Goal: Book appointment/travel/reservation

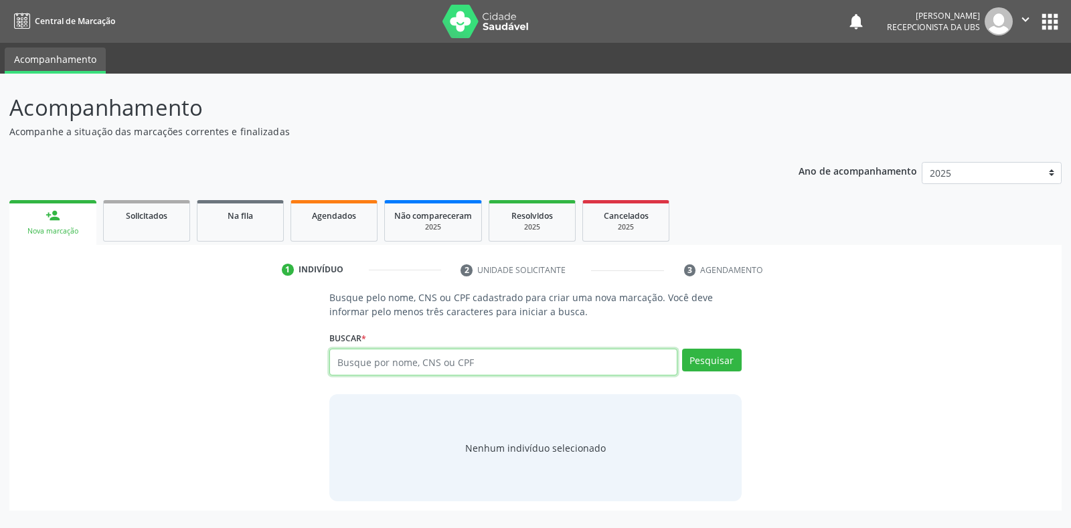
click at [339, 363] on input "text" at bounding box center [502, 362] width 347 height 27
click at [335, 365] on input "text" at bounding box center [502, 362] width 347 height 27
click at [339, 362] on input "text" at bounding box center [502, 362] width 347 height 27
click at [340, 359] on input "text" at bounding box center [502, 362] width 347 height 27
click at [335, 362] on input "text" at bounding box center [502, 362] width 347 height 27
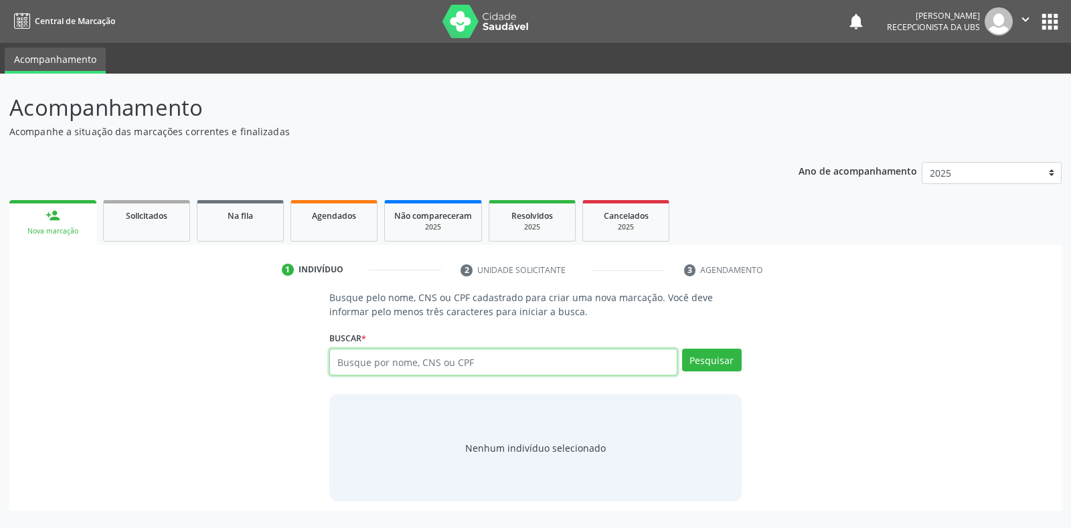
click at [332, 353] on input "text" at bounding box center [502, 362] width 347 height 27
type input "[PERSON_NAME]"
click at [709, 359] on button "Pesquisar" at bounding box center [712, 360] width 60 height 23
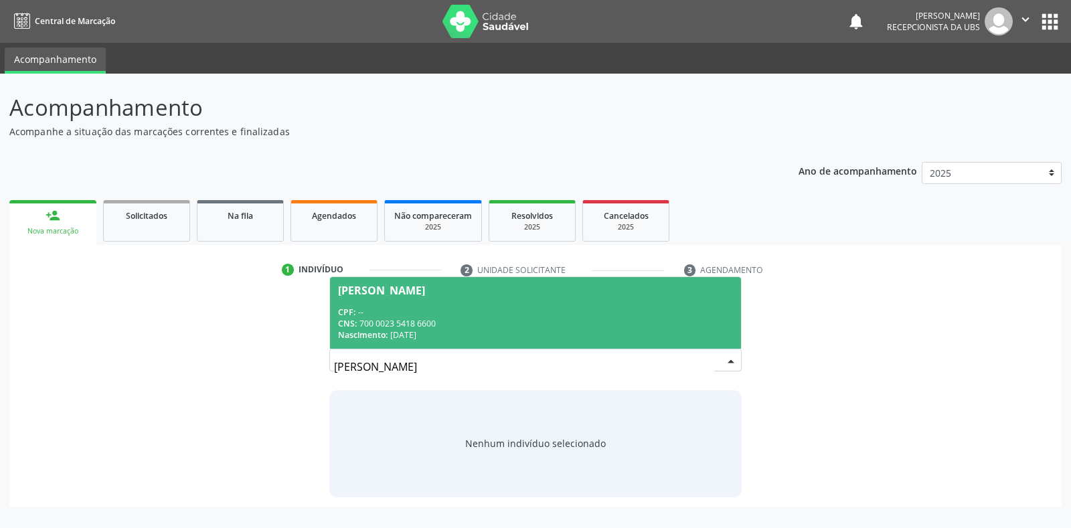
click at [364, 291] on div "[PERSON_NAME]" at bounding box center [381, 290] width 87 height 11
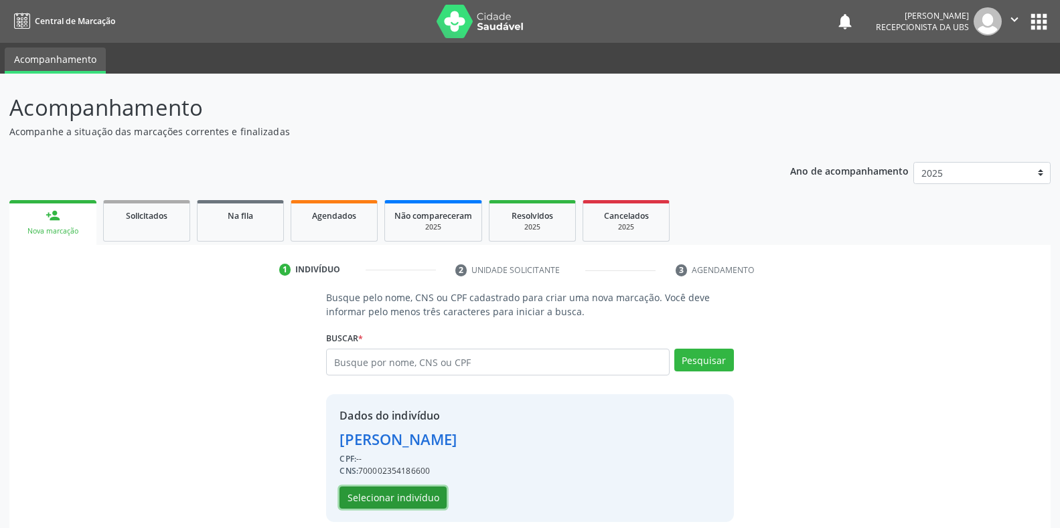
click at [386, 505] on button "Selecionar indivíduo" at bounding box center [392, 498] width 107 height 23
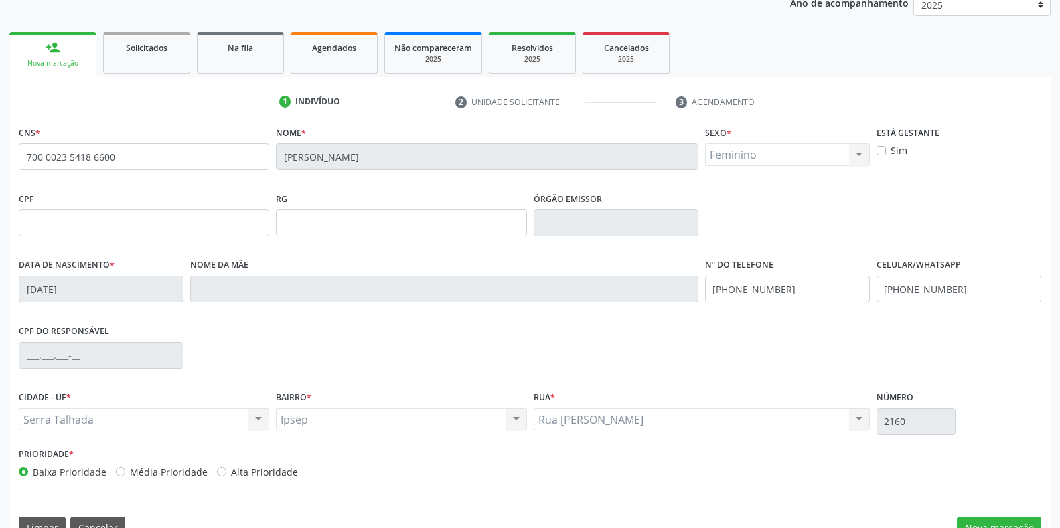
scroll to position [197, 0]
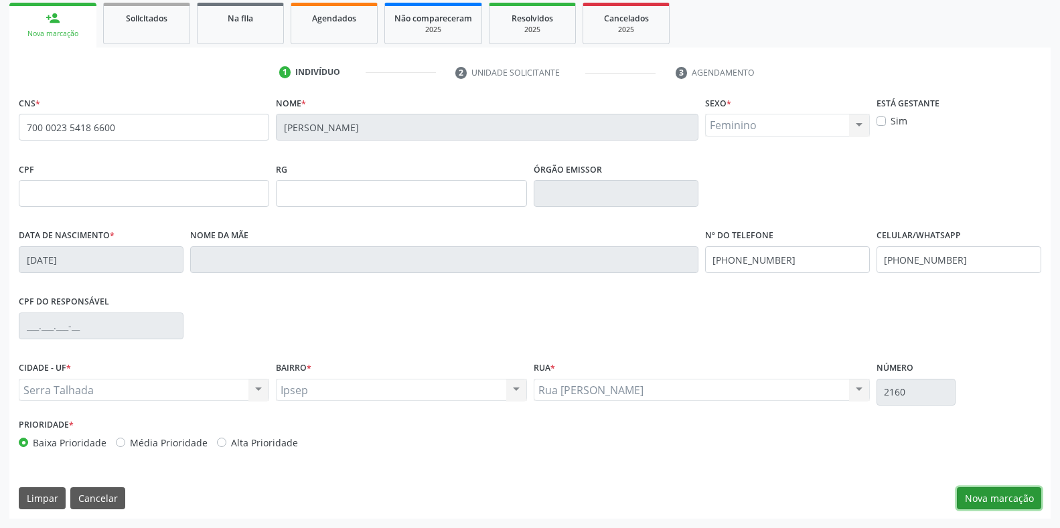
click at [989, 495] on button "Nova marcação" at bounding box center [998, 498] width 84 height 23
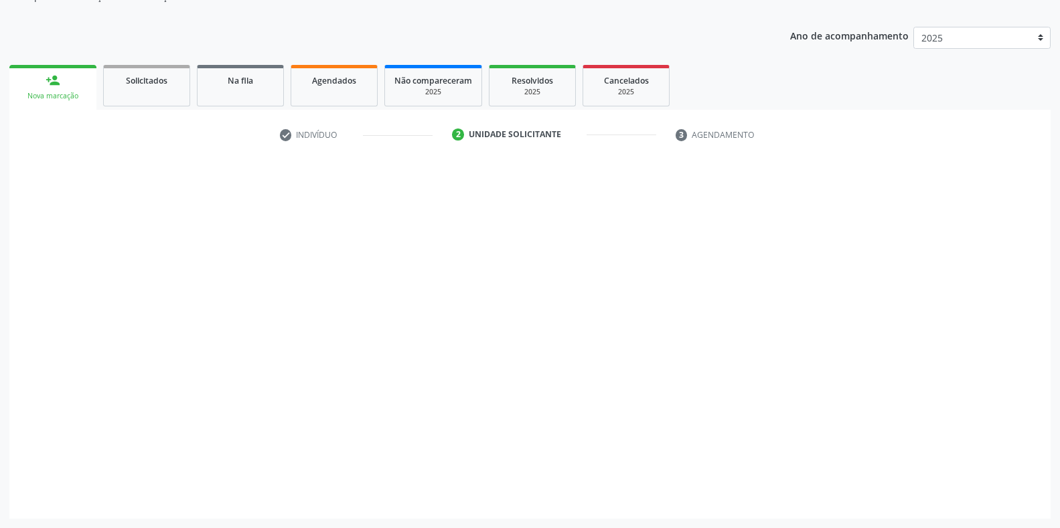
scroll to position [135, 0]
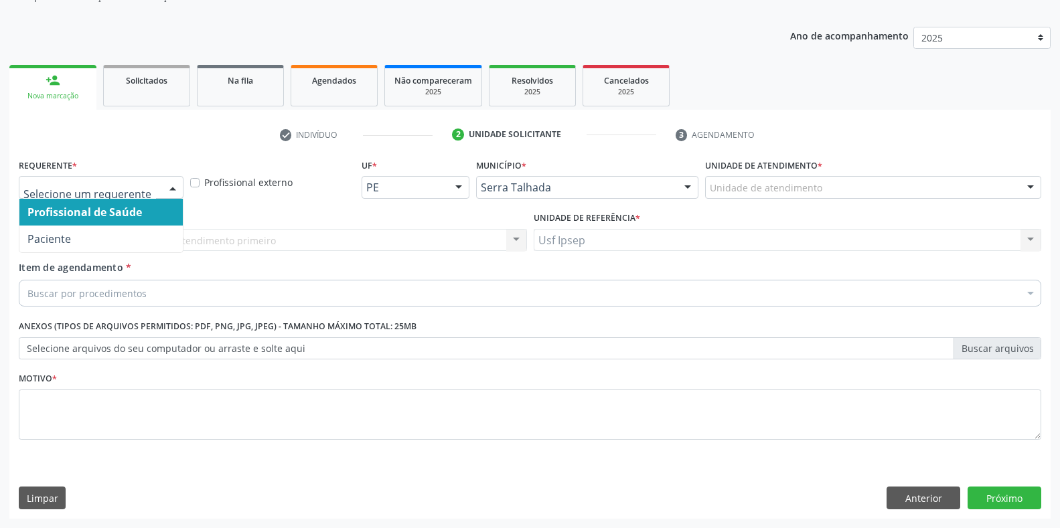
click at [165, 184] on div at bounding box center [173, 188] width 20 height 23
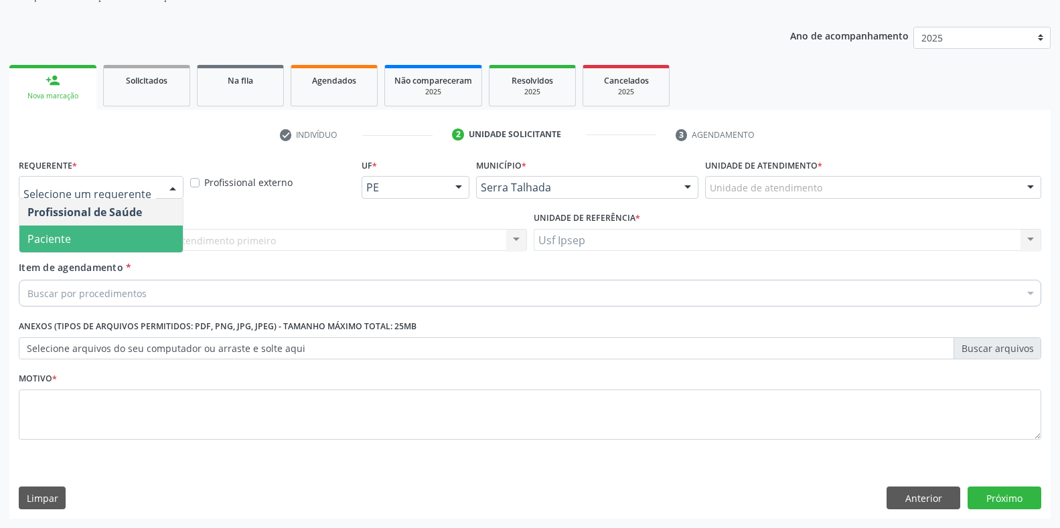
click at [132, 246] on span "Paciente" at bounding box center [100, 239] width 163 height 27
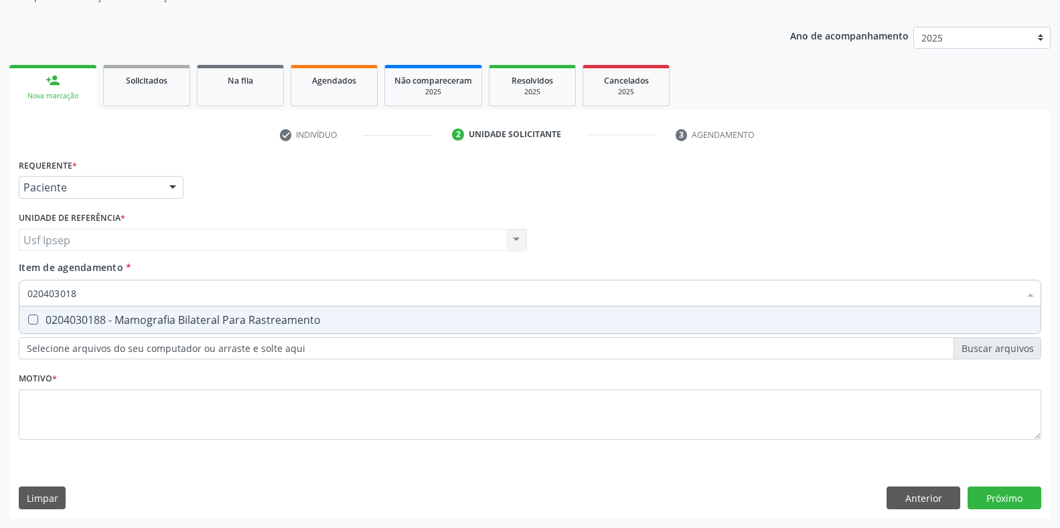
type input "0204030188"
click at [31, 319] on Rastreamento at bounding box center [33, 320] width 10 height 10
click at [28, 319] on Rastreamento "checkbox" at bounding box center [23, 319] width 9 height 9
checkbox Rastreamento "true"
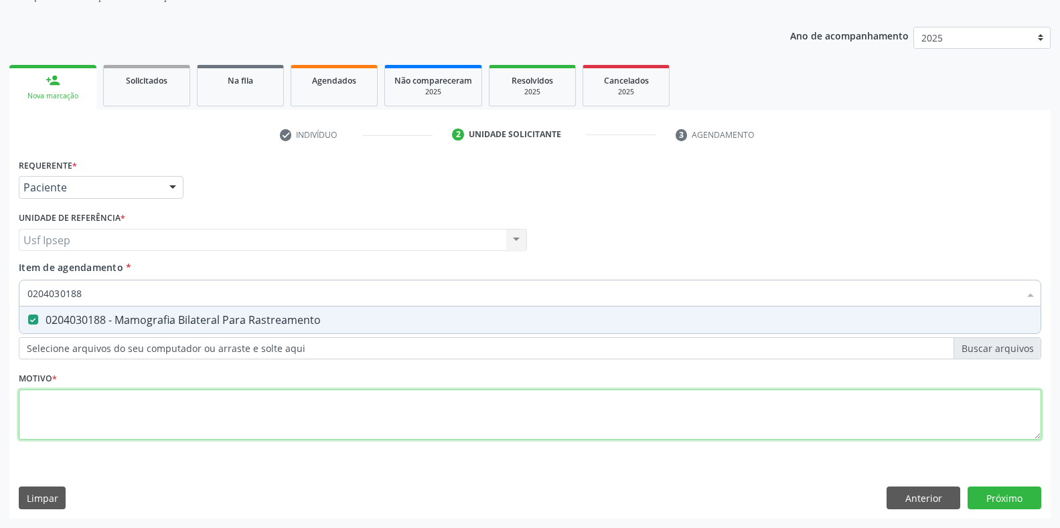
click at [31, 413] on div "Requerente * Paciente Profissional de Saúde Paciente Nenhum resultado encontrad…" at bounding box center [530, 306] width 1022 height 303
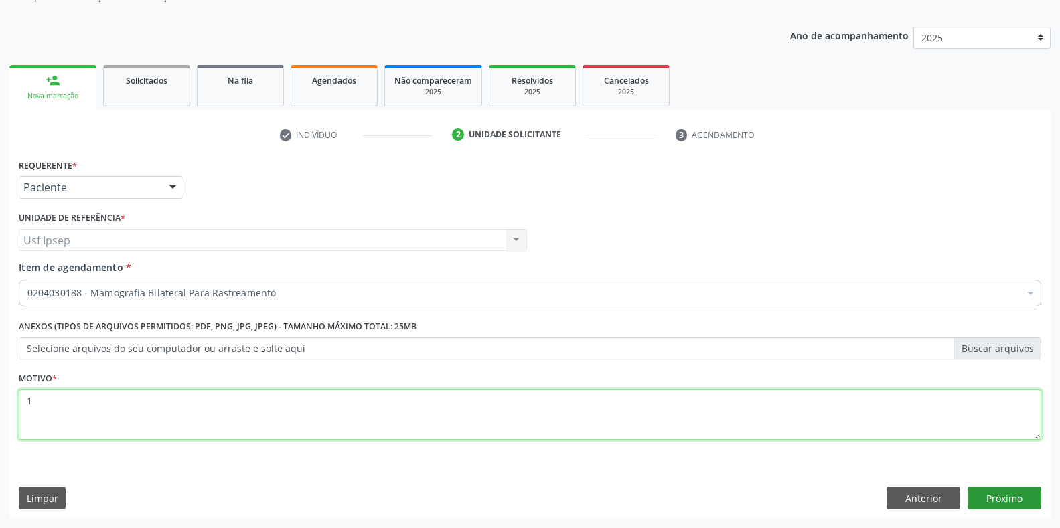
type textarea "1"
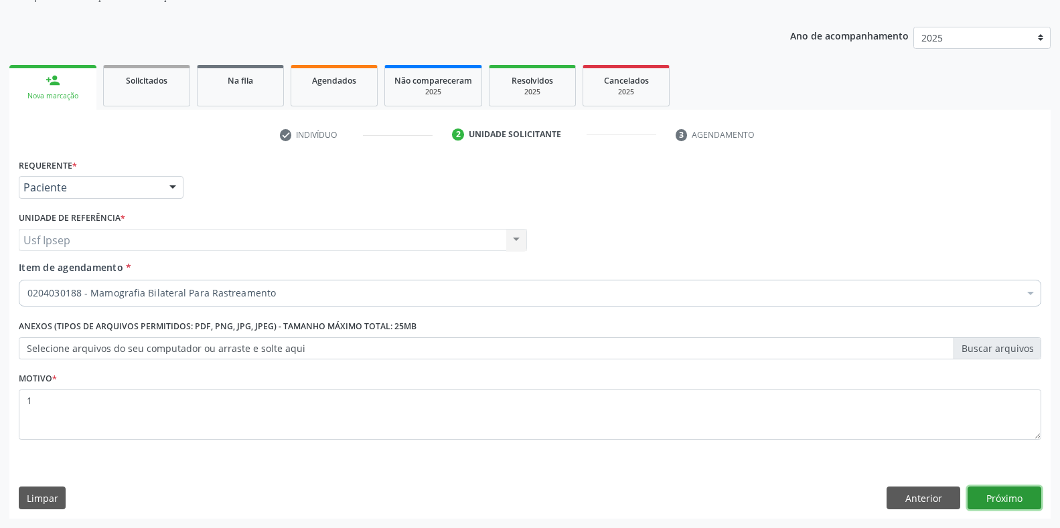
click at [1005, 495] on button "Próximo" at bounding box center [1004, 498] width 74 height 23
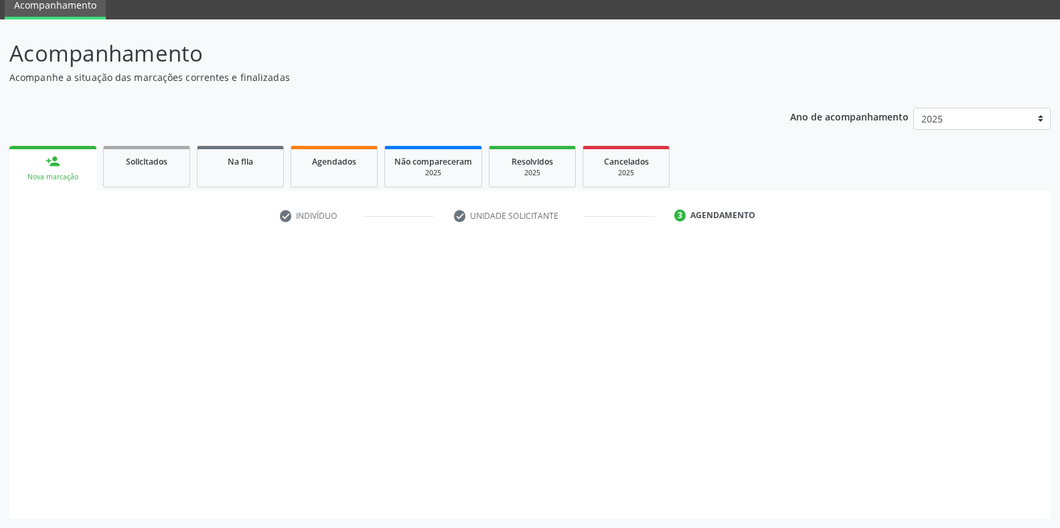
scroll to position [54, 0]
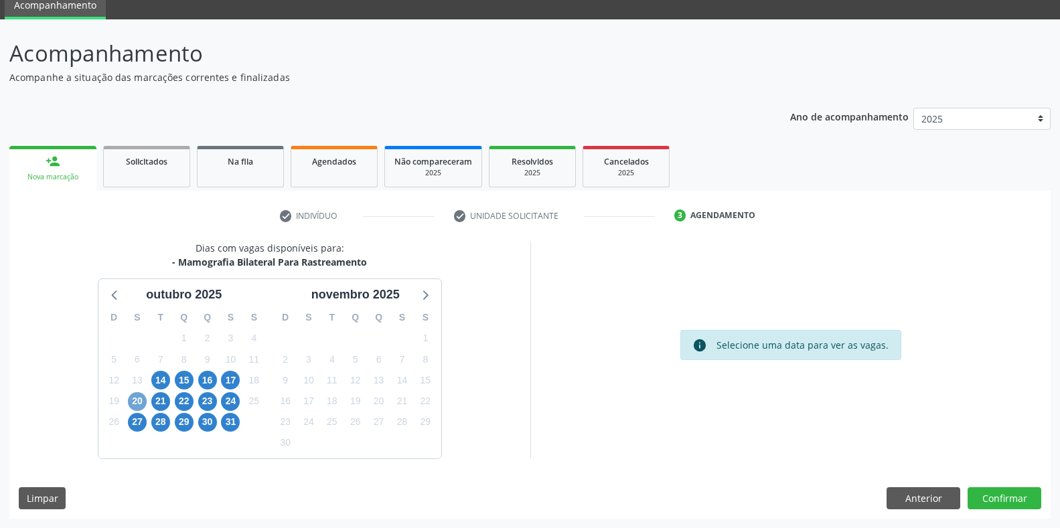
click at [134, 398] on span "20" at bounding box center [137, 401] width 19 height 19
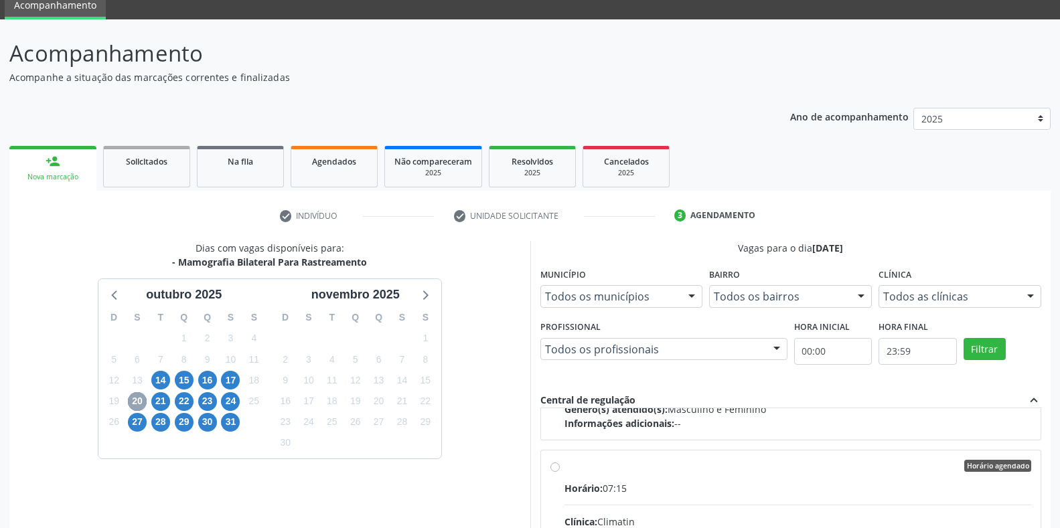
scroll to position [1339, 0]
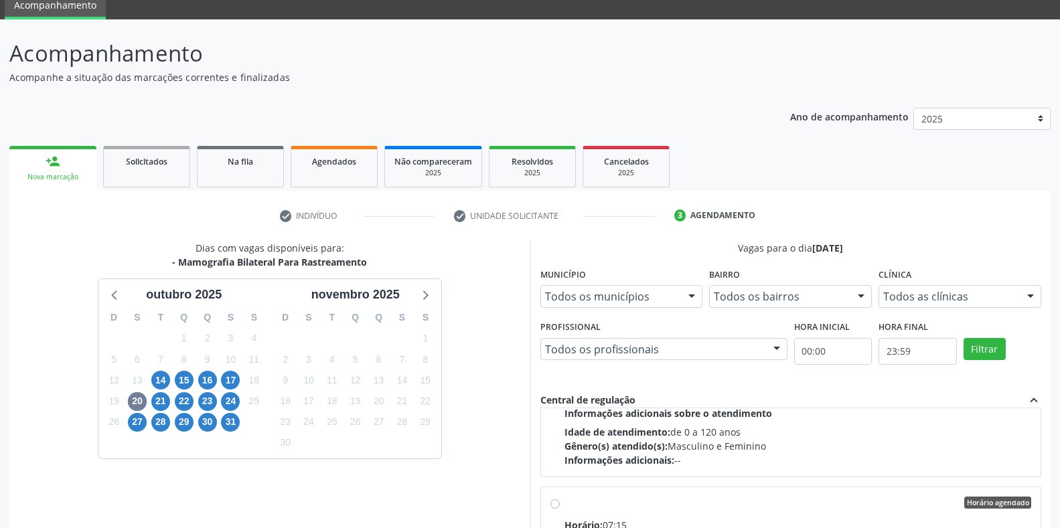
click at [554, 505] on input "Horário agendado Horário: 07:15 Clínica: Climatin Rede: -- Endereço: nº 00640, …" at bounding box center [554, 503] width 9 height 12
radio input "true"
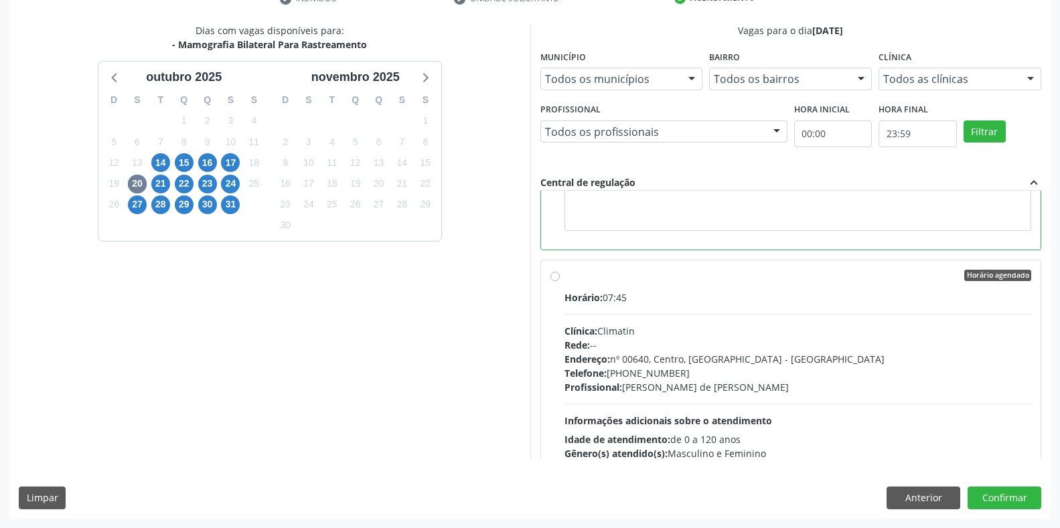
scroll to position [2008, 0]
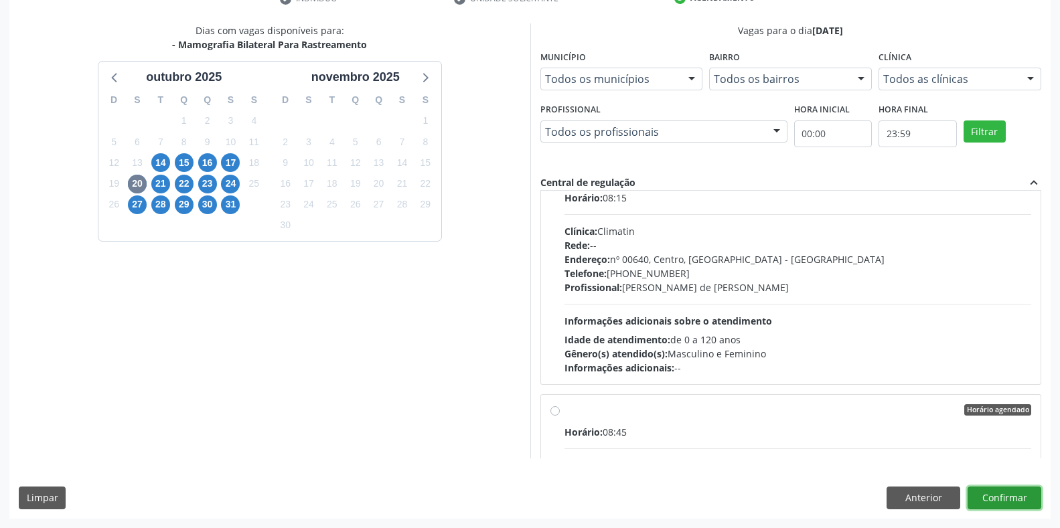
click at [983, 499] on button "Confirmar" at bounding box center [1004, 498] width 74 height 23
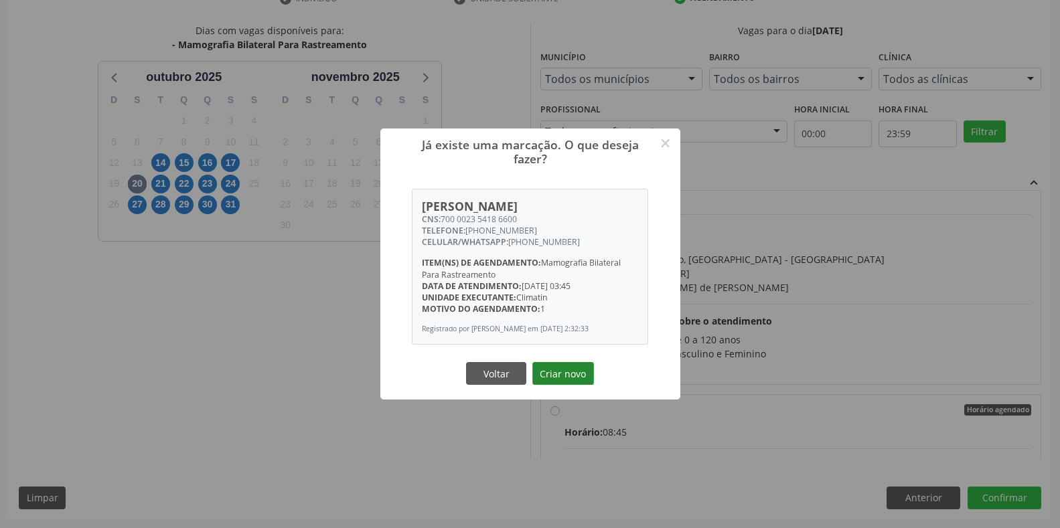
click at [549, 373] on button "Criar novo" at bounding box center [563, 373] width 62 height 23
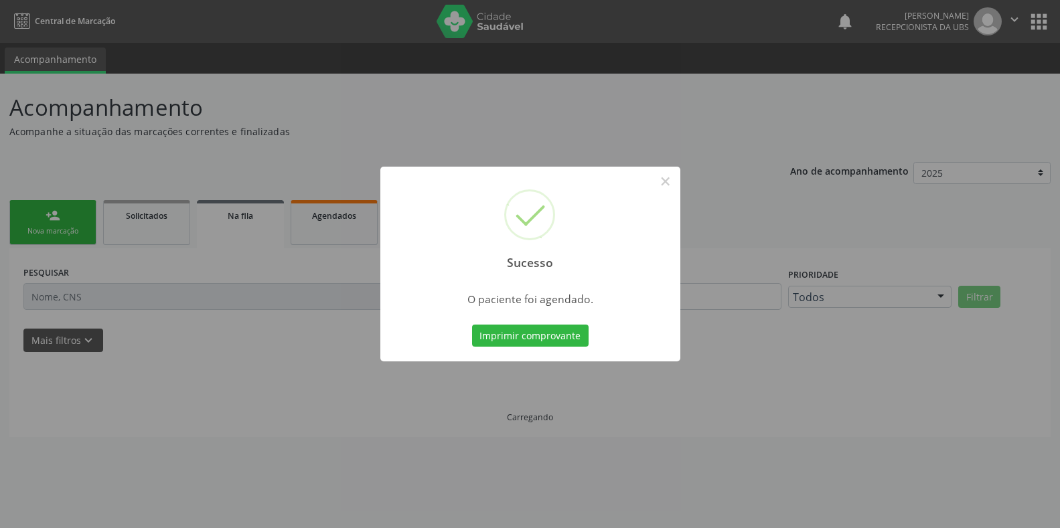
scroll to position [0, 0]
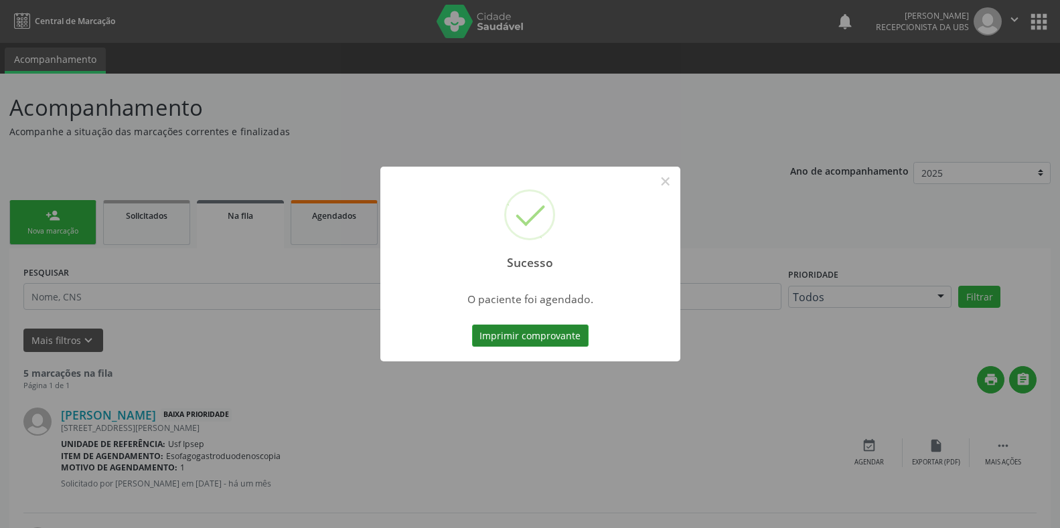
click at [481, 336] on button "Imprimir comprovante" at bounding box center [530, 336] width 116 height 23
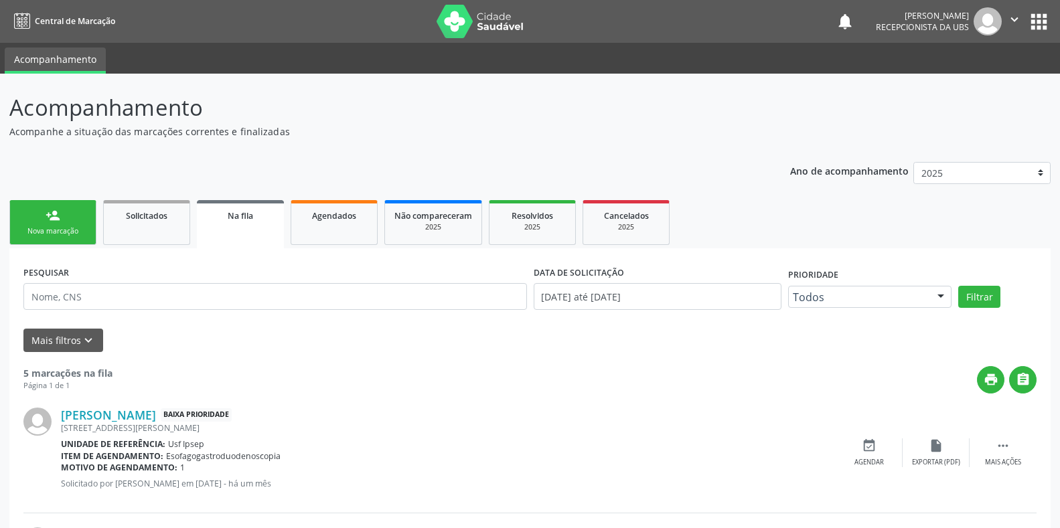
click at [59, 229] on div "Nova marcação" at bounding box center [52, 231] width 67 height 10
click at [67, 235] on div "Nova marcação" at bounding box center [52, 231] width 67 height 10
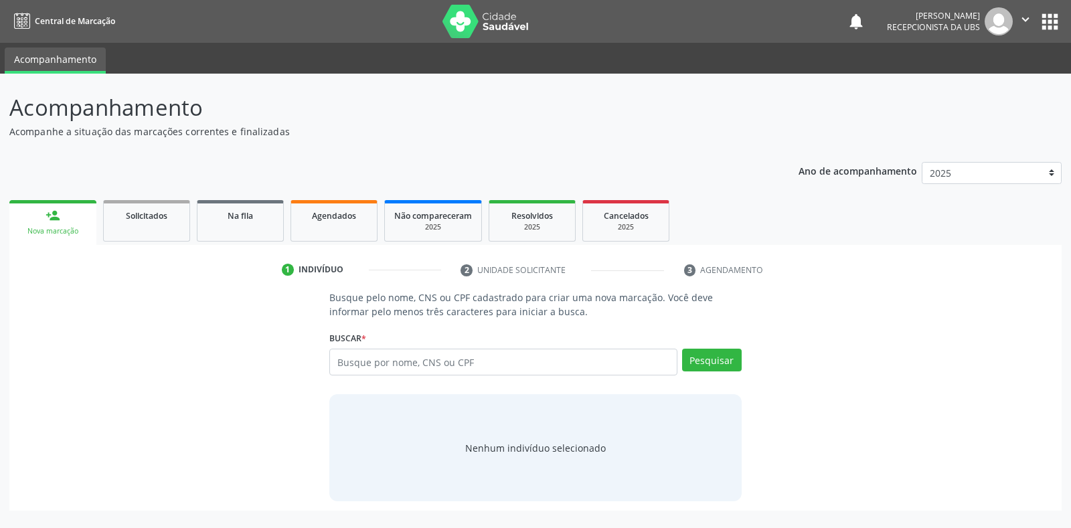
click at [67, 235] on div "Nova marcação" at bounding box center [53, 231] width 68 height 10
click at [339, 355] on input "text" at bounding box center [502, 362] width 347 height 27
click at [342, 360] on input "text" at bounding box center [502, 362] width 347 height 27
type input "898005807082879"
click at [719, 360] on button "Pesquisar" at bounding box center [712, 360] width 60 height 23
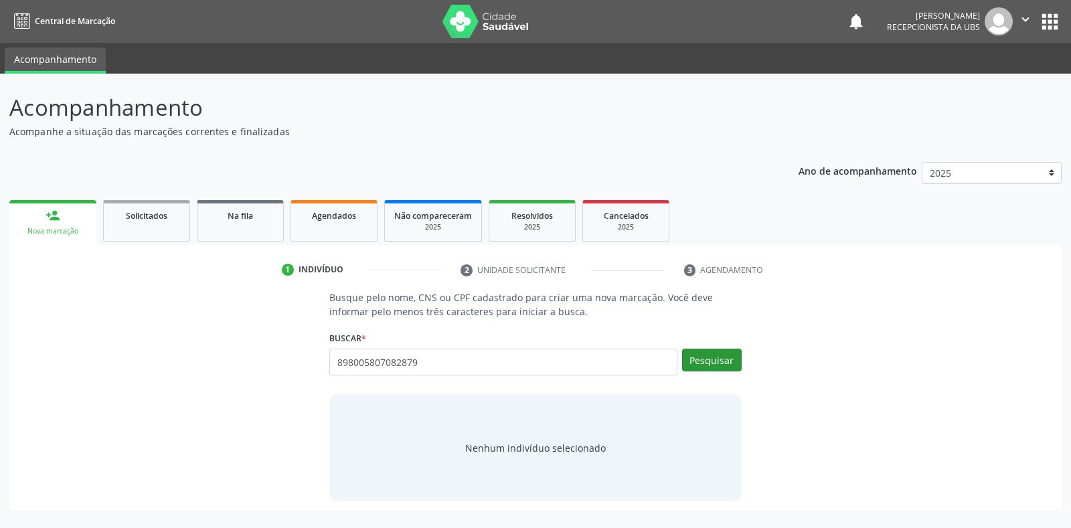
type input "898005807082879"
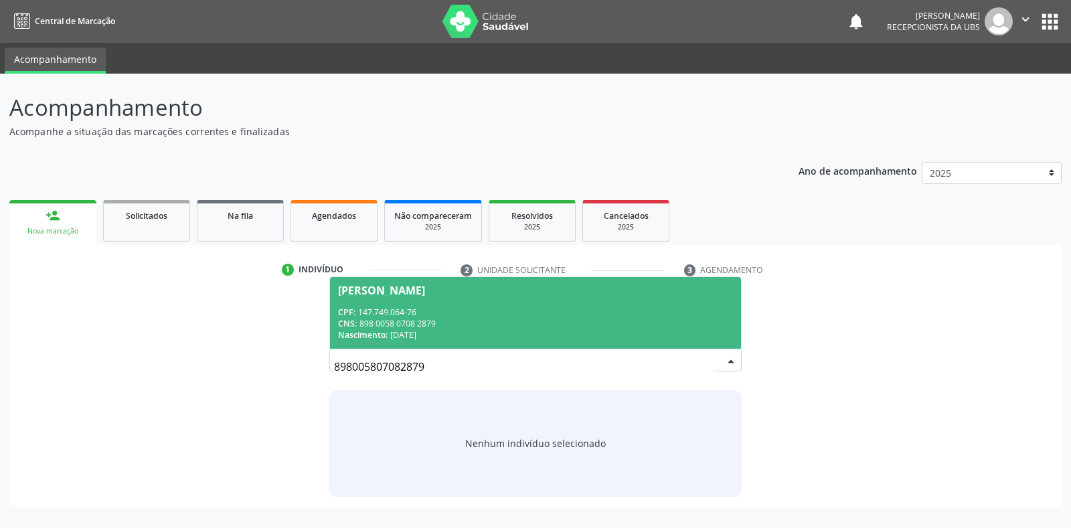
click at [382, 290] on div "[PERSON_NAME]" at bounding box center [381, 290] width 87 height 11
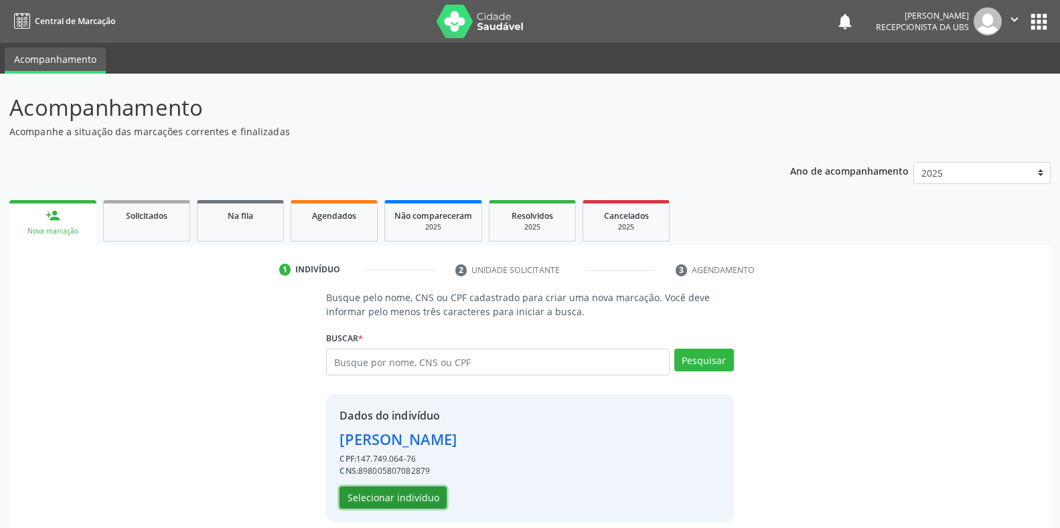
click at [355, 498] on button "Selecionar indivíduo" at bounding box center [392, 498] width 107 height 23
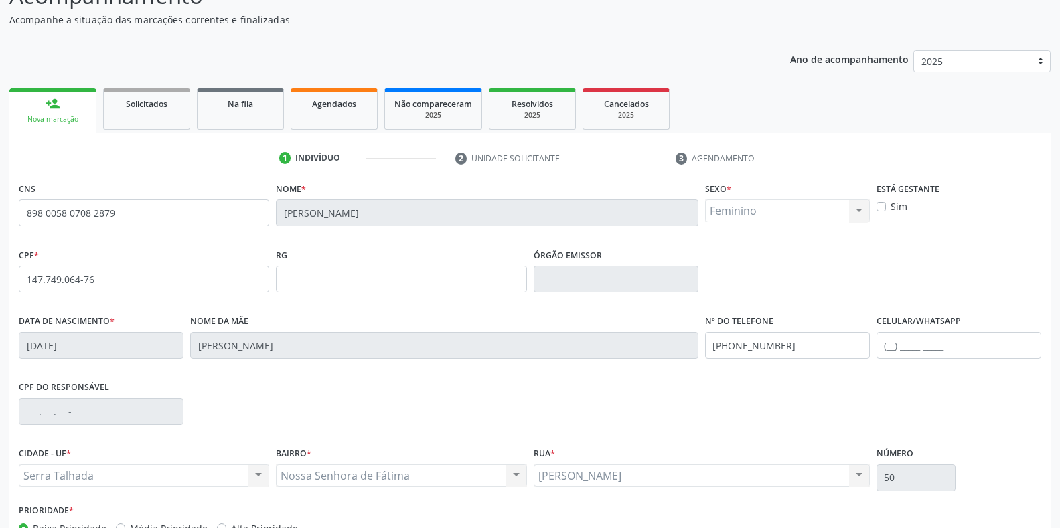
scroll to position [197, 0]
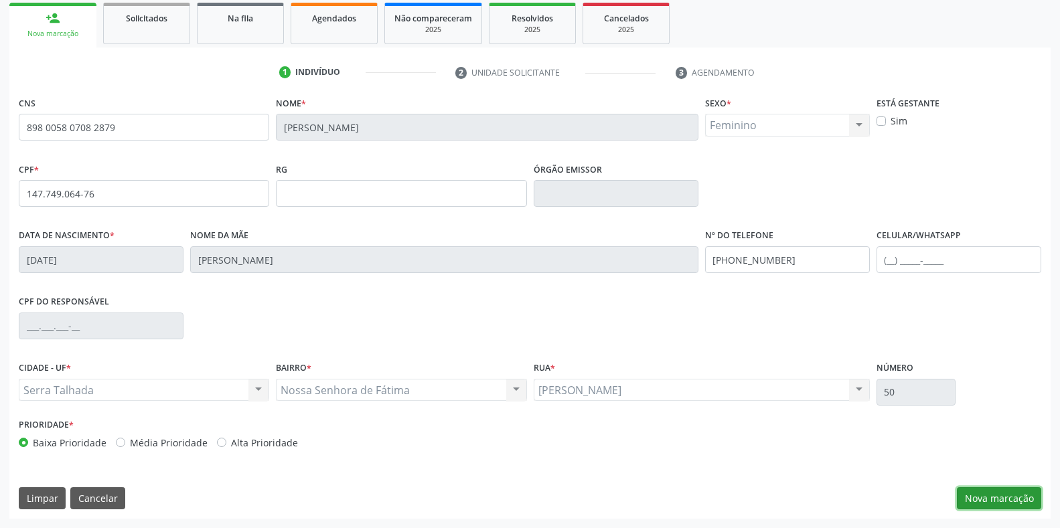
click at [1003, 497] on button "Nova marcação" at bounding box center [998, 498] width 84 height 23
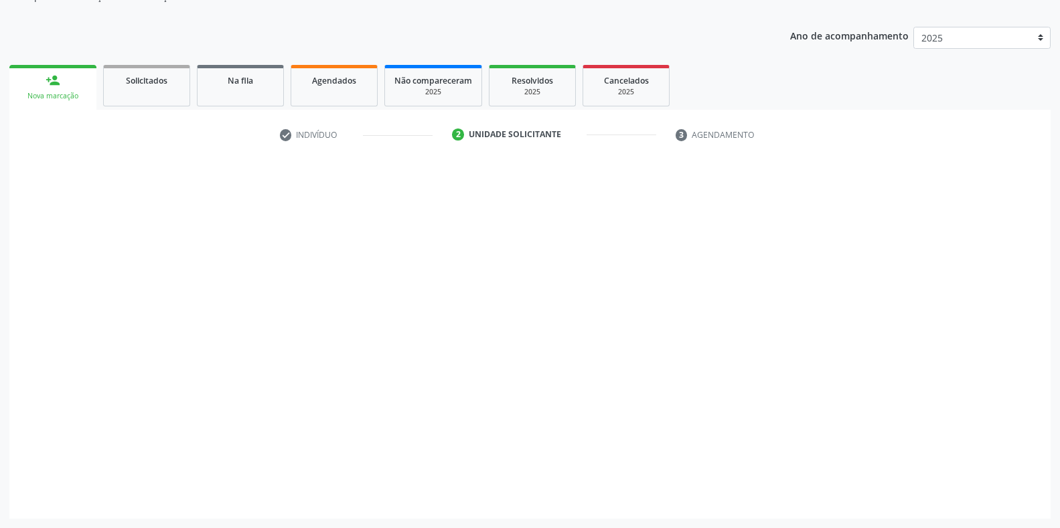
scroll to position [135, 0]
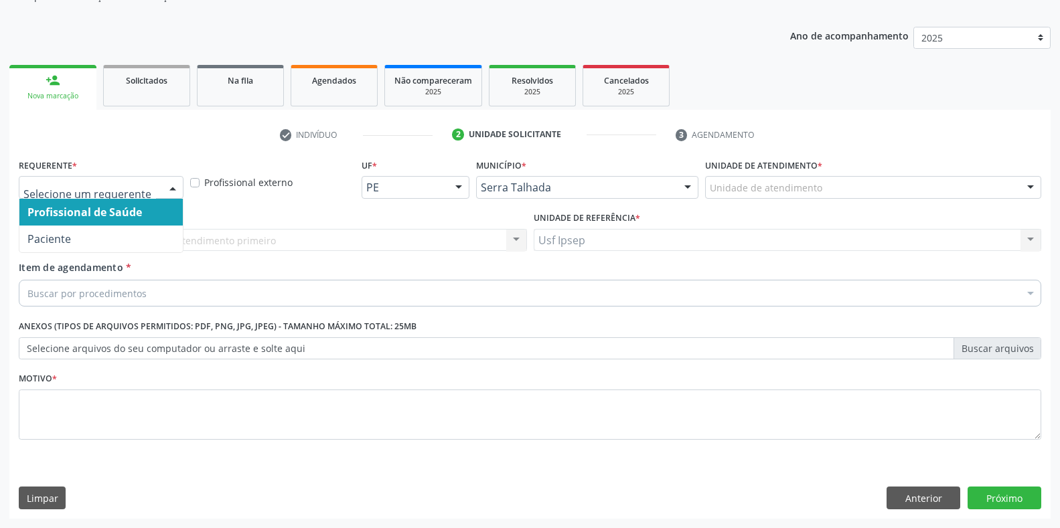
click at [174, 187] on div at bounding box center [173, 188] width 20 height 23
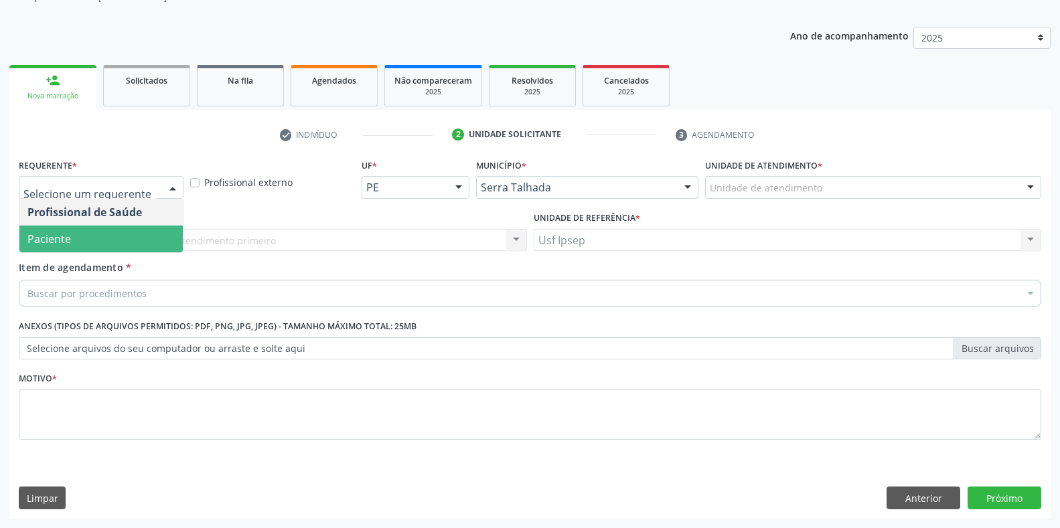
click at [97, 244] on span "Paciente" at bounding box center [100, 239] width 163 height 27
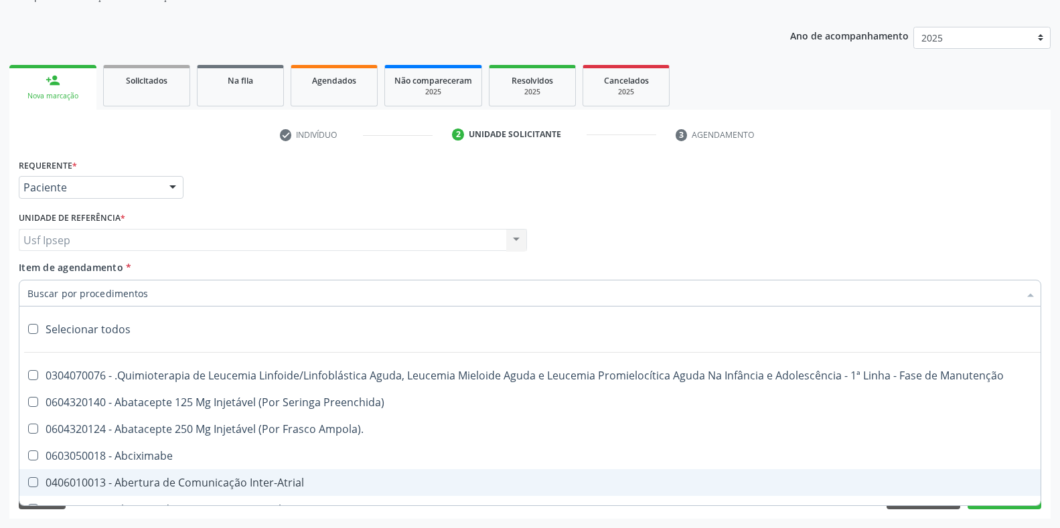
click at [35, 290] on input "Item de agendamento *" at bounding box center [522, 293] width 991 height 27
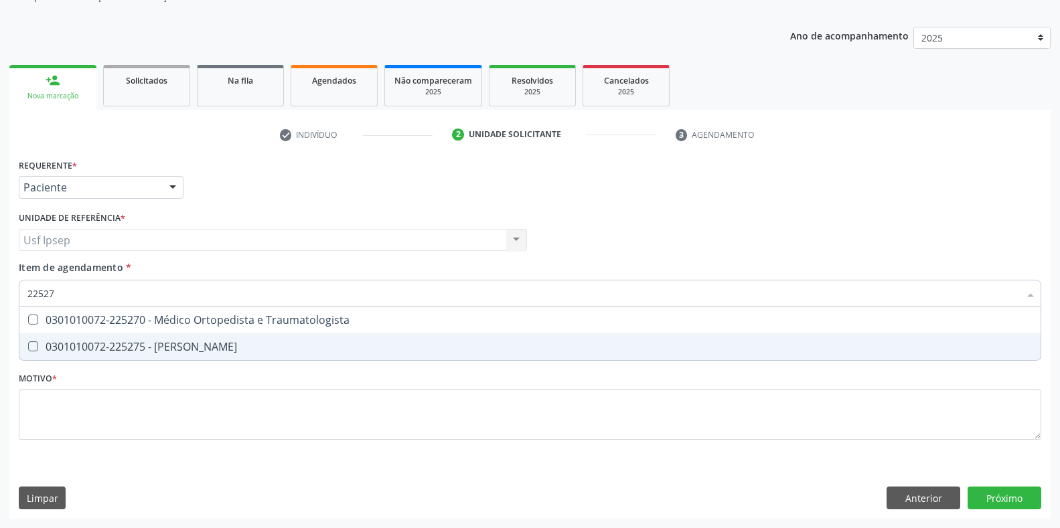
type input "225270"
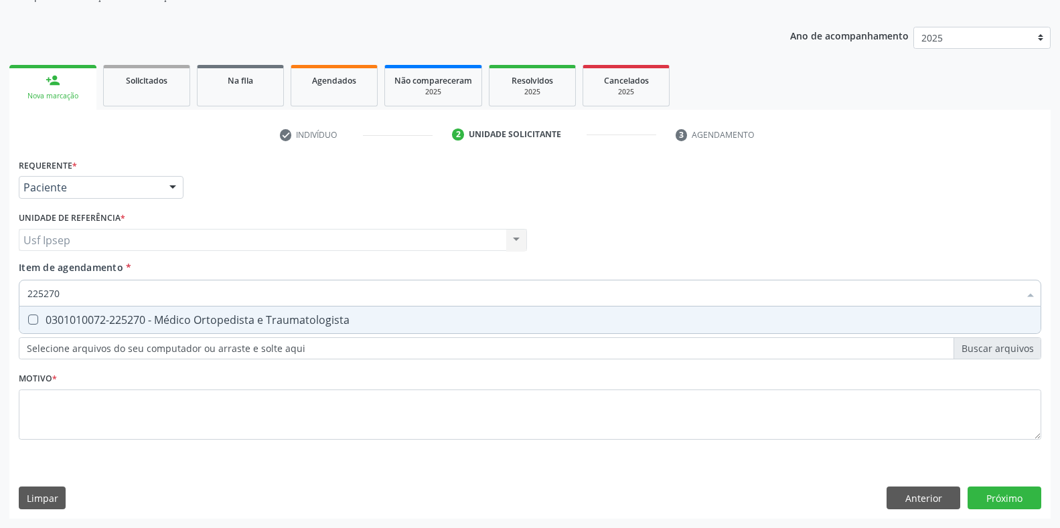
click at [36, 322] on Traumatologista at bounding box center [33, 320] width 10 height 10
click at [28, 322] on Traumatologista "checkbox" at bounding box center [23, 319] width 9 height 9
checkbox Traumatologista "true"
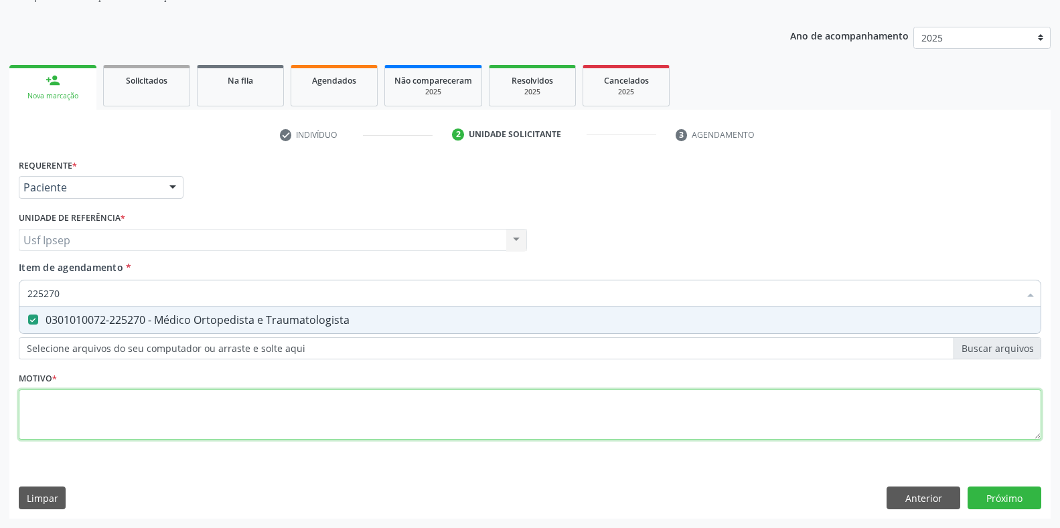
click at [39, 418] on div "Requerente * Paciente Profissional de Saúde Paciente Nenhum resultado encontrad…" at bounding box center [530, 306] width 1022 height 303
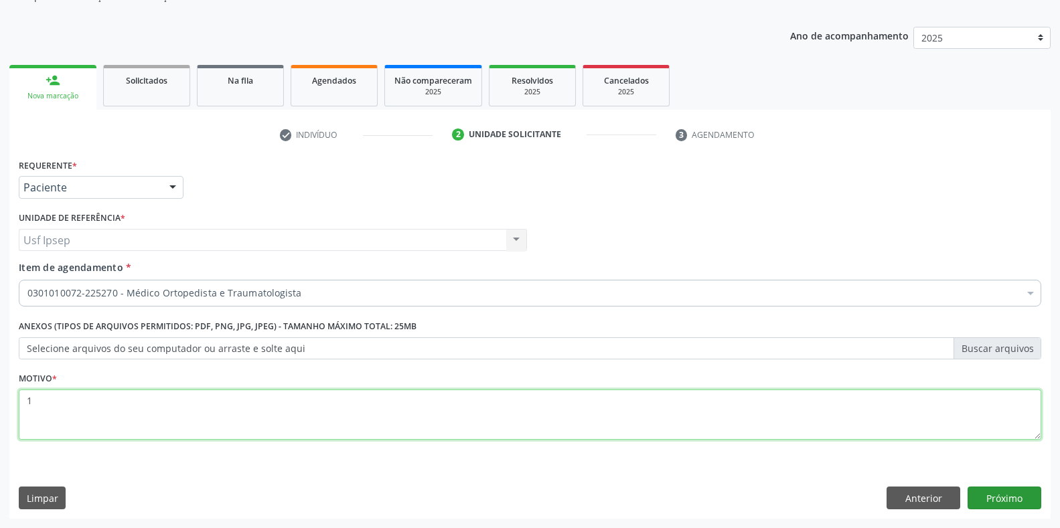
type textarea "1"
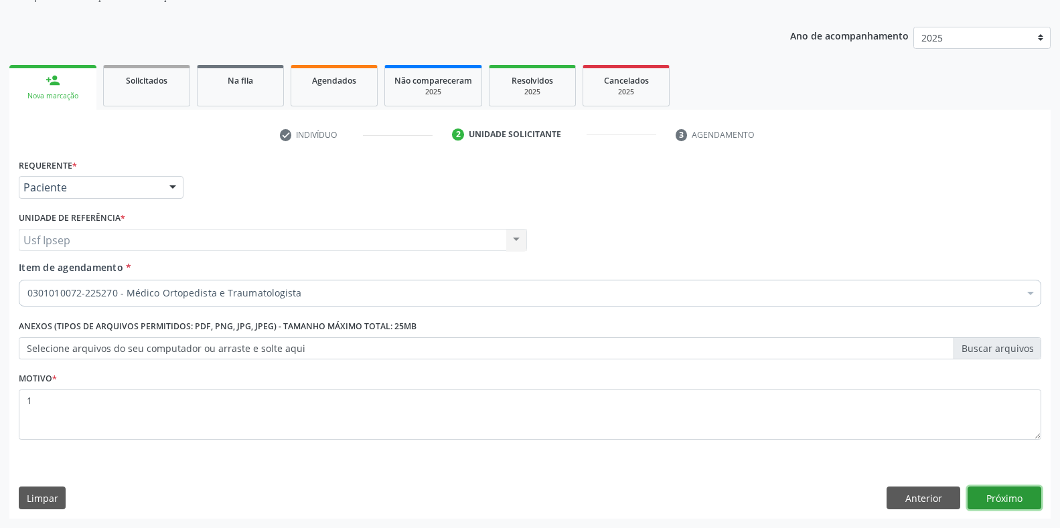
click at [993, 499] on button "Próximo" at bounding box center [1004, 498] width 74 height 23
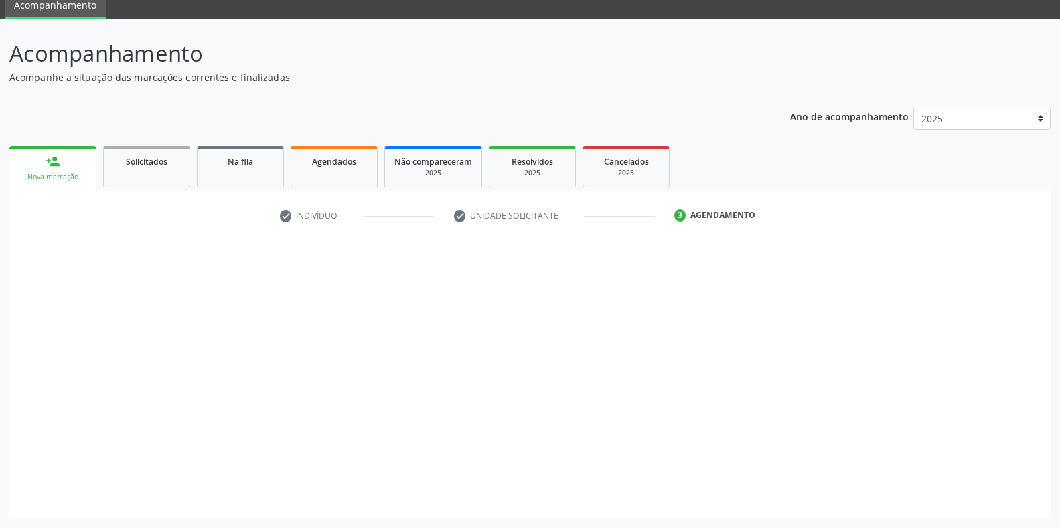
scroll to position [54, 0]
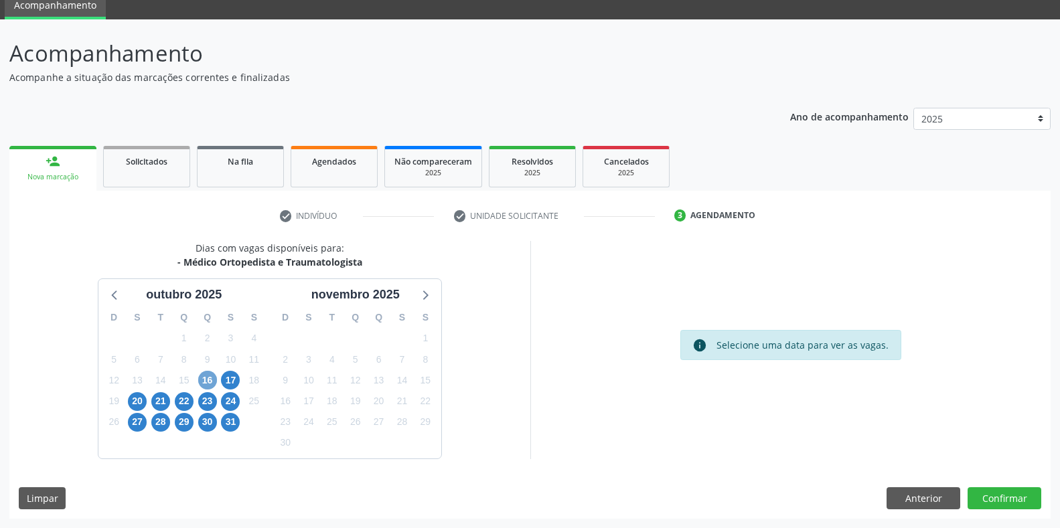
click at [204, 379] on span "16" at bounding box center [207, 380] width 19 height 19
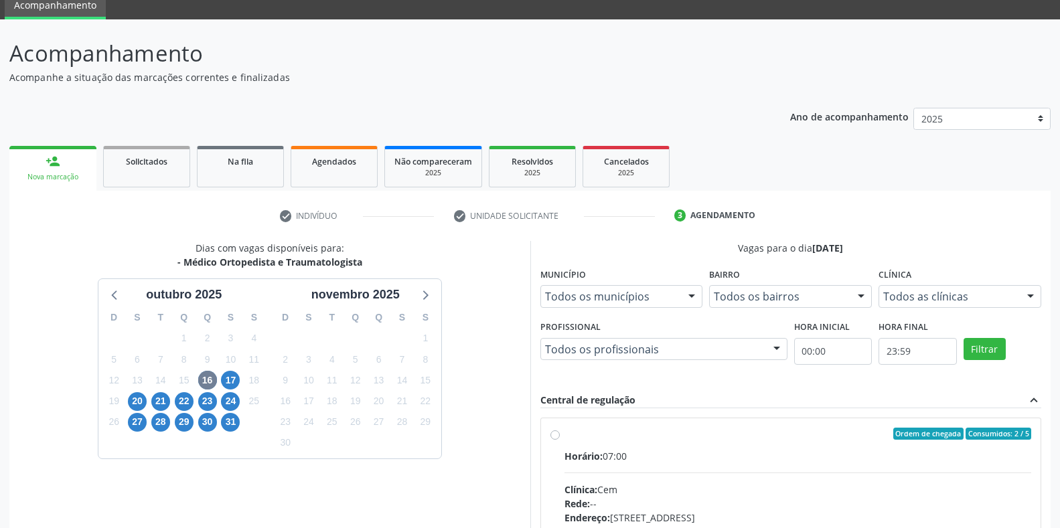
click at [564, 438] on label "Ordem de chegada Consumidos: 2 / 5 Horário: 07:00 Clínica: Cem Rede: -- Endereç…" at bounding box center [797, 530] width 467 height 205
click at [554, 438] on input "Ordem de chegada Consumidos: 2 / 5 Horário: 07:00 Clínica: Cem Rede: -- Endereç…" at bounding box center [554, 434] width 9 height 12
radio input "true"
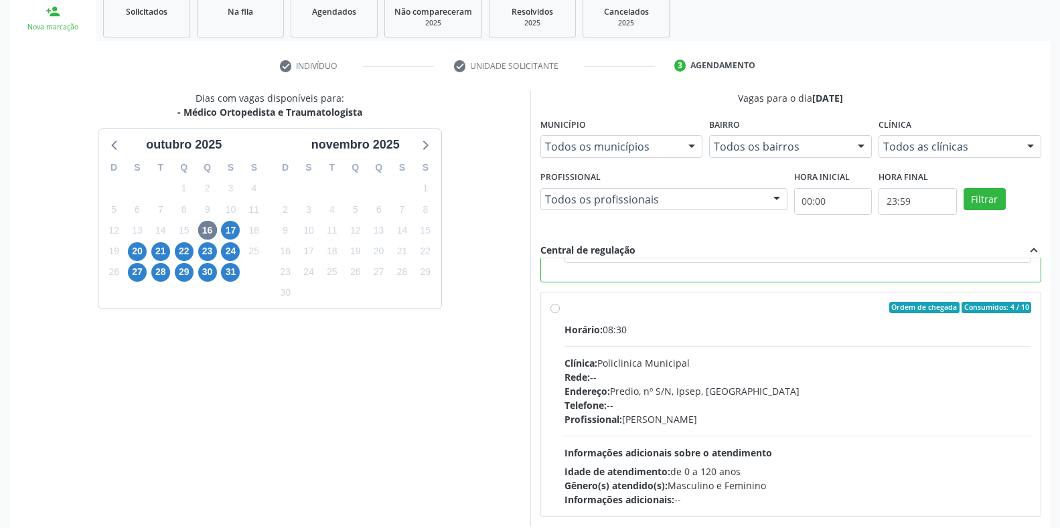
scroll to position [272, 0]
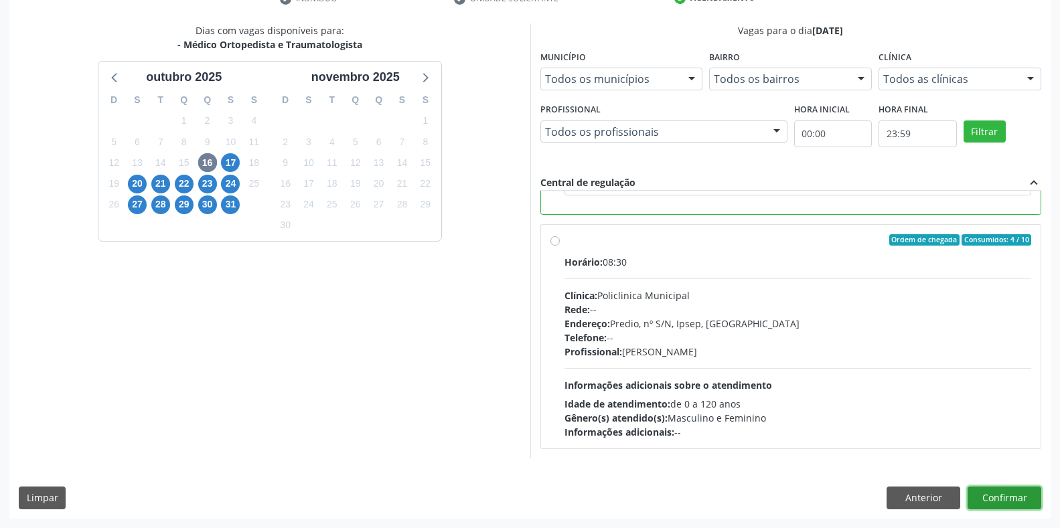
click at [998, 501] on button "Confirmar" at bounding box center [1004, 498] width 74 height 23
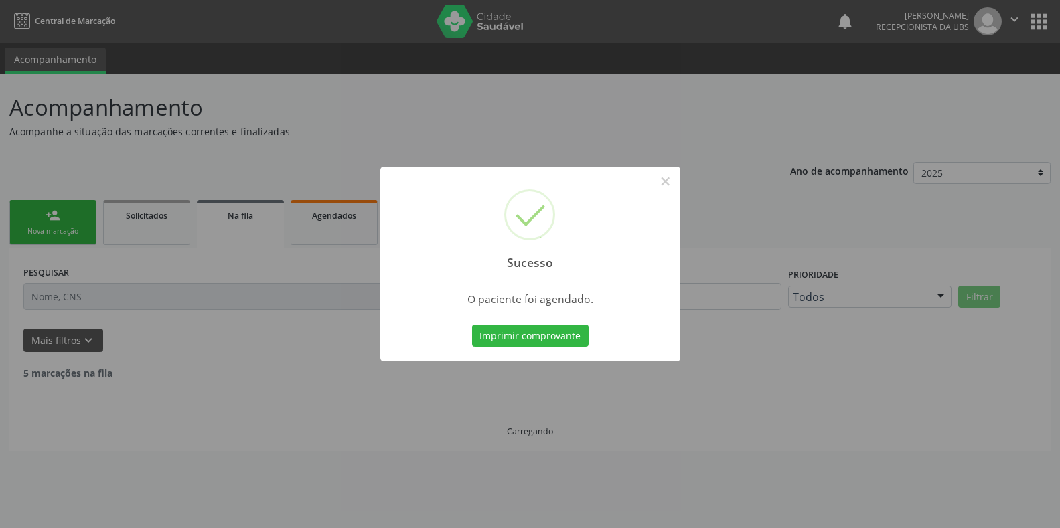
scroll to position [0, 0]
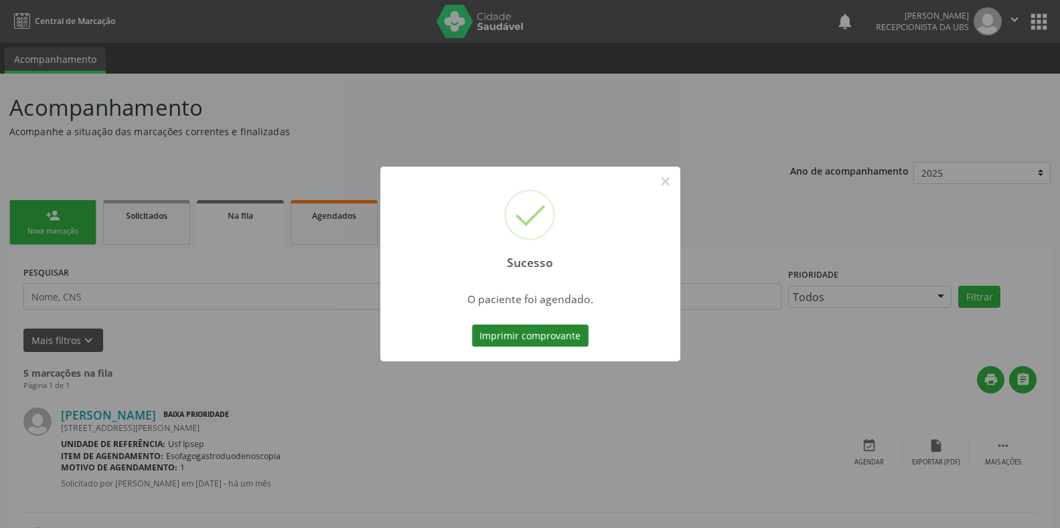
click at [504, 341] on button "Imprimir comprovante" at bounding box center [530, 336] width 116 height 23
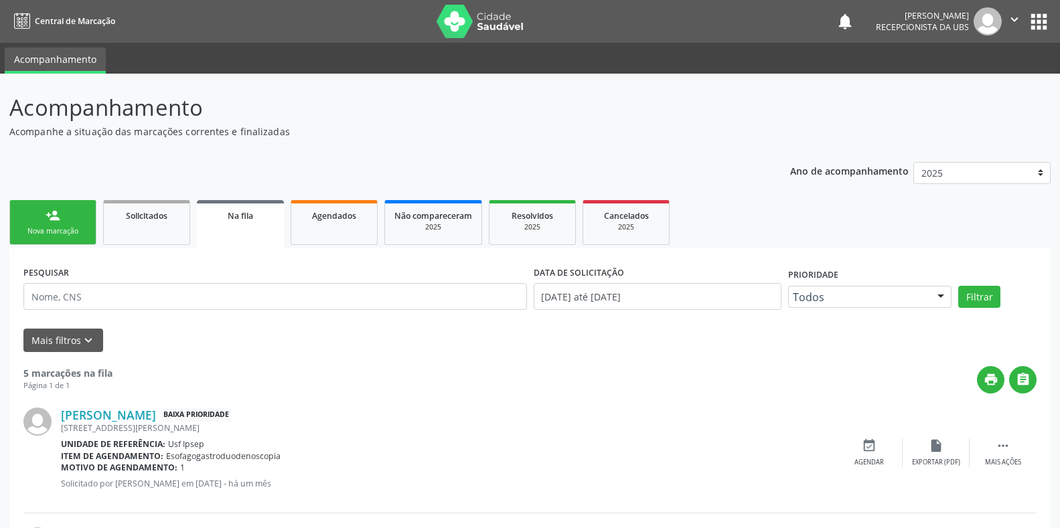
click at [54, 235] on div "Nova marcação" at bounding box center [52, 231] width 67 height 10
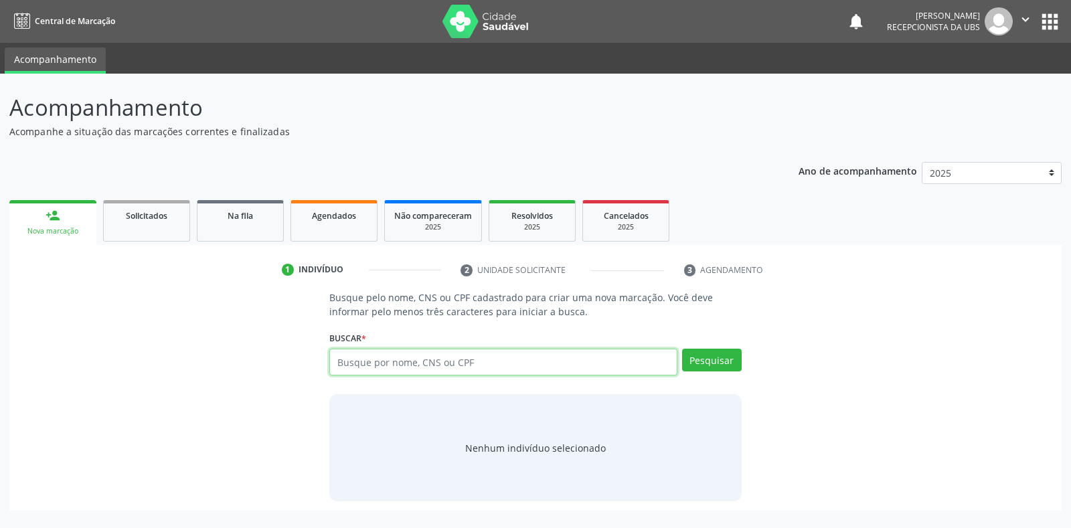
click at [339, 362] on input "text" at bounding box center [502, 362] width 347 height 27
type input "898003731545316"
click at [709, 367] on button "Pesquisar" at bounding box center [712, 360] width 60 height 23
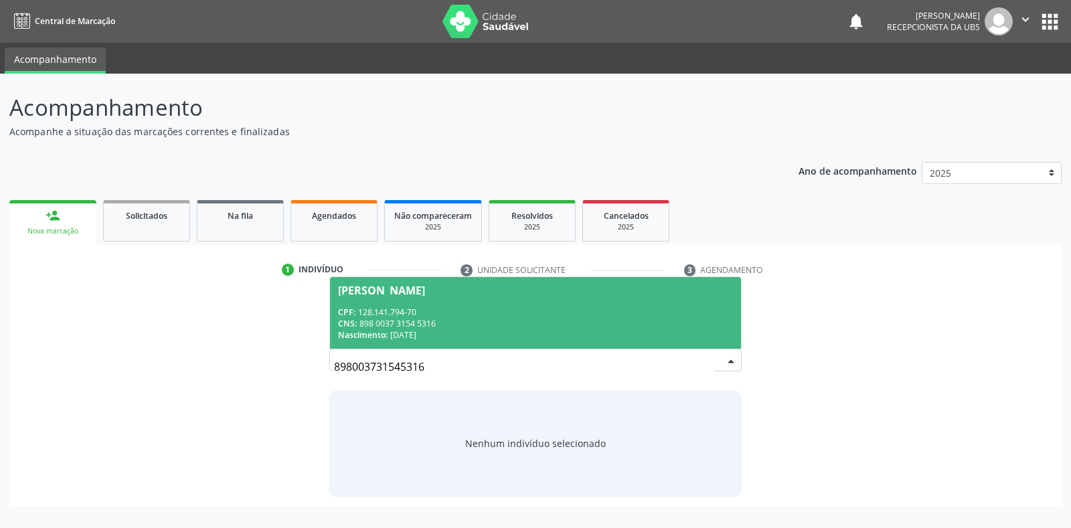
click at [371, 291] on div "[PERSON_NAME]" at bounding box center [381, 290] width 87 height 11
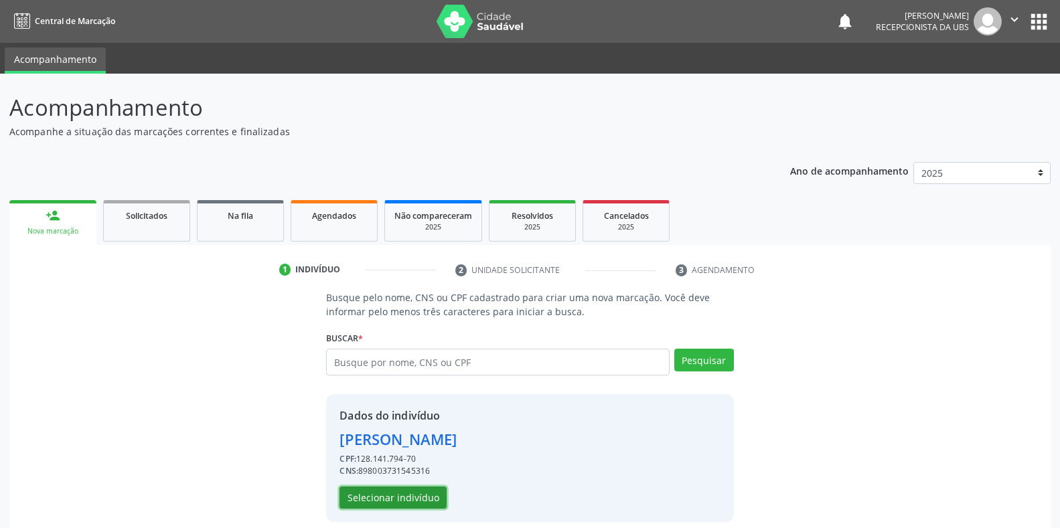
click at [369, 502] on button "Selecionar indivíduo" at bounding box center [392, 498] width 107 height 23
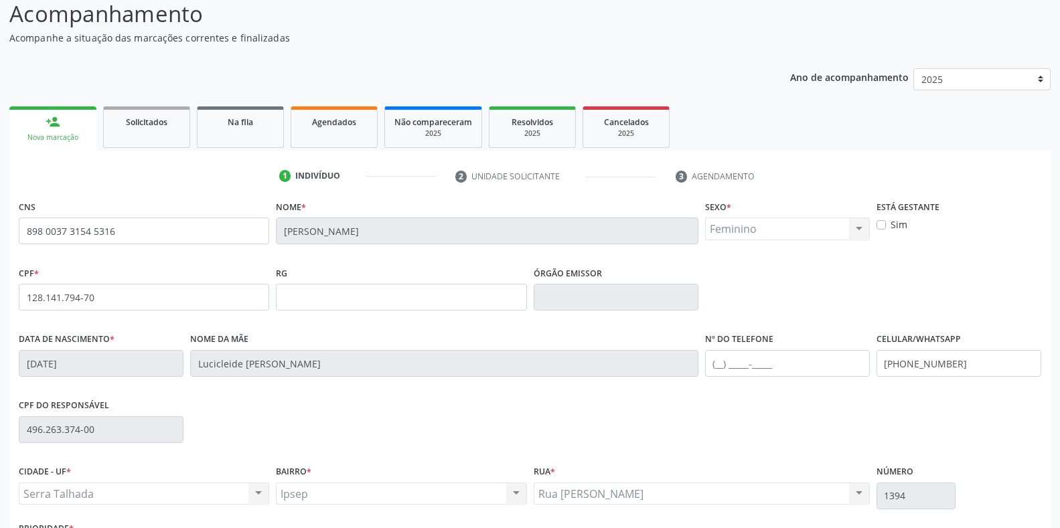
scroll to position [197, 0]
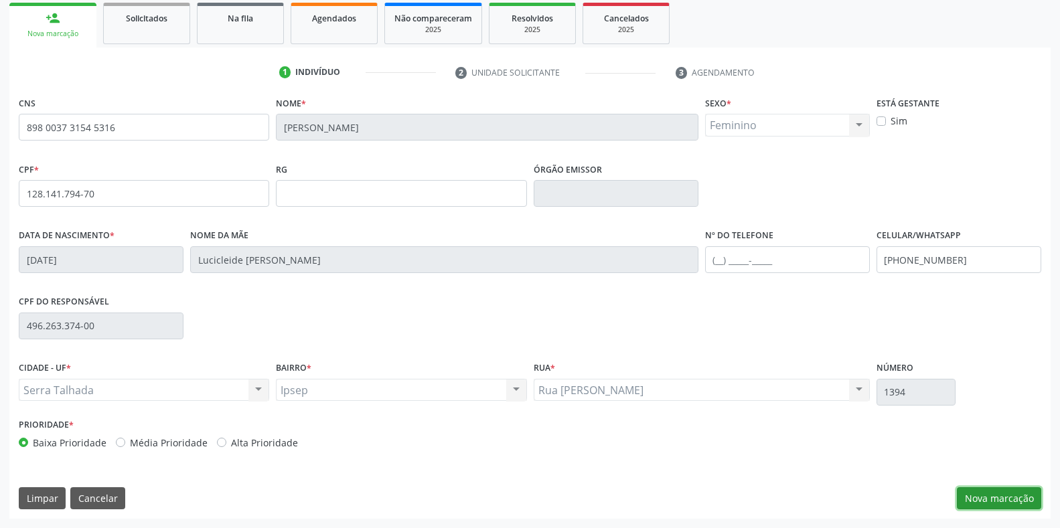
click at [977, 500] on button "Nova marcação" at bounding box center [998, 498] width 84 height 23
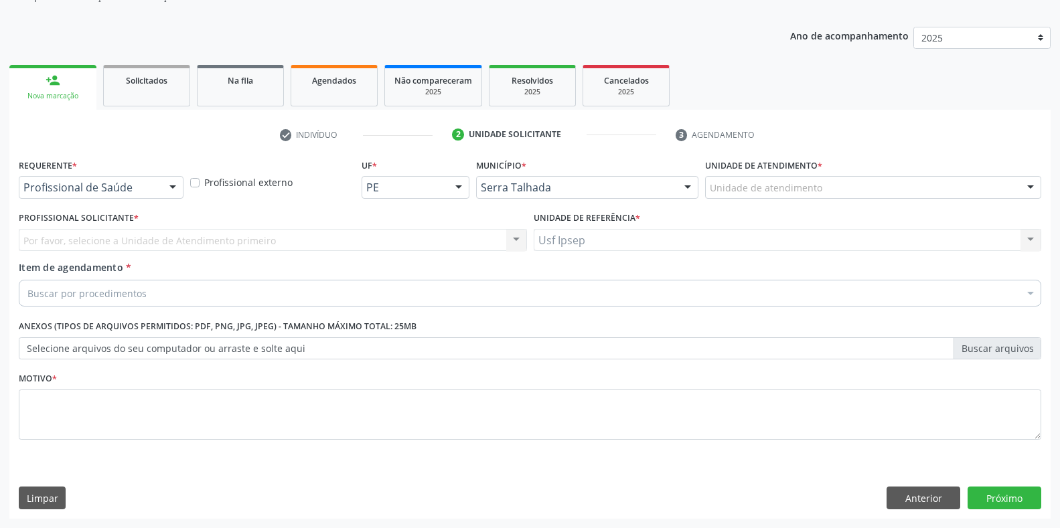
scroll to position [135, 0]
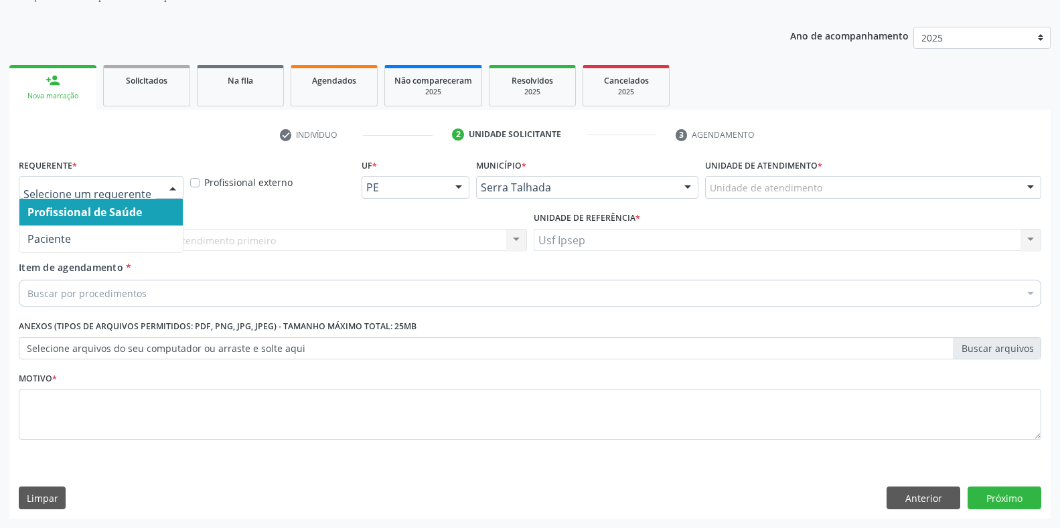
click at [175, 183] on div at bounding box center [173, 188] width 20 height 23
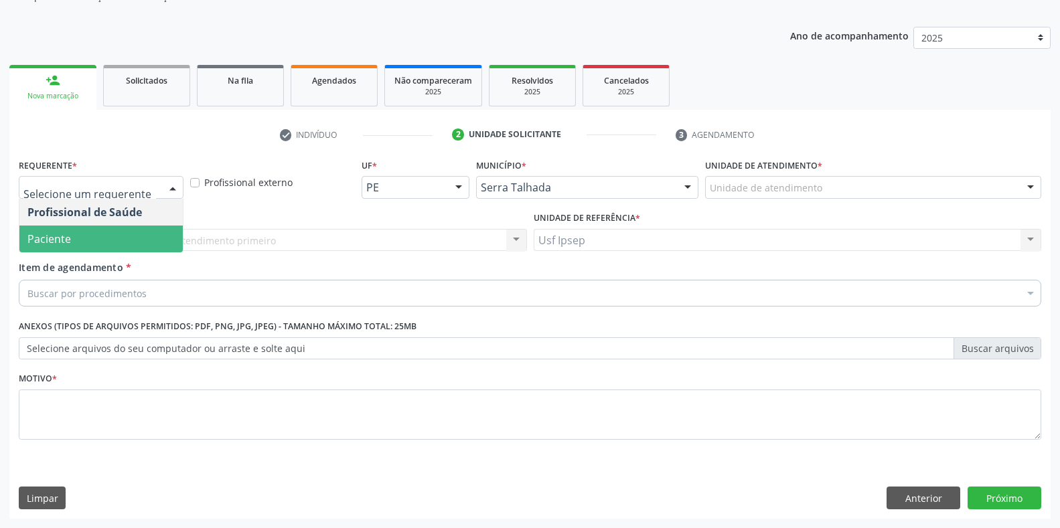
click at [106, 248] on span "Paciente" at bounding box center [100, 239] width 163 height 27
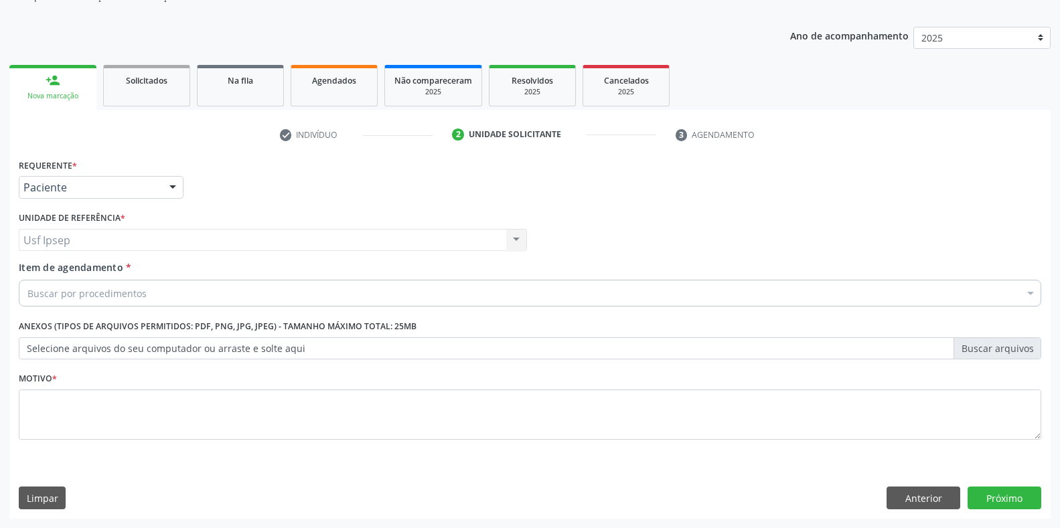
click at [81, 276] on div "Item de agendamento * Buscar por procedimentos Selecionar todos 0304070076 - .Q…" at bounding box center [530, 281] width 1022 height 42
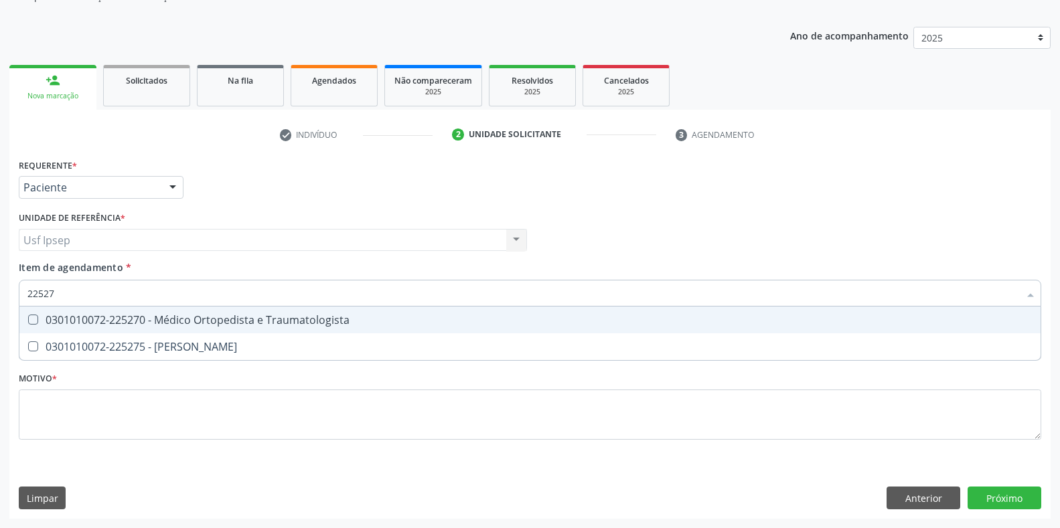
type input "225270"
drag, startPoint x: 37, startPoint y: 298, endPoint x: 32, endPoint y: 321, distance: 23.9
click at [32, 321] on Traumatologista at bounding box center [33, 320] width 10 height 10
click at [28, 321] on Traumatologista "checkbox" at bounding box center [23, 319] width 9 height 9
checkbox Traumatologista "true"
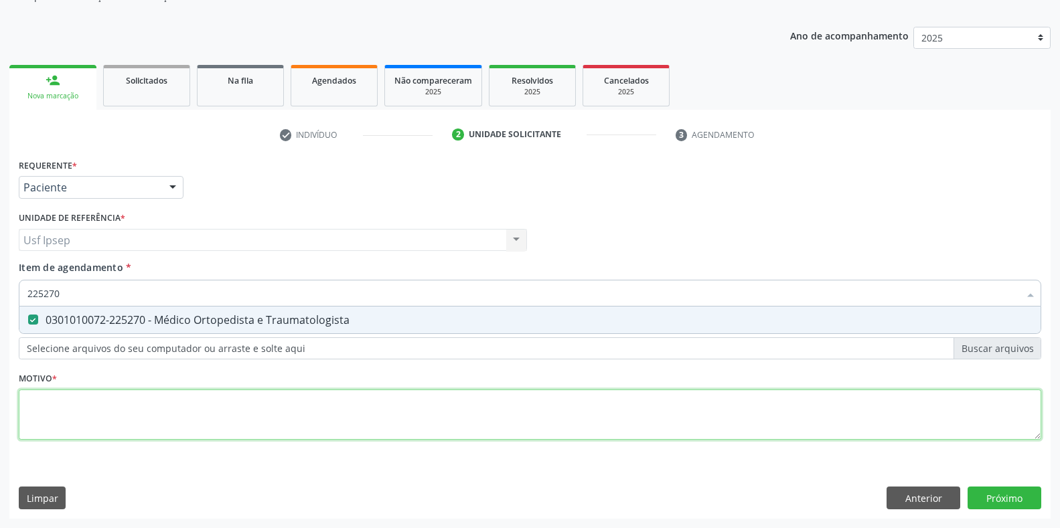
click at [45, 416] on div "Requerente * Paciente Profissional de Saúde Paciente Nenhum resultado encontrad…" at bounding box center [530, 306] width 1022 height 303
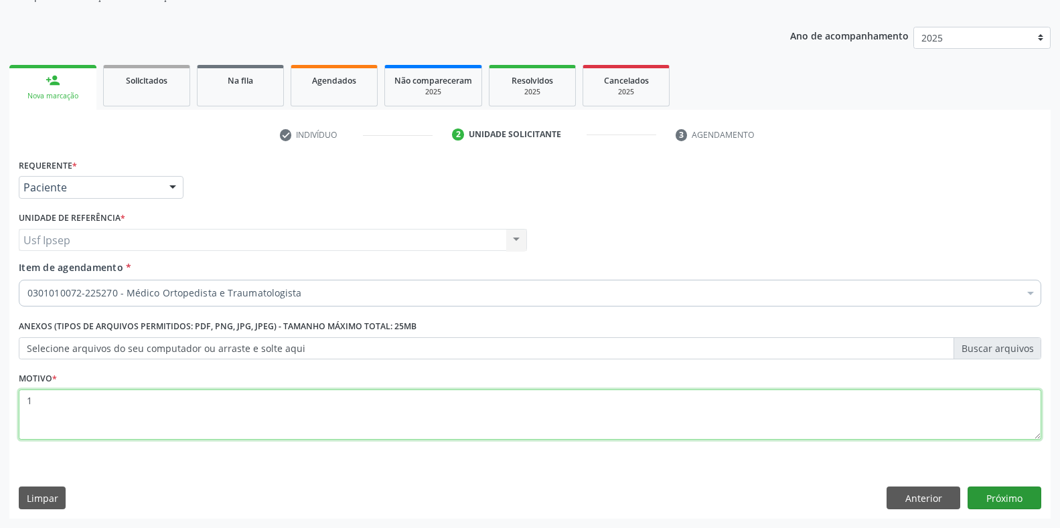
type textarea "1"
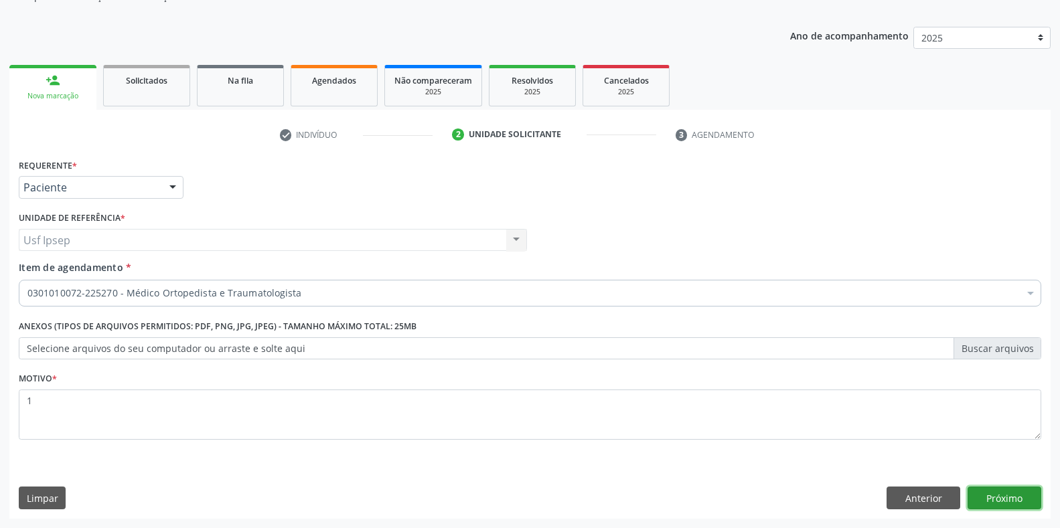
click at [989, 495] on button "Próximo" at bounding box center [1004, 498] width 74 height 23
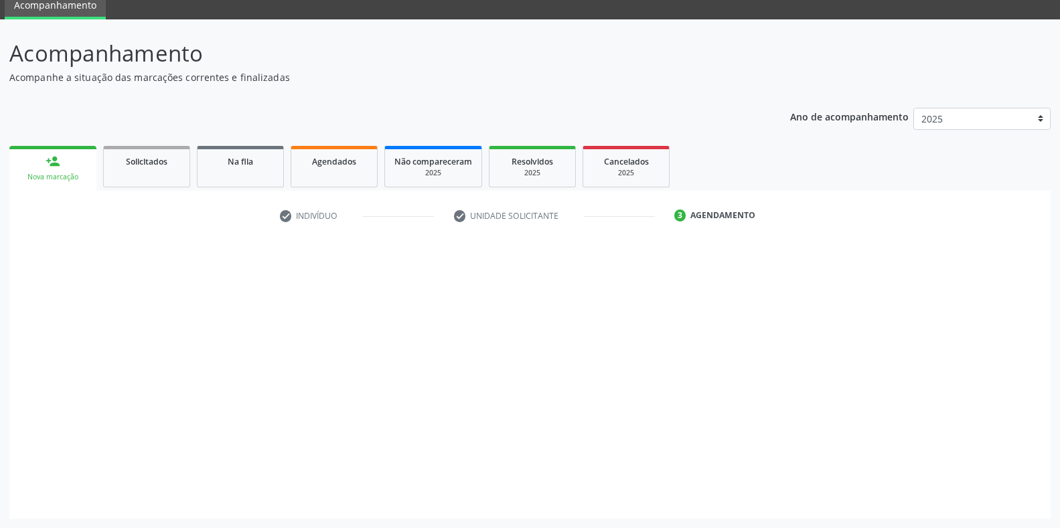
scroll to position [54, 0]
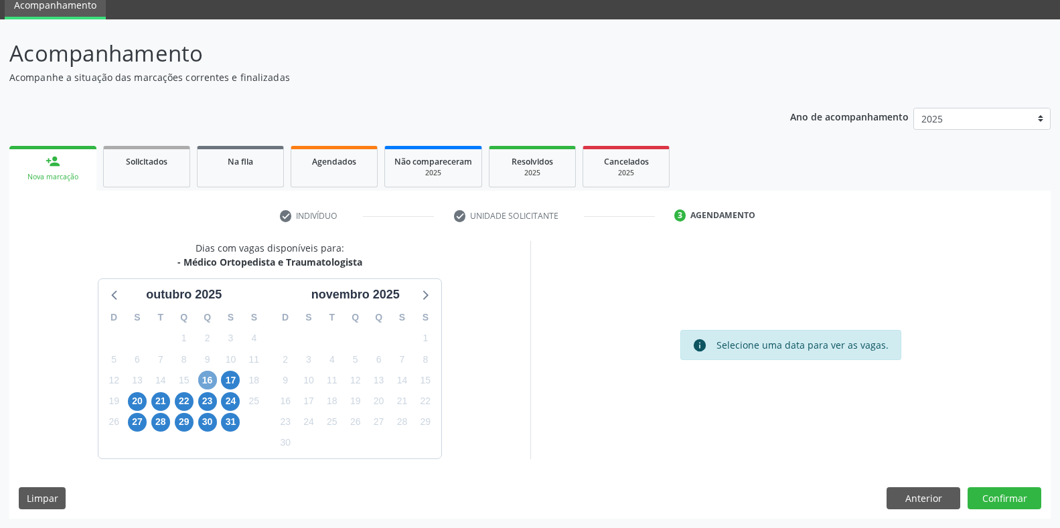
click at [207, 384] on span "16" at bounding box center [207, 380] width 19 height 19
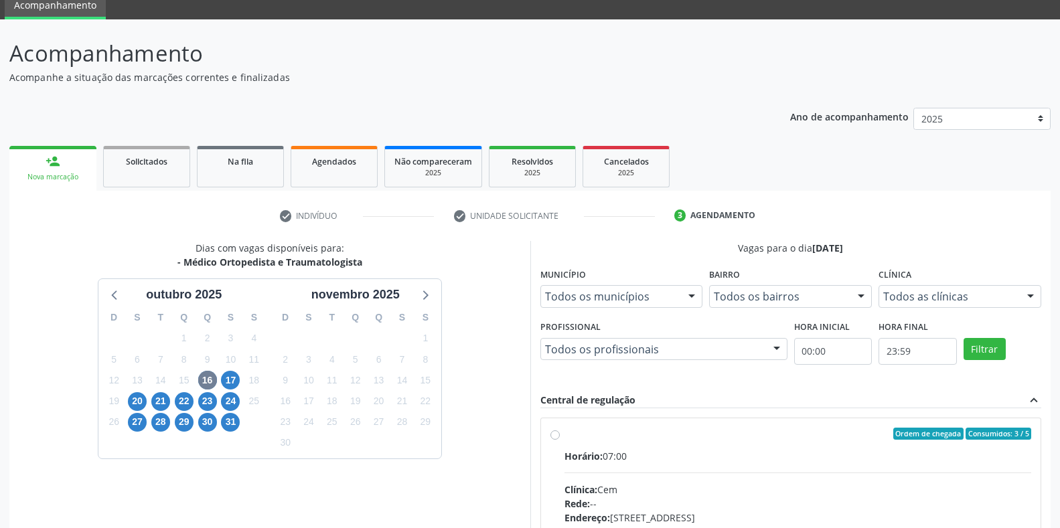
click at [564, 436] on label "Ordem de chegada Consumidos: 3 / 5 Horário: 07:00 Clínica: Cem Rede: -- Endereç…" at bounding box center [797, 530] width 467 height 205
click at [558, 436] on input "Ordem de chegada Consumidos: 3 / 5 Horário: 07:00 Clínica: Cem Rede: -- Endereç…" at bounding box center [554, 434] width 9 height 12
radio input "true"
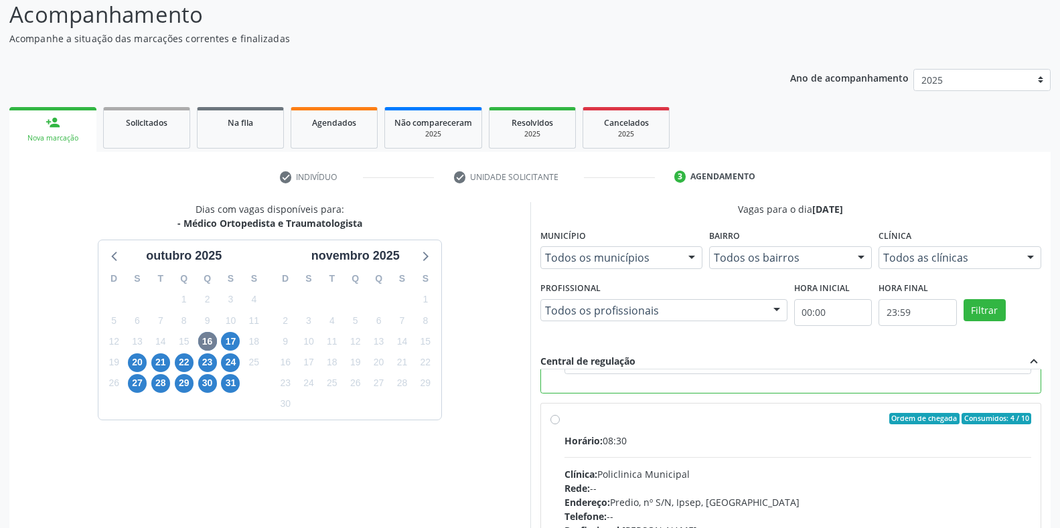
scroll to position [272, 0]
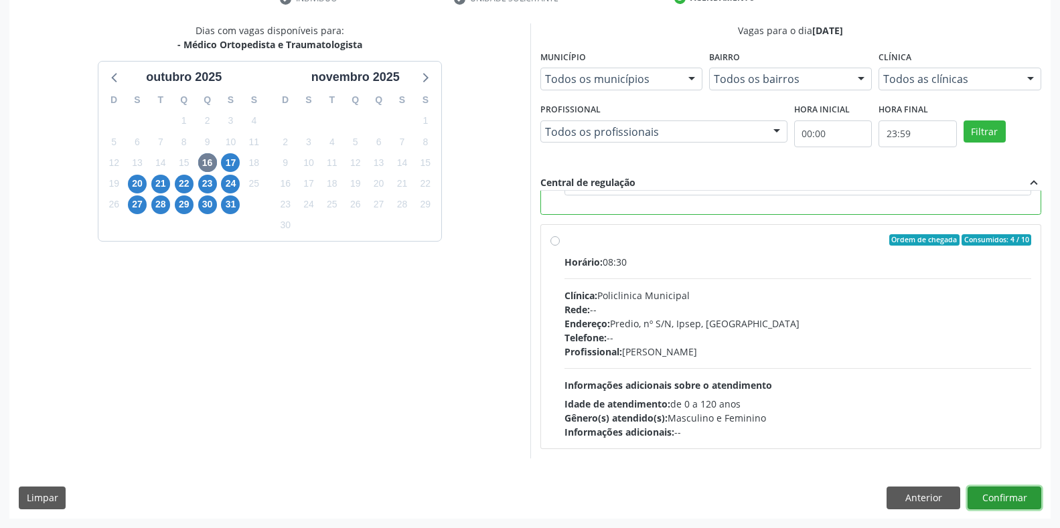
click at [1000, 499] on button "Confirmar" at bounding box center [1004, 498] width 74 height 23
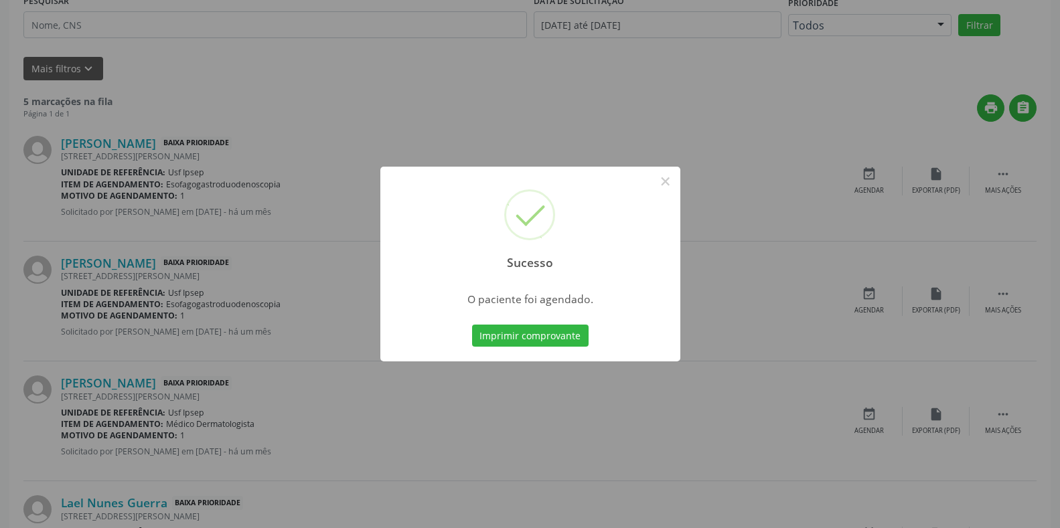
scroll to position [0, 0]
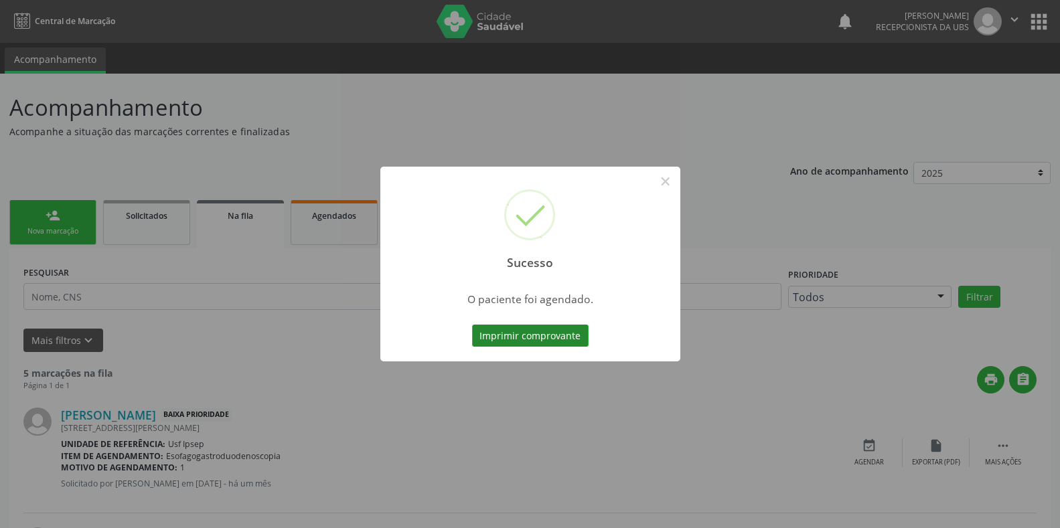
click at [507, 343] on button "Imprimir comprovante" at bounding box center [530, 336] width 116 height 23
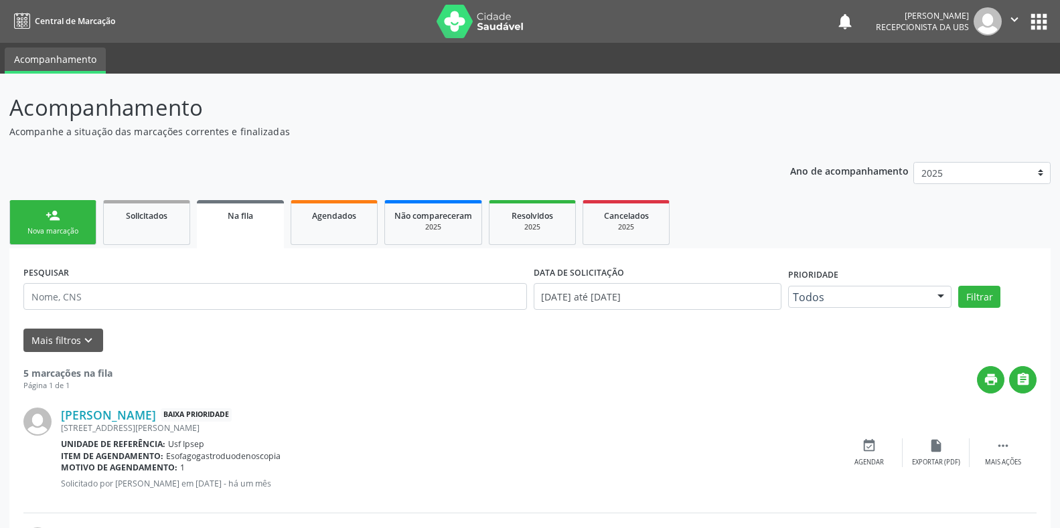
click at [51, 236] on div "Nova marcação" at bounding box center [52, 231] width 67 height 10
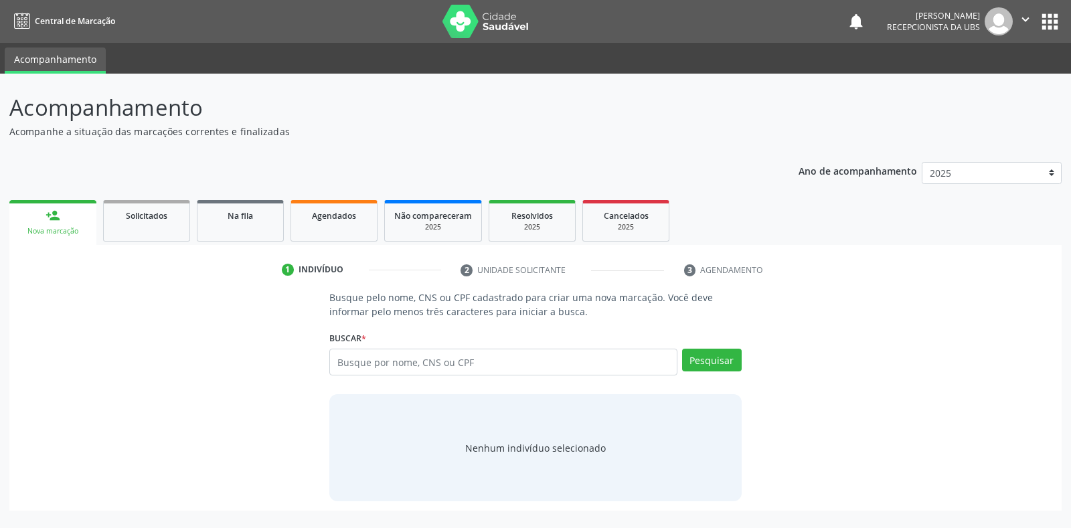
click at [50, 234] on div "Nova marcação" at bounding box center [53, 231] width 68 height 10
click at [335, 364] on input "text" at bounding box center [502, 362] width 347 height 27
type input "03150477476"
click at [703, 356] on button "Pesquisar" at bounding box center [712, 360] width 60 height 23
type input "03150477476"
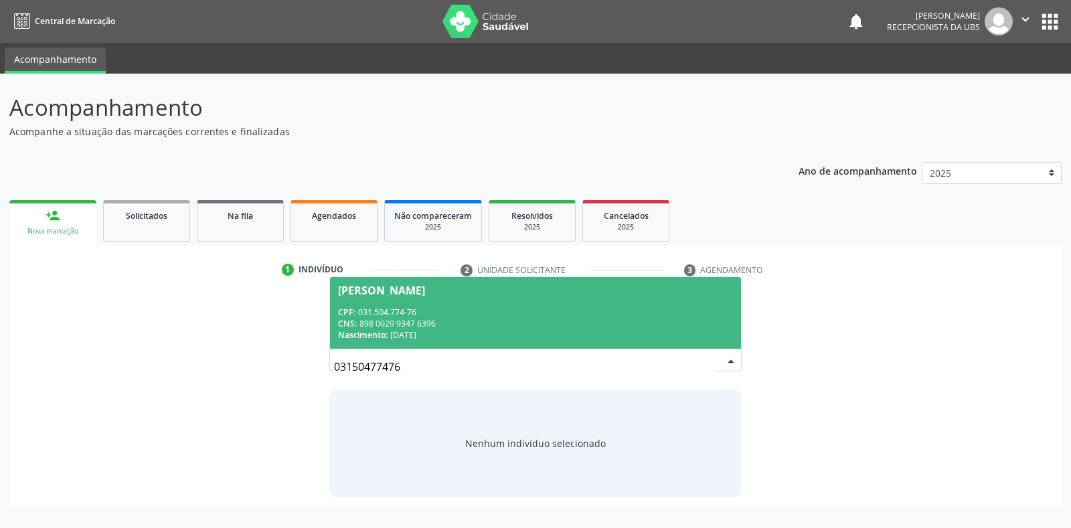
click at [369, 294] on div "[PERSON_NAME]" at bounding box center [381, 290] width 87 height 11
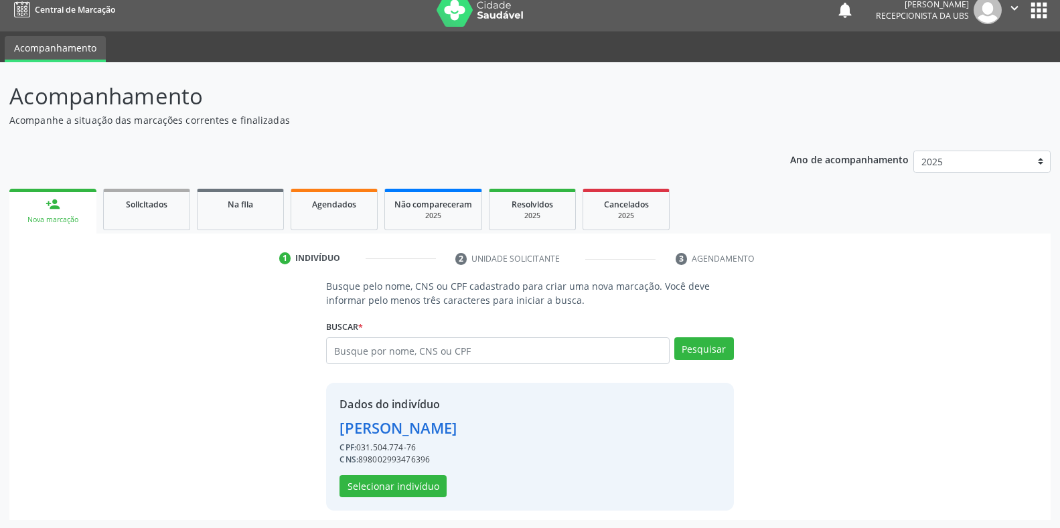
scroll to position [13, 0]
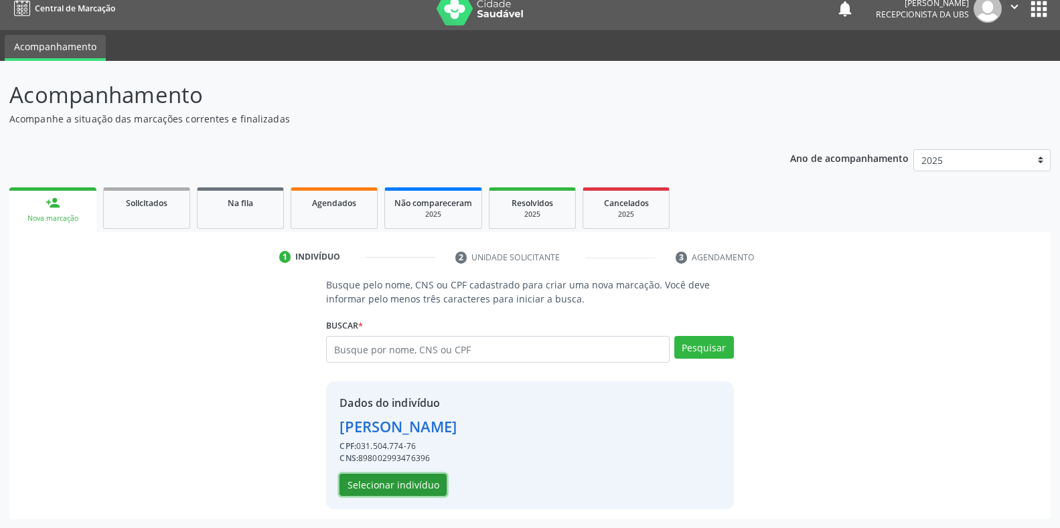
click at [375, 484] on button "Selecionar indivíduo" at bounding box center [392, 485] width 107 height 23
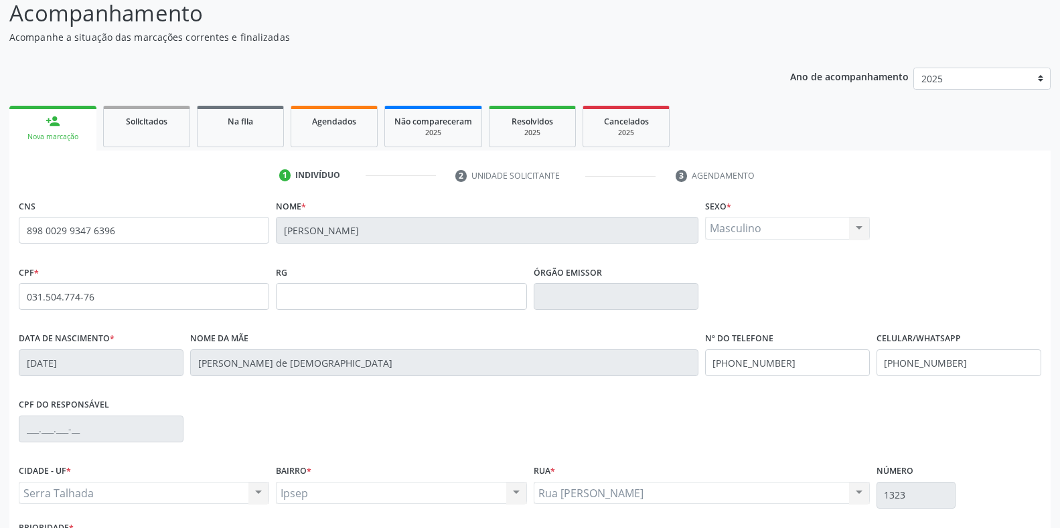
scroll to position [197, 0]
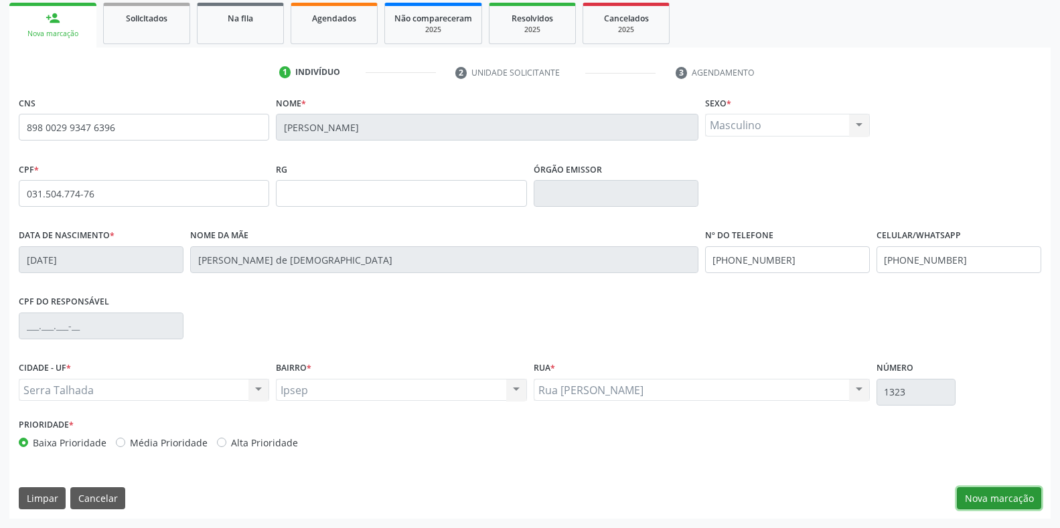
drag, startPoint x: 981, startPoint y: 500, endPoint x: 973, endPoint y: 498, distance: 8.3
click at [979, 500] on button "Nova marcação" at bounding box center [998, 498] width 84 height 23
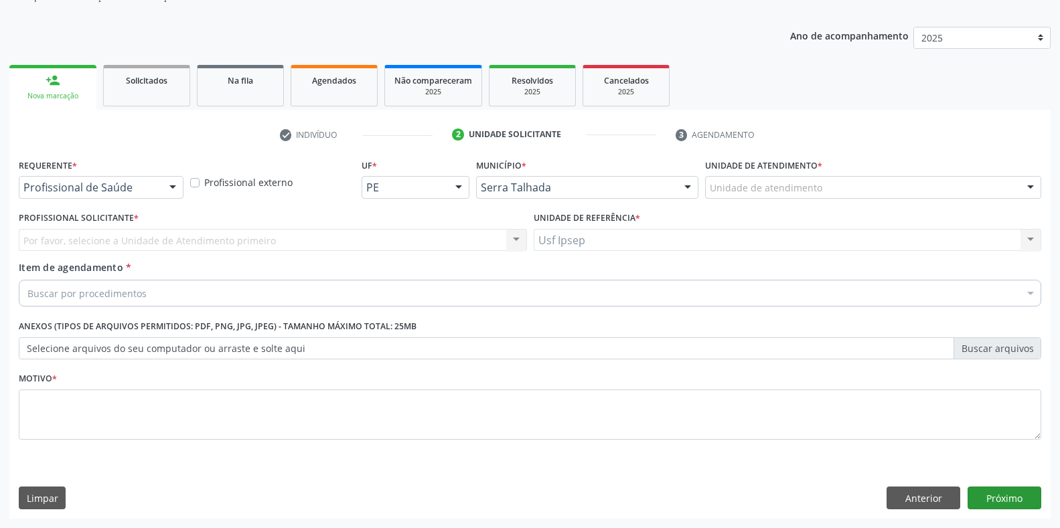
scroll to position [135, 0]
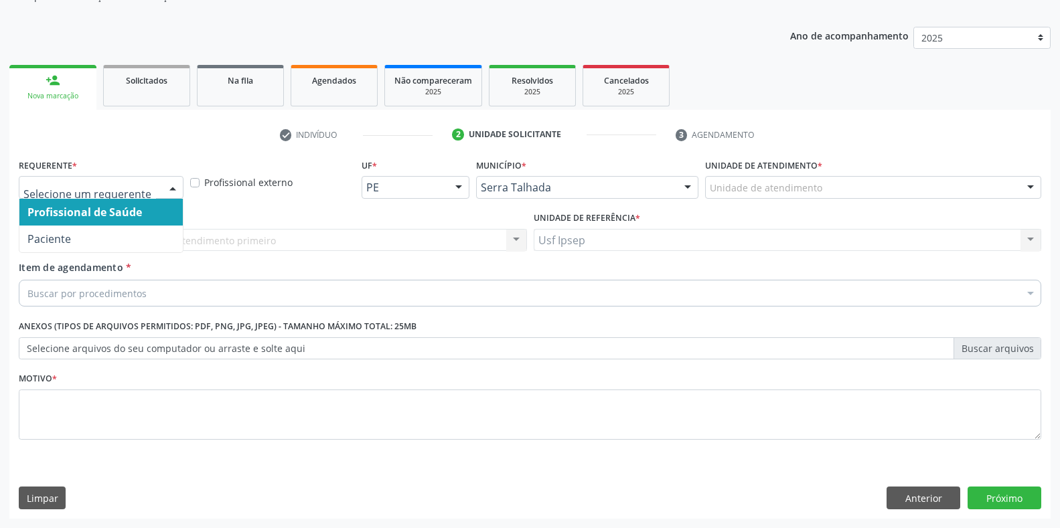
click at [172, 189] on div at bounding box center [173, 188] width 20 height 23
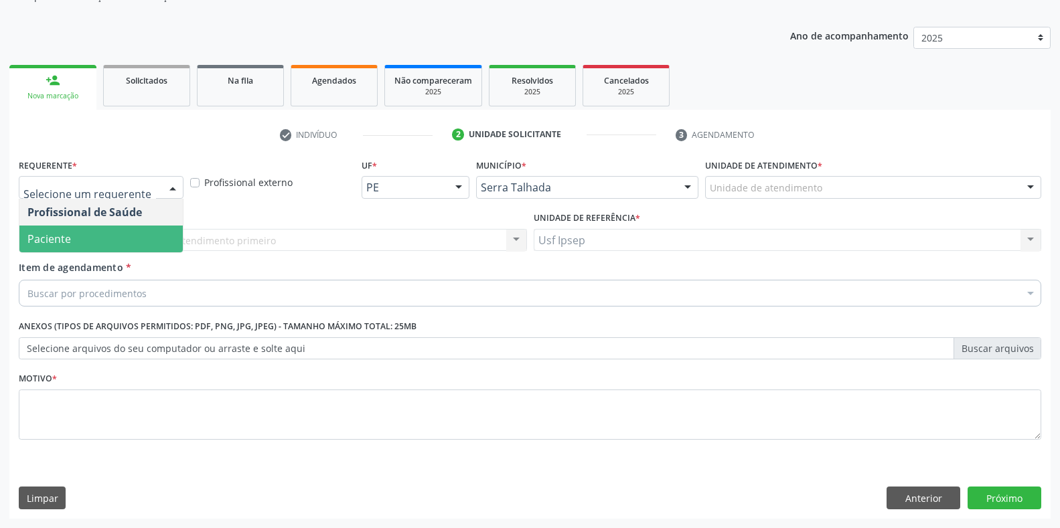
click at [100, 246] on span "Paciente" at bounding box center [100, 239] width 163 height 27
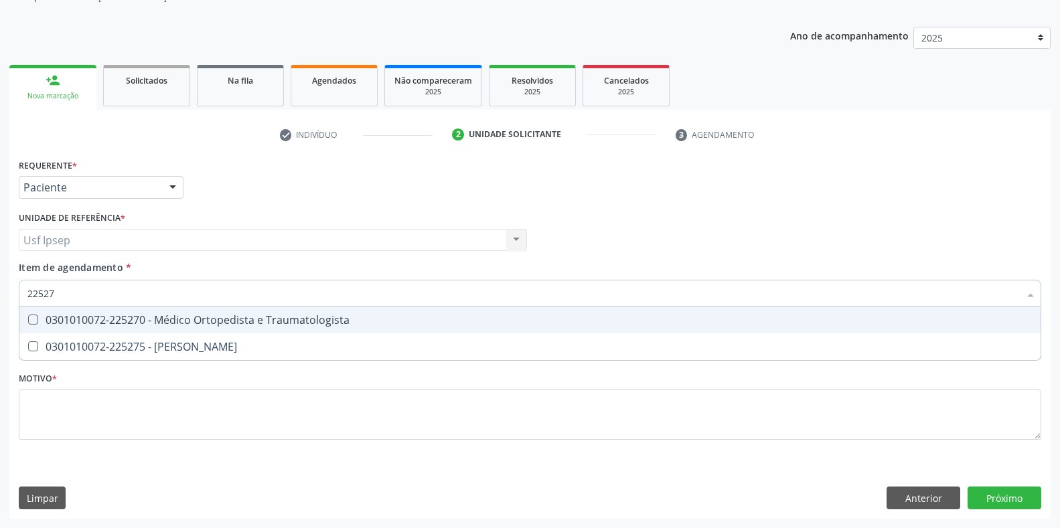
type input "225270"
click at [31, 317] on Traumatologista at bounding box center [33, 320] width 10 height 10
click at [28, 317] on Traumatologista "checkbox" at bounding box center [23, 319] width 9 height 9
checkbox Traumatologista "true"
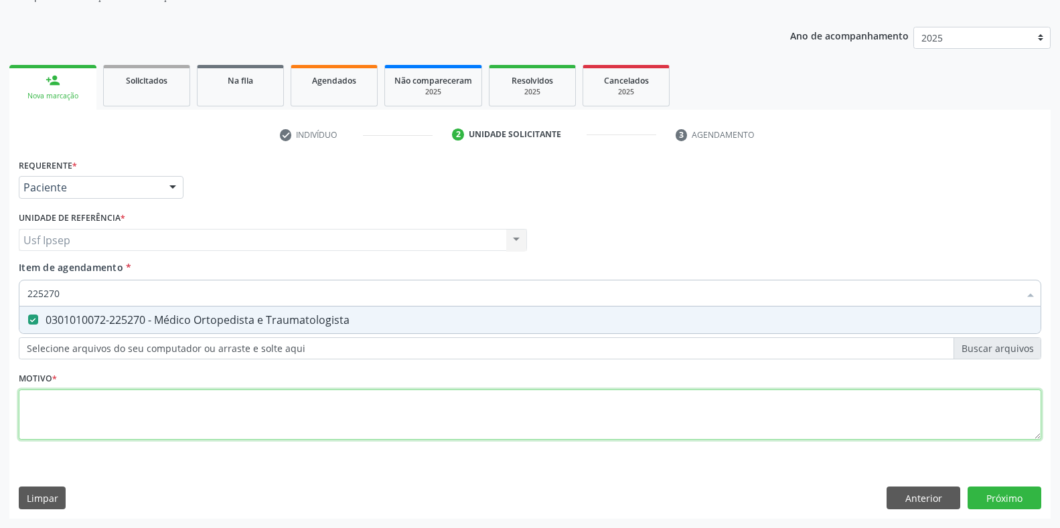
click at [39, 400] on div "Requerente * Paciente Profissional de Saúde Paciente Nenhum resultado encontrad…" at bounding box center [530, 306] width 1022 height 303
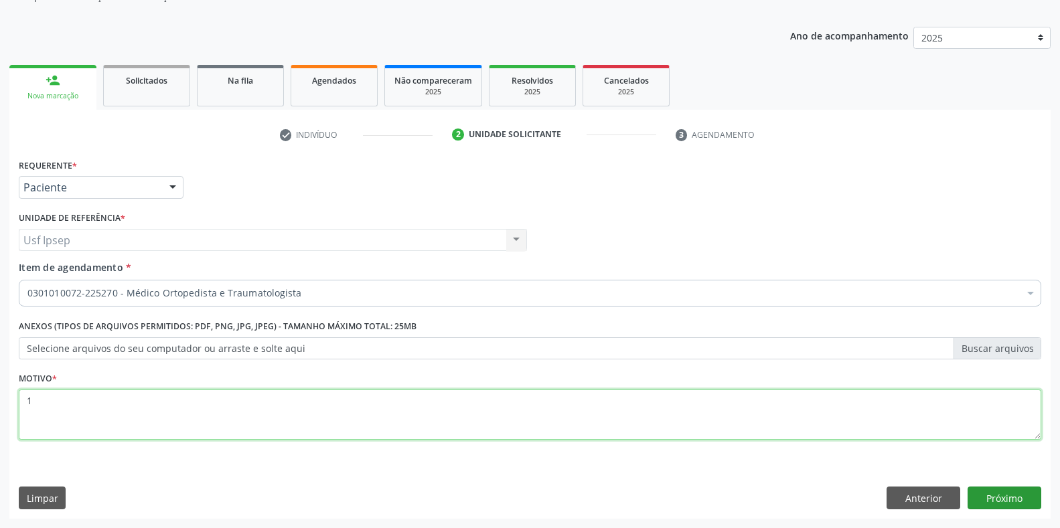
type textarea "1"
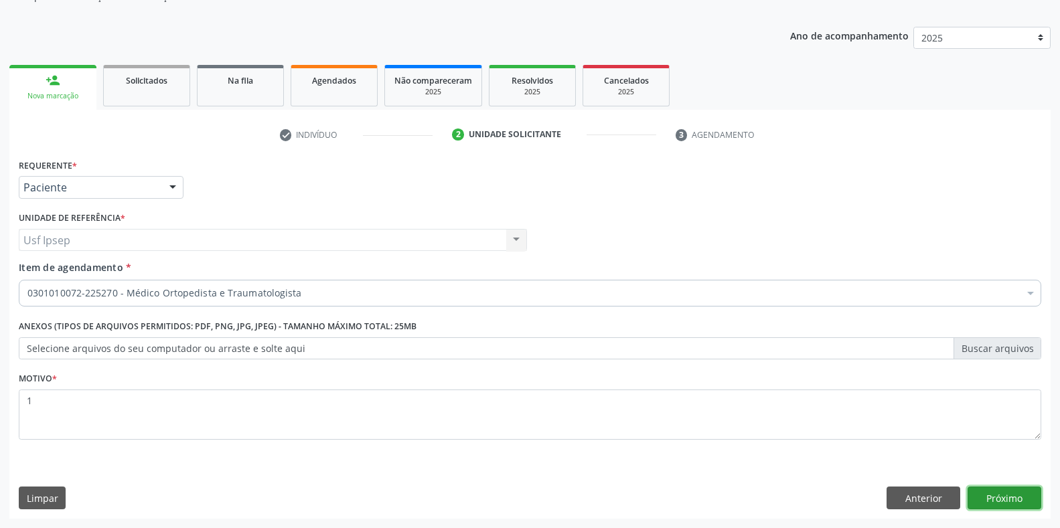
click at [1007, 501] on button "Próximo" at bounding box center [1004, 498] width 74 height 23
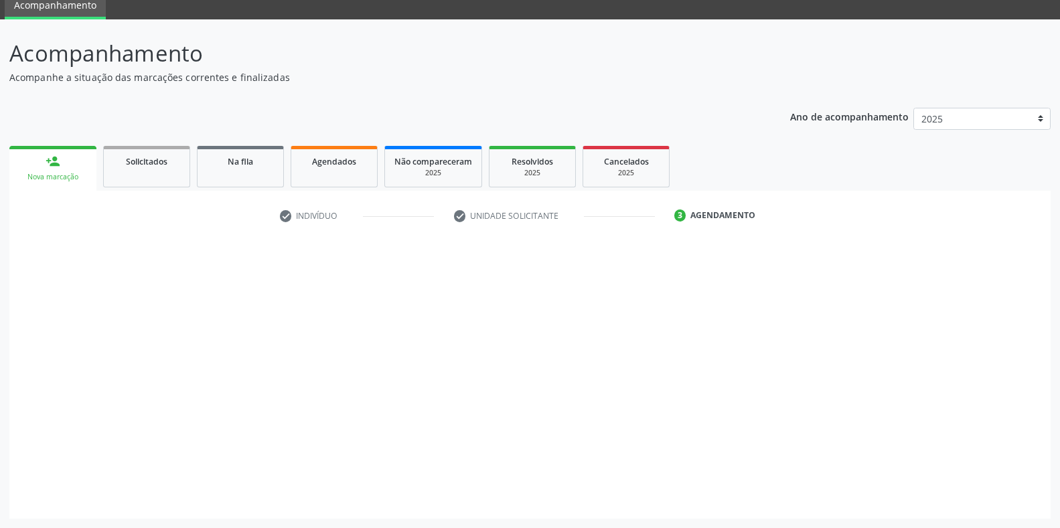
scroll to position [54, 0]
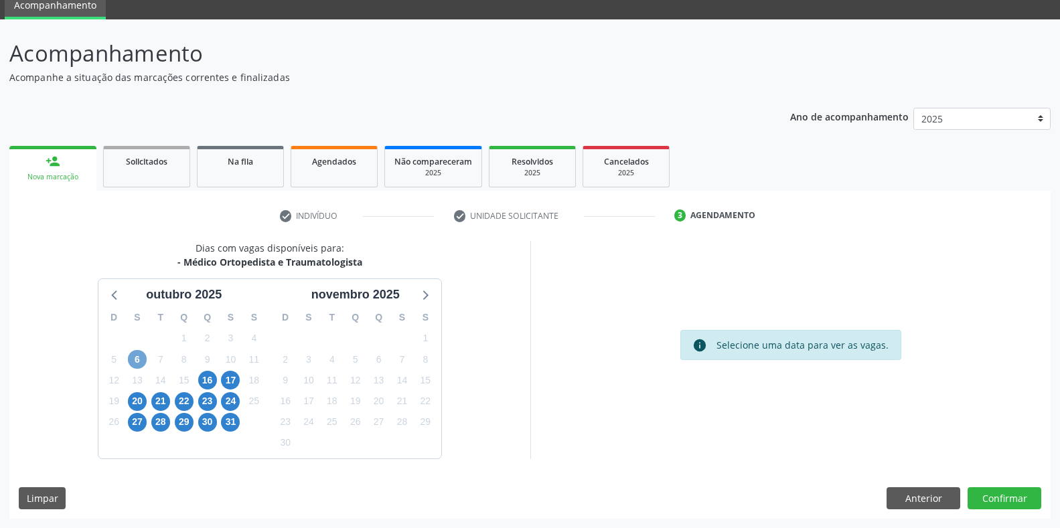
click at [136, 357] on span "6" at bounding box center [137, 359] width 19 height 19
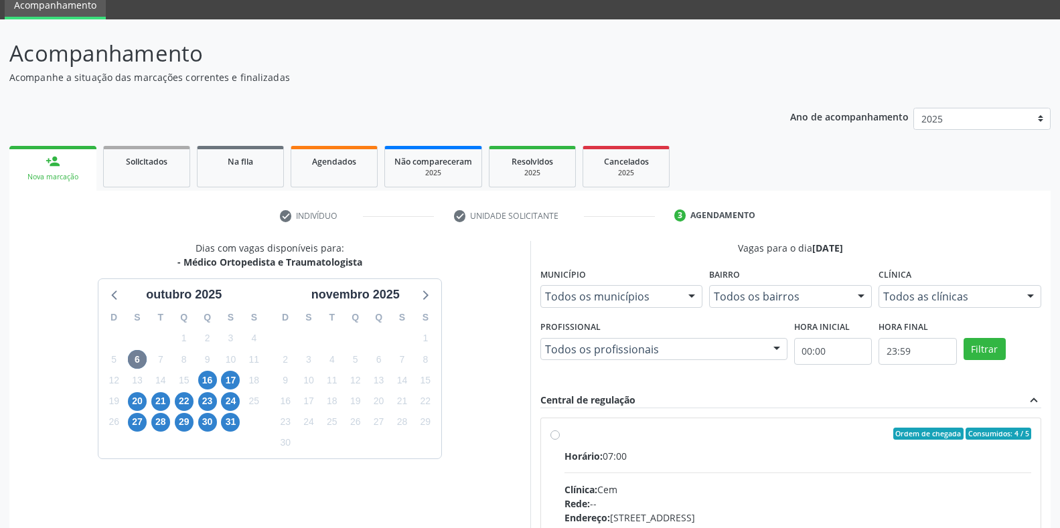
click at [564, 435] on label "Ordem de chegada Consumidos: 4 / 5 Horário: 07:00 Clínica: Cem Rede: -- Endereç…" at bounding box center [797, 530] width 467 height 205
click at [554, 435] on input "Ordem de chegada Consumidos: 4 / 5 Horário: 07:00 Clínica: Cem Rede: -- Endereç…" at bounding box center [554, 434] width 9 height 12
radio input "true"
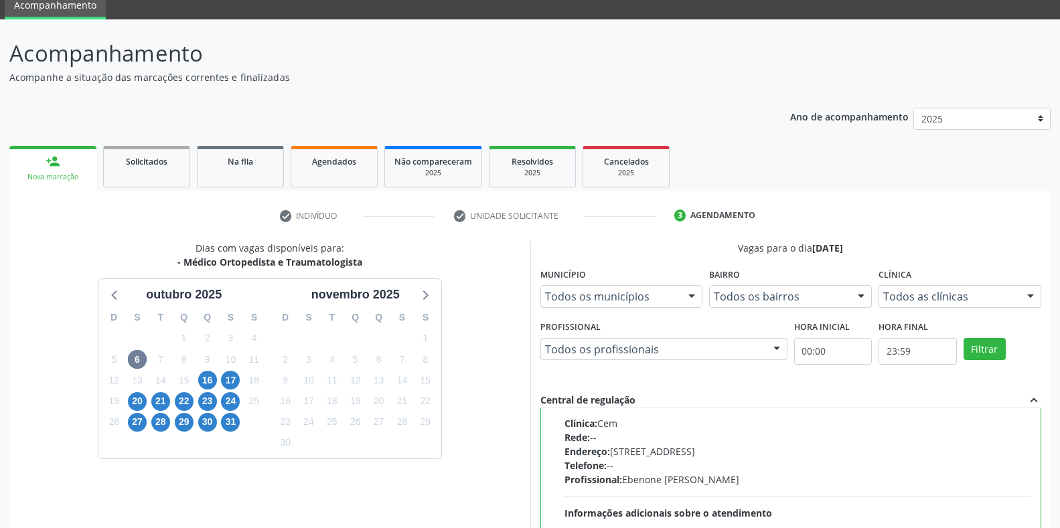
scroll to position [272, 0]
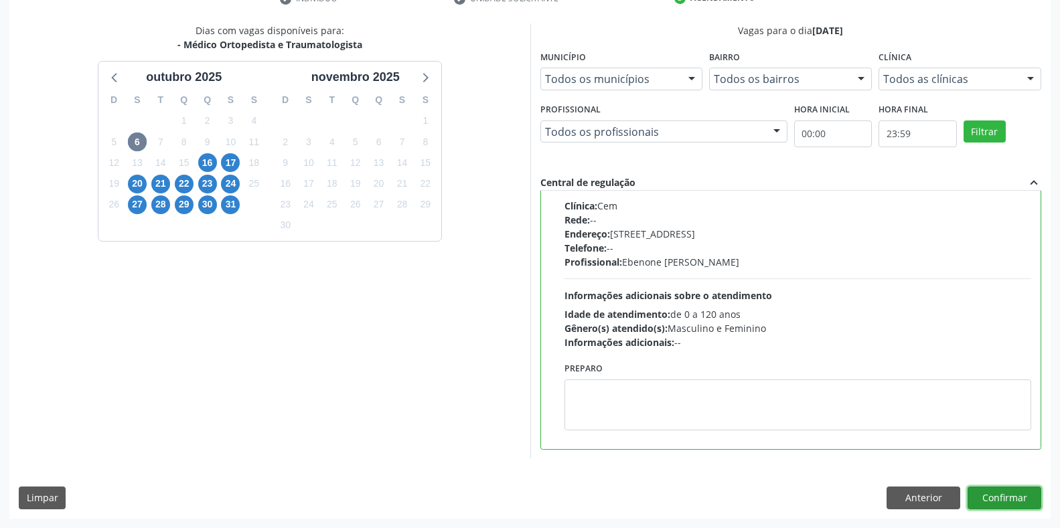
click at [993, 495] on button "Confirmar" at bounding box center [1004, 498] width 74 height 23
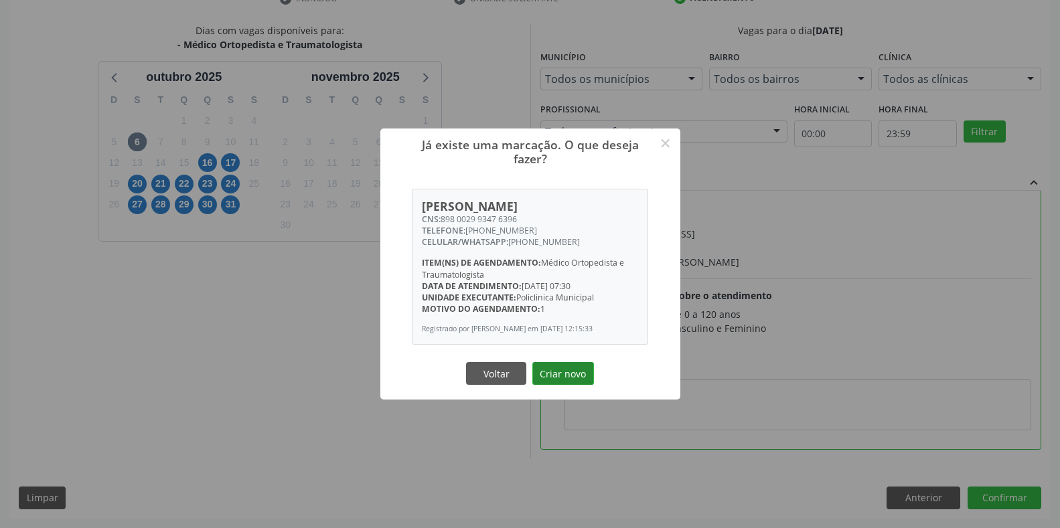
click at [541, 375] on button "Criar novo" at bounding box center [563, 373] width 62 height 23
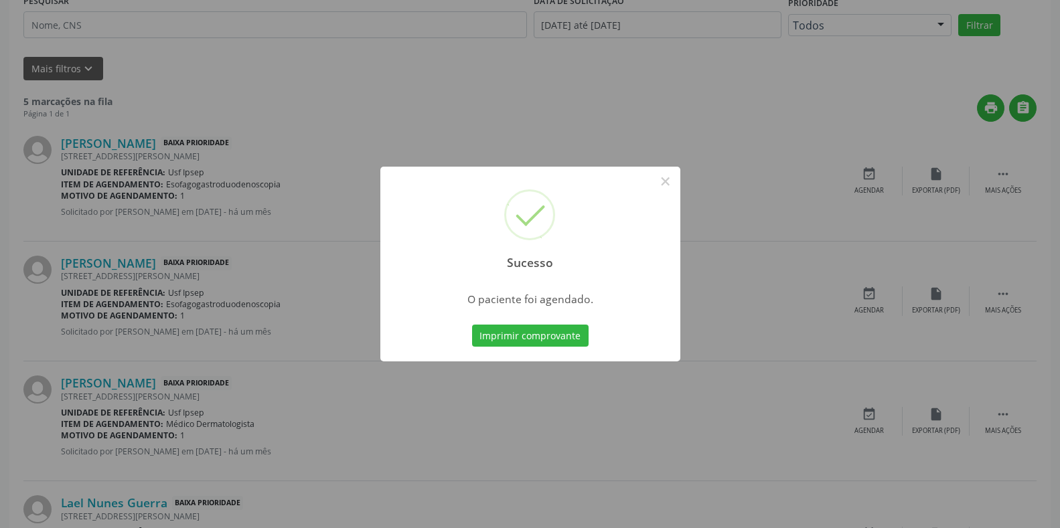
scroll to position [0, 0]
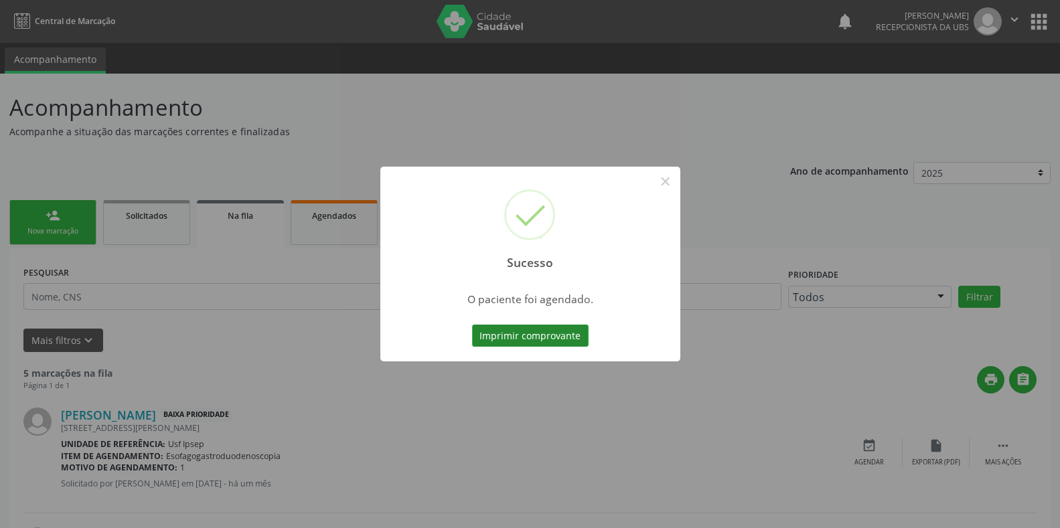
click at [481, 333] on button "Imprimir comprovante" at bounding box center [530, 336] width 116 height 23
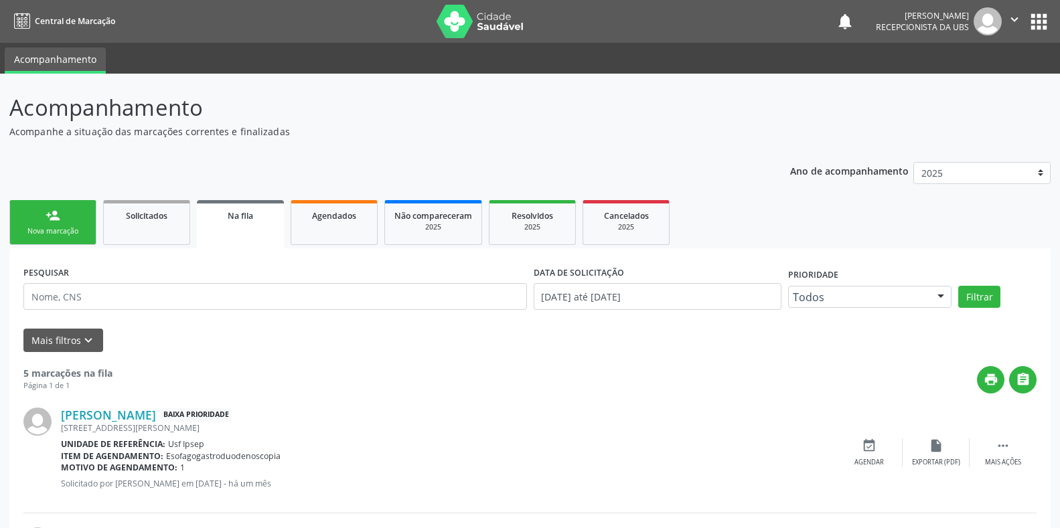
click at [49, 234] on div "Nova marcação" at bounding box center [52, 231] width 67 height 10
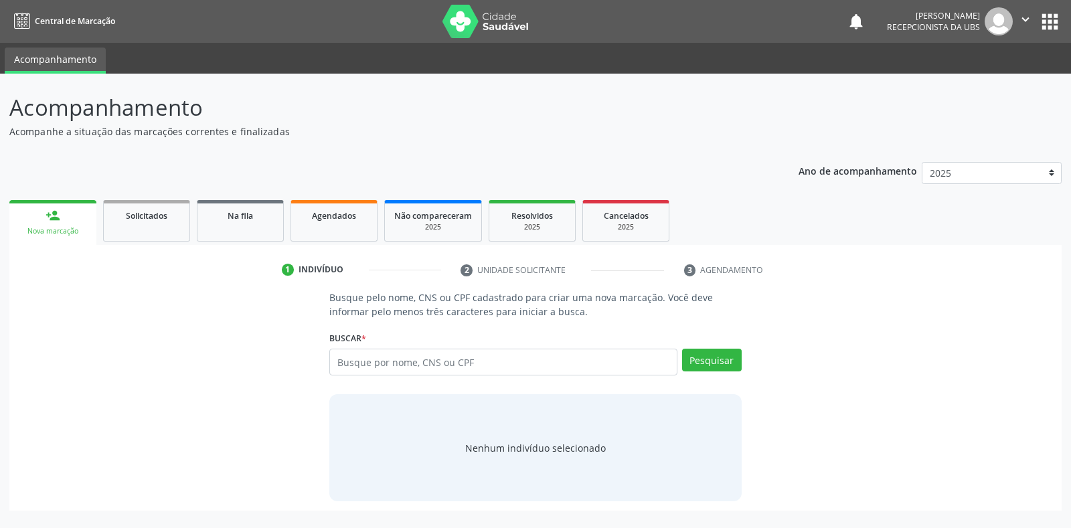
click at [42, 222] on link "person_add Nova marcação" at bounding box center [52, 222] width 87 height 45
click at [345, 360] on input "text" at bounding box center [502, 362] width 347 height 27
type input "[PERSON_NAME]"
click at [707, 359] on button "Pesquisar" at bounding box center [712, 360] width 60 height 23
type input "[PERSON_NAME]"
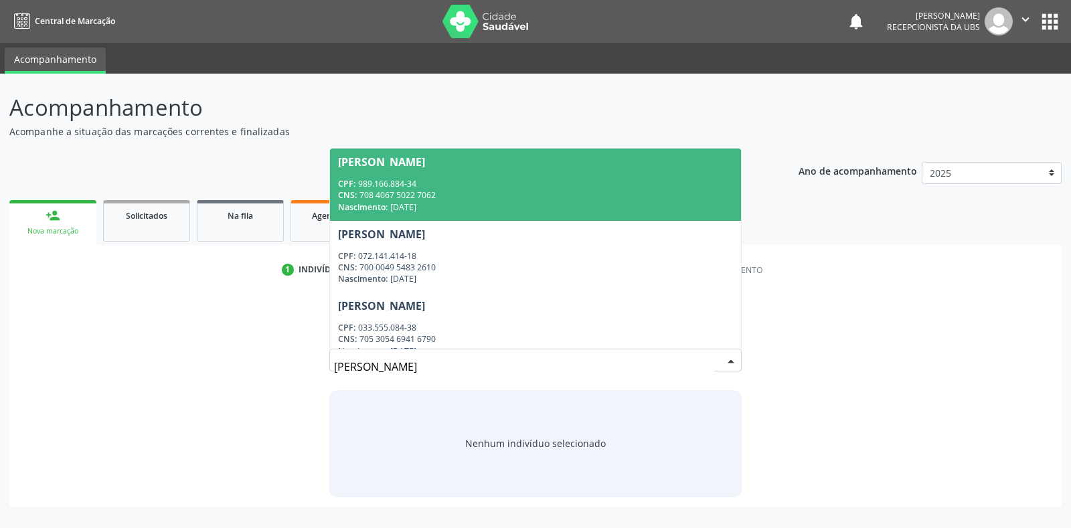
click at [353, 165] on div "[PERSON_NAME]" at bounding box center [381, 162] width 87 height 11
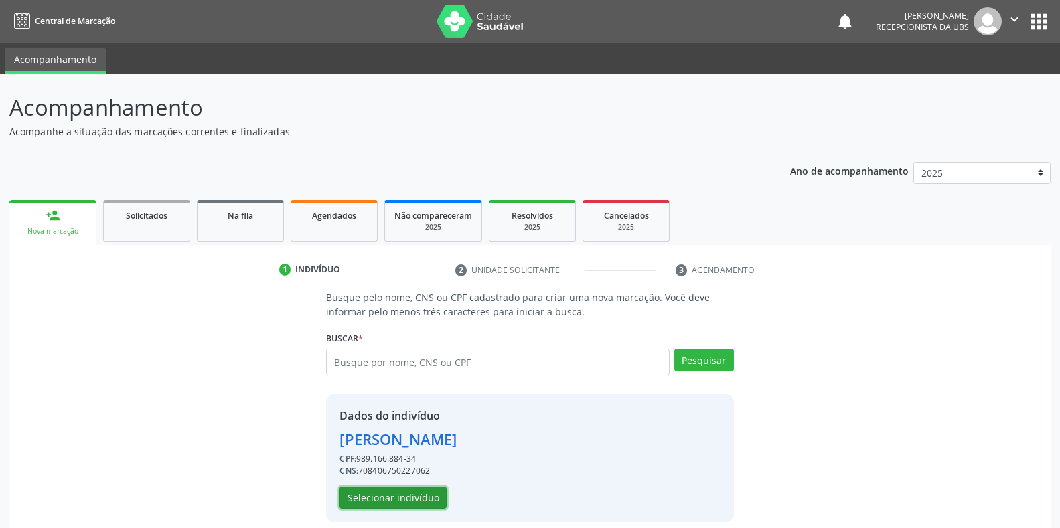
click at [363, 501] on button "Selecionar indivíduo" at bounding box center [392, 498] width 107 height 23
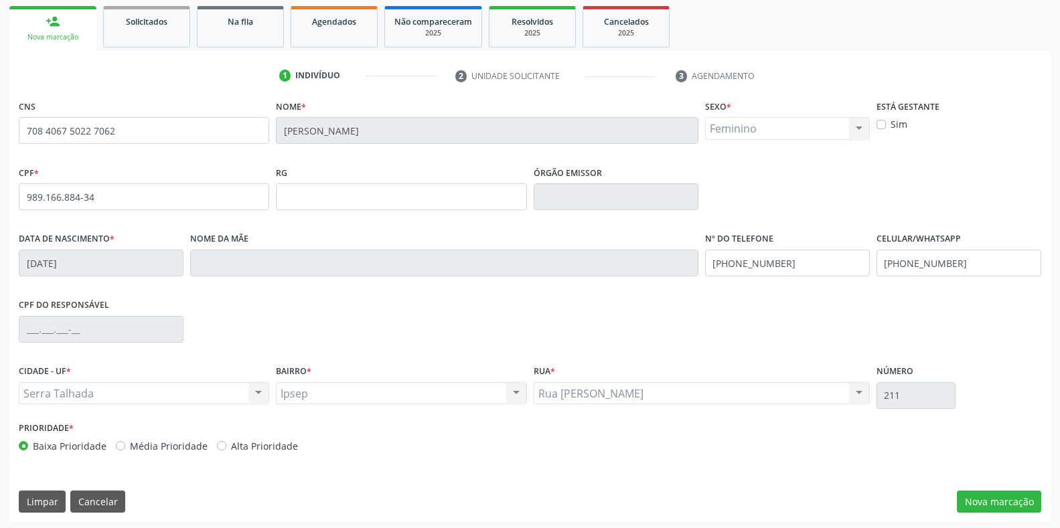
scroll to position [197, 0]
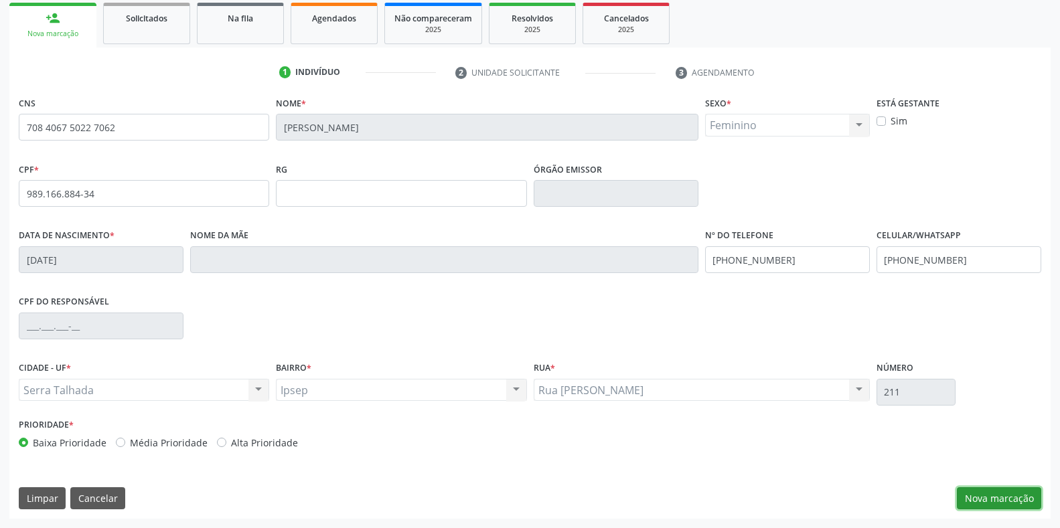
drag, startPoint x: 975, startPoint y: 502, endPoint x: 968, endPoint y: 501, distance: 6.8
click at [972, 502] on button "Nova marcação" at bounding box center [998, 498] width 84 height 23
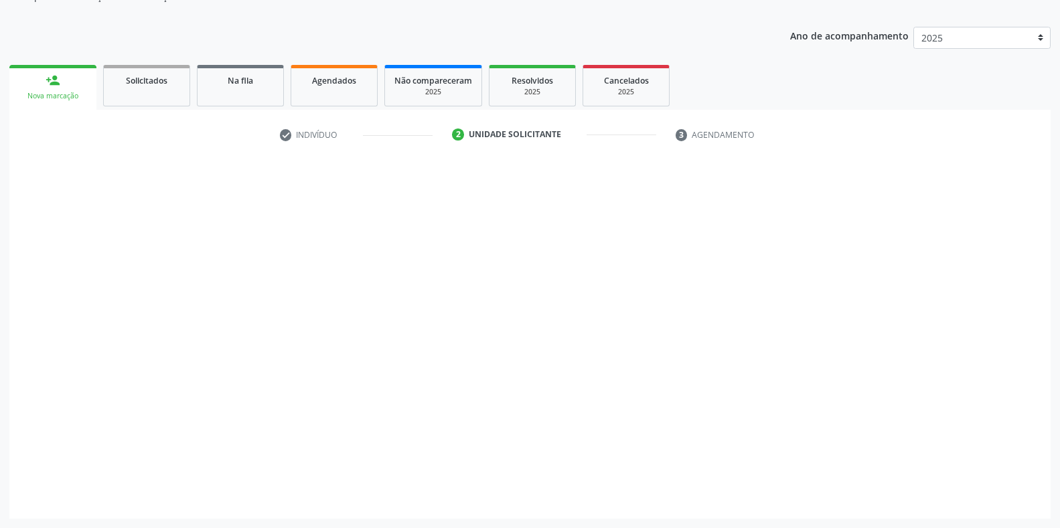
scroll to position [135, 0]
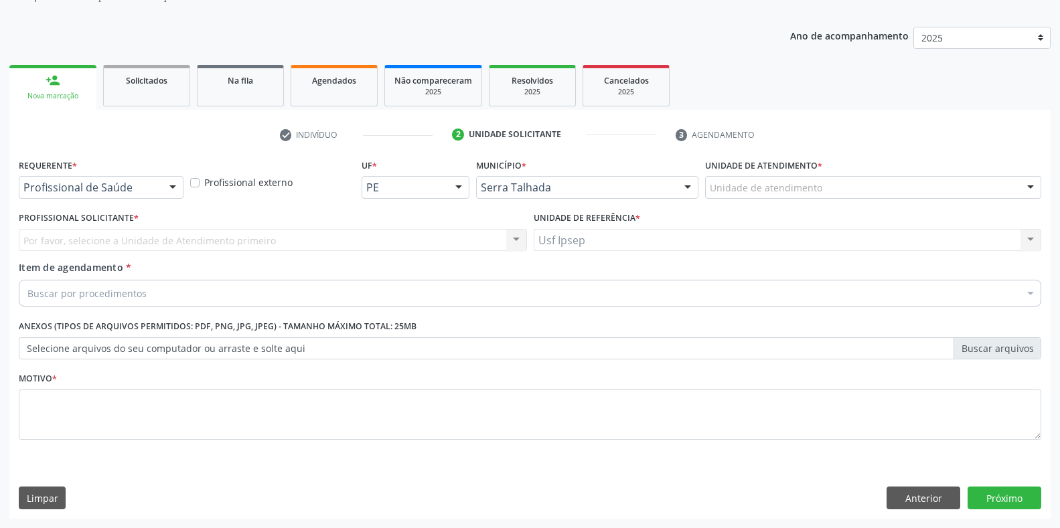
click at [170, 188] on div at bounding box center [173, 188] width 20 height 23
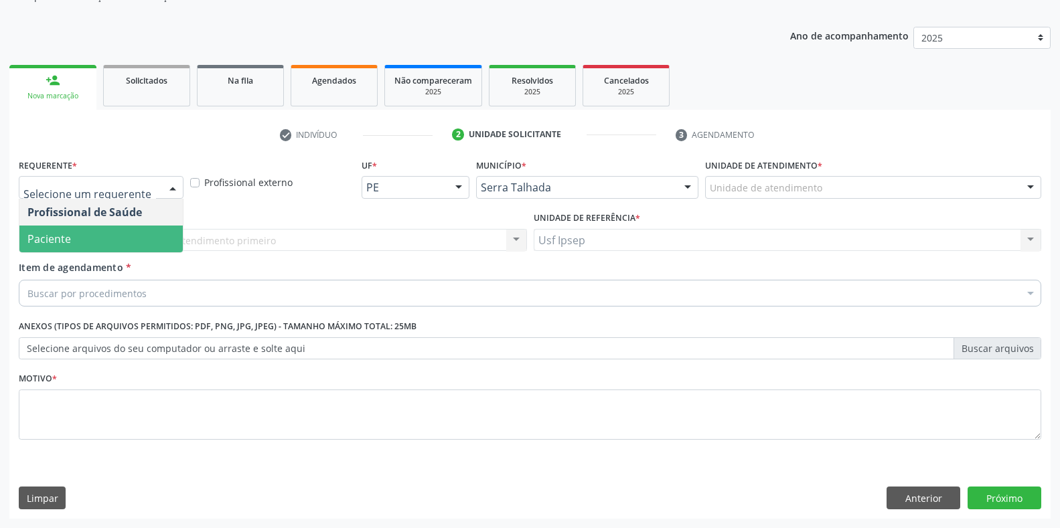
click at [73, 240] on span "Paciente" at bounding box center [100, 239] width 163 height 27
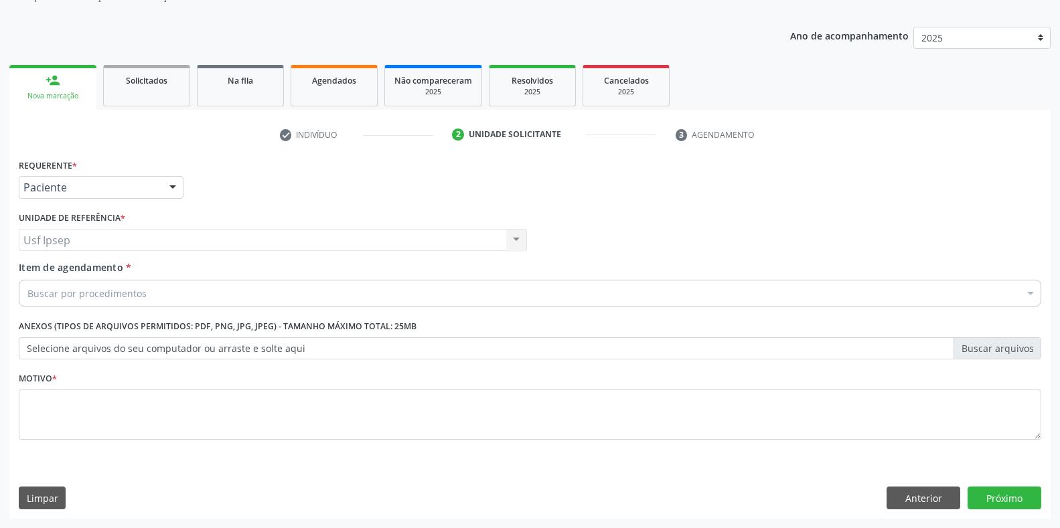
click at [60, 274] on label "Item de agendamento *" at bounding box center [75, 267] width 112 height 14
click at [27, 280] on input "Item de agendamento *" at bounding box center [27, 293] width 0 height 27
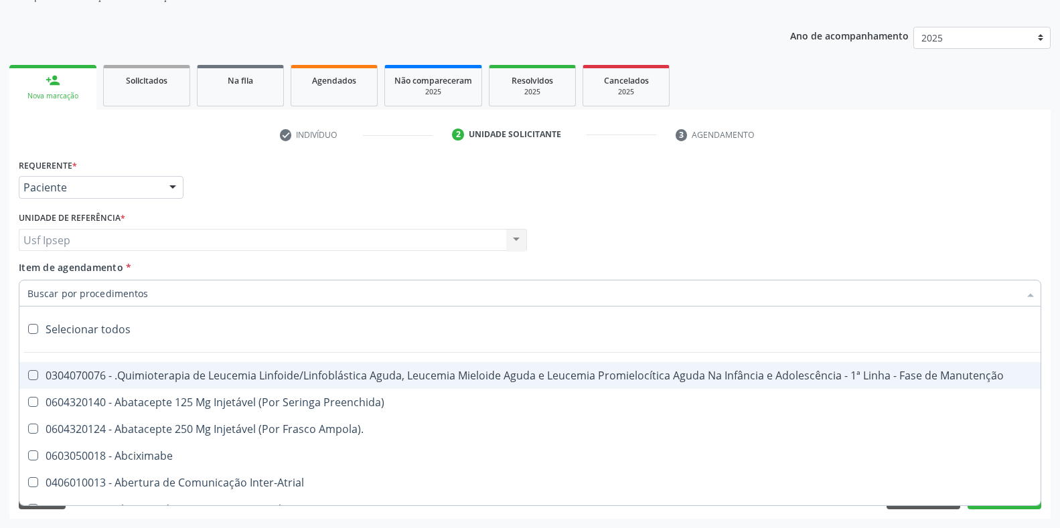
click at [31, 295] on input "Item de agendamento *" at bounding box center [522, 293] width 991 height 27
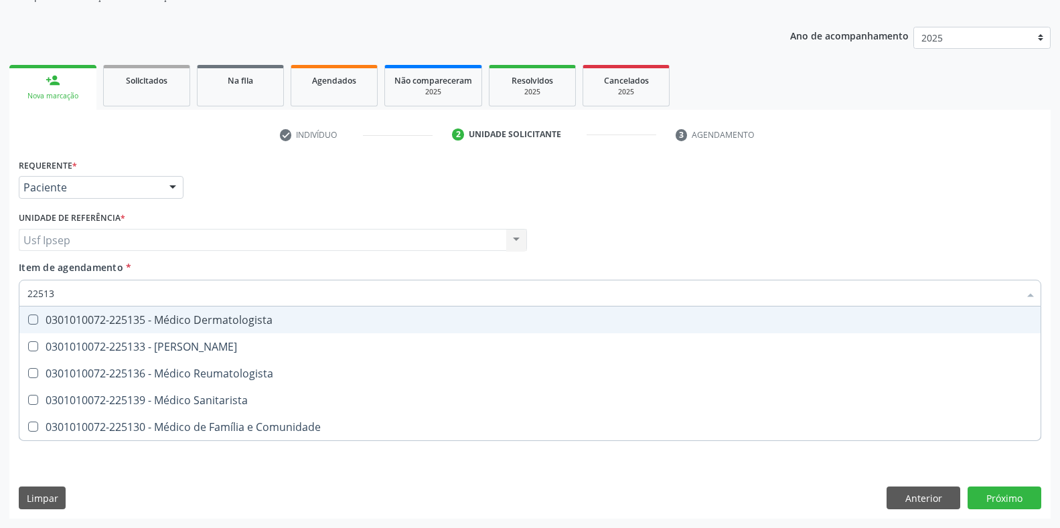
type input "225136"
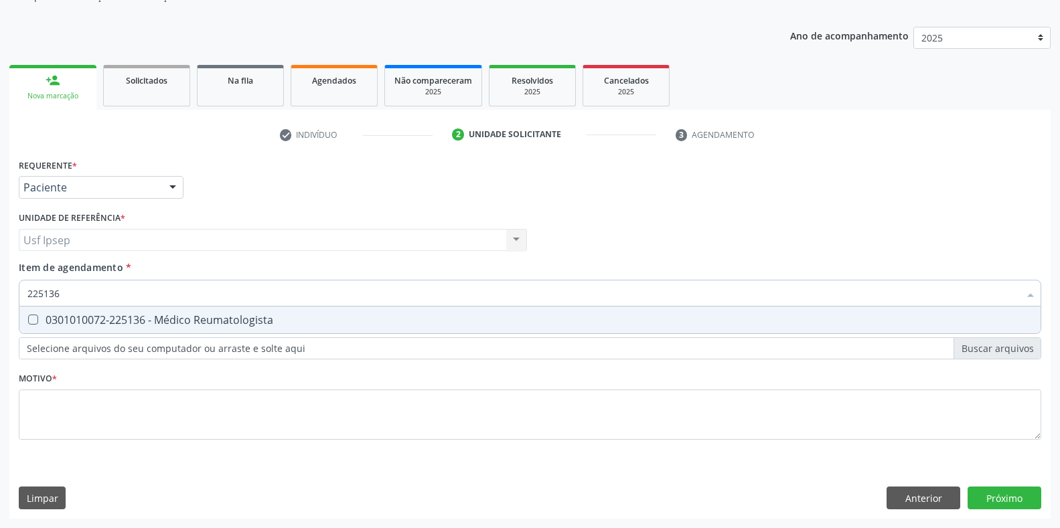
click at [35, 320] on Reumatologista at bounding box center [33, 320] width 10 height 10
click at [28, 320] on Reumatologista "checkbox" at bounding box center [23, 319] width 9 height 9
checkbox Reumatologista "true"
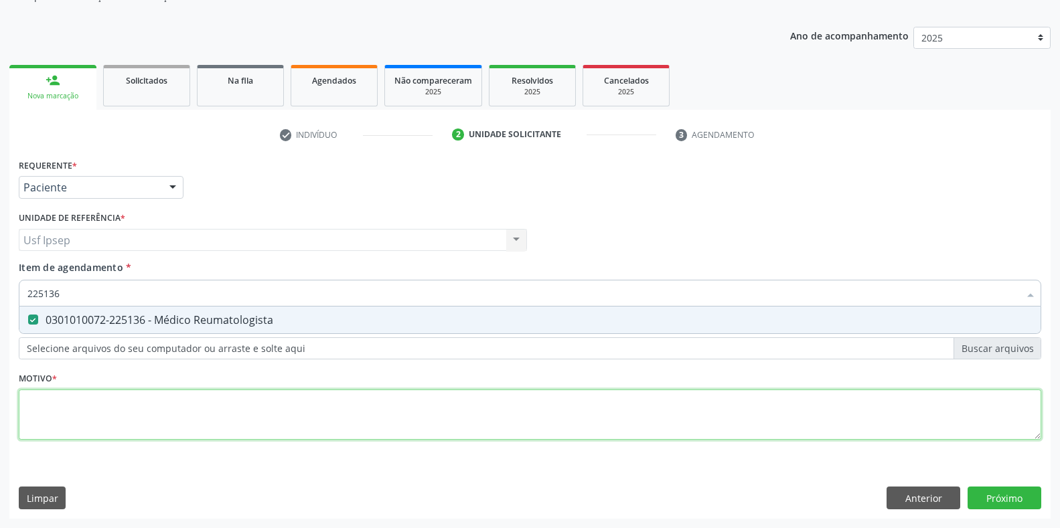
click at [41, 405] on div "Requerente * Paciente Profissional de Saúde Paciente Nenhum resultado encontrad…" at bounding box center [530, 306] width 1022 height 303
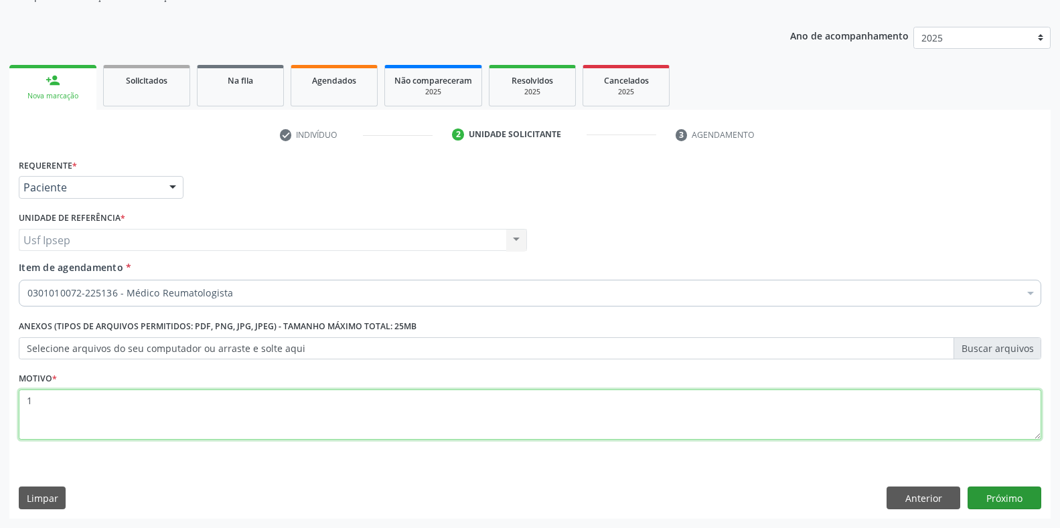
type textarea "1"
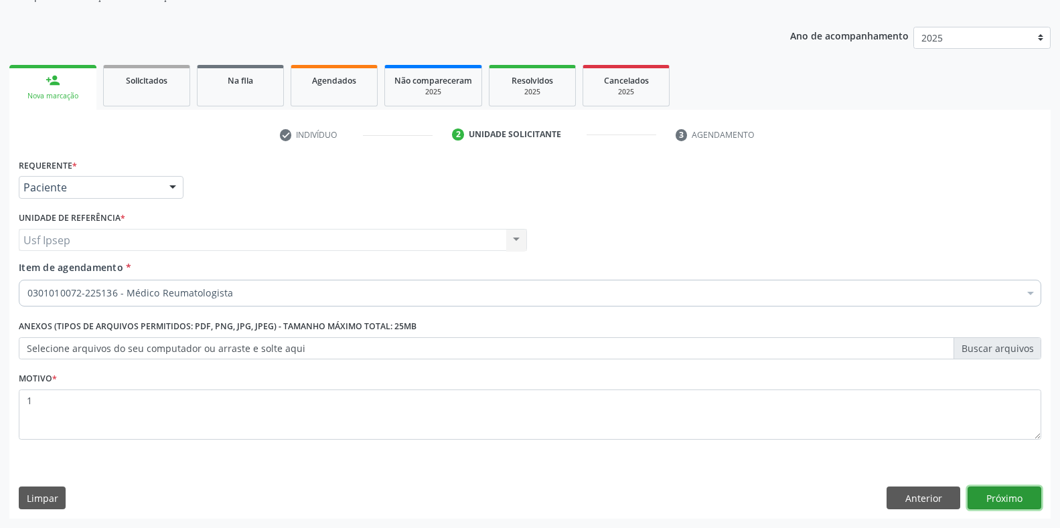
click at [1009, 497] on button "Próximo" at bounding box center [1004, 498] width 74 height 23
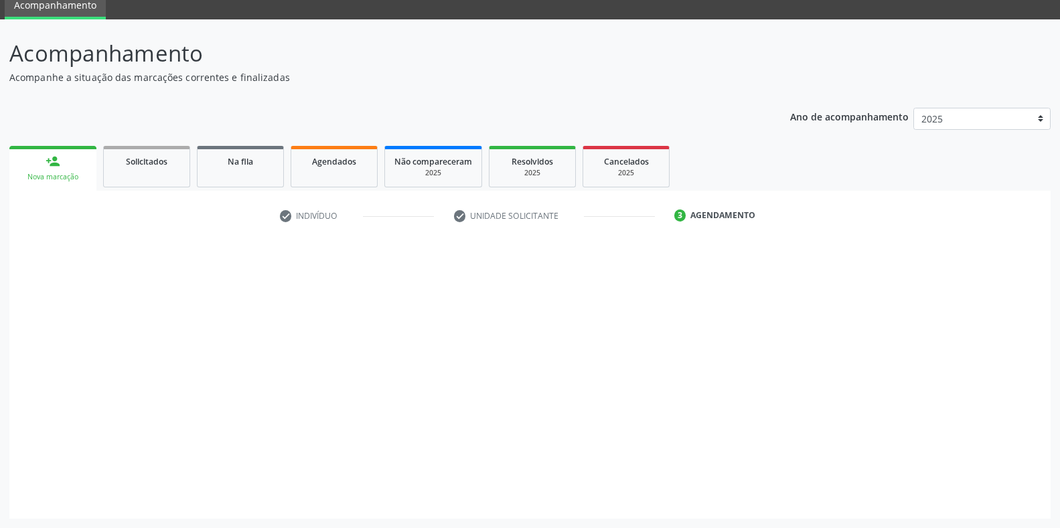
scroll to position [54, 0]
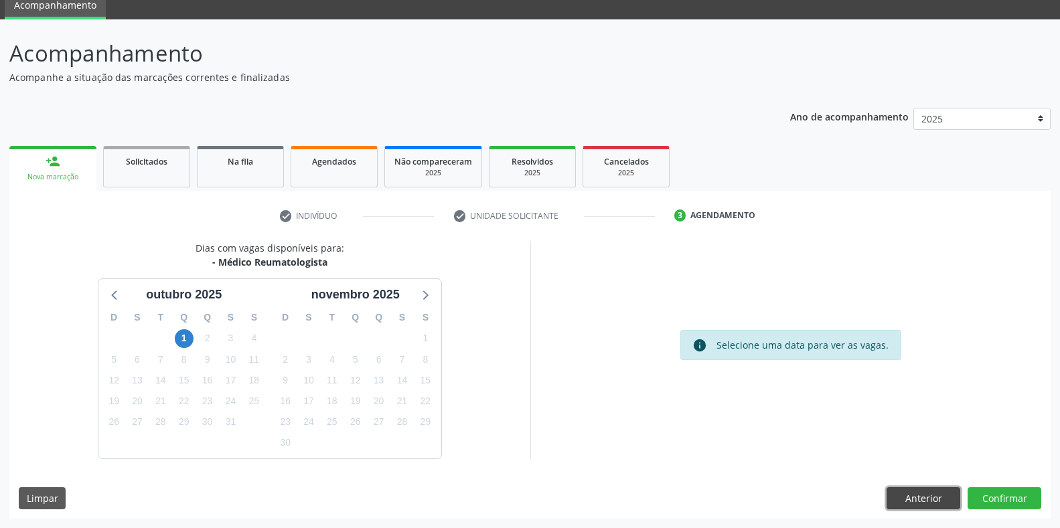
click at [914, 499] on button "Anterior" at bounding box center [923, 498] width 74 height 23
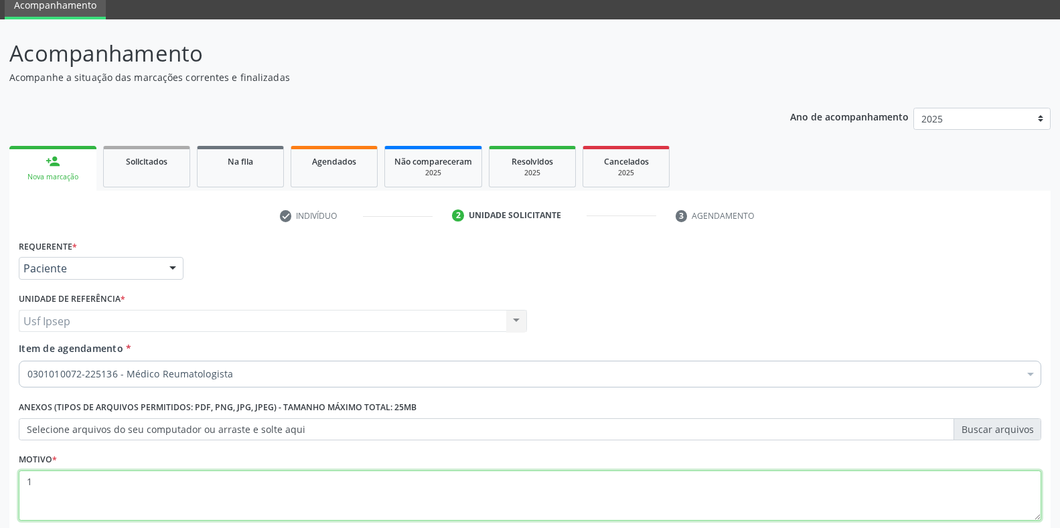
click at [36, 481] on textarea "1" at bounding box center [530, 496] width 1022 height 51
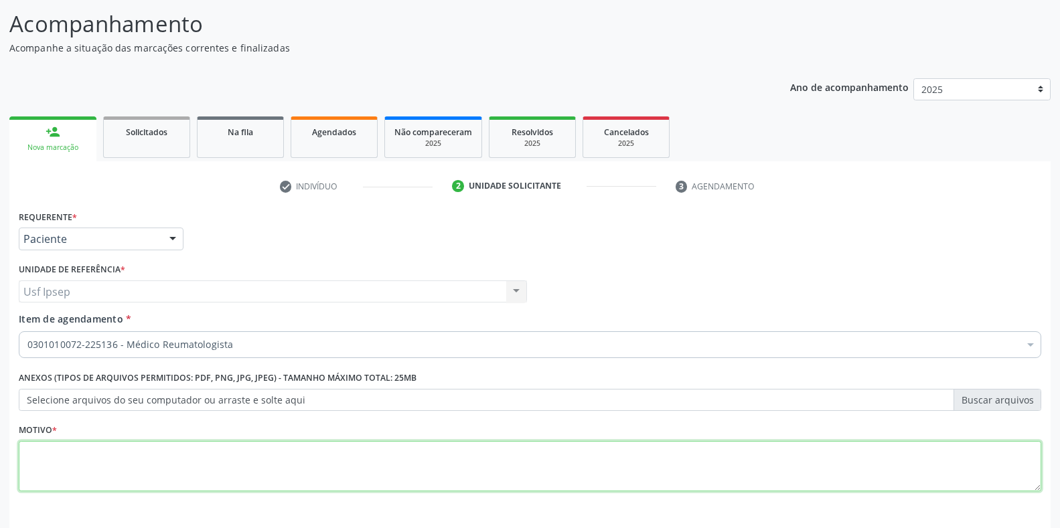
scroll to position [135, 0]
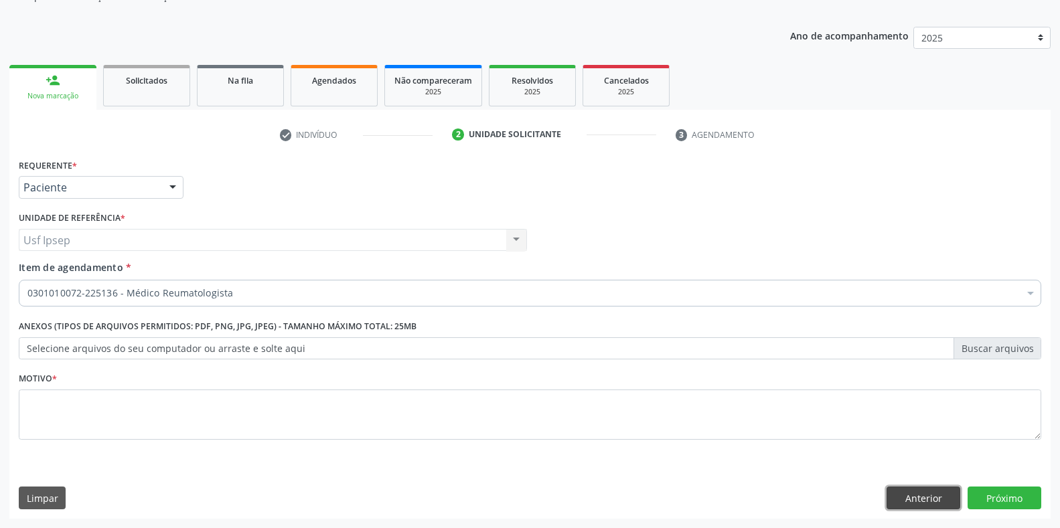
click at [910, 499] on button "Anterior" at bounding box center [923, 498] width 74 height 23
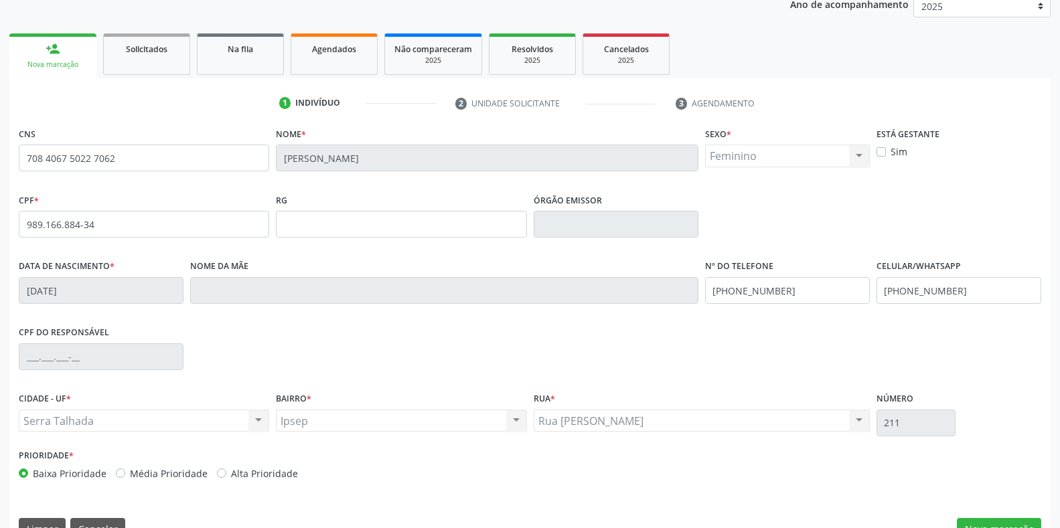
scroll to position [197, 0]
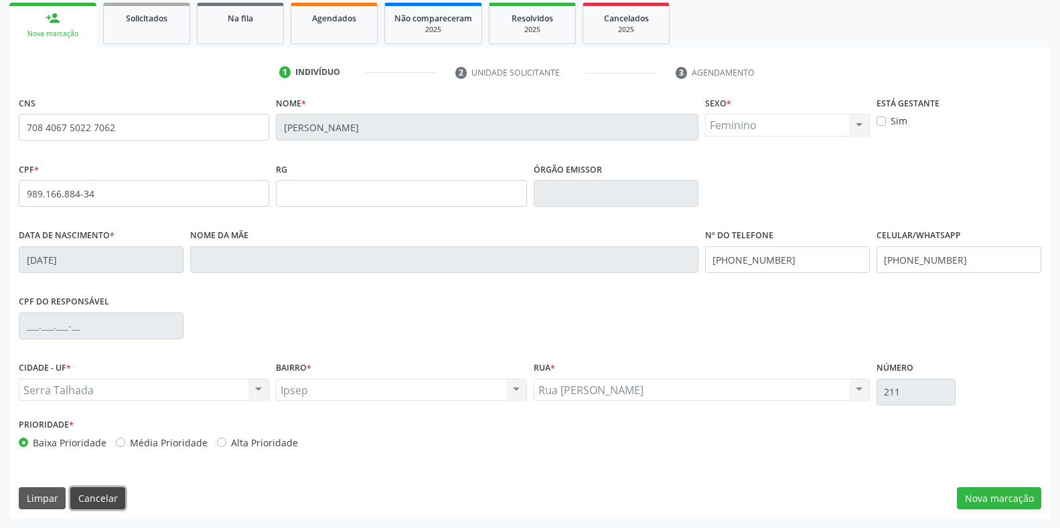
click at [98, 498] on button "Cancelar" at bounding box center [97, 498] width 55 height 23
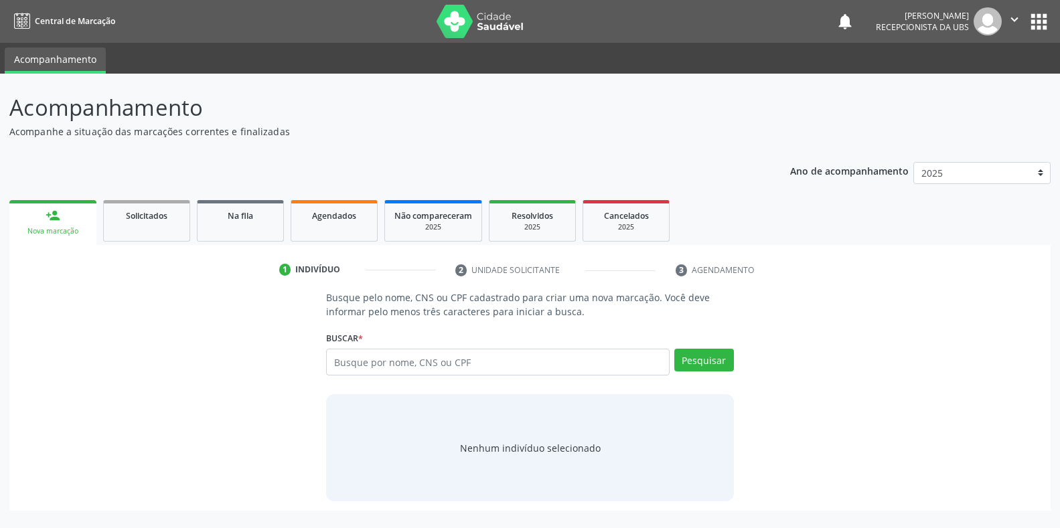
scroll to position [0, 0]
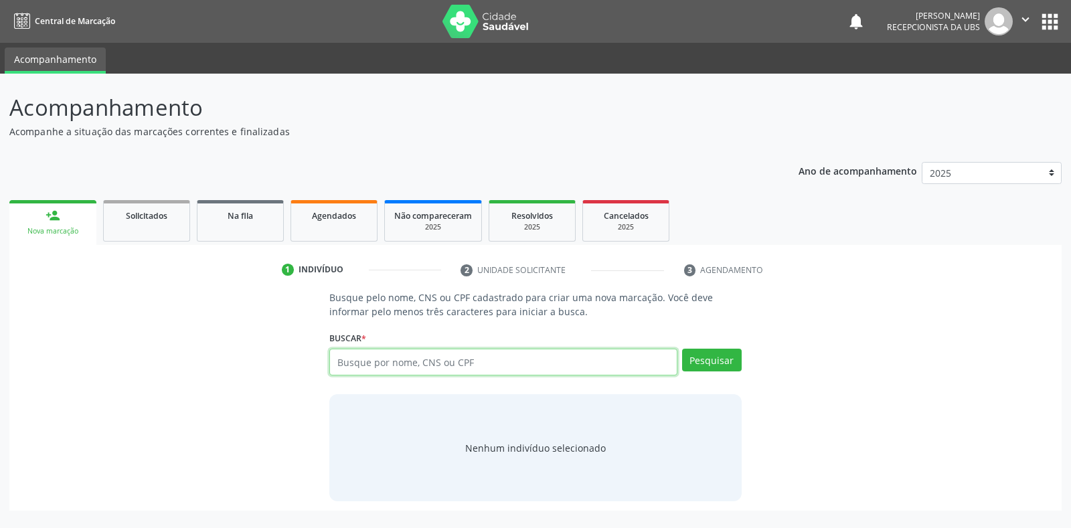
click at [343, 363] on input "text" at bounding box center [502, 362] width 347 height 27
click at [334, 362] on input "text" at bounding box center [502, 362] width 347 height 27
click at [337, 362] on input "text" at bounding box center [502, 362] width 347 height 27
click at [334, 357] on input "text" at bounding box center [502, 362] width 347 height 27
type input "74318985415"
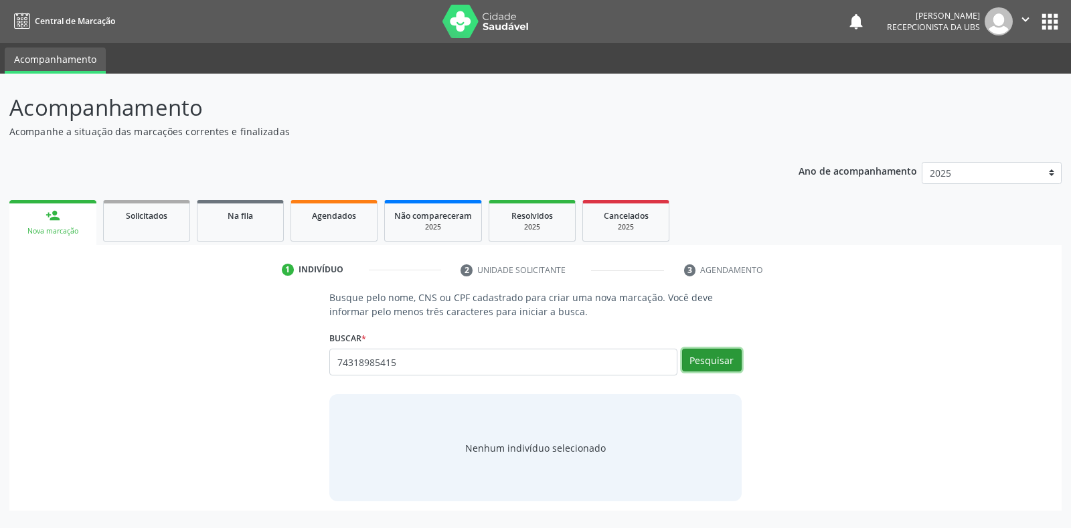
click at [697, 359] on button "Pesquisar" at bounding box center [712, 360] width 60 height 23
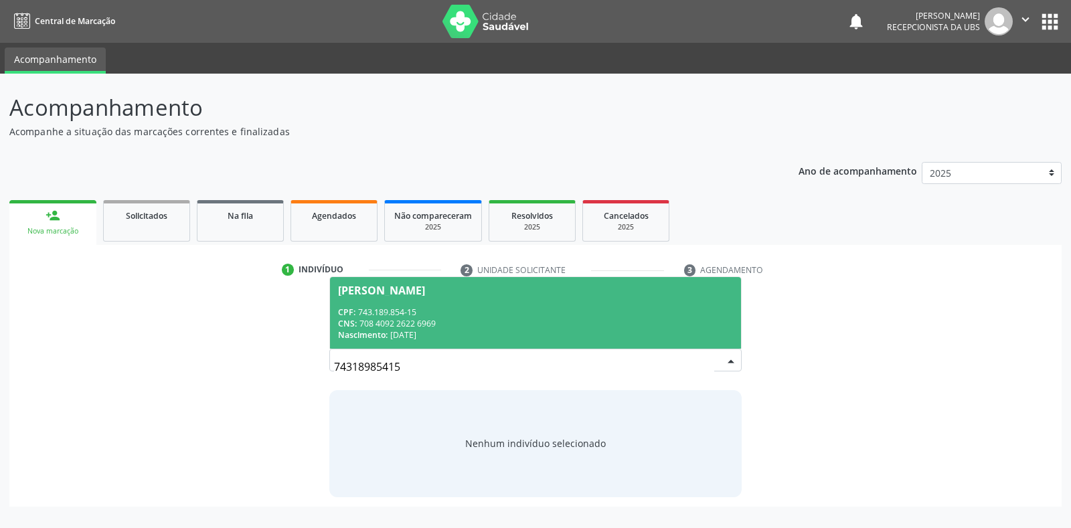
click at [400, 289] on div "[PERSON_NAME]" at bounding box center [381, 290] width 87 height 11
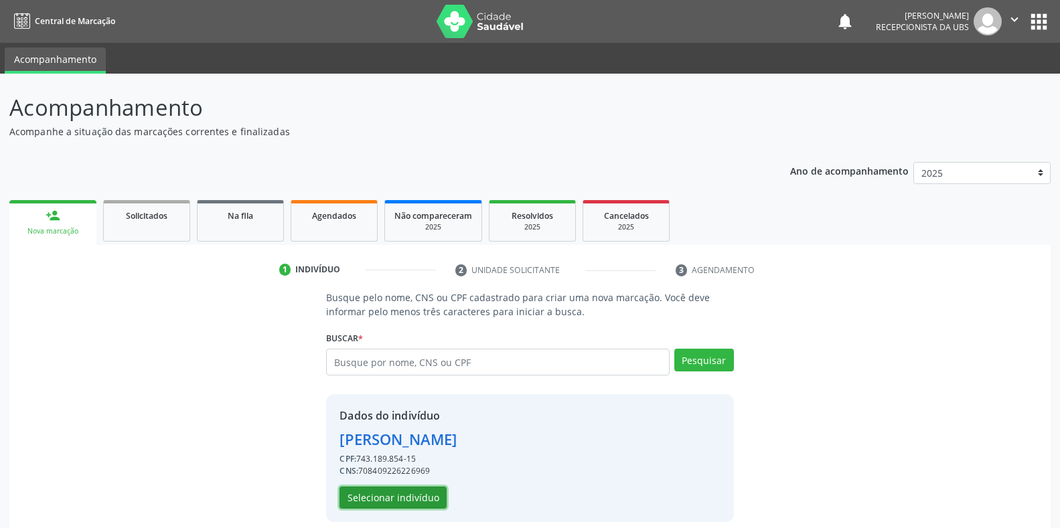
click at [371, 495] on button "Selecionar indivíduo" at bounding box center [392, 498] width 107 height 23
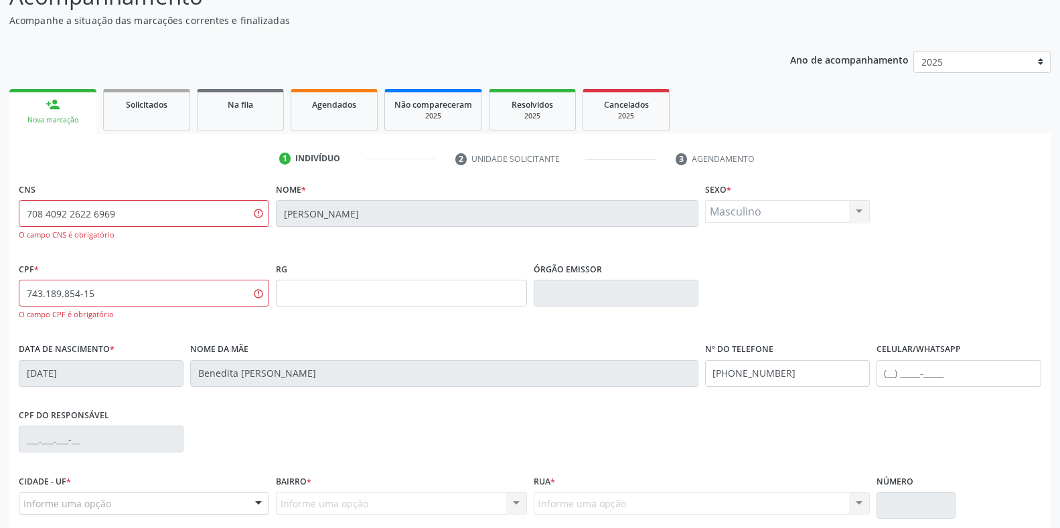
scroll to position [223, 0]
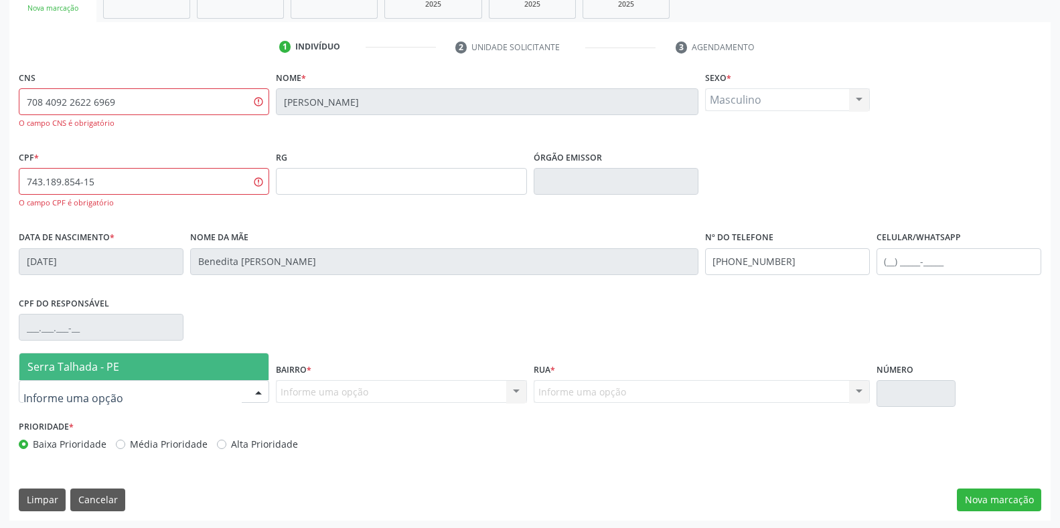
click at [61, 366] on span "Serra Talhada - PE" at bounding box center [73, 366] width 92 height 15
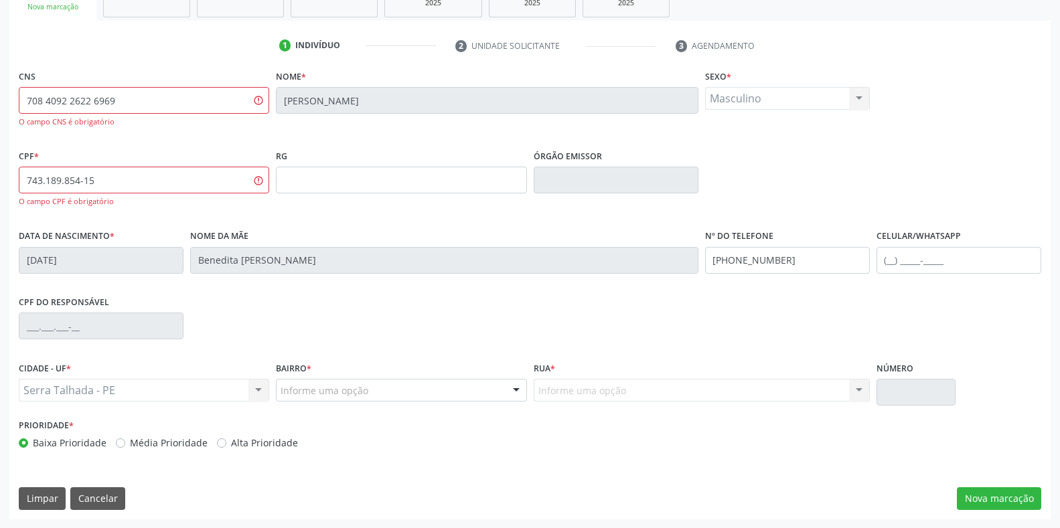
scroll to position [225, 0]
click at [284, 382] on div "Informe uma opção" at bounding box center [401, 389] width 250 height 23
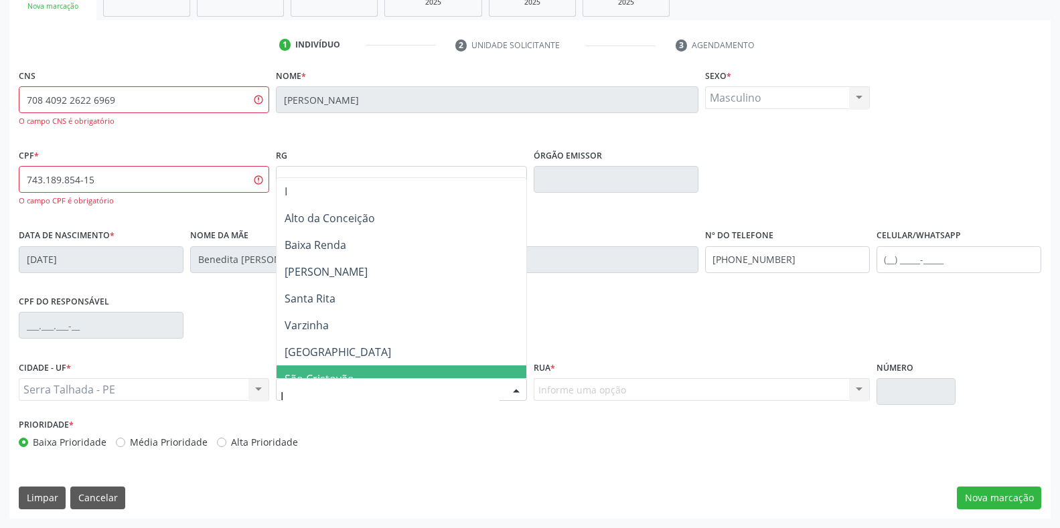
type input "IP"
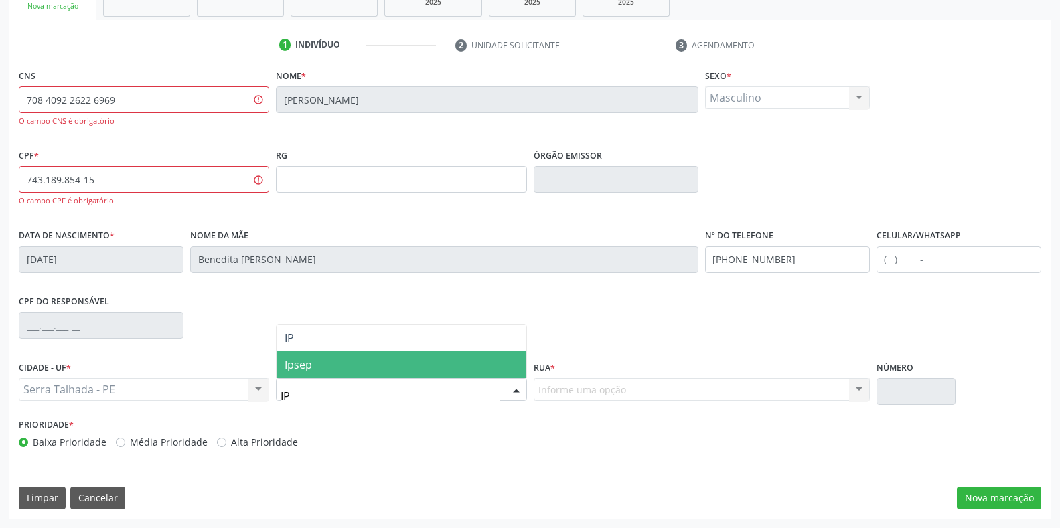
click at [294, 367] on span "Ipsep" at bounding box center [297, 364] width 27 height 15
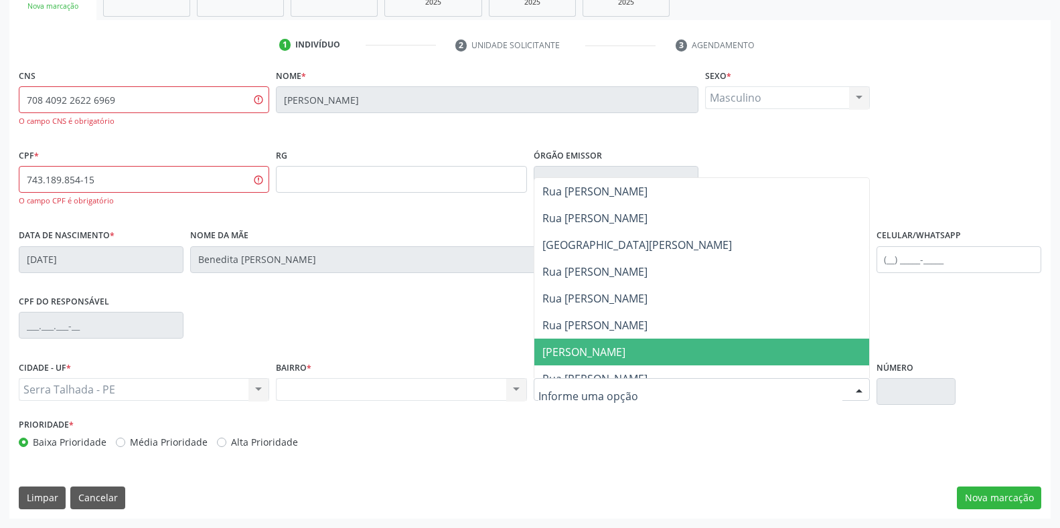
click at [558, 349] on span "[PERSON_NAME]" at bounding box center [583, 352] width 83 height 15
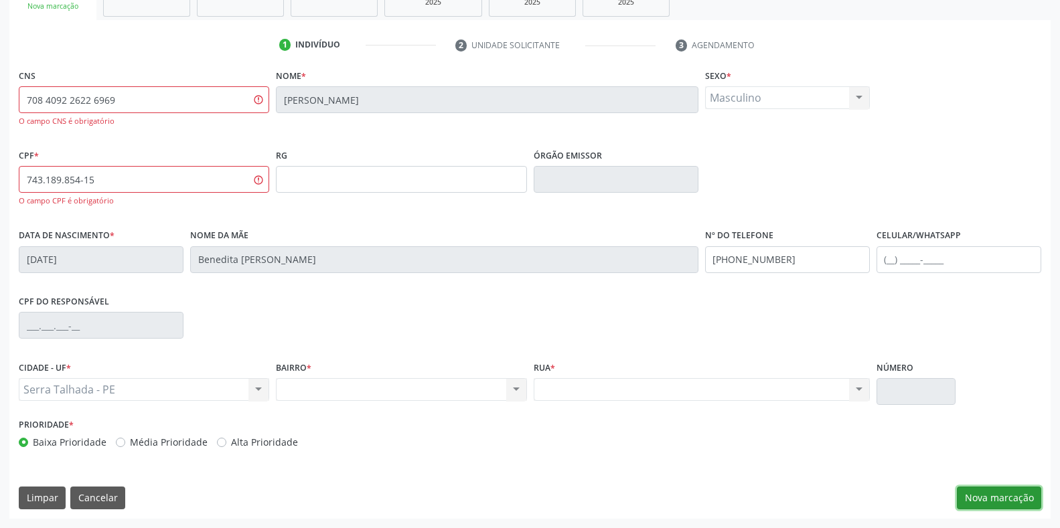
click at [995, 495] on button "Nova marcação" at bounding box center [998, 498] width 84 height 23
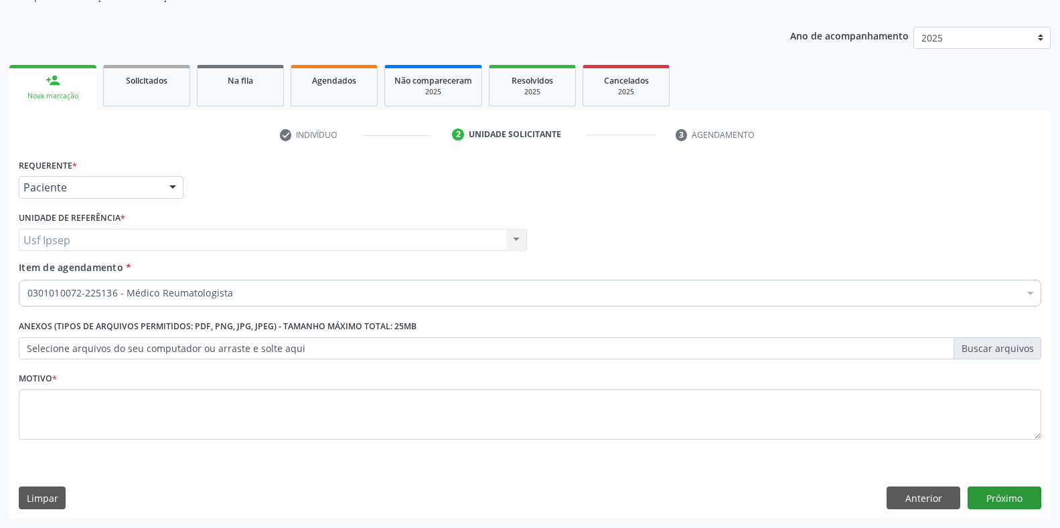
scroll to position [135, 0]
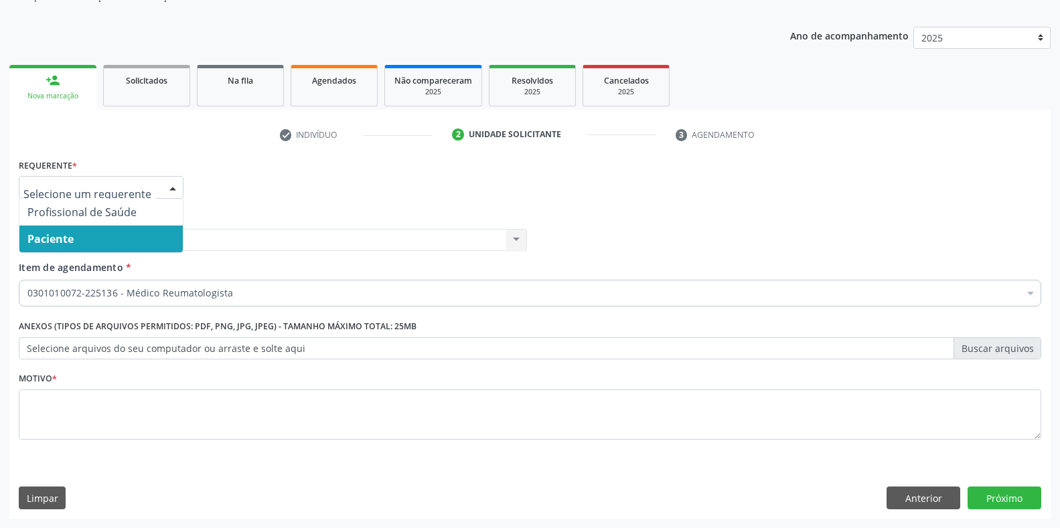
click at [173, 188] on div at bounding box center [173, 188] width 20 height 23
click at [66, 237] on span "Paciente" at bounding box center [50, 239] width 46 height 15
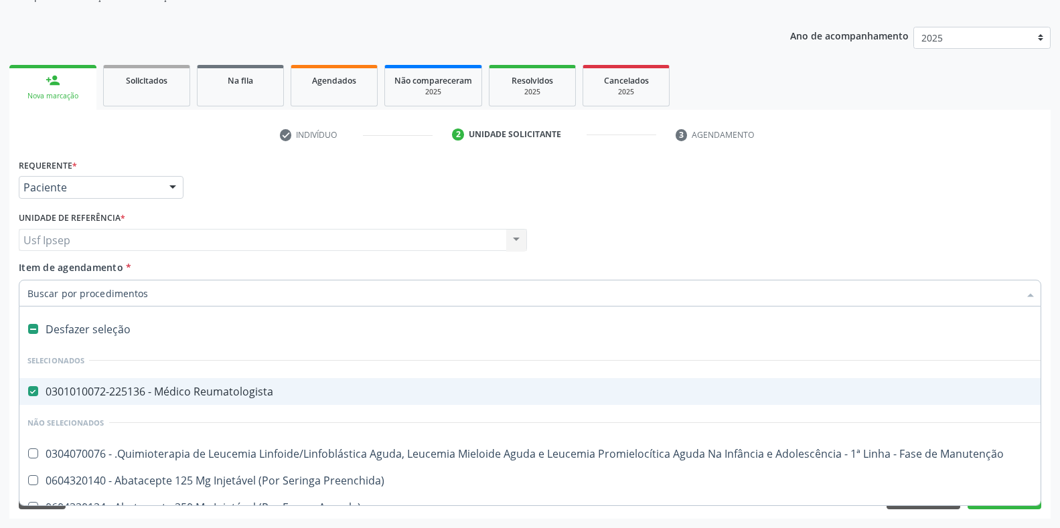
click at [37, 399] on span "0301010072-225136 - Médico Reumatologista" at bounding box center [548, 391] width 1058 height 27
click at [38, 393] on div "0301010072-225136 - Médico Reumatologista" at bounding box center [548, 391] width 1042 height 11
checkbox Reumatologista "true"
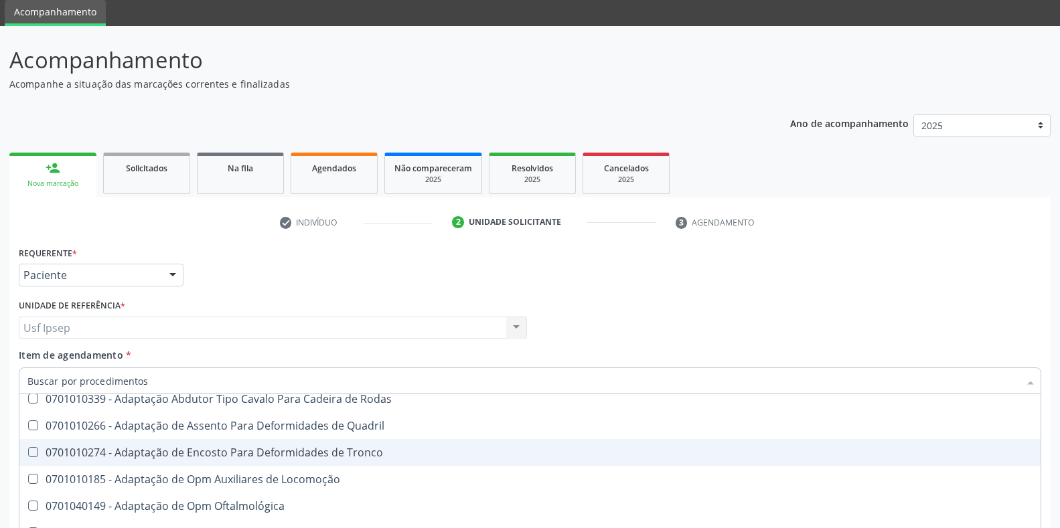
scroll to position [0, 0]
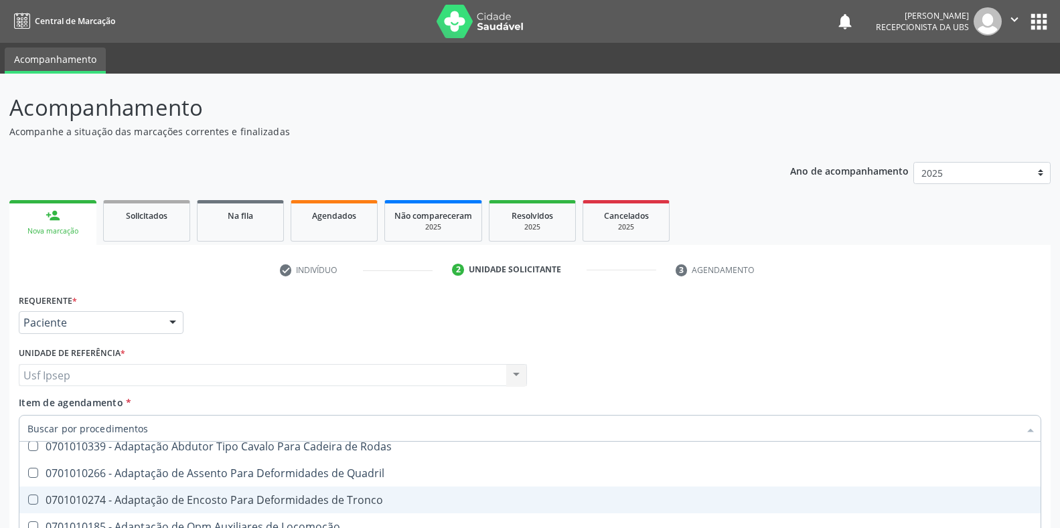
click at [857, 307] on div "Requerente * Paciente Profissional de Saúde Paciente Nenhum resultado encontrad…" at bounding box center [529, 316] width 1029 height 52
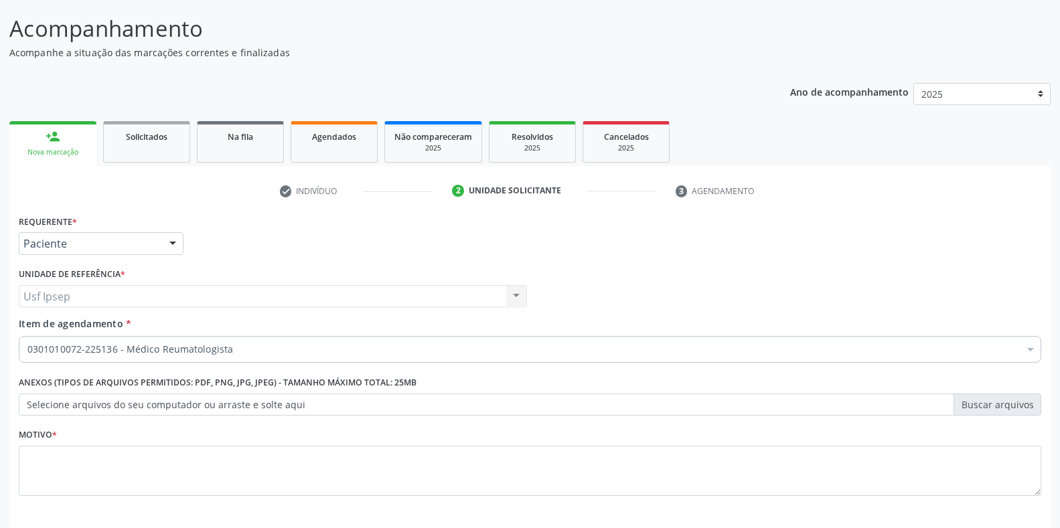
scroll to position [112, 0]
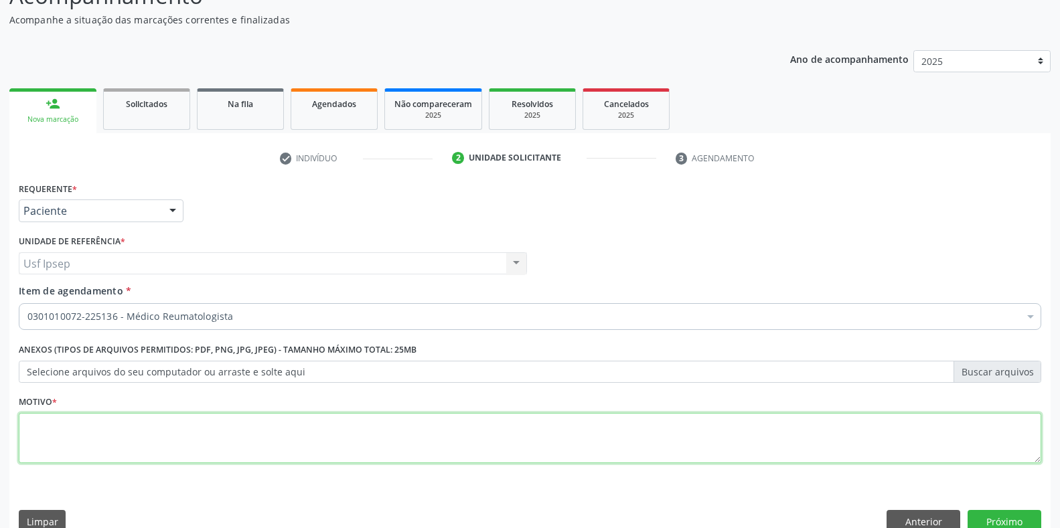
click at [36, 443] on textarea at bounding box center [530, 438] width 1022 height 51
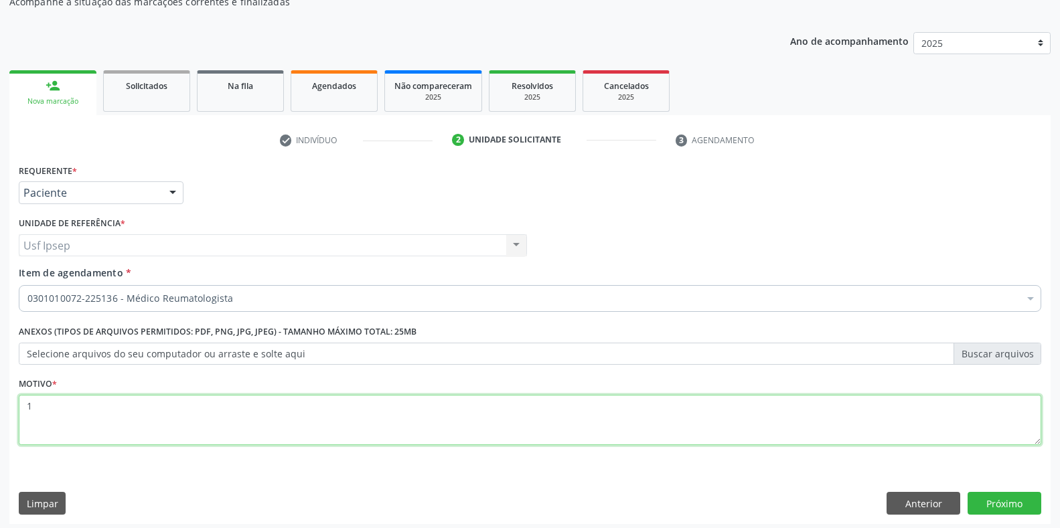
scroll to position [135, 0]
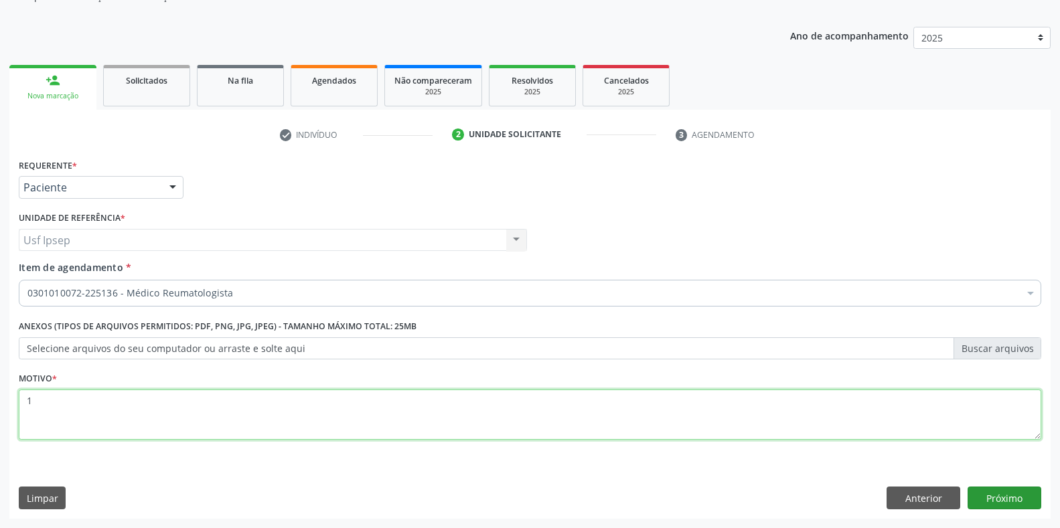
type textarea "1"
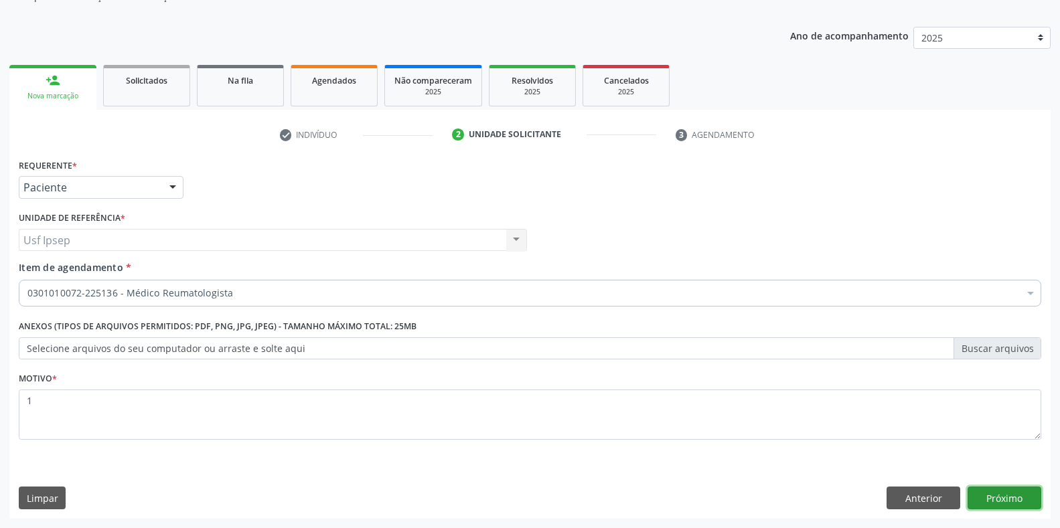
click at [1010, 489] on button "Próximo" at bounding box center [1004, 498] width 74 height 23
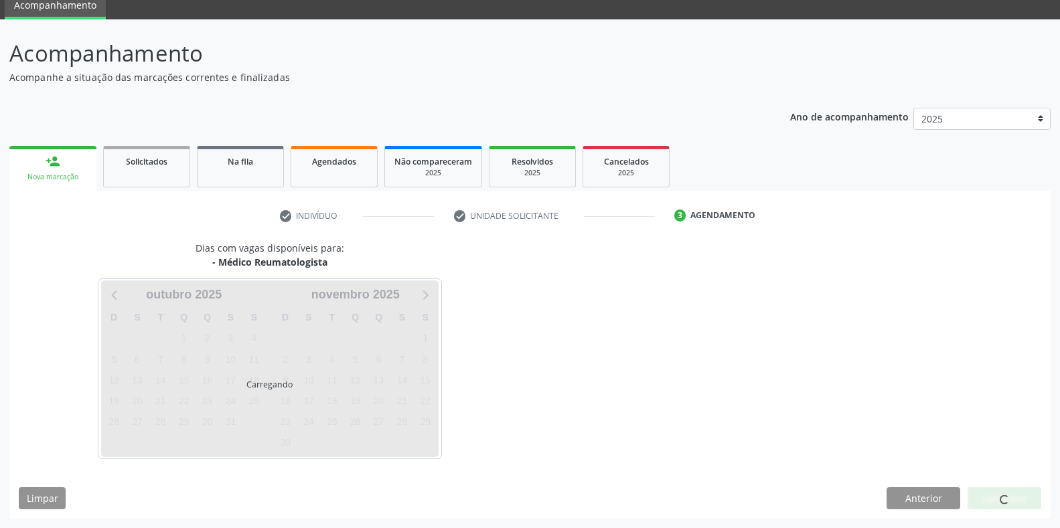
scroll to position [54, 0]
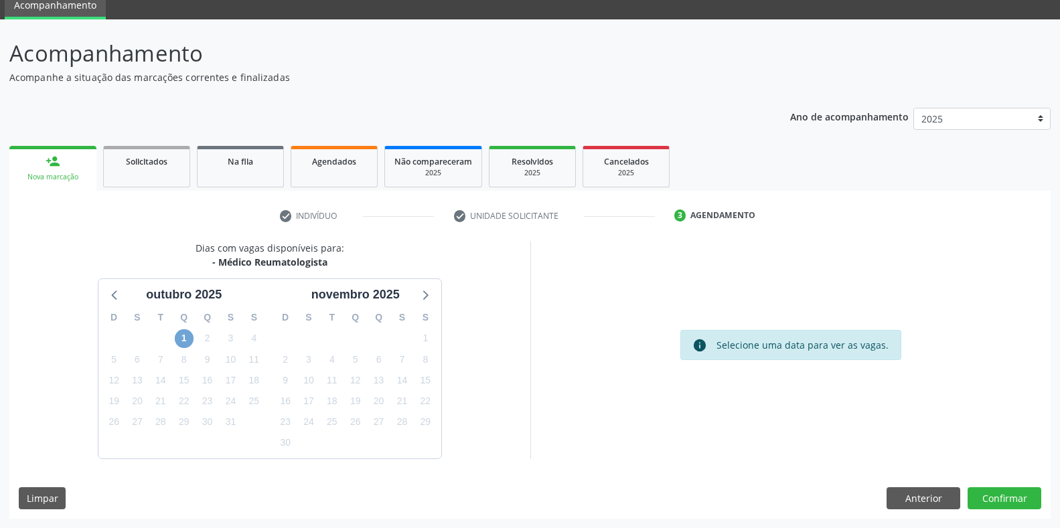
click at [185, 338] on span "1" at bounding box center [184, 338] width 19 height 19
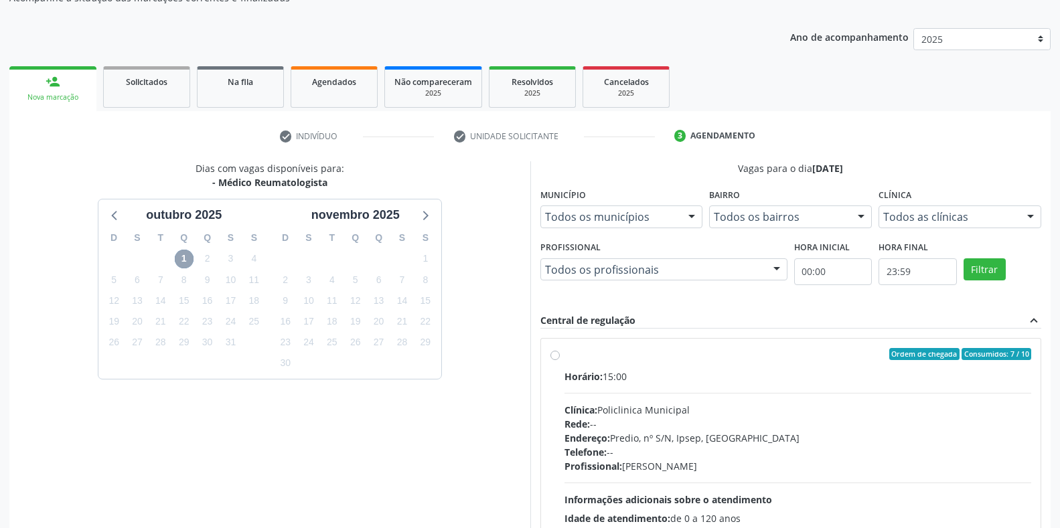
scroll to position [166, 0]
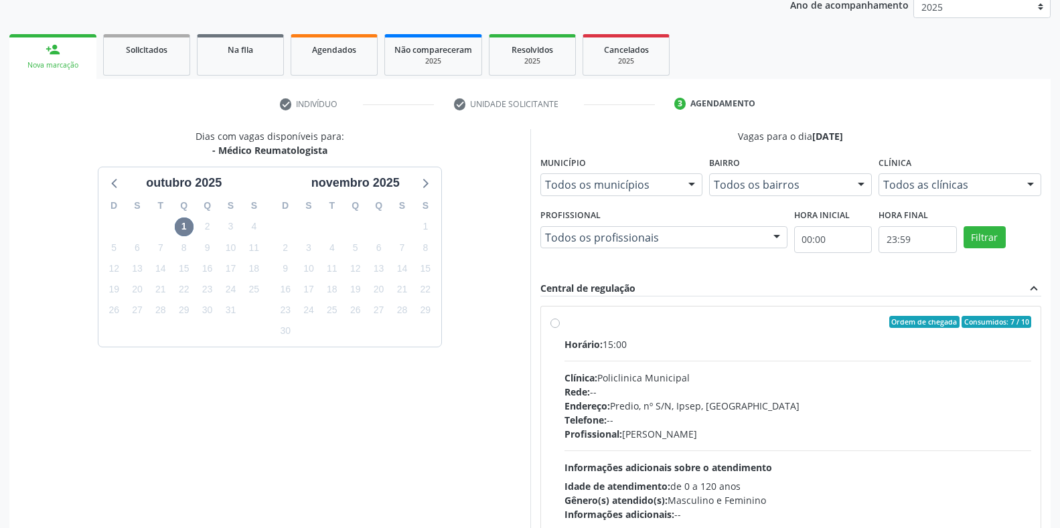
click at [564, 325] on label "Ordem de chegada Consumidos: 7 / 10 Horário: 15:00 Clínica: Policlinica Municip…" at bounding box center [797, 418] width 467 height 205
click at [552, 325] on input "Ordem de chegada Consumidos: 7 / 10 Horário: 15:00 Clínica: Policlinica Municip…" at bounding box center [554, 322] width 9 height 12
radio input "true"
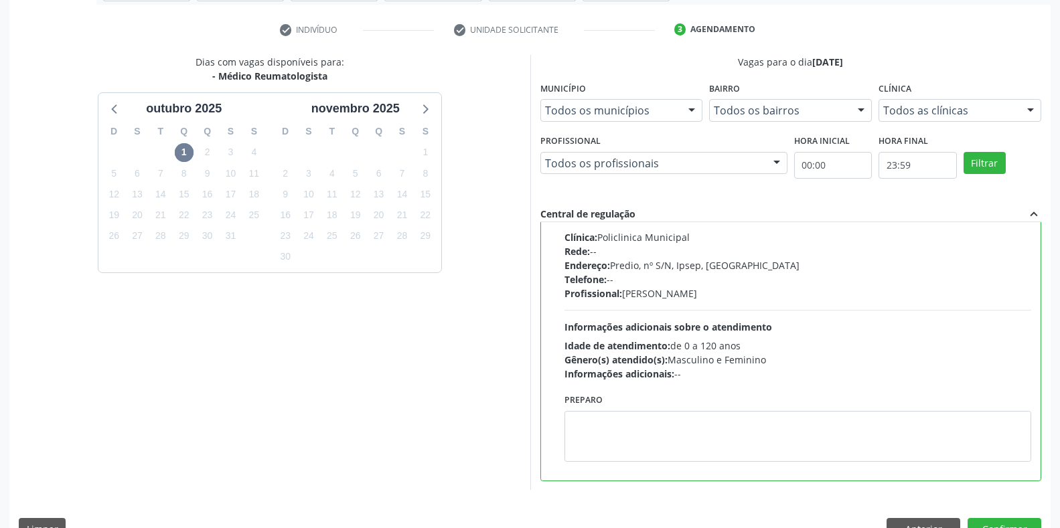
scroll to position [272, 0]
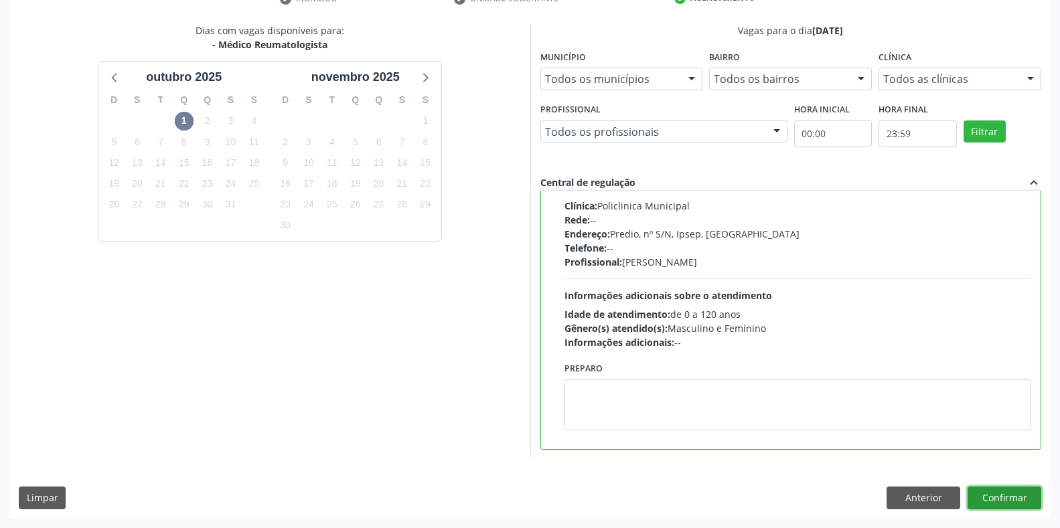
click at [1008, 500] on button "Confirmar" at bounding box center [1004, 498] width 74 height 23
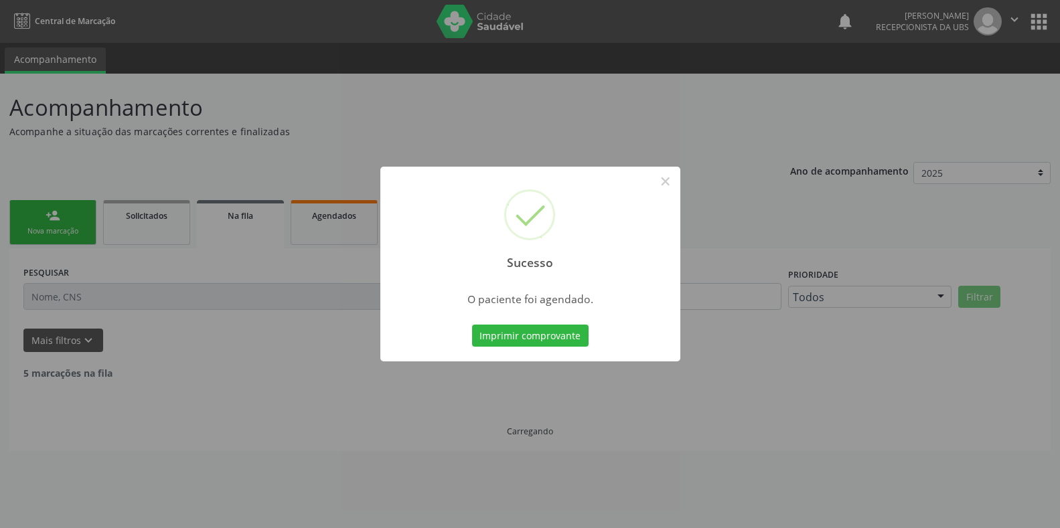
scroll to position [0, 0]
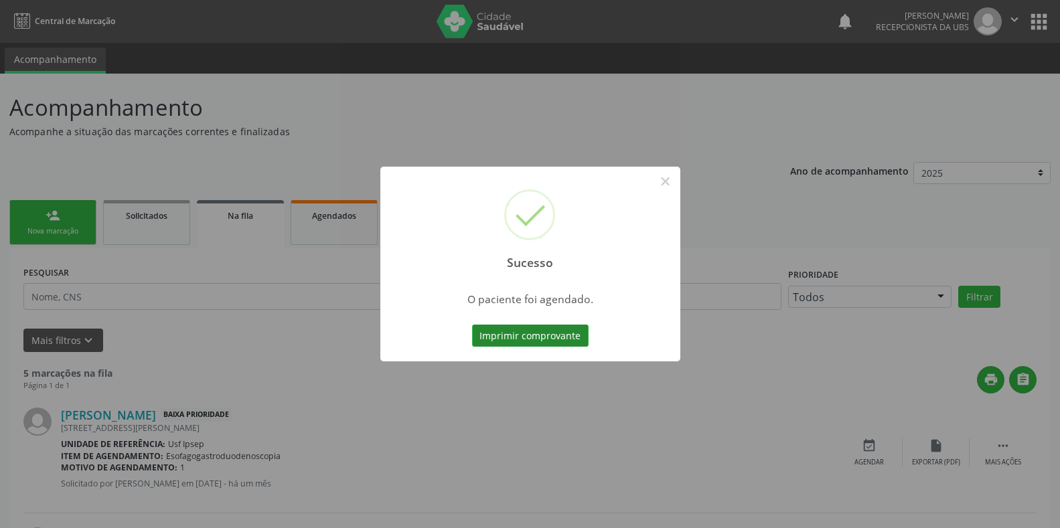
click at [486, 339] on button "Imprimir comprovante" at bounding box center [530, 336] width 116 height 23
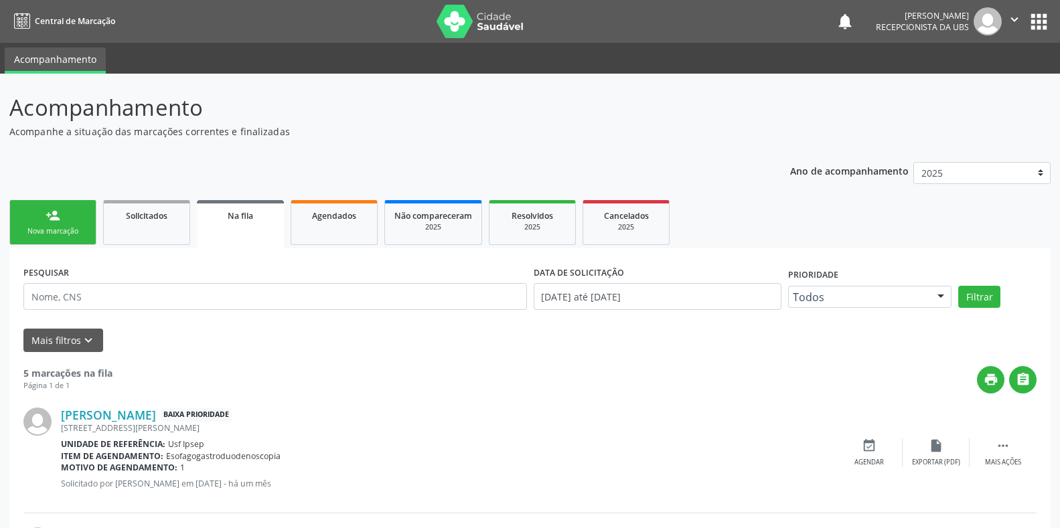
click at [38, 232] on div "Nova marcação" at bounding box center [52, 231] width 67 height 10
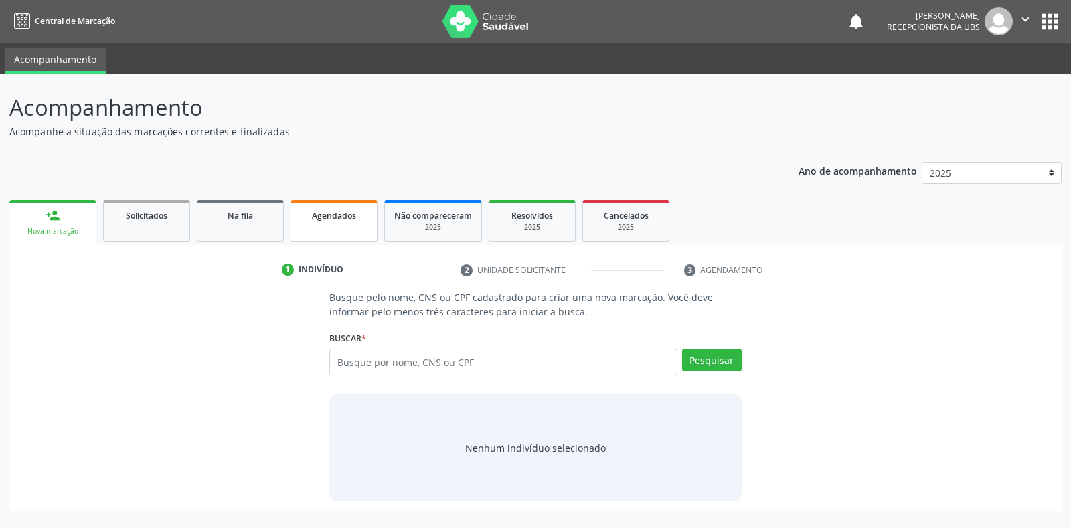
click at [315, 216] on span "Agendados" at bounding box center [334, 215] width 44 height 11
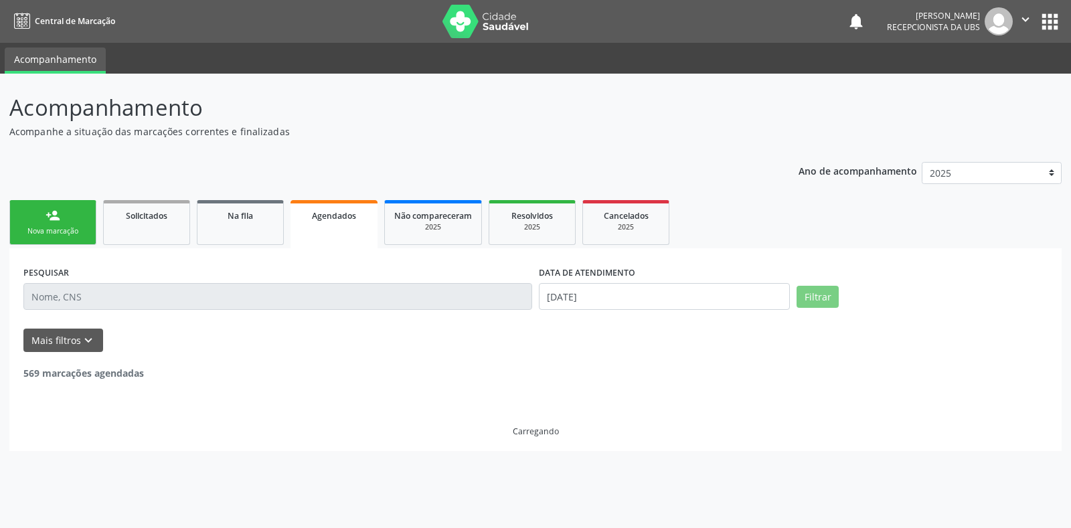
click at [342, 217] on span "Agendados" at bounding box center [334, 215] width 44 height 11
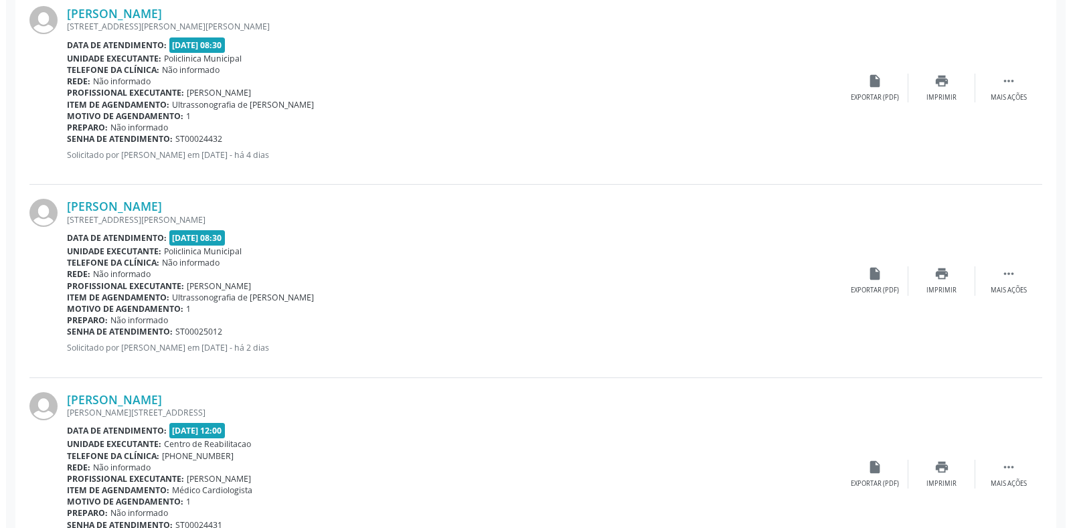
scroll to position [2599, 0]
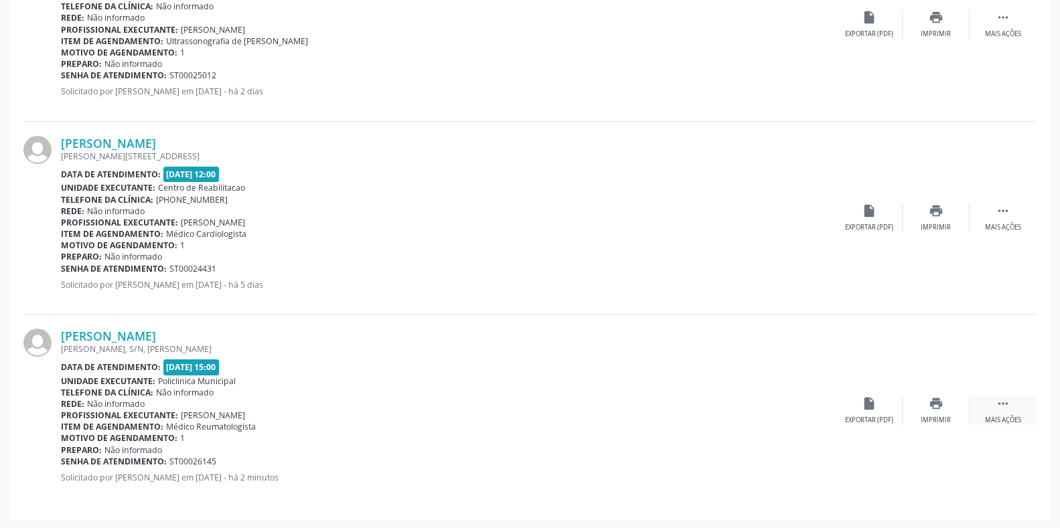
click at [1005, 406] on icon "" at bounding box center [1002, 403] width 15 height 15
click at [865, 399] on icon "cancel" at bounding box center [868, 403] width 15 height 15
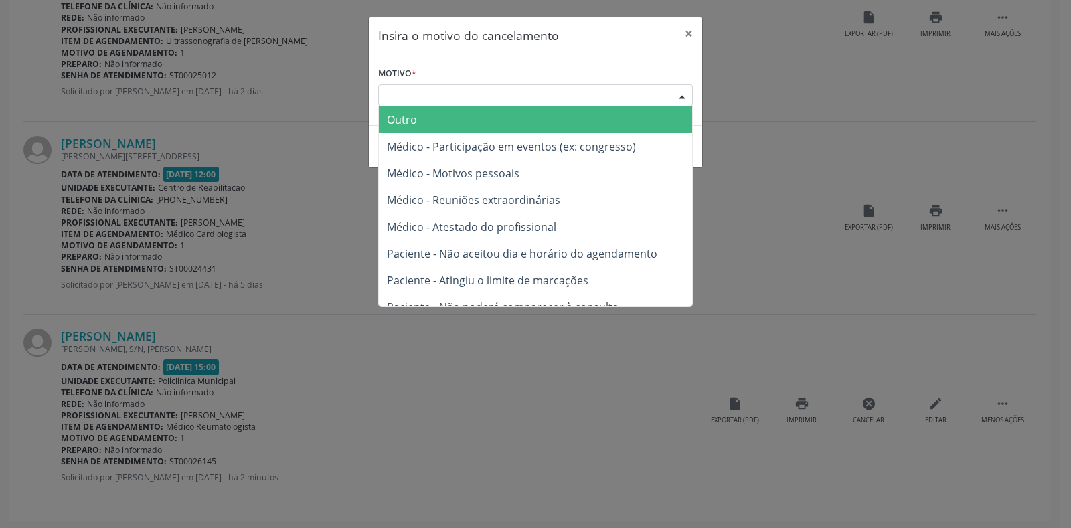
click at [387, 90] on div "Escolha o motivo" at bounding box center [535, 95] width 315 height 23
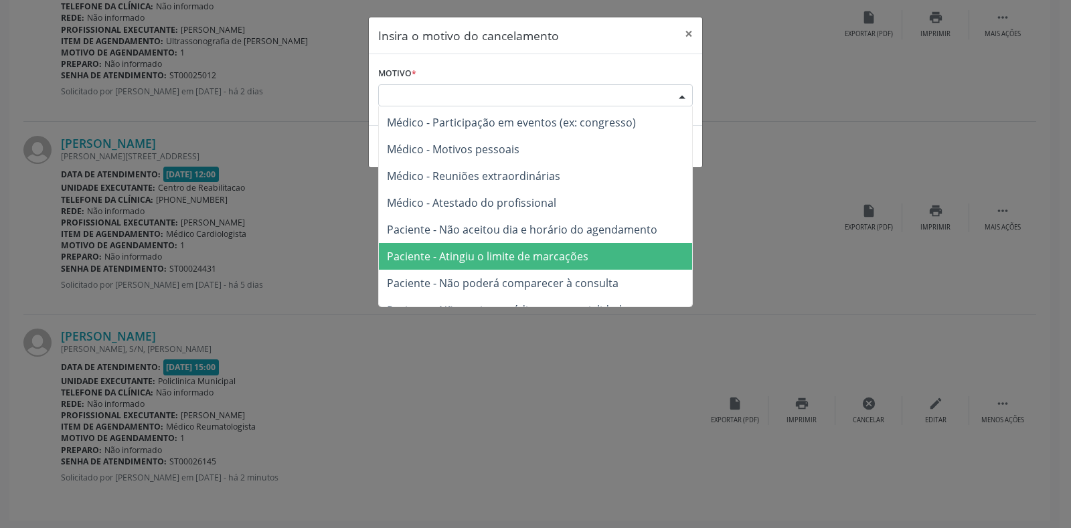
scroll to position [0, 0]
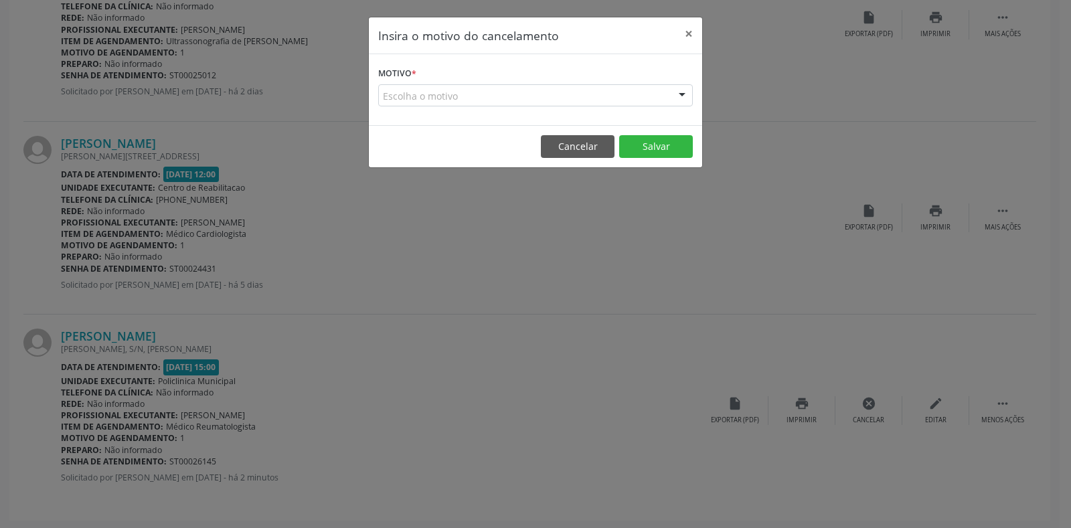
click at [411, 70] on label "Motivo *" at bounding box center [397, 74] width 38 height 21
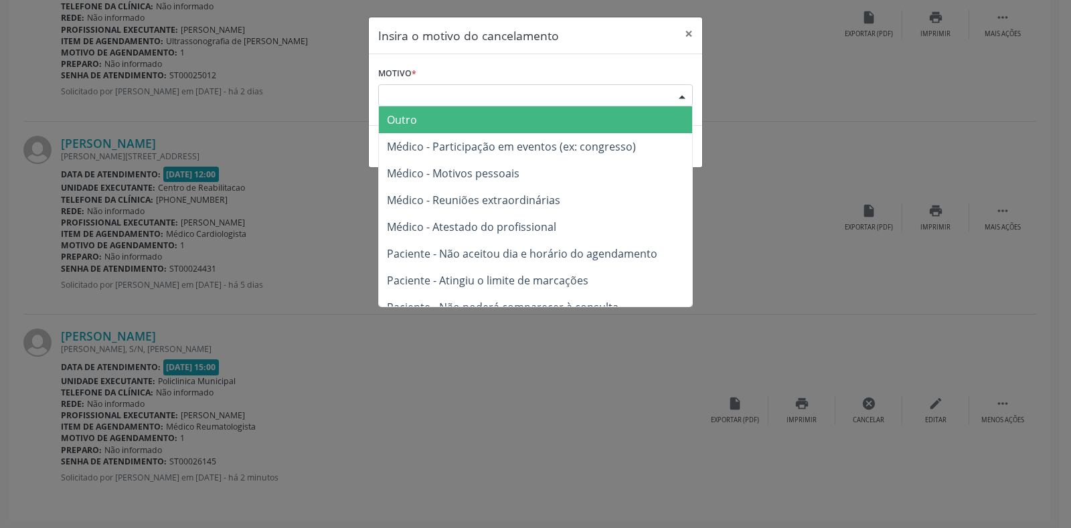
click at [418, 102] on div "Escolha o motivo" at bounding box center [535, 95] width 315 height 23
click at [410, 120] on span "Outro" at bounding box center [402, 119] width 30 height 15
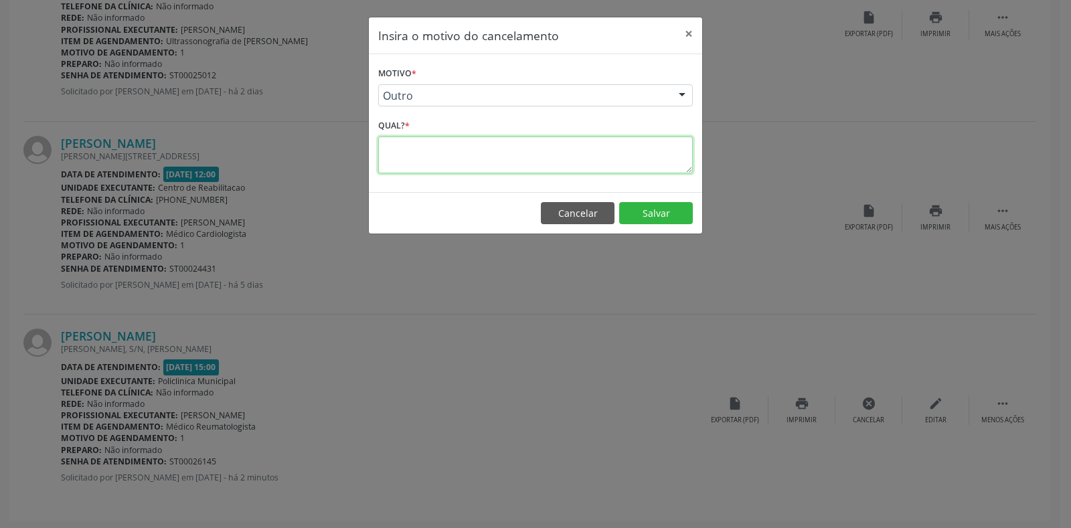
click at [388, 149] on textarea at bounding box center [535, 155] width 315 height 37
click at [462, 148] on textarea "PACIENTE ENCOMTRA-SE EM [GEOGRAPHIC_DATA] PARA EXAMES" at bounding box center [535, 155] width 315 height 37
type textarea "PACIENTE ENCONTRA-SE EM [GEOGRAPHIC_DATA] PARA EXAMES"
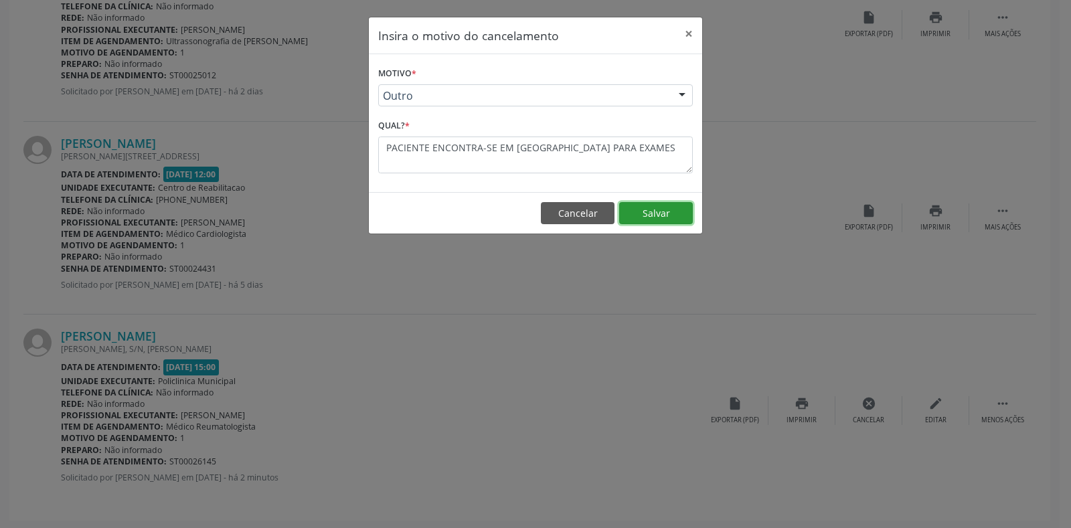
click at [672, 214] on button "Salvar" at bounding box center [656, 213] width 74 height 23
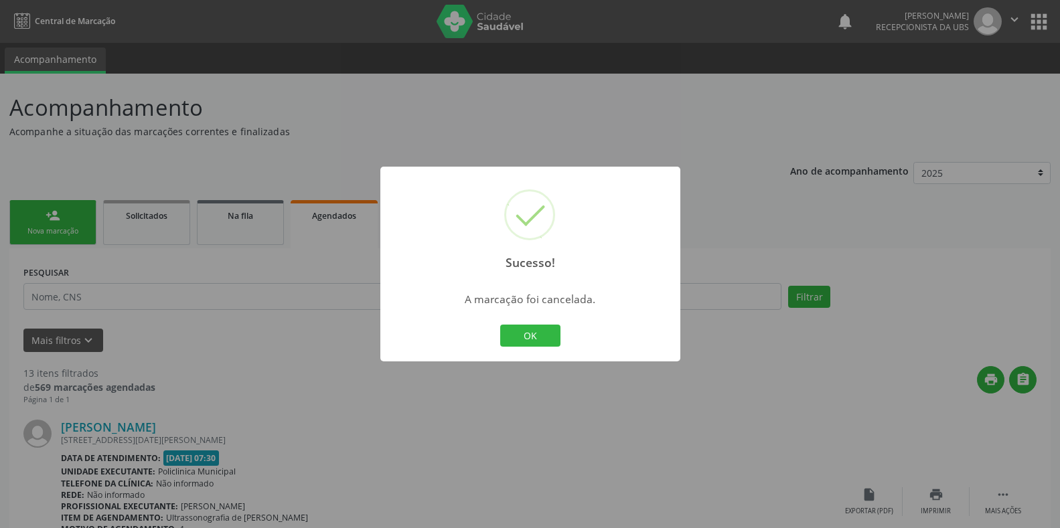
click at [756, 203] on div "Sucesso! × A marcação foi cancelada. OK Cancel" at bounding box center [530, 264] width 1060 height 528
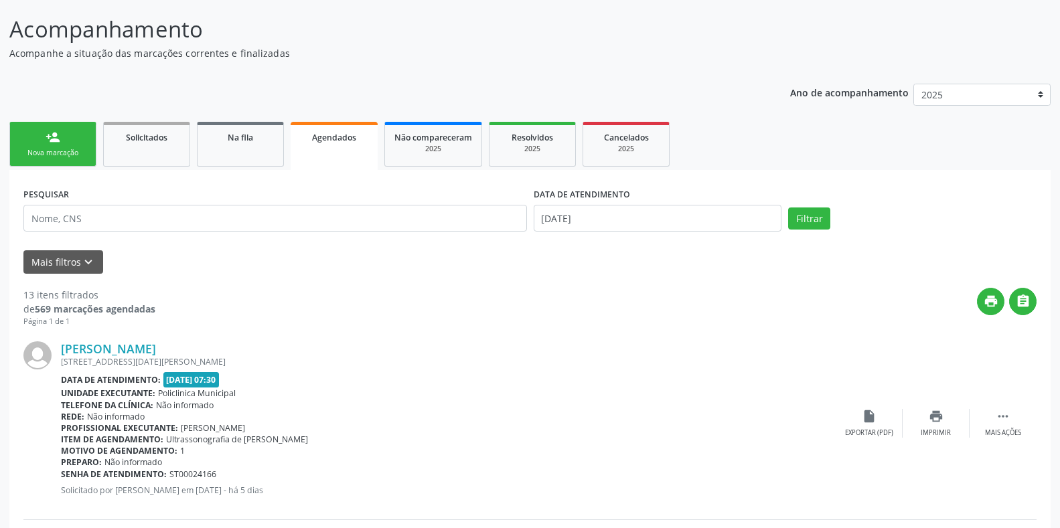
scroll to position [112, 0]
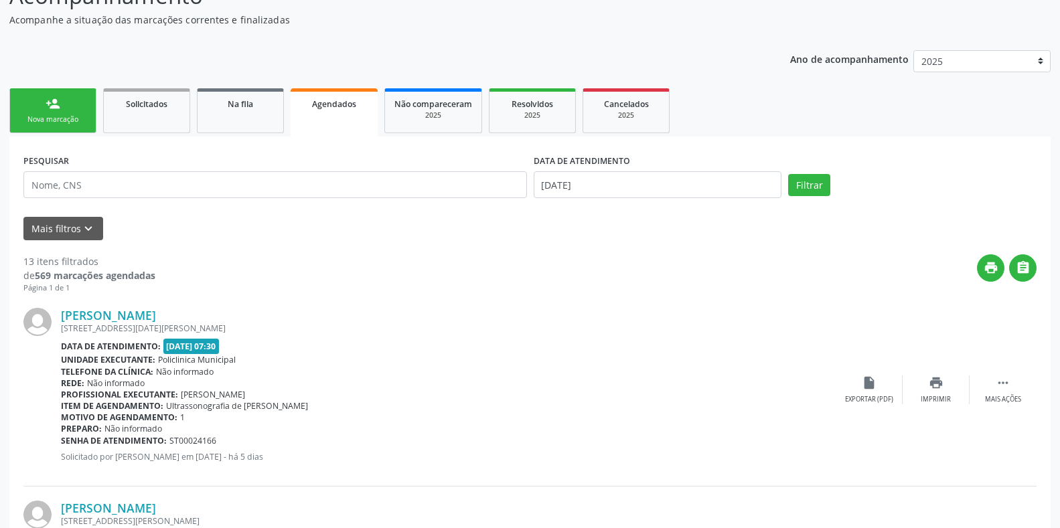
click at [63, 125] on link "person_add Nova marcação" at bounding box center [52, 110] width 87 height 45
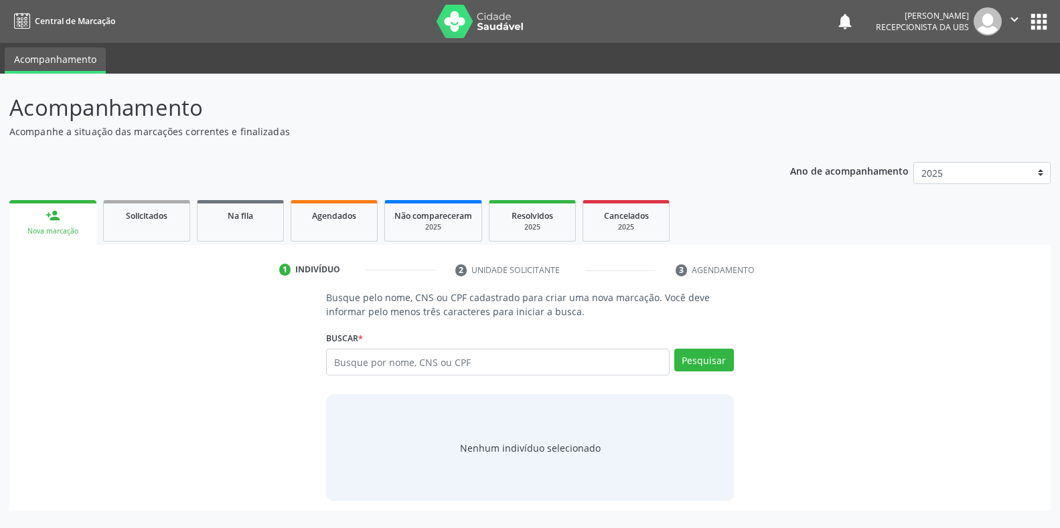
scroll to position [0, 0]
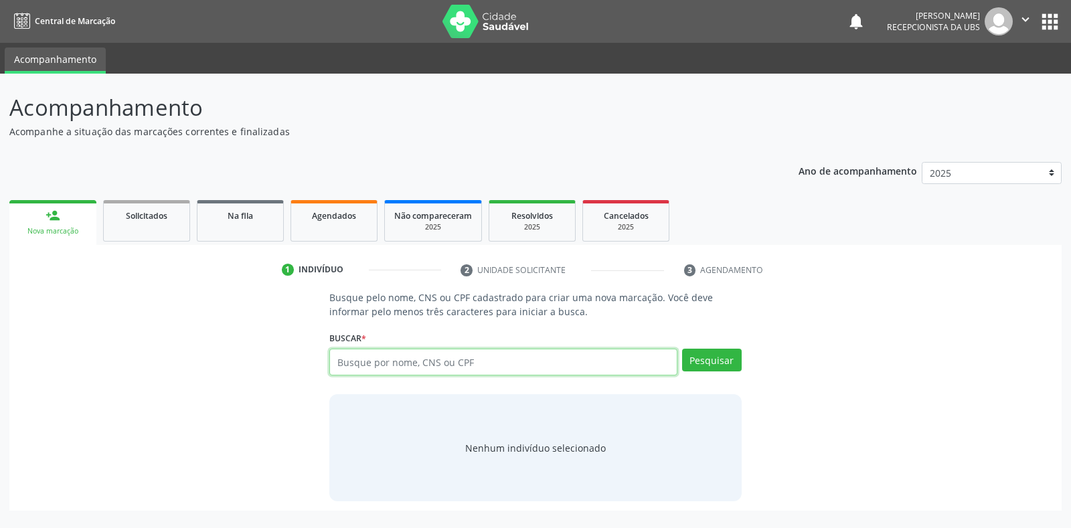
click at [344, 361] on input "text" at bounding box center [502, 362] width 347 height 27
click at [336, 356] on input "text" at bounding box center [502, 362] width 347 height 27
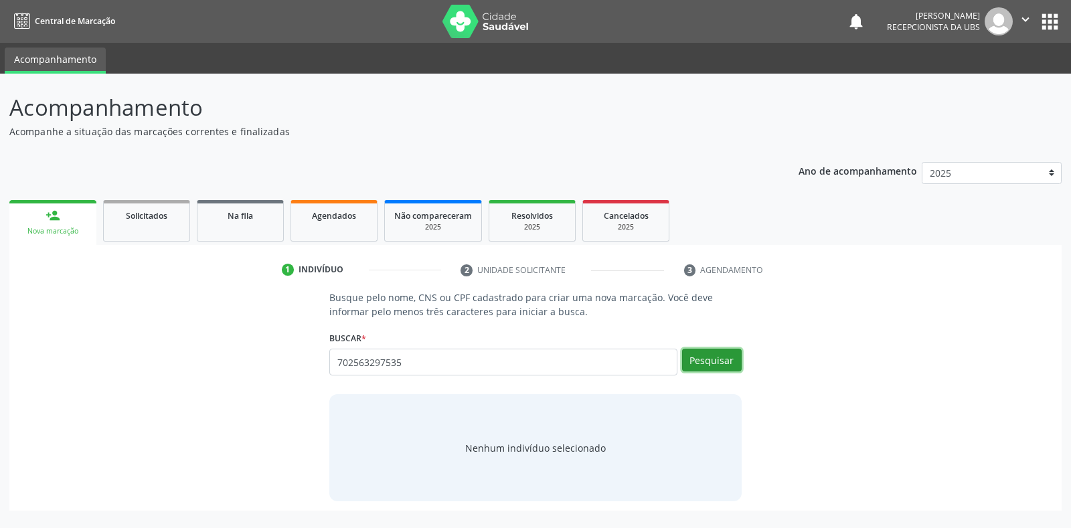
click at [703, 363] on button "Pesquisar" at bounding box center [712, 360] width 60 height 23
click at [410, 361] on input "702563297535" at bounding box center [502, 362] width 347 height 27
type input "7"
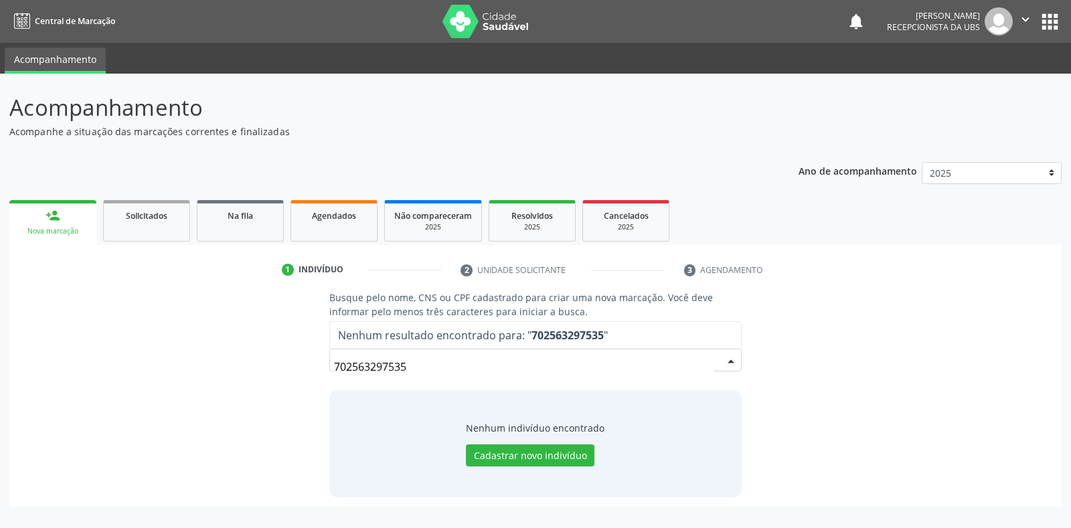
click at [414, 367] on input "702563297535" at bounding box center [523, 366] width 379 height 27
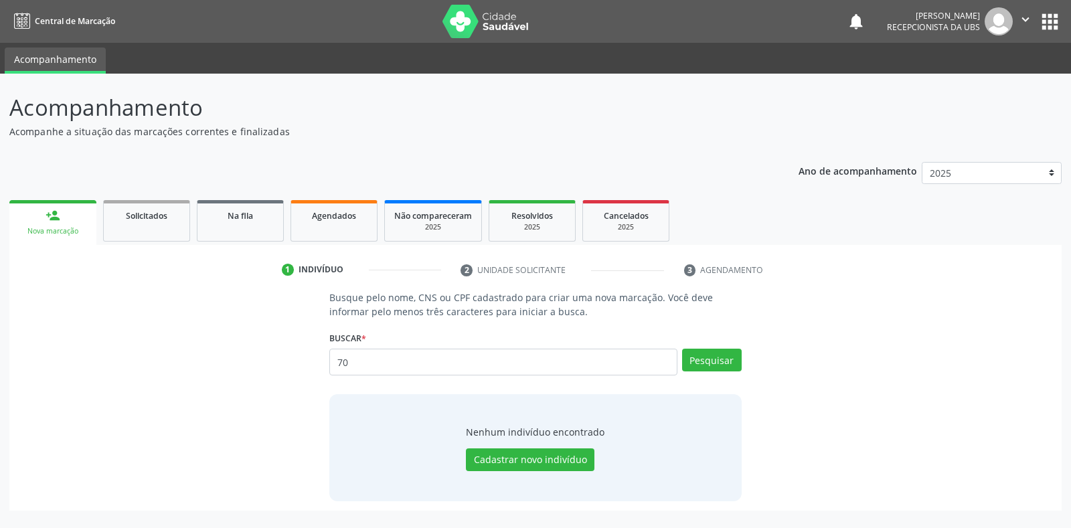
type input "7"
click at [426, 360] on input "7025063329750935" at bounding box center [502, 362] width 347 height 27
type input "7"
click at [338, 356] on input "text" at bounding box center [502, 362] width 347 height 27
type input "7072237415"
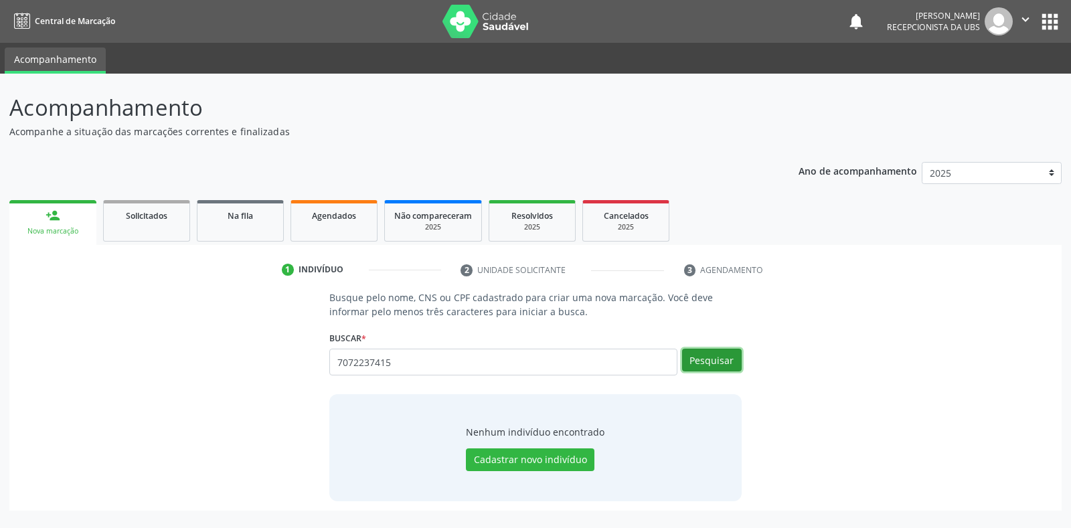
click at [695, 358] on button "Pesquisar" at bounding box center [712, 360] width 60 height 23
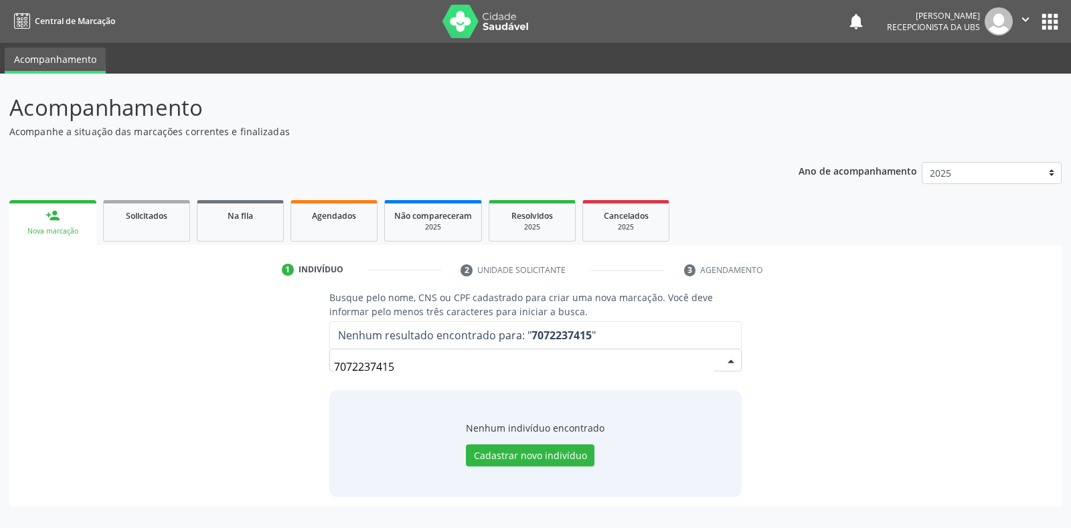
click at [400, 365] on input "7072237415" at bounding box center [523, 366] width 379 height 27
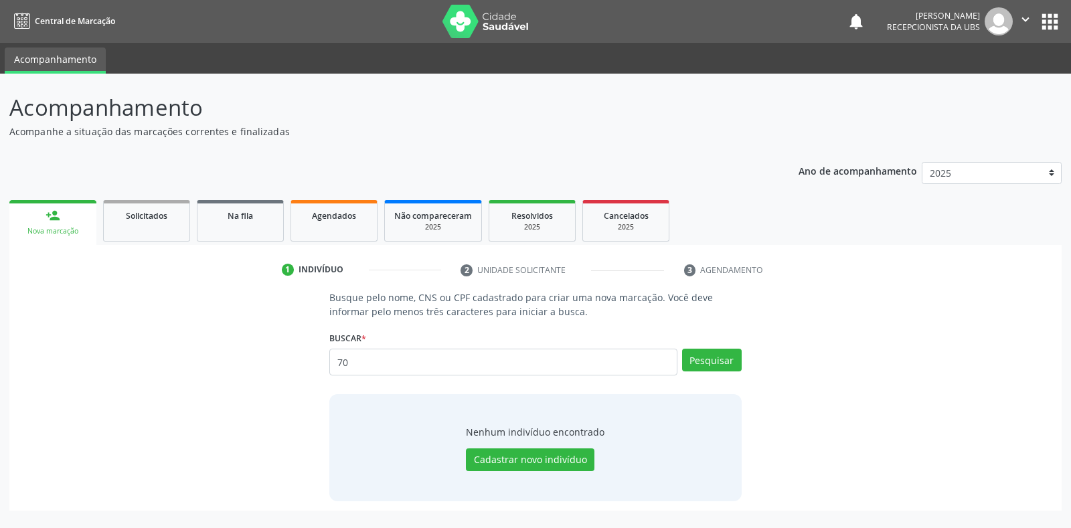
type input "7"
type input "70672237415"
click at [705, 354] on button "Pesquisar" at bounding box center [712, 360] width 60 height 23
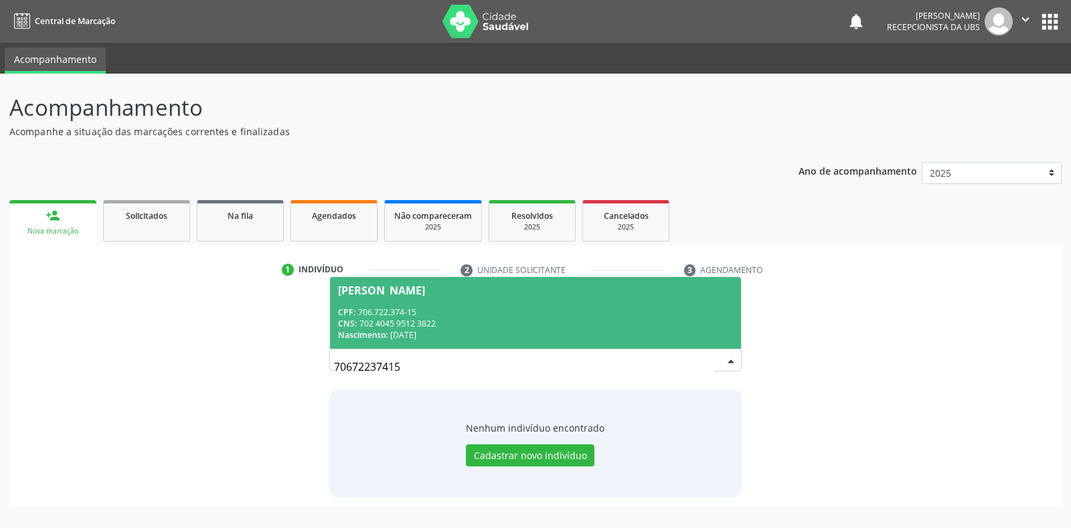
click at [401, 293] on div "[PERSON_NAME]" at bounding box center [381, 290] width 87 height 11
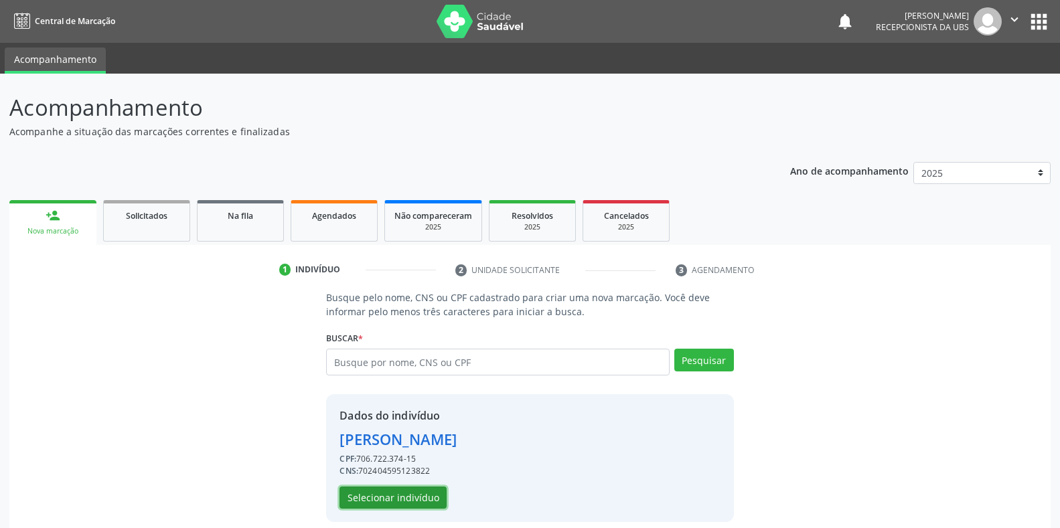
click at [354, 496] on button "Selecionar indivíduo" at bounding box center [392, 498] width 107 height 23
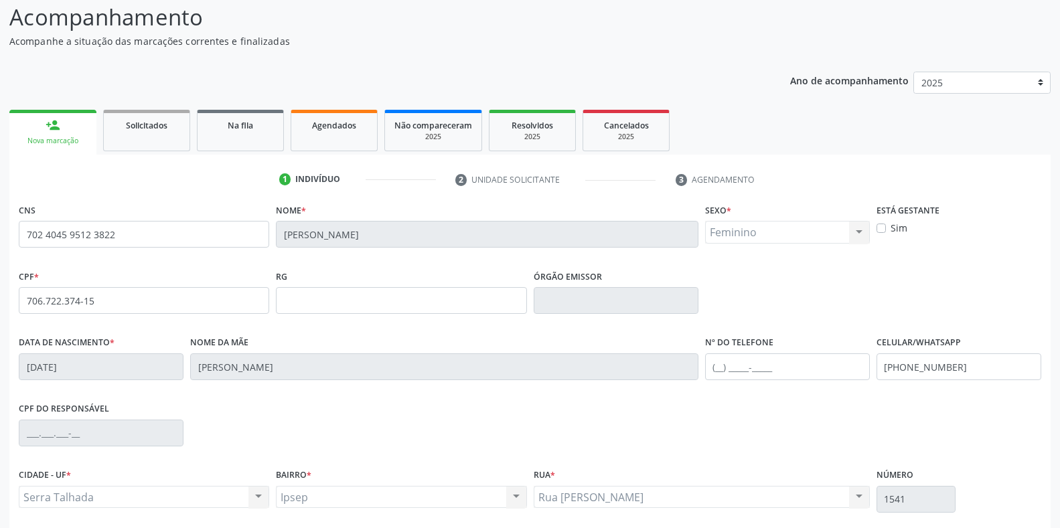
scroll to position [197, 0]
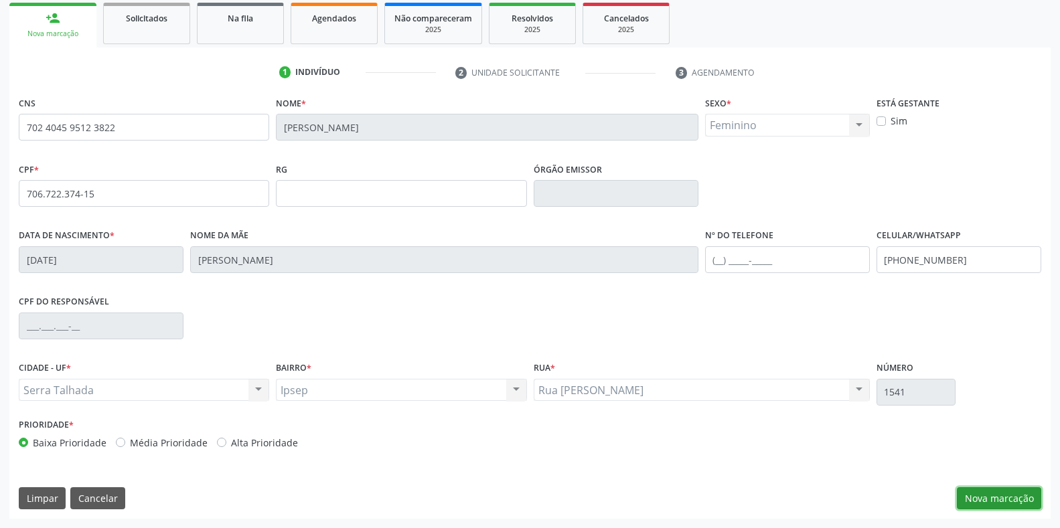
click at [979, 496] on button "Nova marcação" at bounding box center [998, 498] width 84 height 23
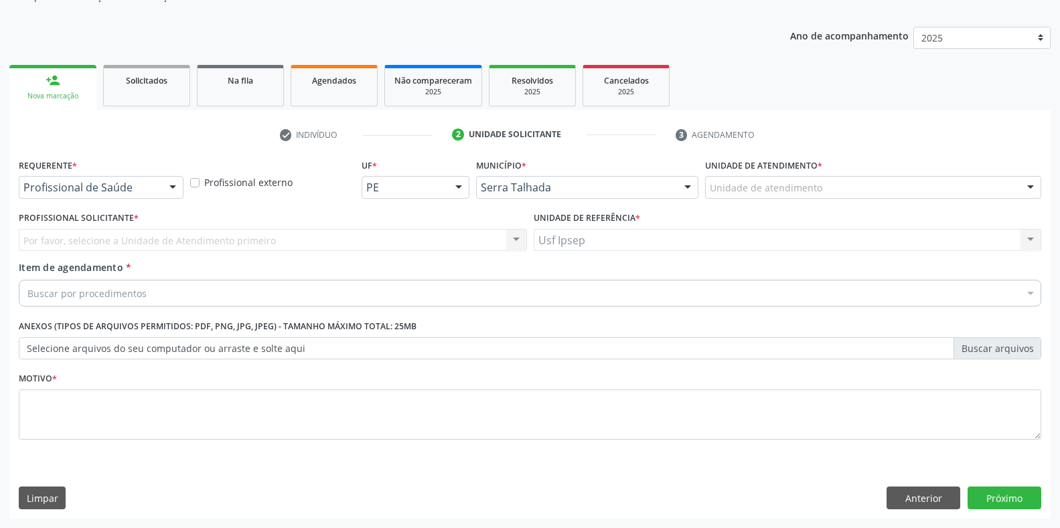
scroll to position [135, 0]
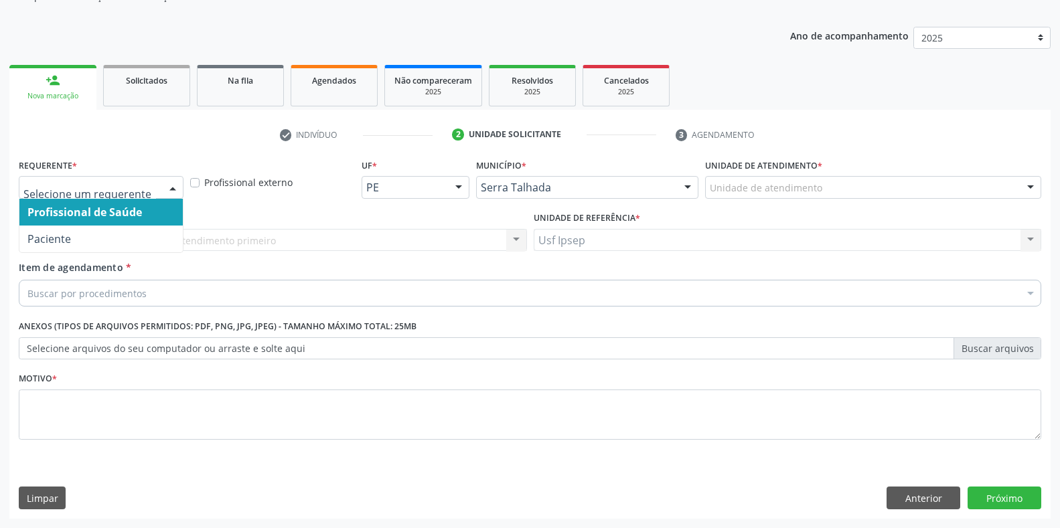
click at [171, 189] on div at bounding box center [173, 188] width 20 height 23
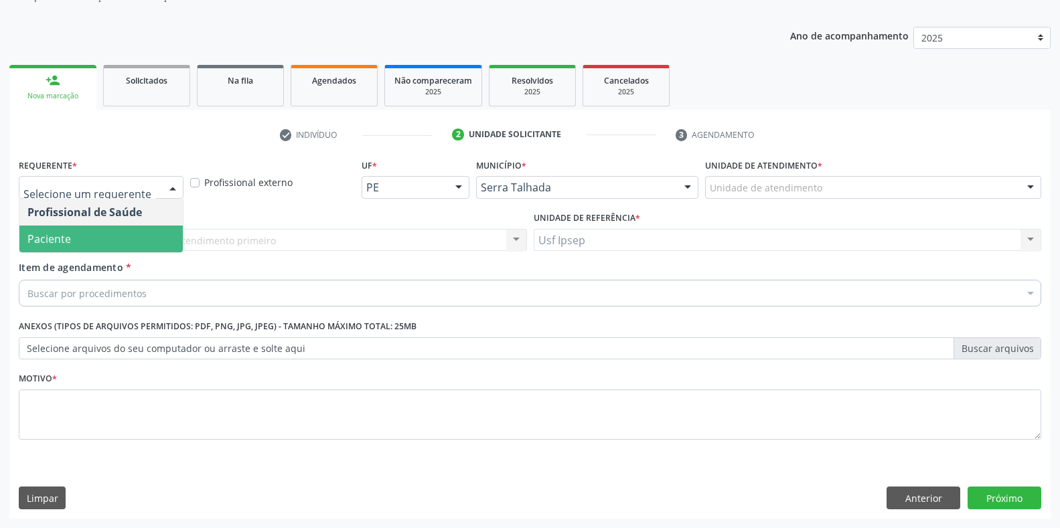
click at [86, 242] on span "Paciente" at bounding box center [100, 239] width 163 height 27
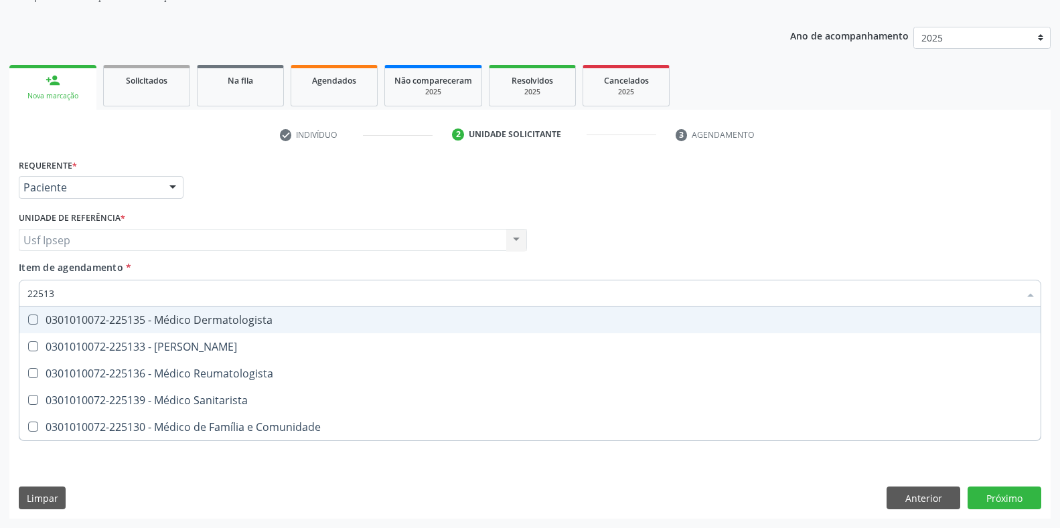
type input "225136"
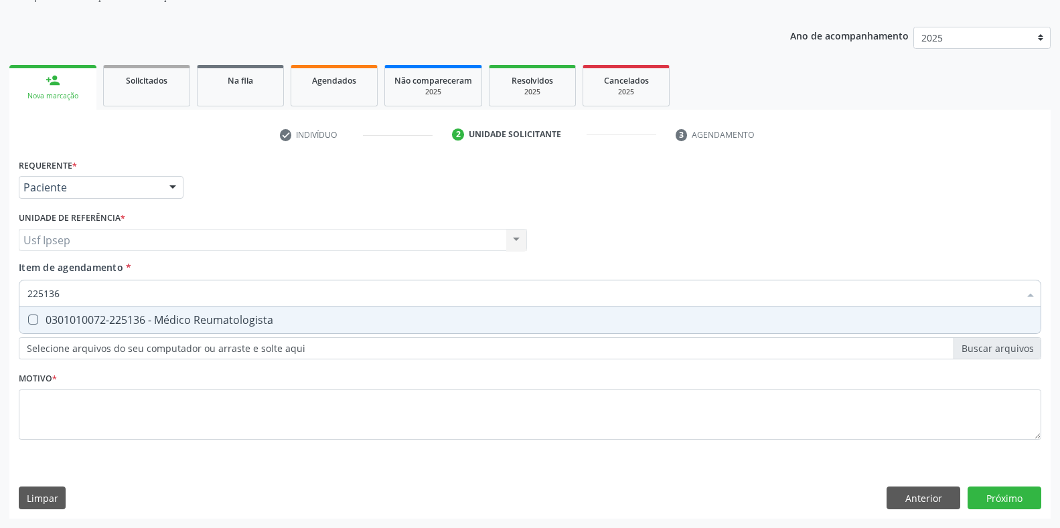
click at [35, 321] on Reumatologista at bounding box center [33, 320] width 10 height 10
click at [28, 321] on Reumatologista "checkbox" at bounding box center [23, 319] width 9 height 9
checkbox Reumatologista "true"
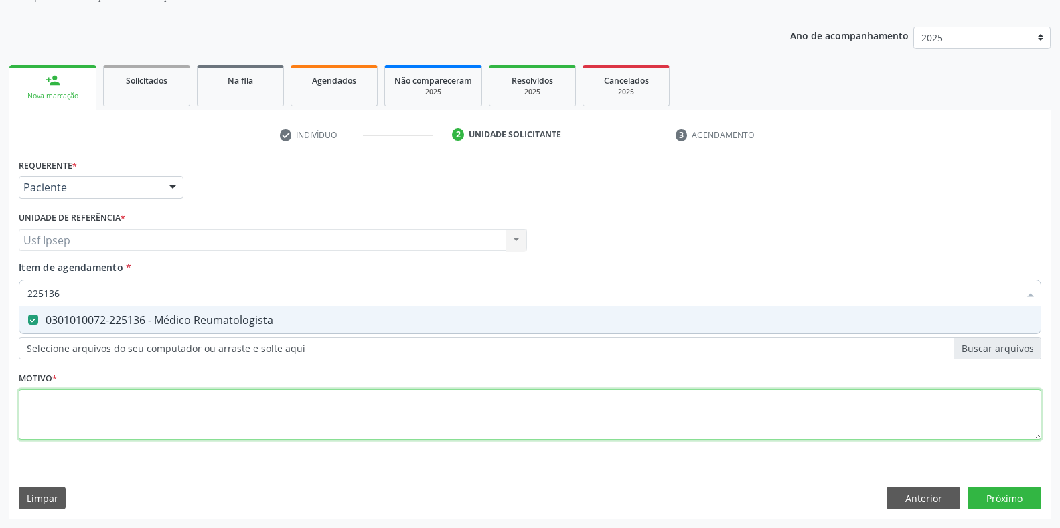
click at [29, 404] on div "Requerente * Paciente Profissional de Saúde Paciente Nenhum resultado encontrad…" at bounding box center [530, 306] width 1022 height 303
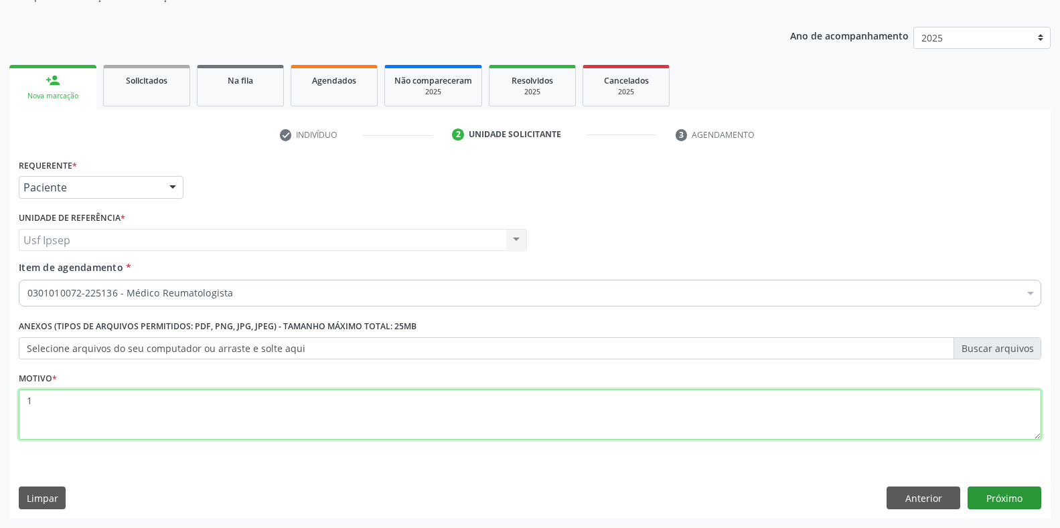
type textarea "1"
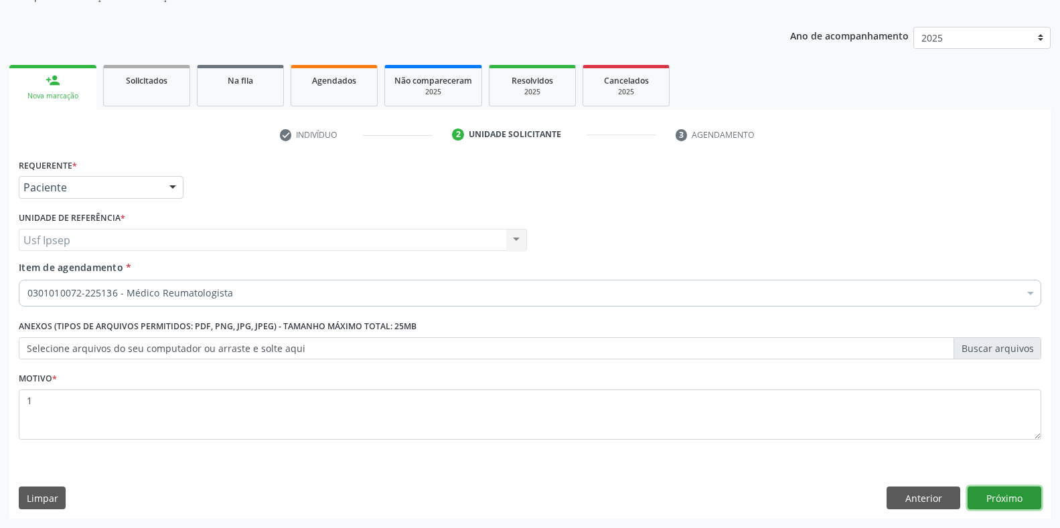
click at [1005, 504] on button "Próximo" at bounding box center [1004, 498] width 74 height 23
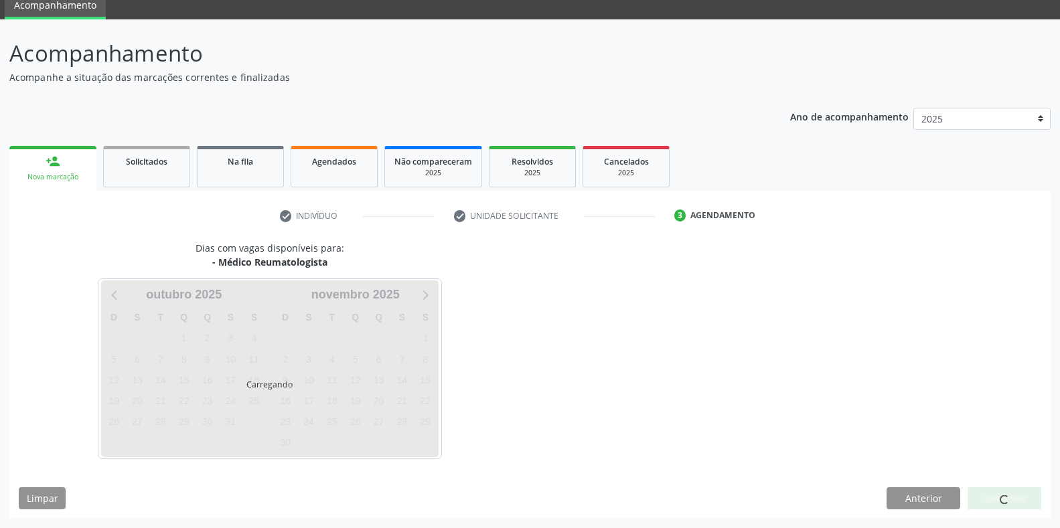
scroll to position [54, 0]
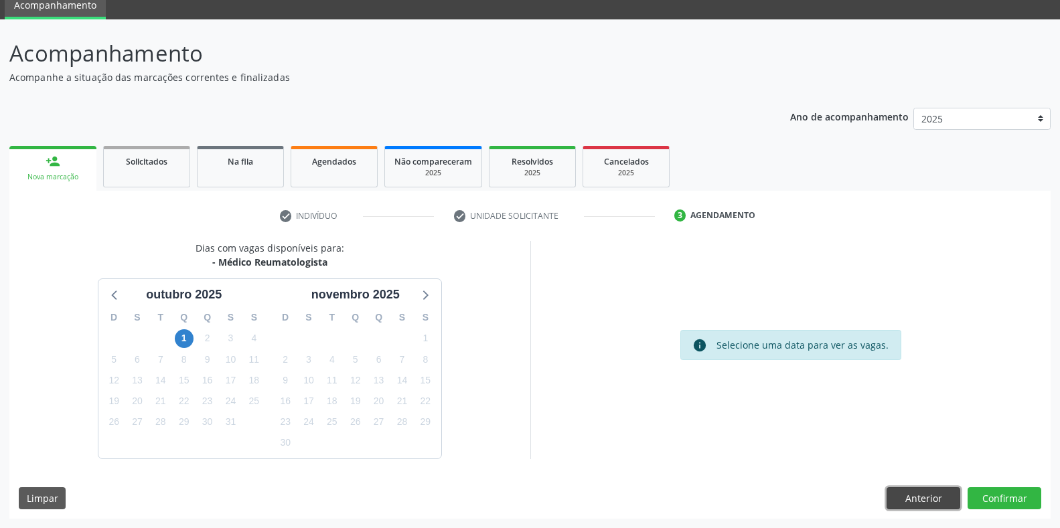
click at [916, 501] on button "Anterior" at bounding box center [923, 498] width 74 height 23
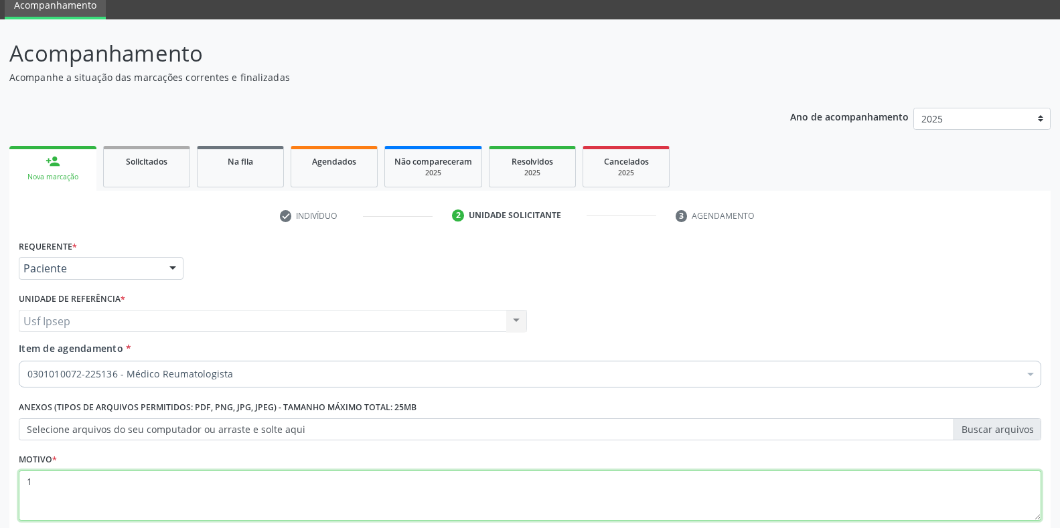
click at [32, 480] on textarea "1" at bounding box center [530, 496] width 1022 height 51
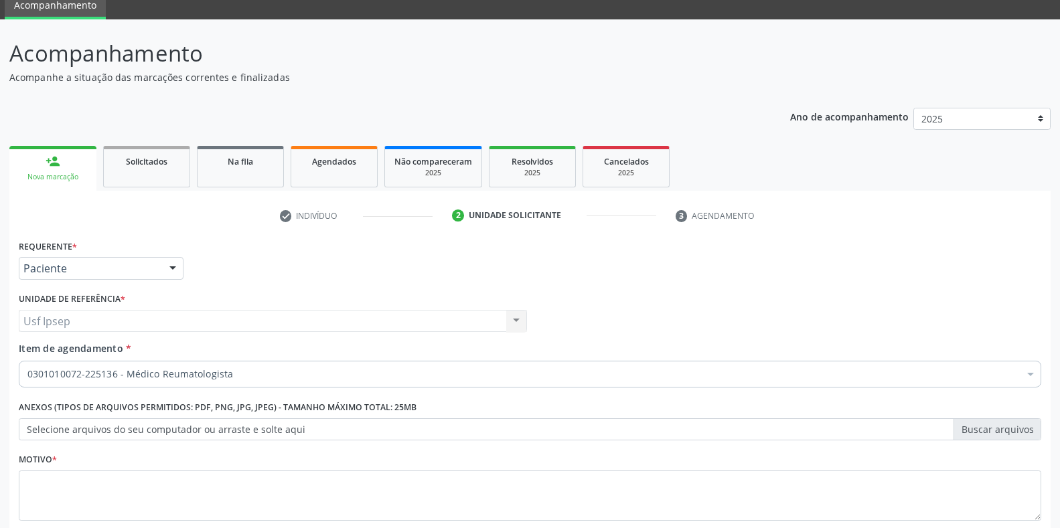
click at [23, 327] on div "Usf Ipsep Usf Ipsep Nenhum resultado encontrado para: " " Não há nenhuma opção …" at bounding box center [273, 321] width 508 height 23
click at [37, 315] on div "Usf Ipsep Usf Ipsep Nenhum resultado encontrado para: " " Não há nenhuma opção …" at bounding box center [273, 321] width 508 height 23
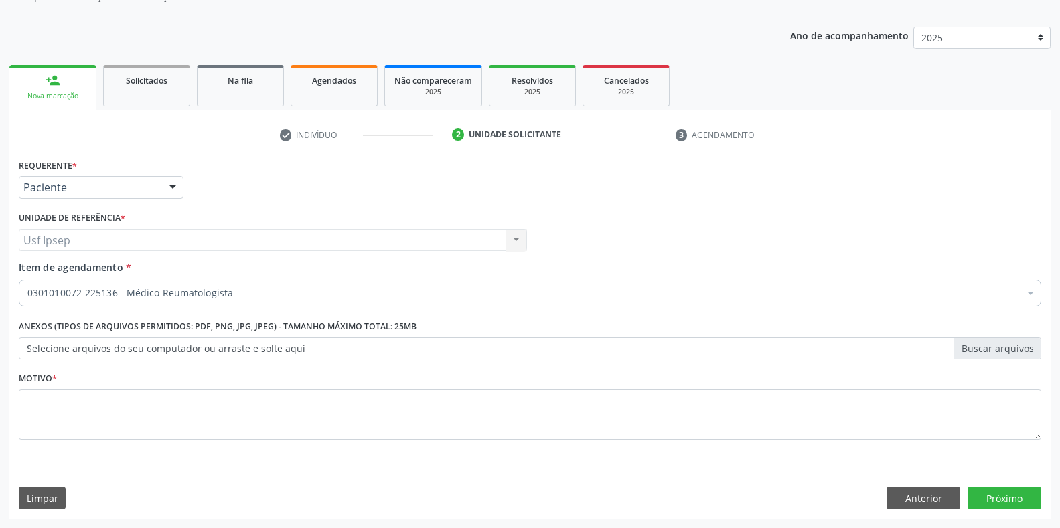
click at [102, 267] on span "Item de agendamento" at bounding box center [71, 267] width 104 height 13
click at [27, 280] on input "Item de agendamento *" at bounding box center [27, 293] width 0 height 27
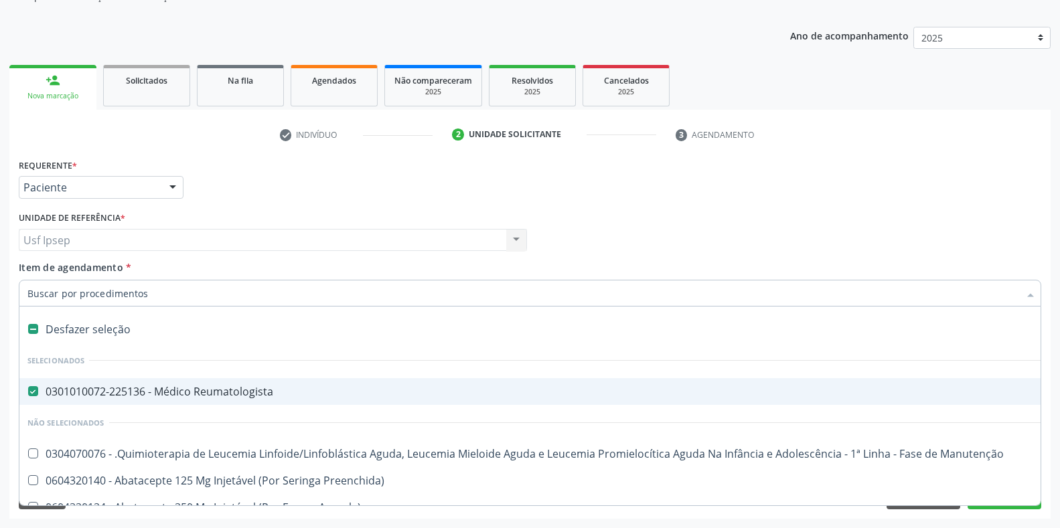
click at [36, 393] on Reumatologista at bounding box center [33, 391] width 10 height 10
click at [28, 393] on Reumatologista "checkbox" at bounding box center [23, 391] width 9 height 9
checkbox Reumatologista "false"
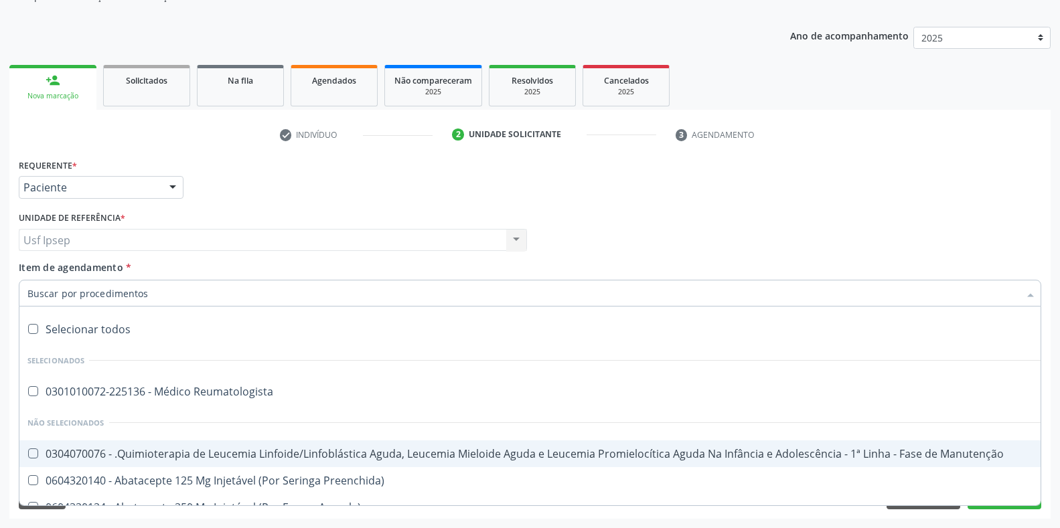
click at [62, 96] on div "Nova marcação" at bounding box center [53, 96] width 68 height 10
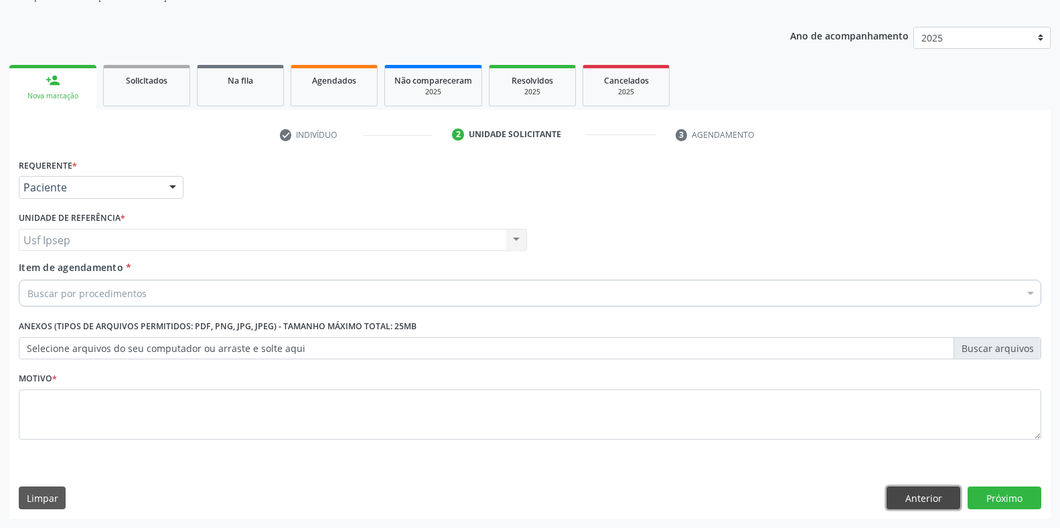
click at [918, 497] on button "Anterior" at bounding box center [923, 498] width 74 height 23
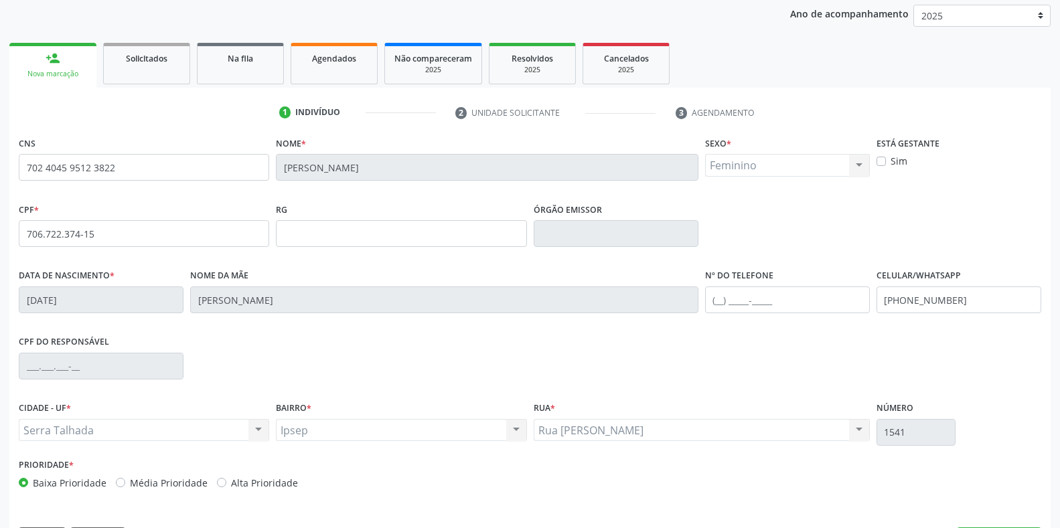
scroll to position [197, 0]
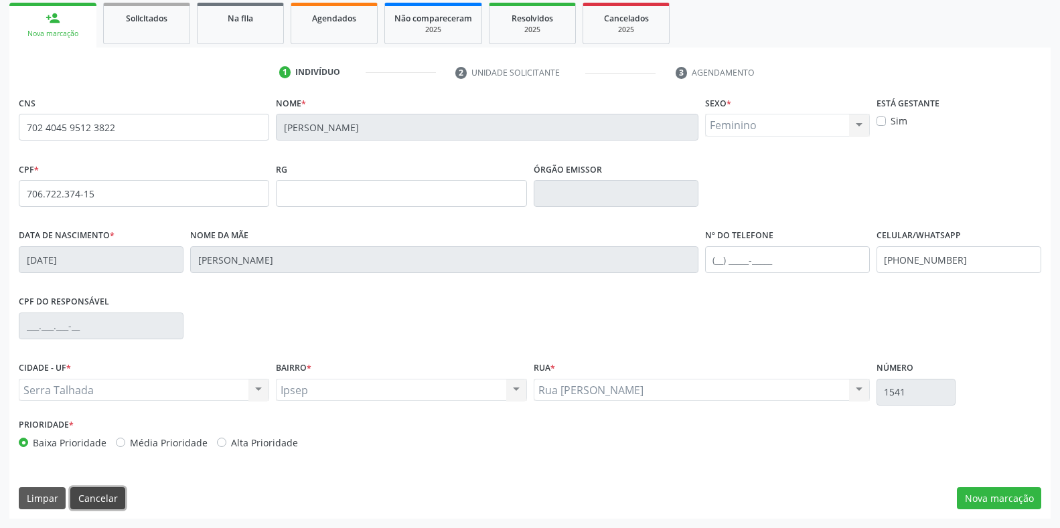
click at [100, 506] on button "Cancelar" at bounding box center [97, 498] width 55 height 23
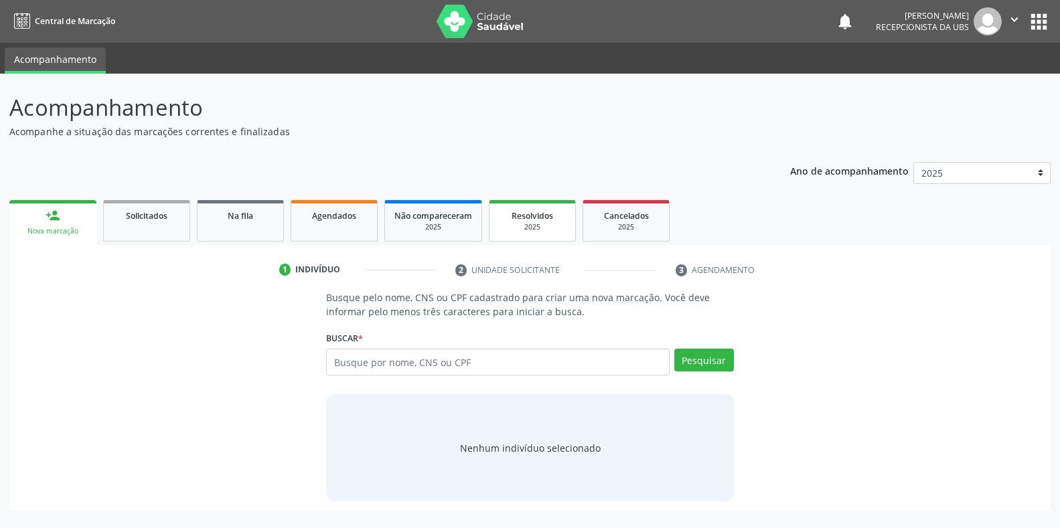
scroll to position [0, 0]
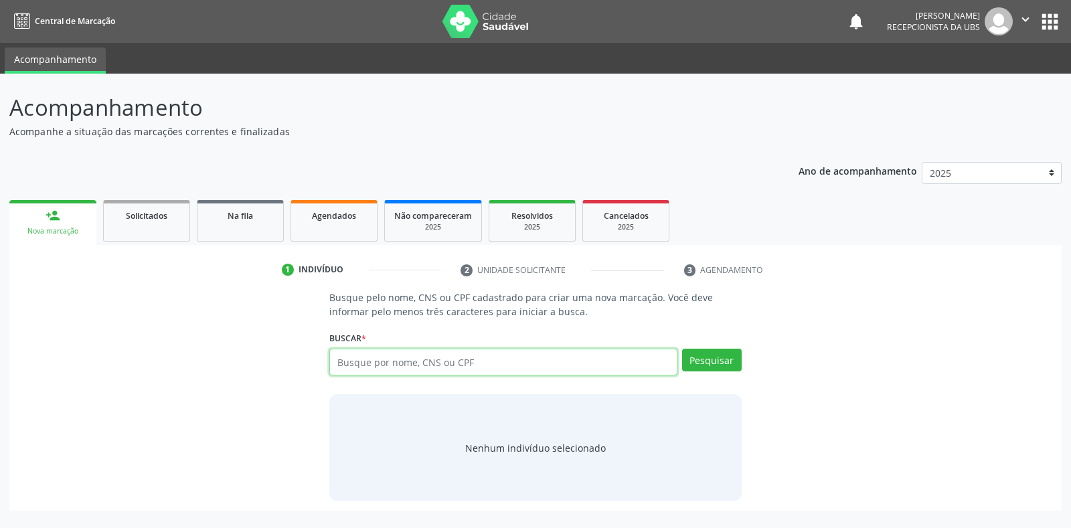
click at [343, 357] on input "text" at bounding box center [502, 362] width 347 height 27
type input "700408434854644"
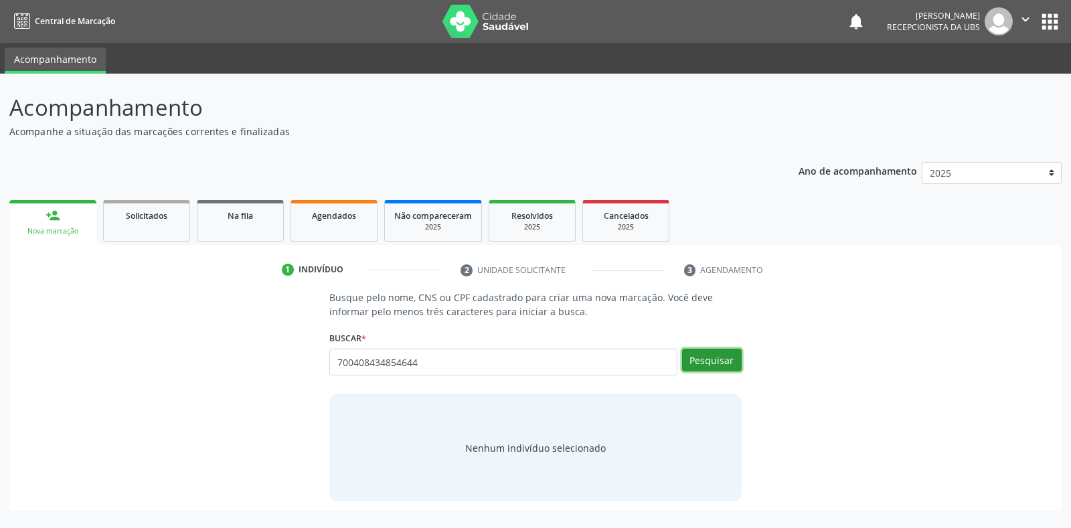
click at [710, 355] on button "Pesquisar" at bounding box center [712, 360] width 60 height 23
type input "700408434854644"
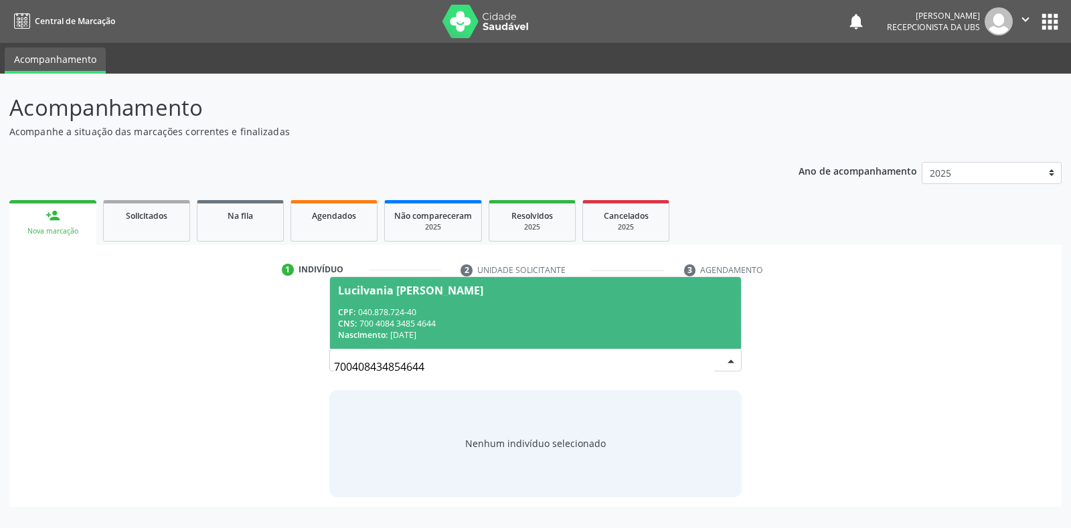
click at [414, 293] on div "Lucilvania [PERSON_NAME]" at bounding box center [410, 290] width 145 height 11
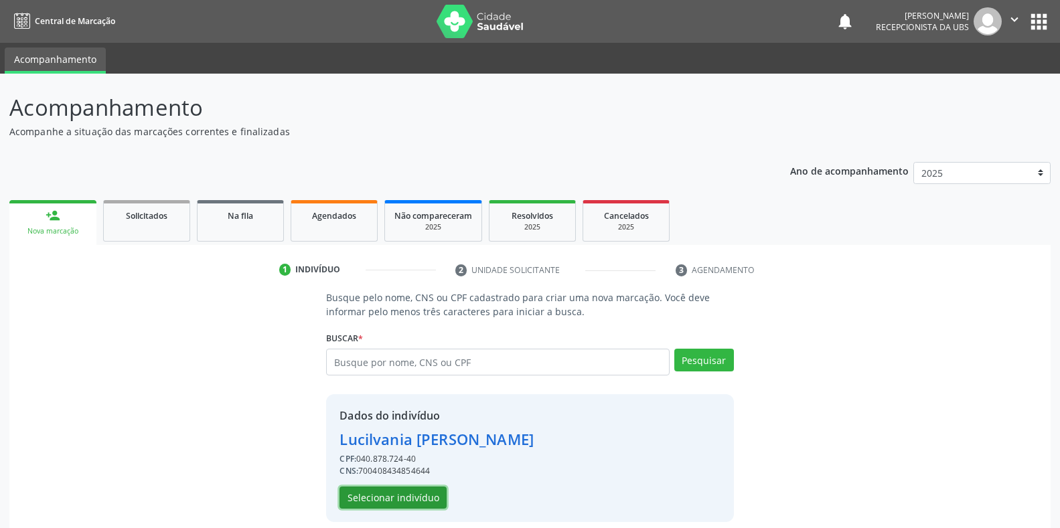
click at [373, 504] on button "Selecionar indivíduo" at bounding box center [392, 498] width 107 height 23
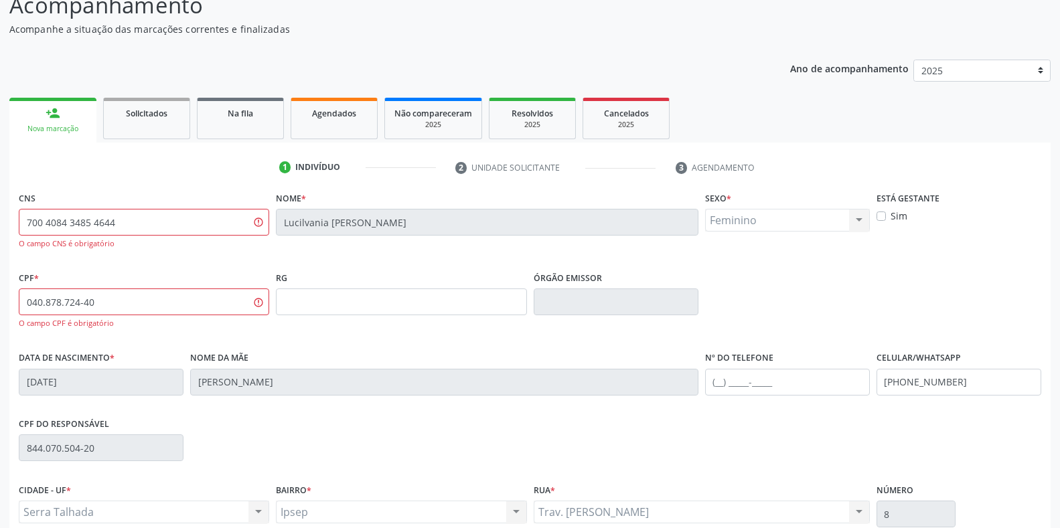
scroll to position [225, 0]
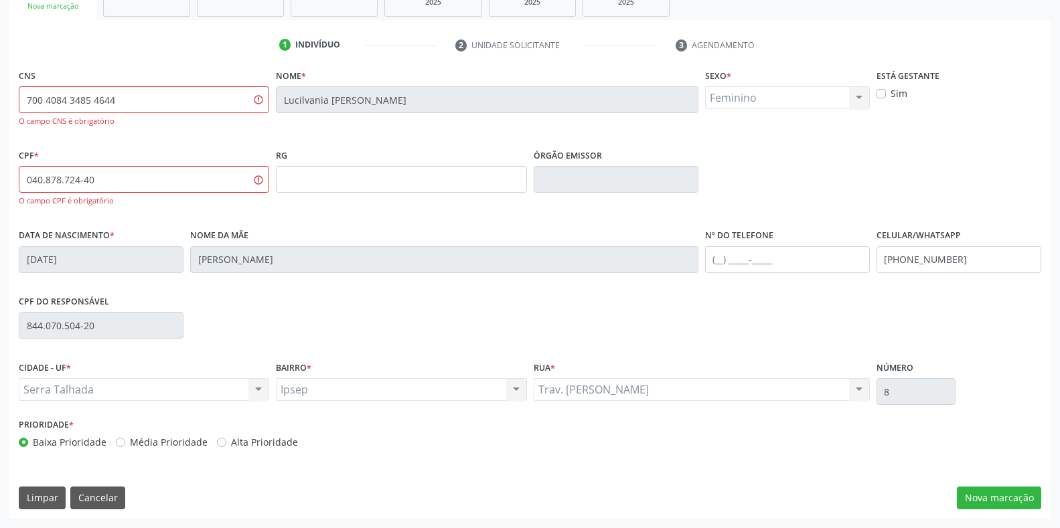
click at [58, 391] on div "Serra Talhada Serra Talhada Nenhum resultado encontrado para: " " Não há nenhum…" at bounding box center [144, 389] width 250 height 23
click at [94, 499] on button "Cancelar" at bounding box center [97, 498] width 55 height 23
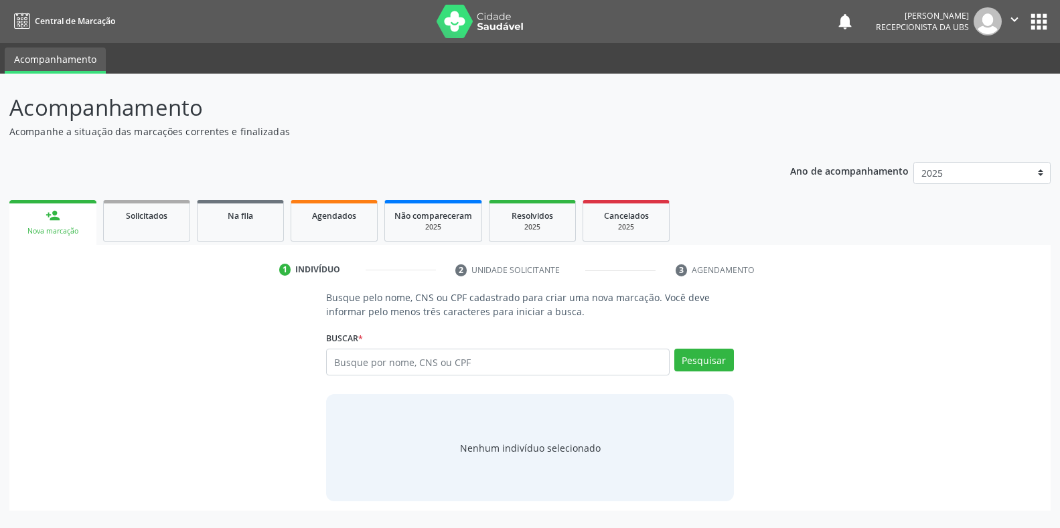
scroll to position [0, 0]
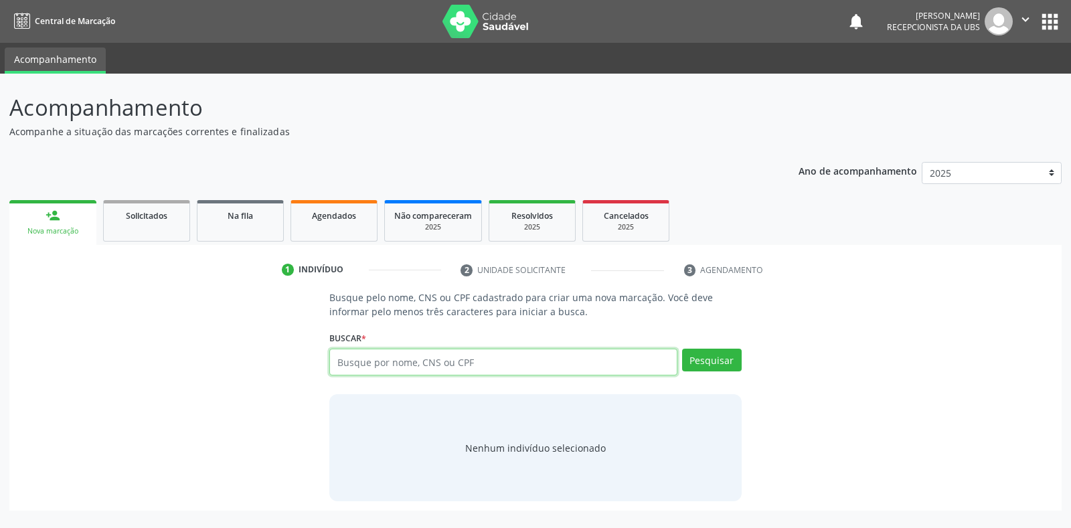
click at [339, 358] on input "text" at bounding box center [502, 362] width 347 height 27
click at [339, 361] on input "text" at bounding box center [502, 362] width 347 height 27
type input "R"
drag, startPoint x: 327, startPoint y: 369, endPoint x: 339, endPoint y: 356, distance: 17.5
click at [327, 368] on div "Busque pelo nome, CNS ou CPF cadastrado para criar uma nova marcação. Você deve…" at bounding box center [535, 395] width 430 height 211
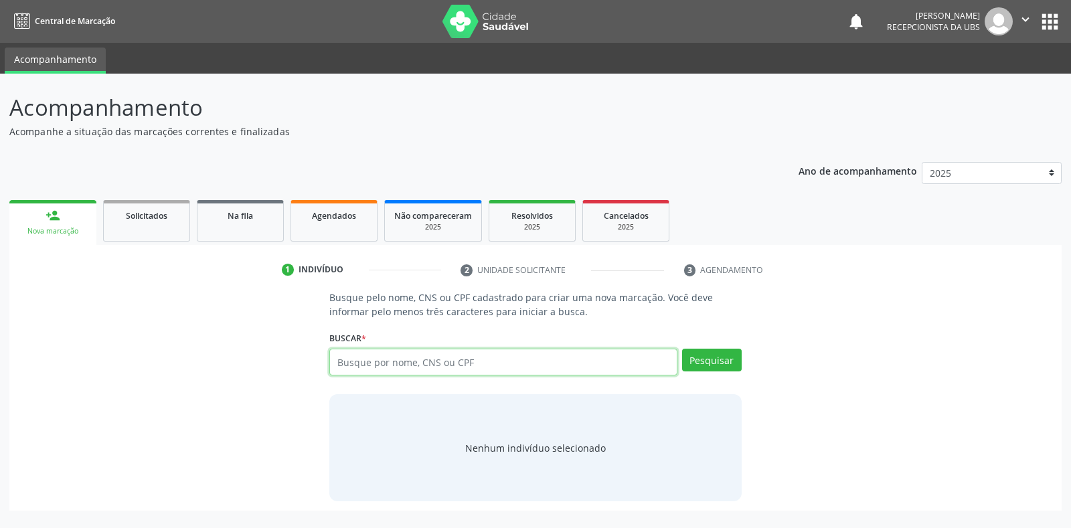
click at [338, 360] on input "text" at bounding box center [502, 362] width 347 height 27
type input "30499917472"
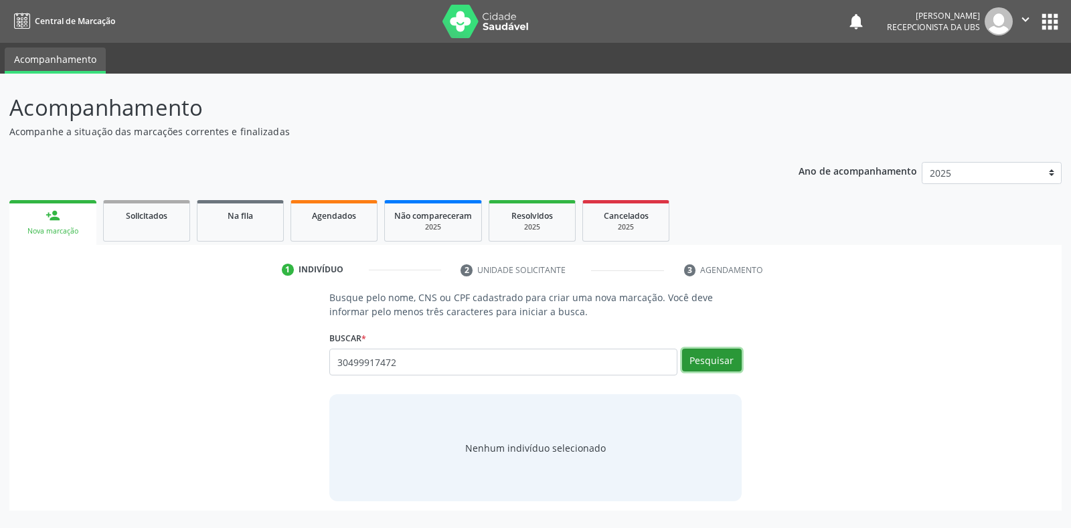
click at [710, 359] on button "Pesquisar" at bounding box center [712, 360] width 60 height 23
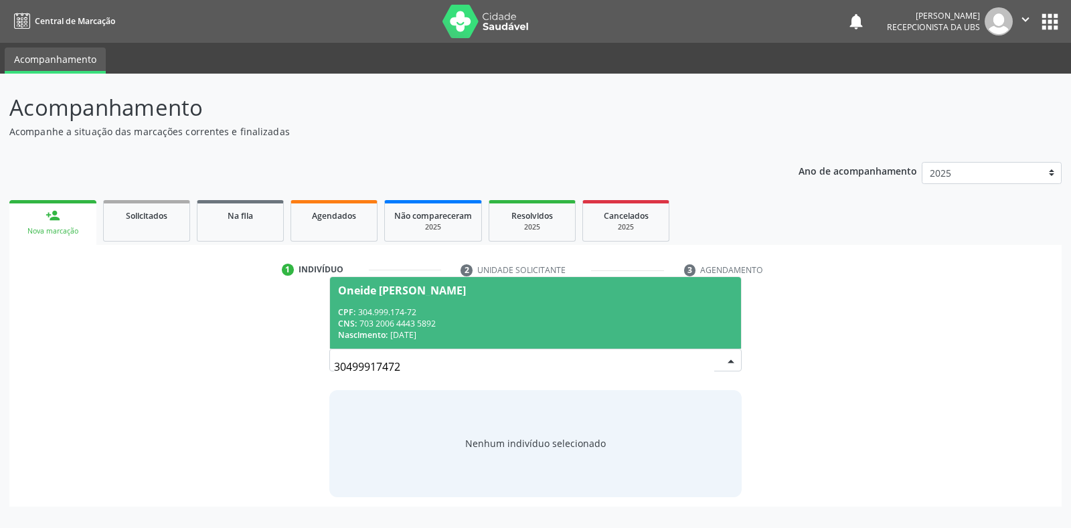
click at [401, 290] on div "Oneide [PERSON_NAME]" at bounding box center [402, 290] width 128 height 11
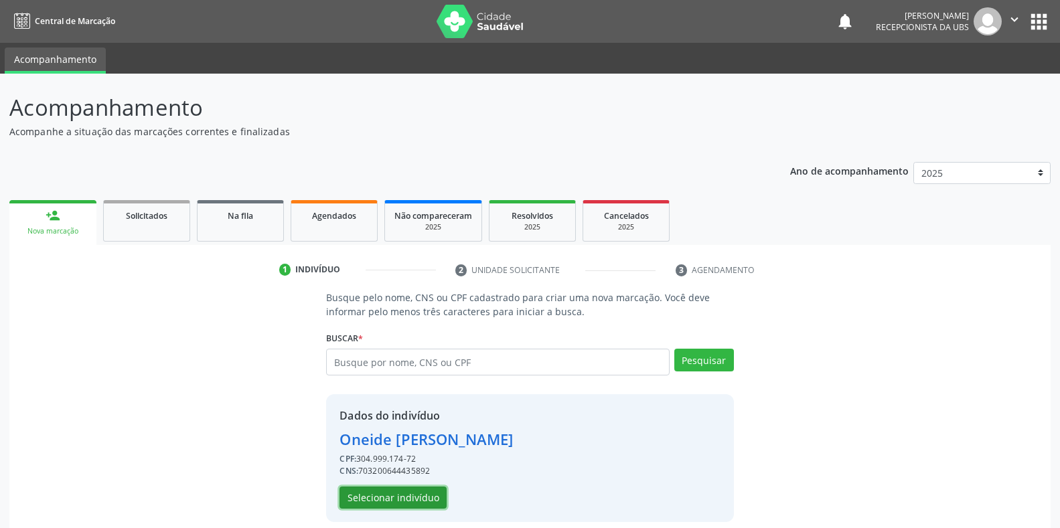
click at [388, 502] on button "Selecionar indivíduo" at bounding box center [392, 498] width 107 height 23
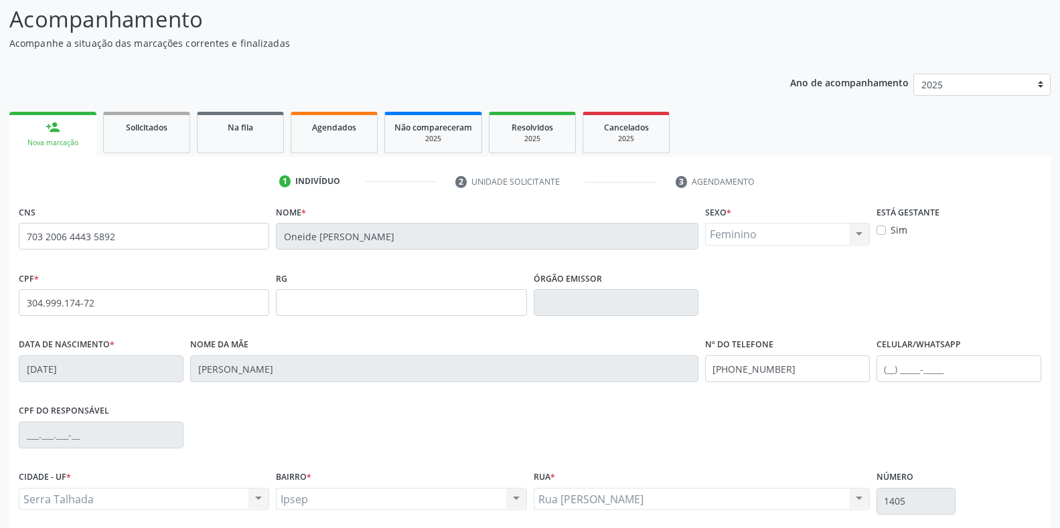
scroll to position [197, 0]
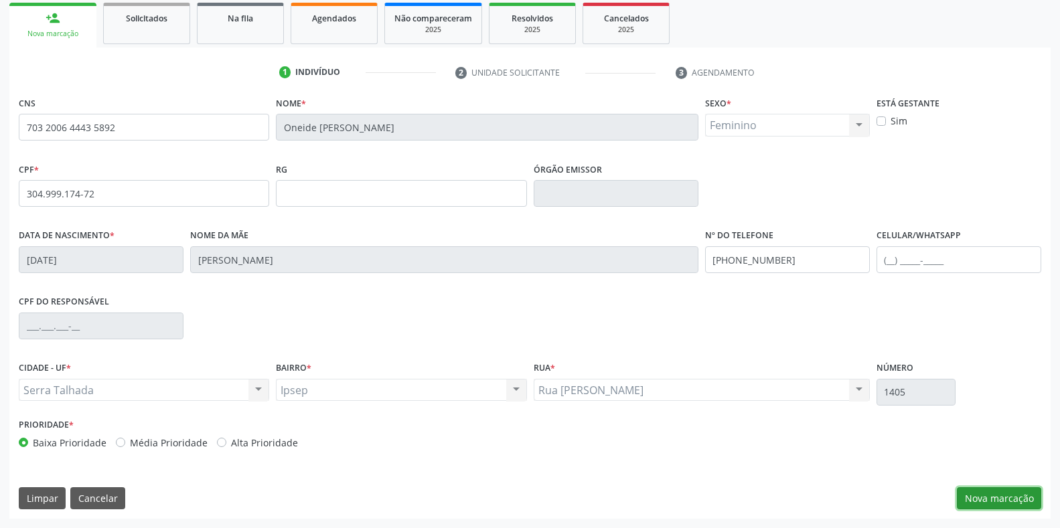
click at [980, 499] on button "Nova marcação" at bounding box center [998, 498] width 84 height 23
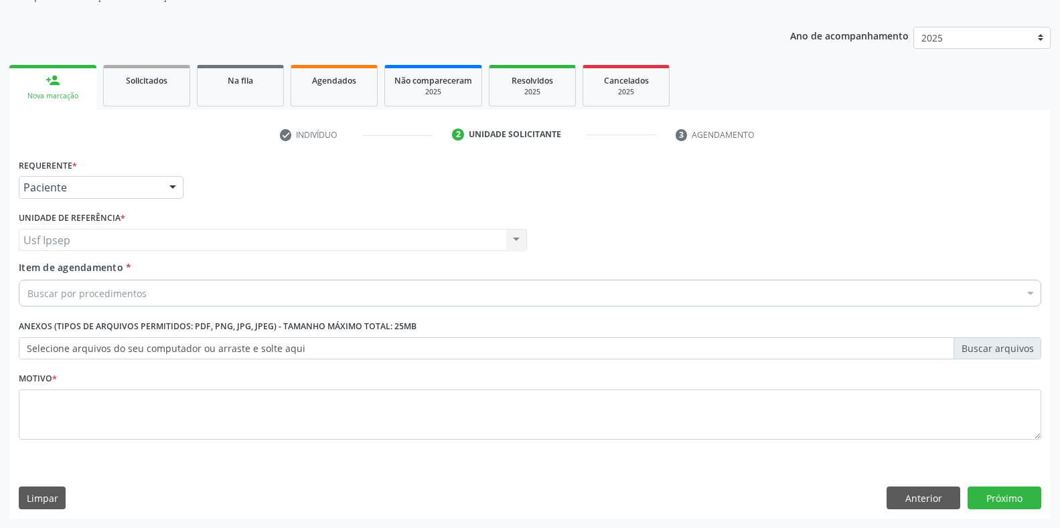
scroll to position [135, 0]
click at [171, 188] on div at bounding box center [173, 188] width 20 height 23
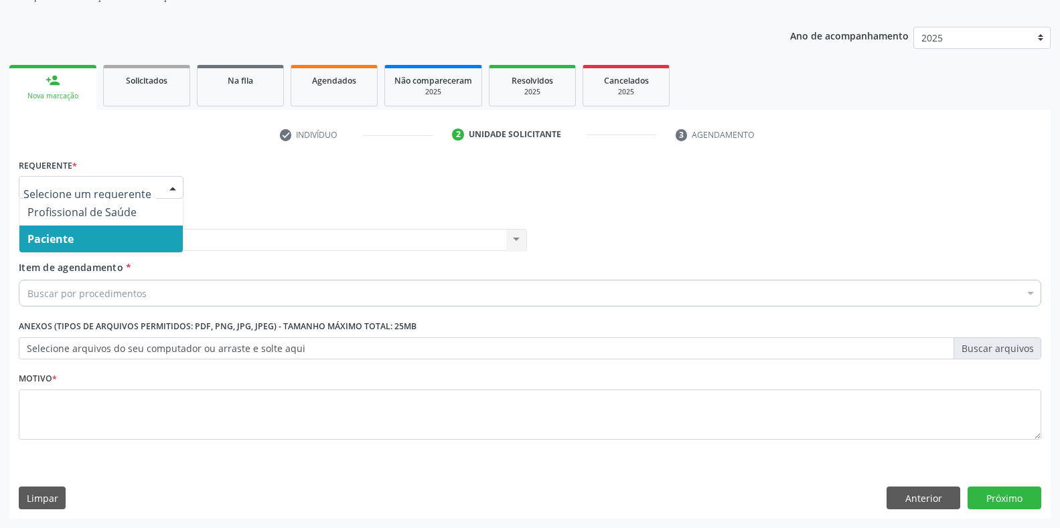
click at [52, 243] on span "Paciente" at bounding box center [50, 239] width 46 height 15
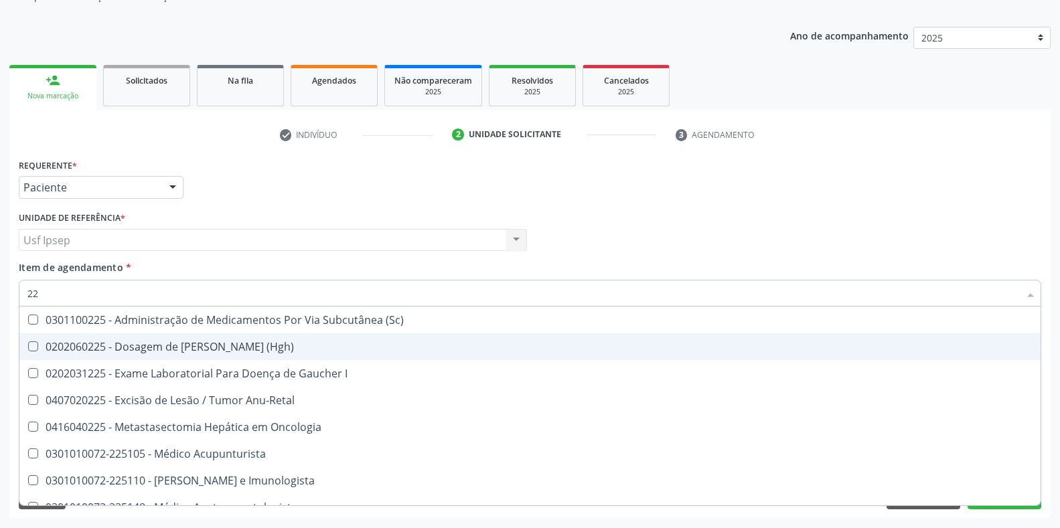
type input "2"
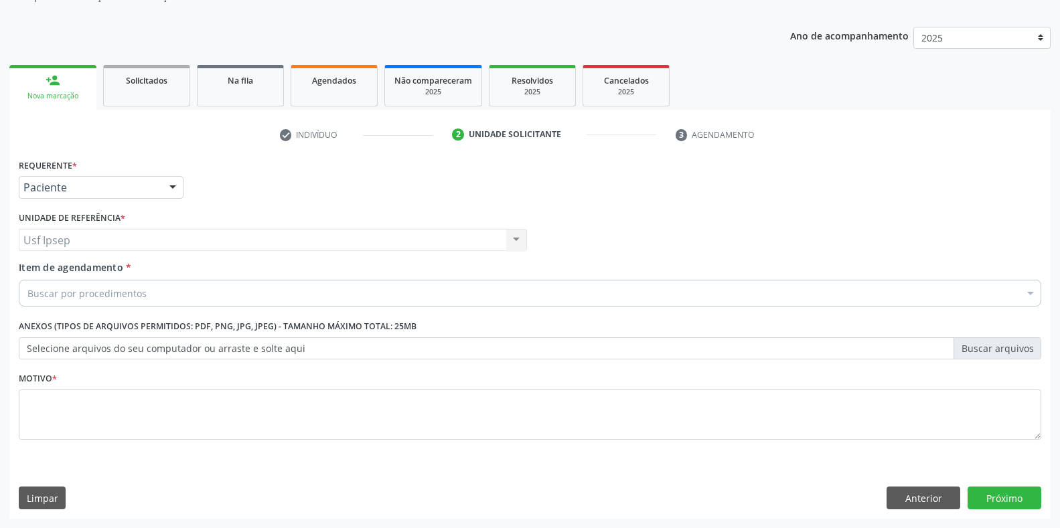
drag, startPoint x: 0, startPoint y: 228, endPoint x: 636, endPoint y: 180, distance: 637.7
click at [636, 180] on div "Requerente * Paciente Profissional de Saúde Paciente Nenhum resultado encontrad…" at bounding box center [529, 181] width 1029 height 52
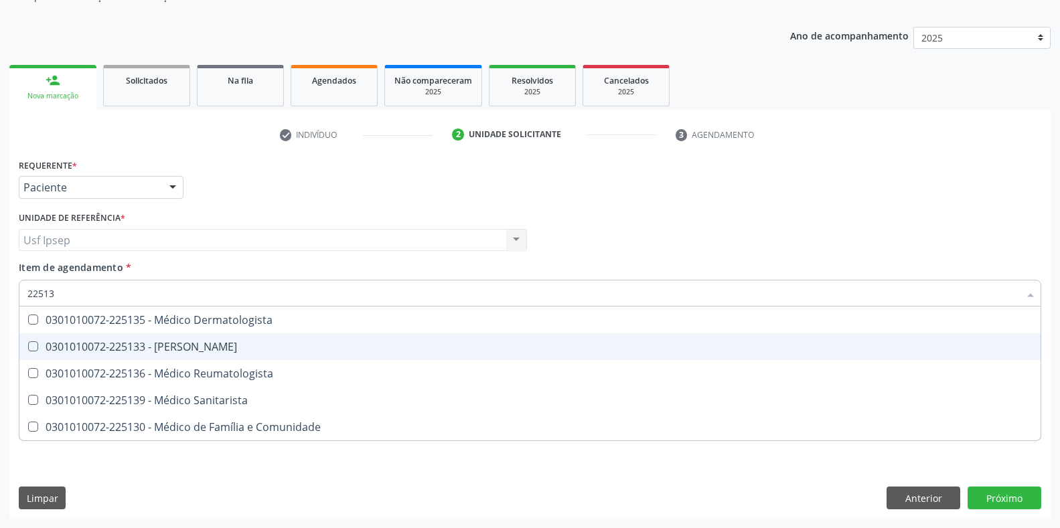
type input "225136"
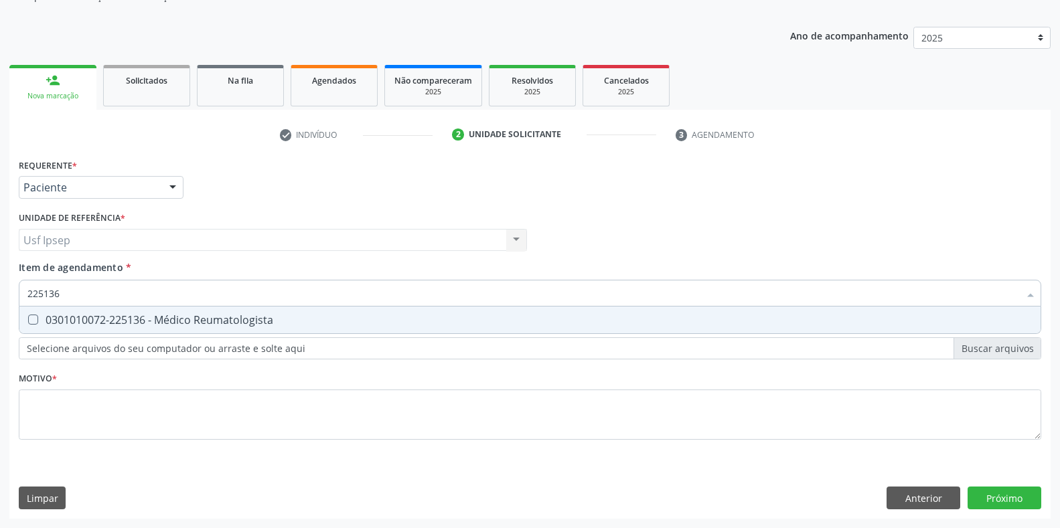
click at [29, 316] on Reumatologista at bounding box center [33, 320] width 10 height 10
click at [28, 316] on Reumatologista "checkbox" at bounding box center [23, 319] width 9 height 9
checkbox Reumatologista "true"
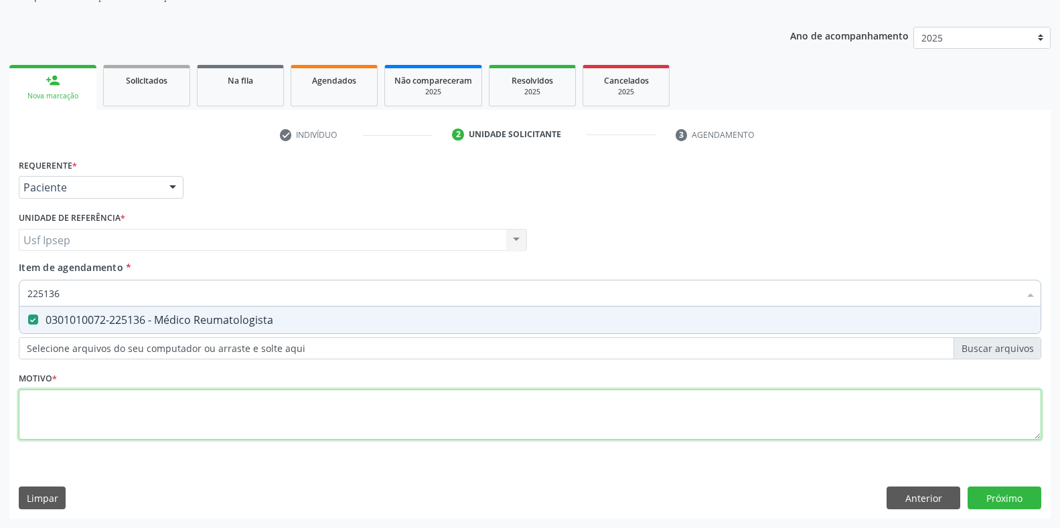
click at [47, 416] on div "Requerente * Paciente Profissional de Saúde Paciente Nenhum resultado encontrad…" at bounding box center [530, 306] width 1022 height 303
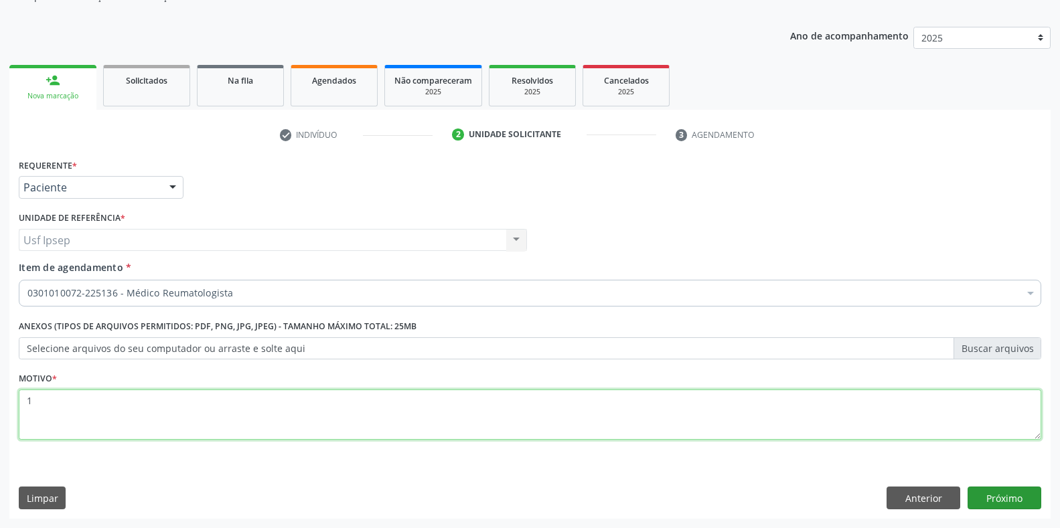
type textarea "1"
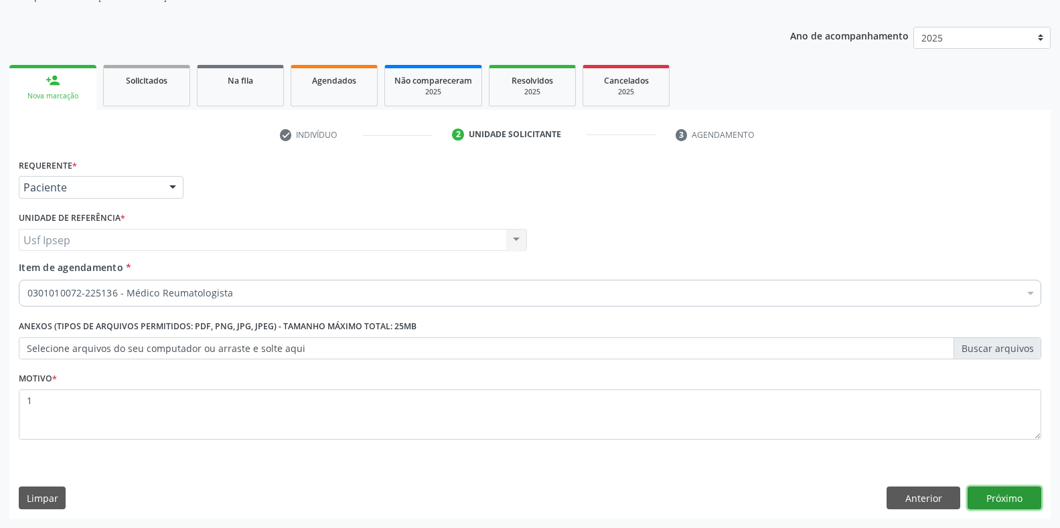
click at [987, 499] on button "Próximo" at bounding box center [1004, 498] width 74 height 23
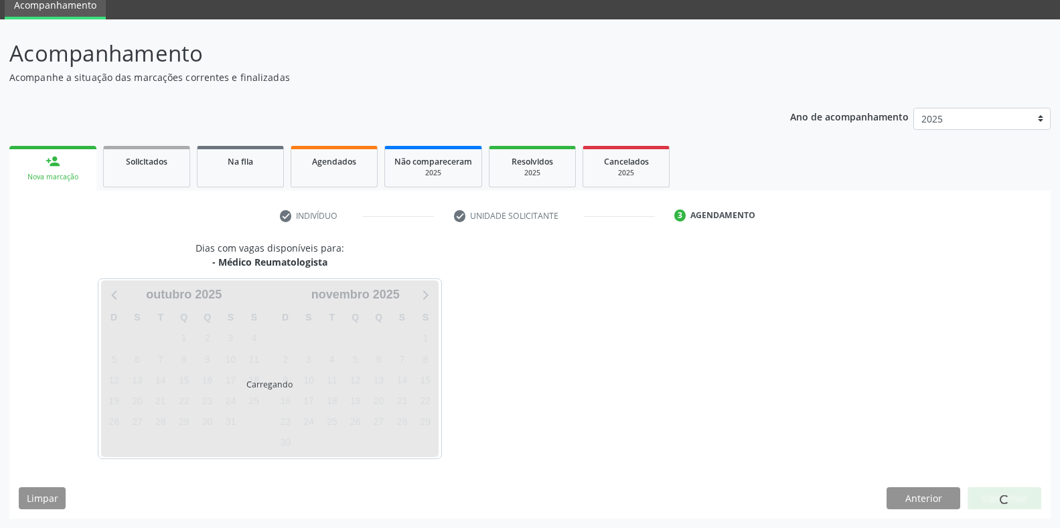
scroll to position [54, 0]
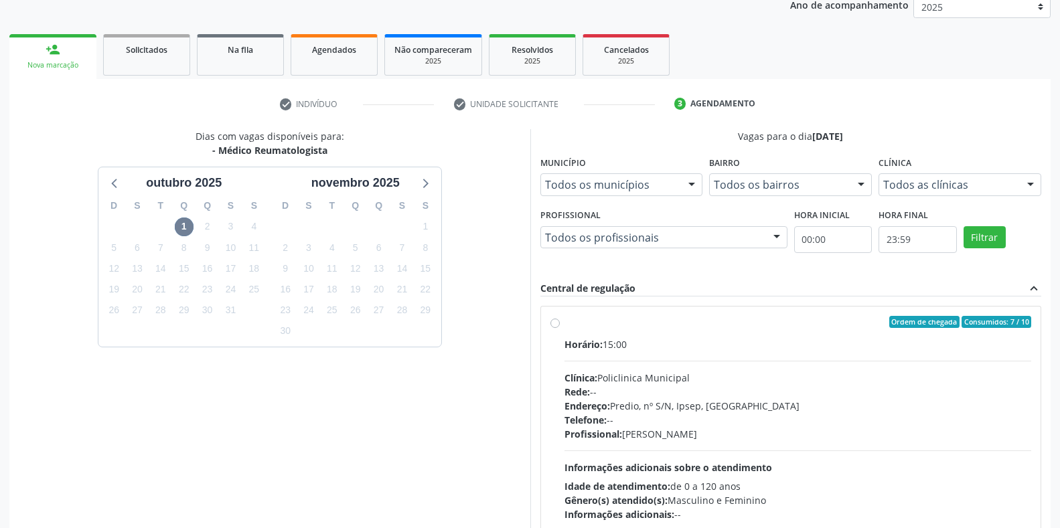
scroll to position [166, 0]
click at [564, 324] on label "Ordem de chegada Consumidos: 7 / 10 Horário: 15:00 Clínica: Policlinica Municip…" at bounding box center [797, 418] width 467 height 205
click at [552, 324] on input "Ordem de chegada Consumidos: 7 / 10 Horário: 15:00 Clínica: Policlinica Municip…" at bounding box center [554, 322] width 9 height 12
radio input "true"
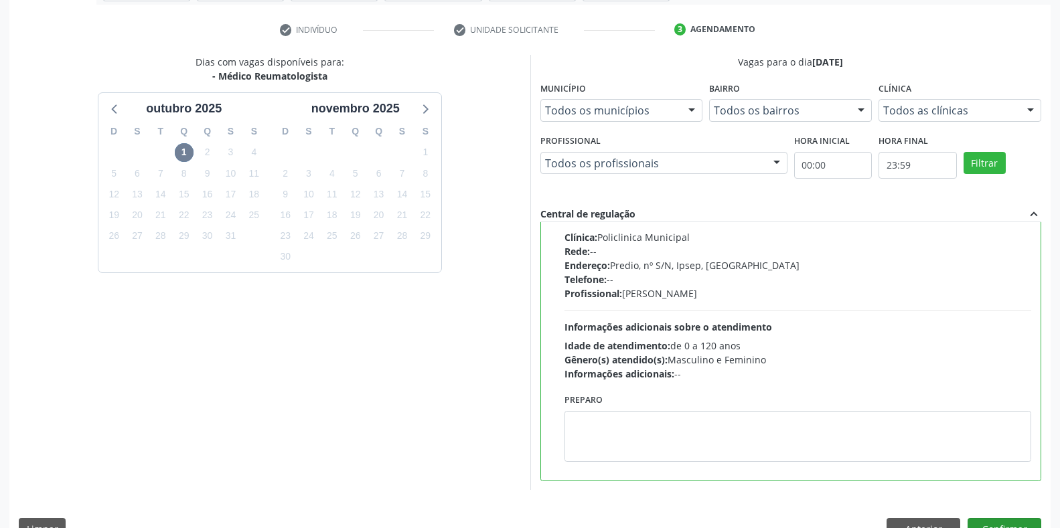
scroll to position [272, 0]
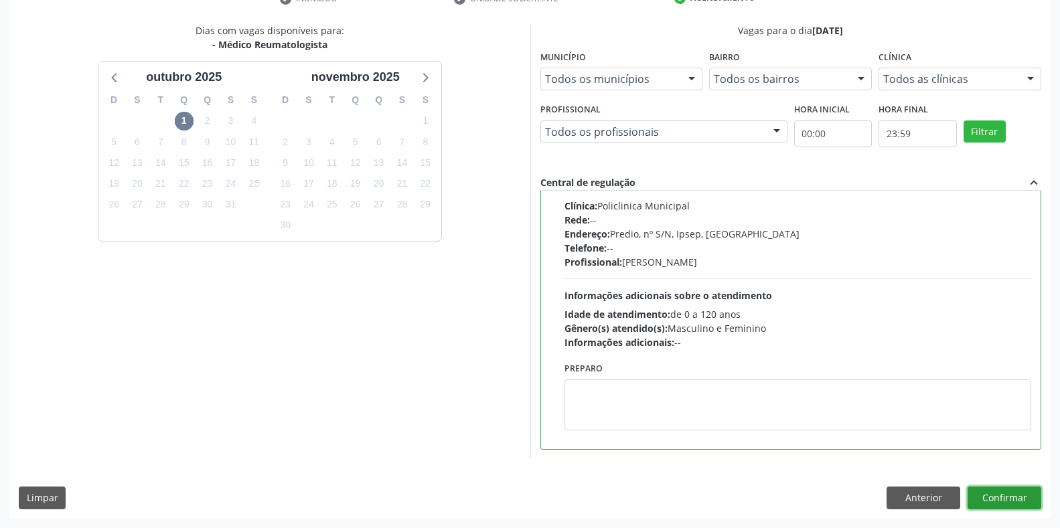
click at [1011, 495] on button "Confirmar" at bounding box center [1004, 498] width 74 height 23
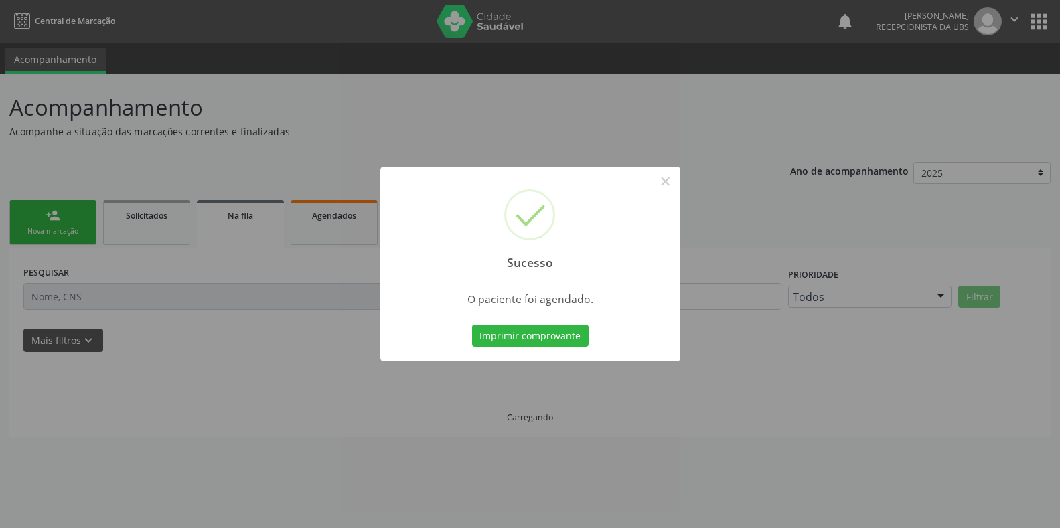
scroll to position [0, 0]
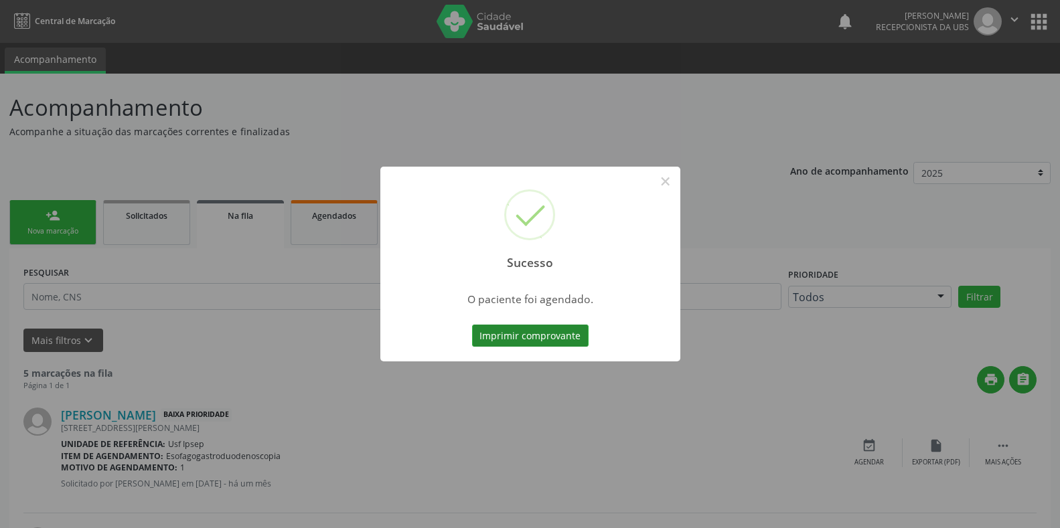
click at [500, 338] on button "Imprimir comprovante" at bounding box center [530, 336] width 116 height 23
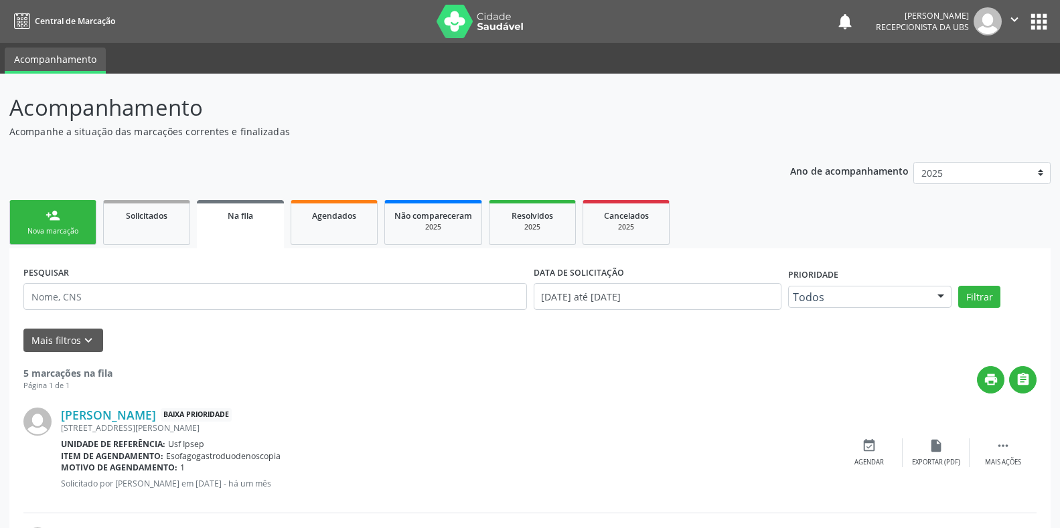
click at [37, 236] on div "Nova marcação" at bounding box center [52, 231] width 67 height 10
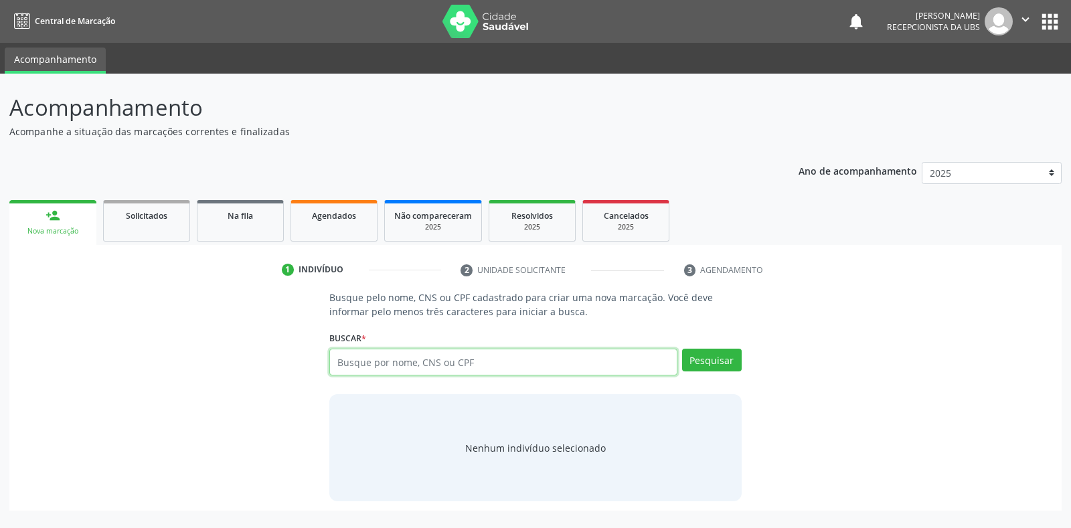
click at [334, 359] on input "text" at bounding box center [502, 362] width 347 height 27
click at [347, 362] on input "text" at bounding box center [502, 362] width 347 height 27
type input "706402637618485"
click at [712, 365] on button "Pesquisar" at bounding box center [712, 360] width 60 height 23
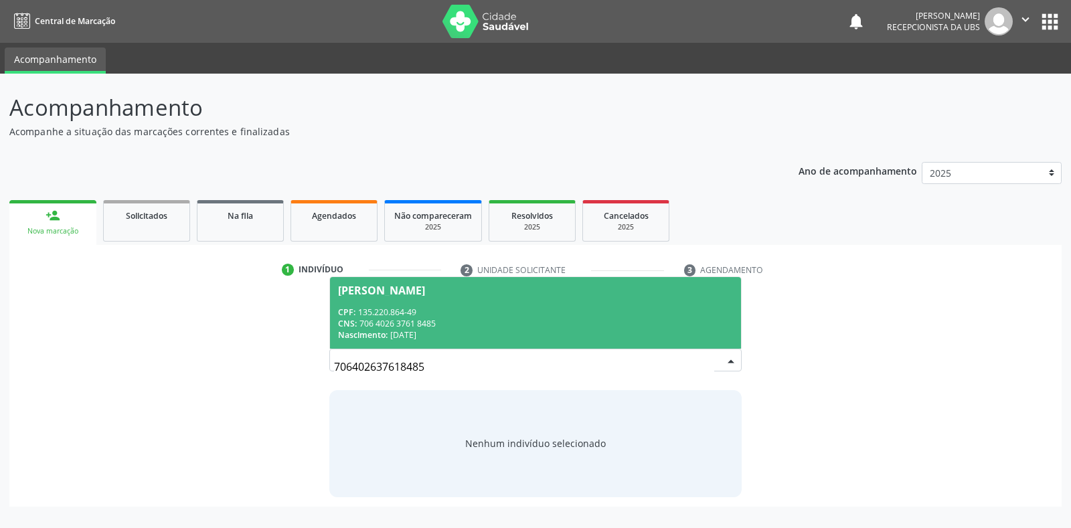
click at [361, 299] on span "Alcides Gomes de Souza CPF: 135.220.864-49 CNS: 706 4026 3761 8485 Nascimento: …" at bounding box center [535, 313] width 410 height 72
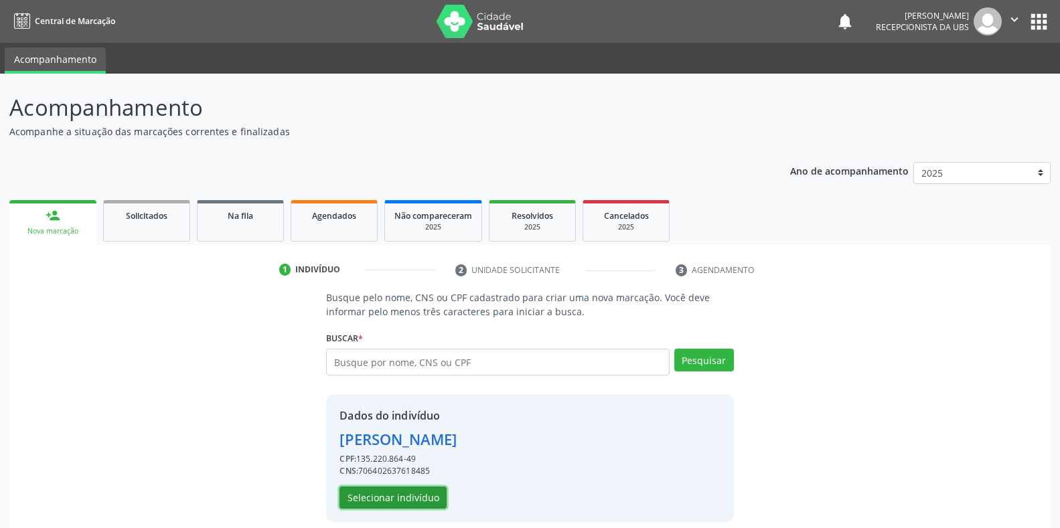
click at [382, 499] on button "Selecionar indivíduo" at bounding box center [392, 498] width 107 height 23
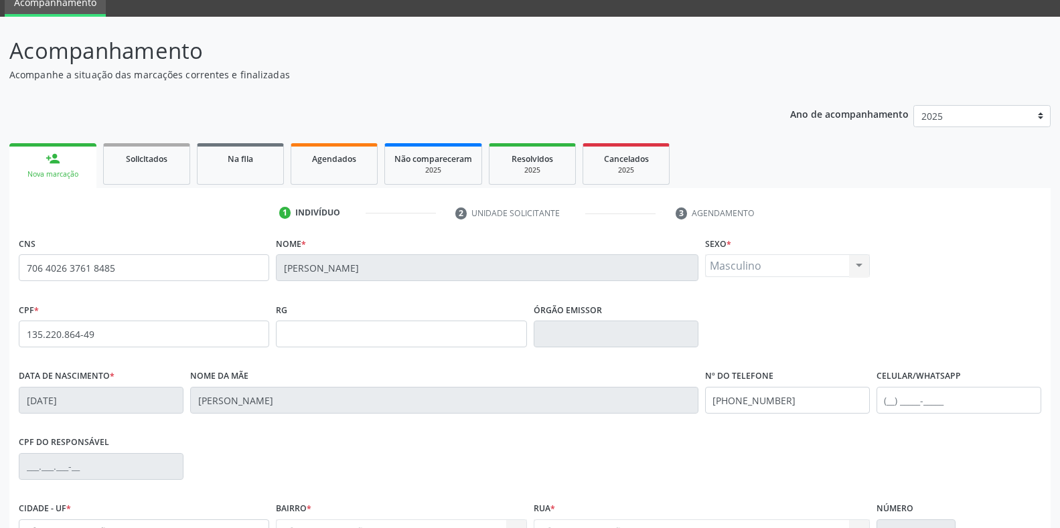
scroll to position [197, 0]
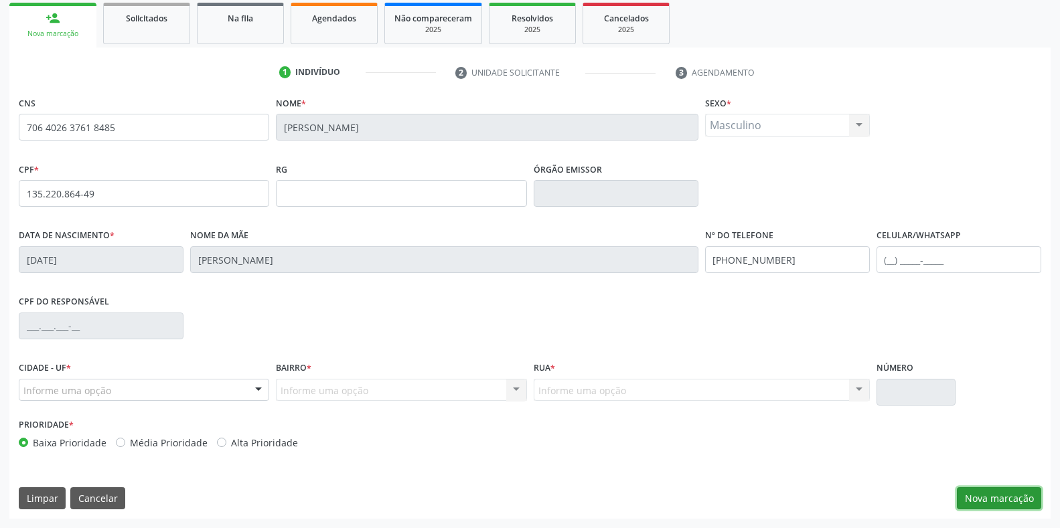
click at [985, 501] on button "Nova marcação" at bounding box center [998, 498] width 84 height 23
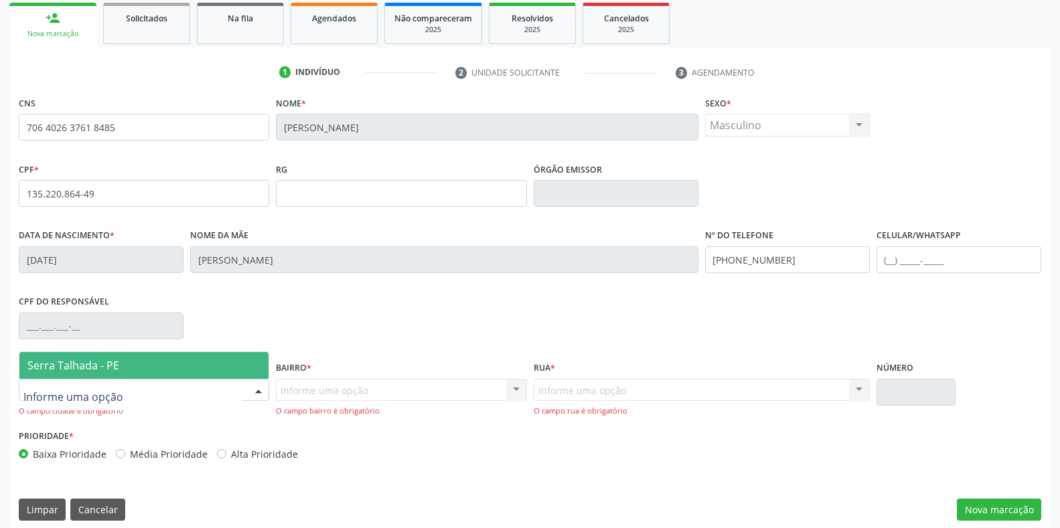
click at [54, 365] on span "Serra Talhada - PE" at bounding box center [73, 365] width 92 height 15
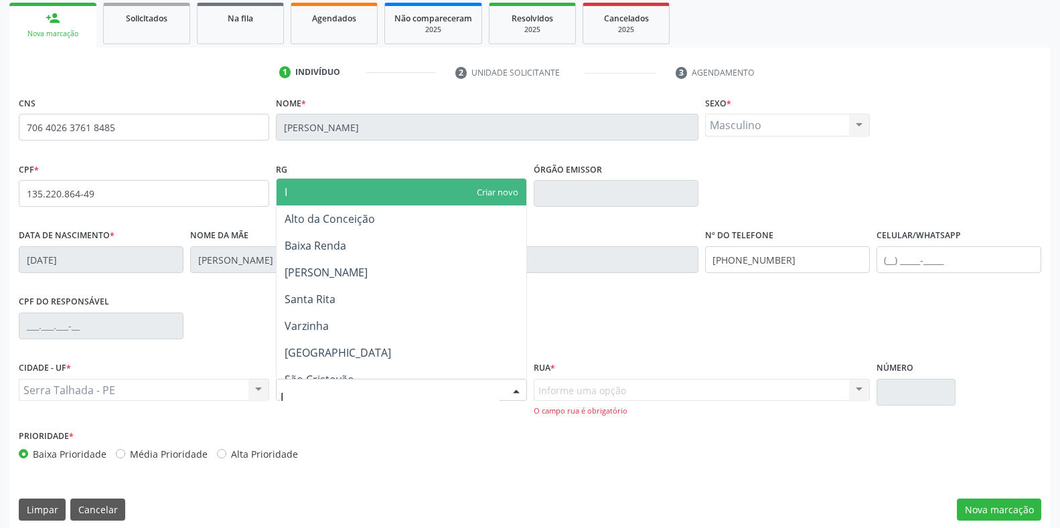
type input "IP"
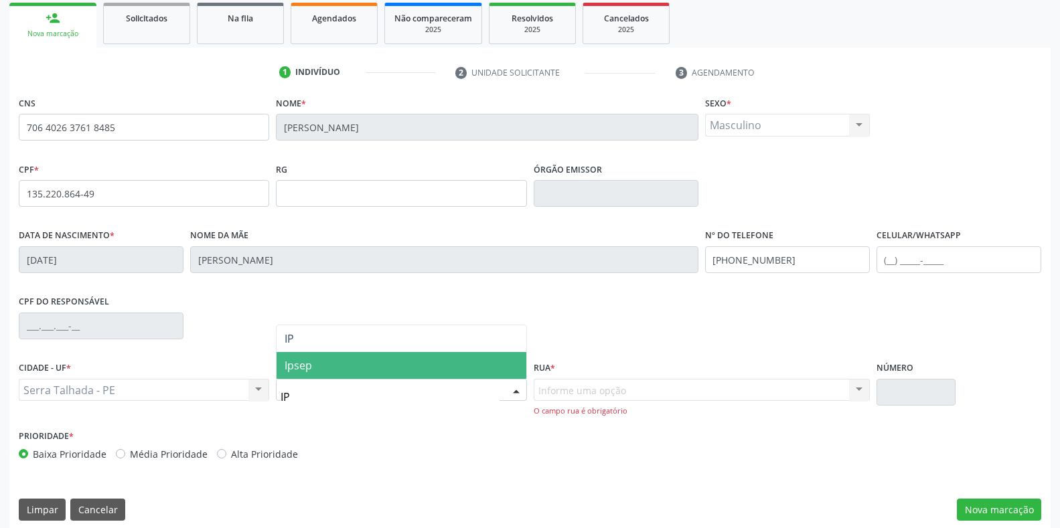
click at [295, 362] on span "Ipsep" at bounding box center [297, 365] width 27 height 15
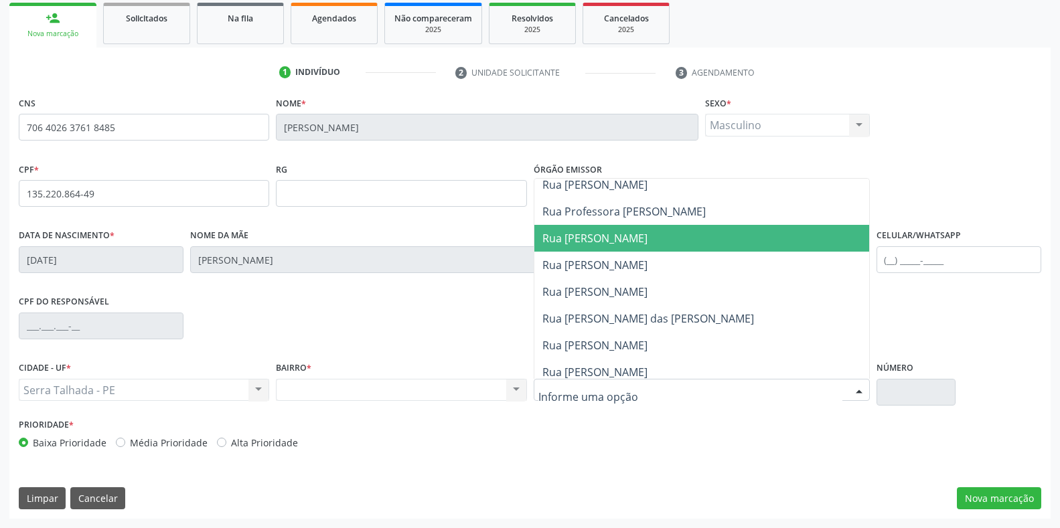
scroll to position [1004, 0]
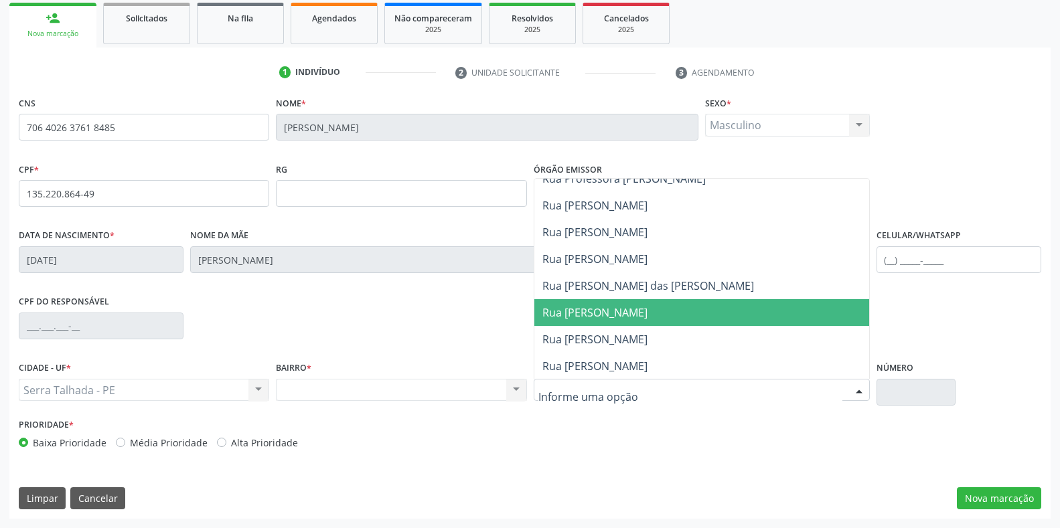
click at [578, 309] on span "Rua [PERSON_NAME]" at bounding box center [594, 312] width 105 height 15
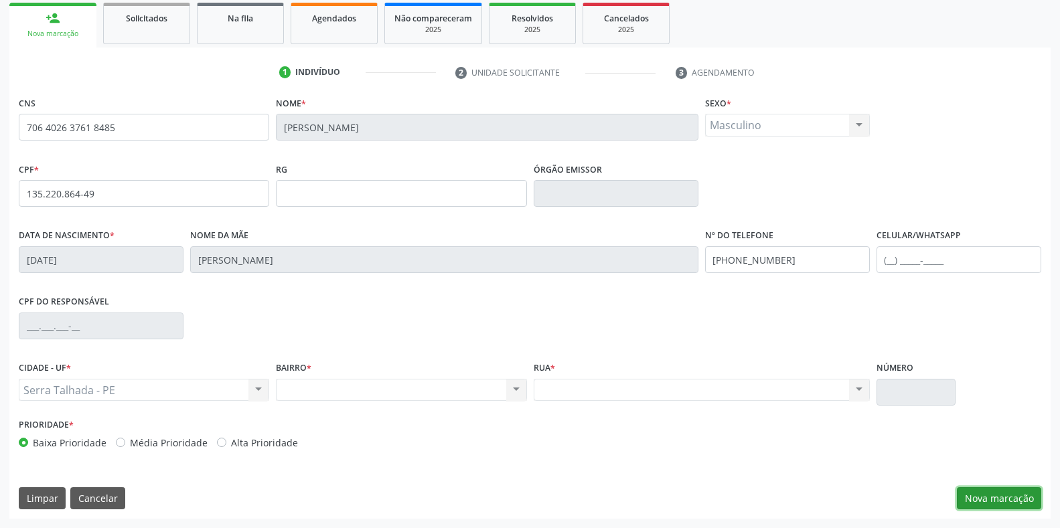
click at [975, 507] on button "Nova marcação" at bounding box center [998, 498] width 84 height 23
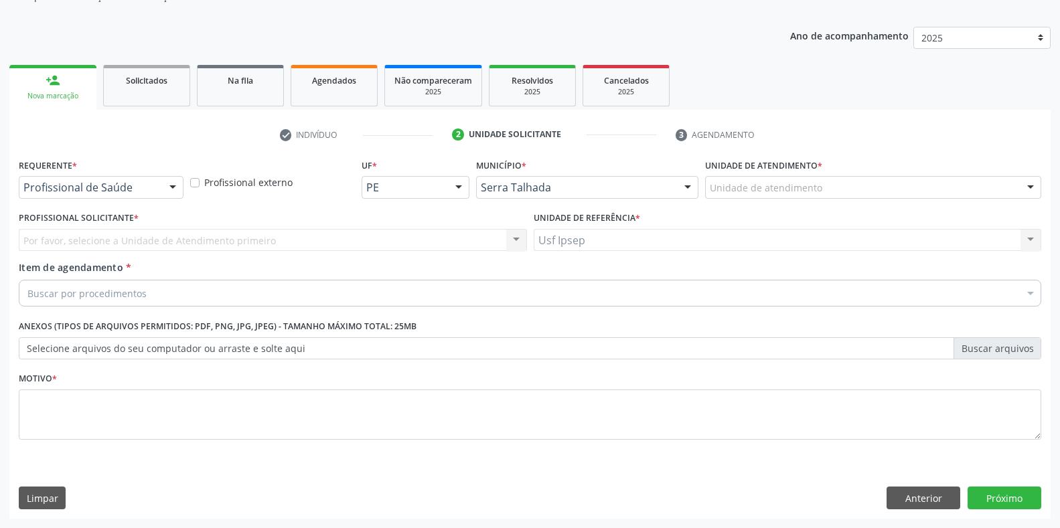
scroll to position [135, 0]
click at [170, 181] on div at bounding box center [173, 188] width 20 height 23
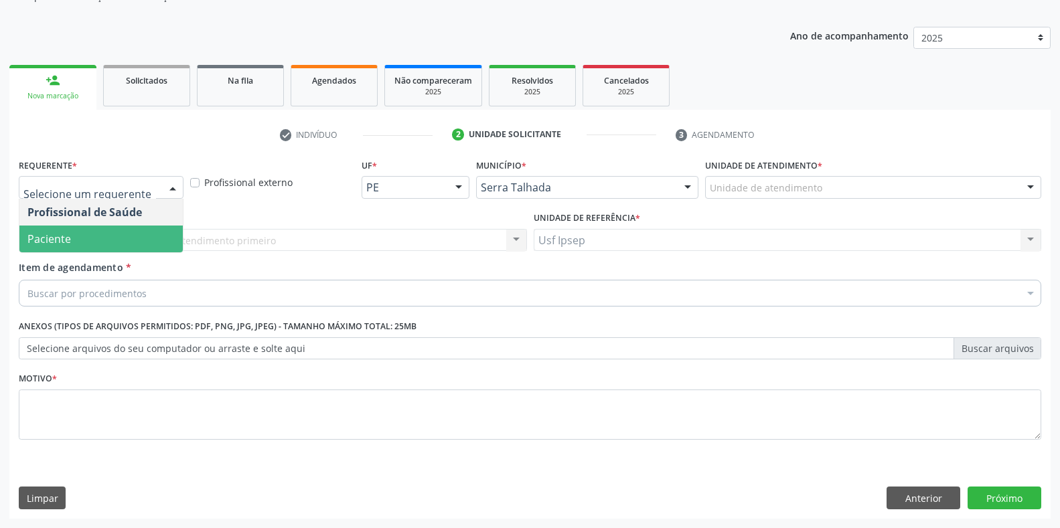
click at [116, 234] on span "Paciente" at bounding box center [100, 239] width 163 height 27
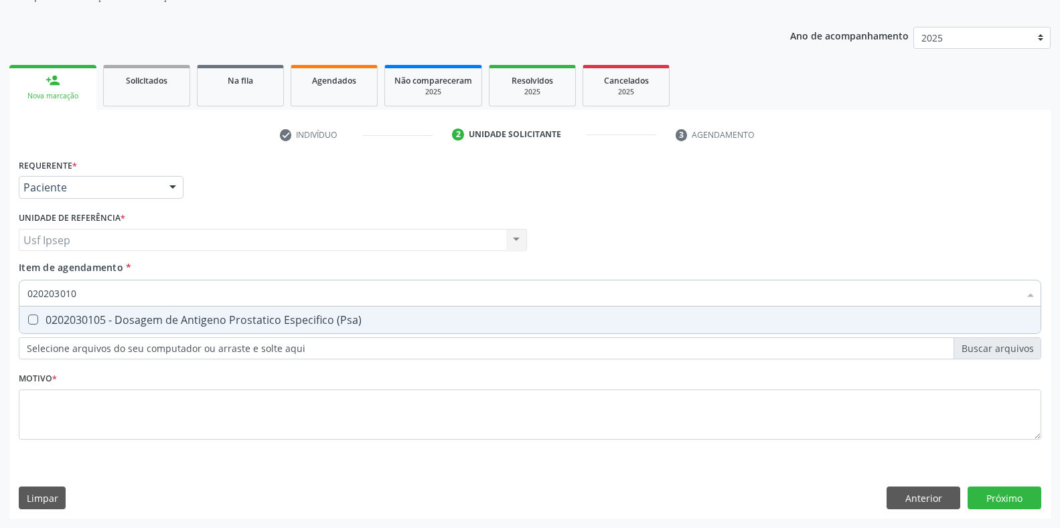
type input "0202030105"
click at [33, 317] on \(Psa\) at bounding box center [33, 320] width 10 height 10
click at [28, 317] on \(Psa\) "checkbox" at bounding box center [23, 319] width 9 height 9
checkbox \(Psa\) "true"
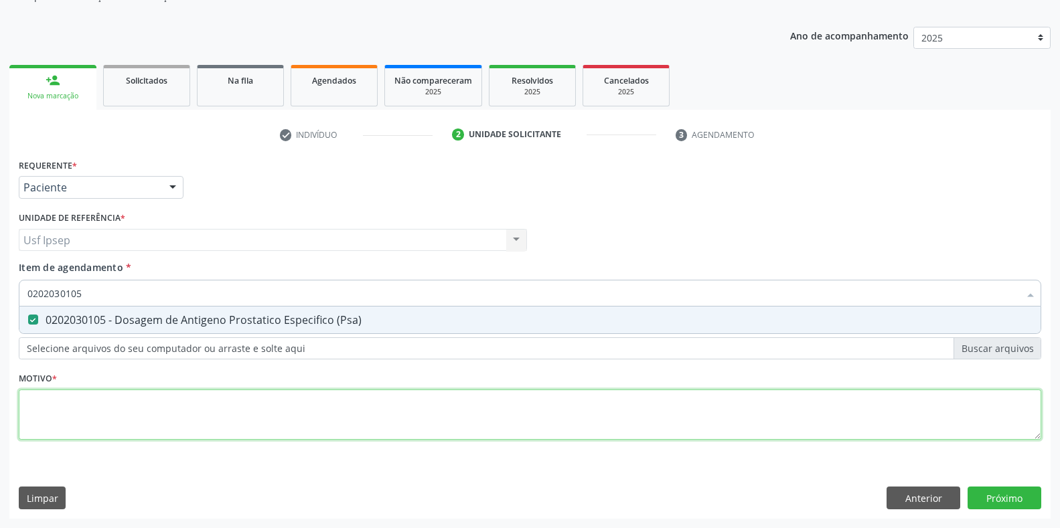
click at [32, 412] on div "Requerente * Paciente Profissional de Saúde Paciente Nenhum resultado encontrad…" at bounding box center [530, 306] width 1022 height 303
type textarea "1"
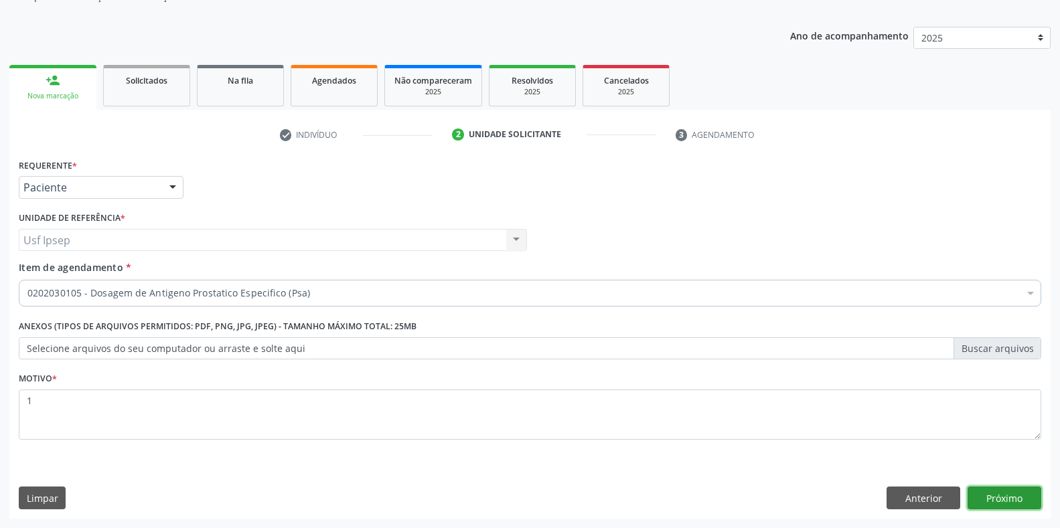
click at [999, 495] on button "Próximo" at bounding box center [1004, 498] width 74 height 23
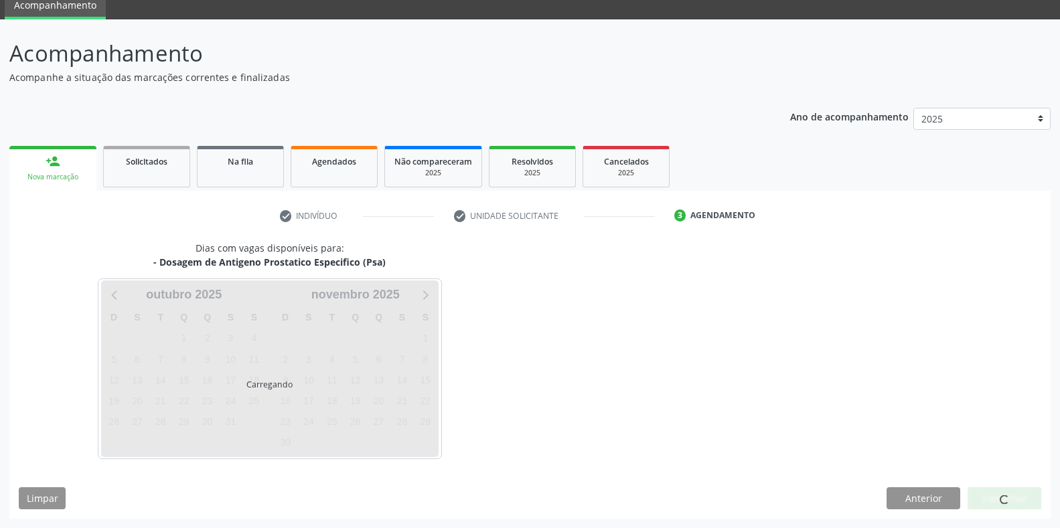
scroll to position [54, 0]
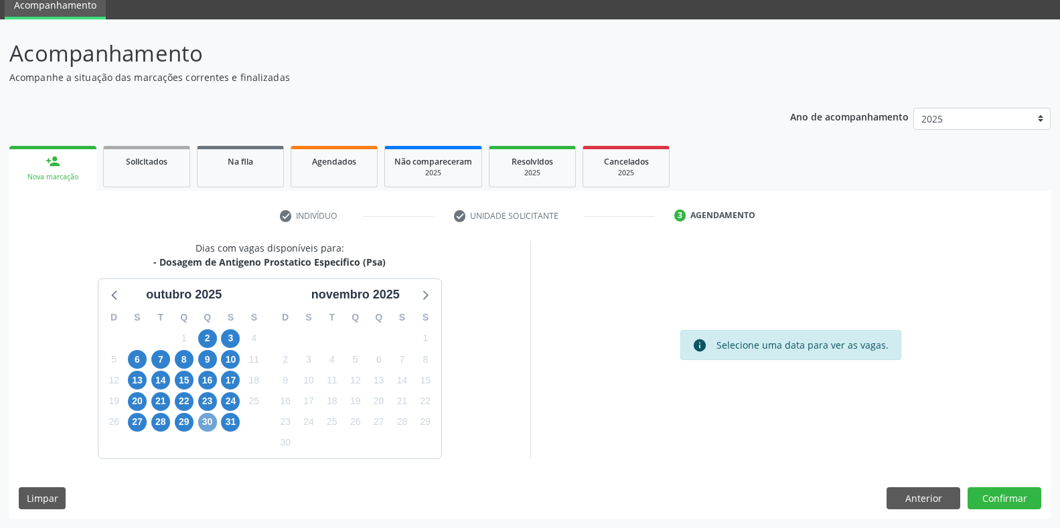
click at [203, 420] on span "30" at bounding box center [207, 422] width 19 height 19
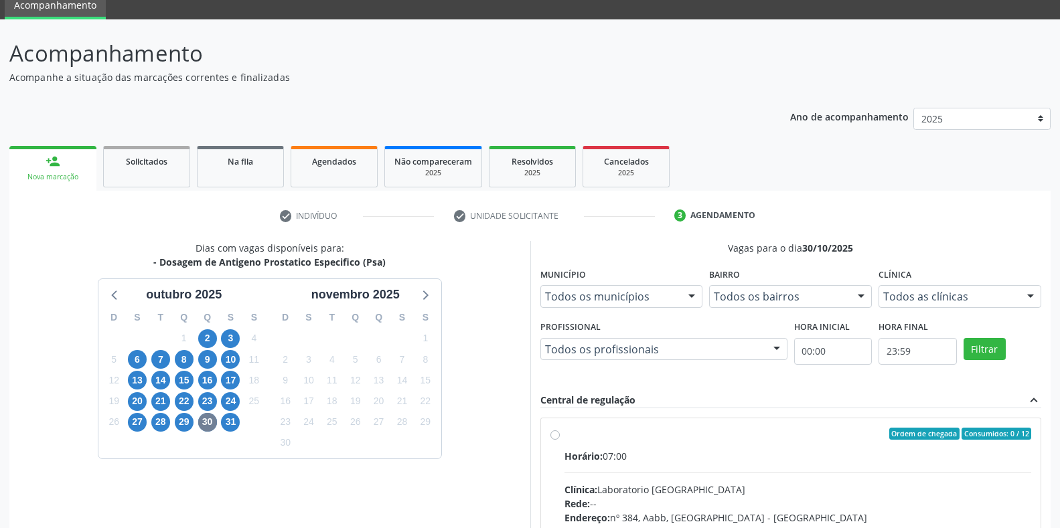
click at [564, 438] on label "Ordem de chegada Consumidos: 0 / 12 Horário: 07:00 Clínica: Laboratorio Sao Fra…" at bounding box center [797, 530] width 467 height 205
click at [556, 438] on input "Ordem de chegada Consumidos: 0 / 12 Horário: 07:00 Clínica: Laboratorio Sao Fra…" at bounding box center [554, 434] width 9 height 12
radio input "true"
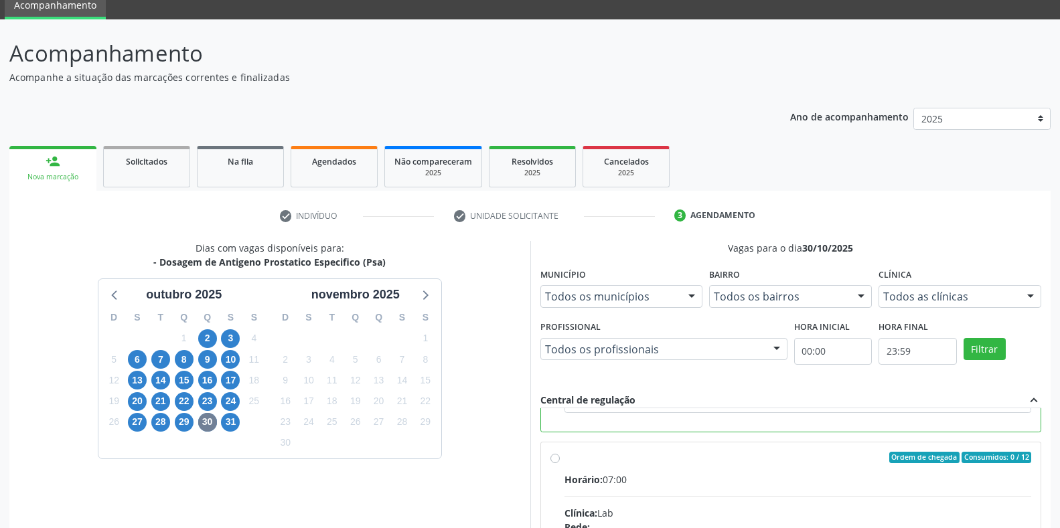
scroll to position [272, 0]
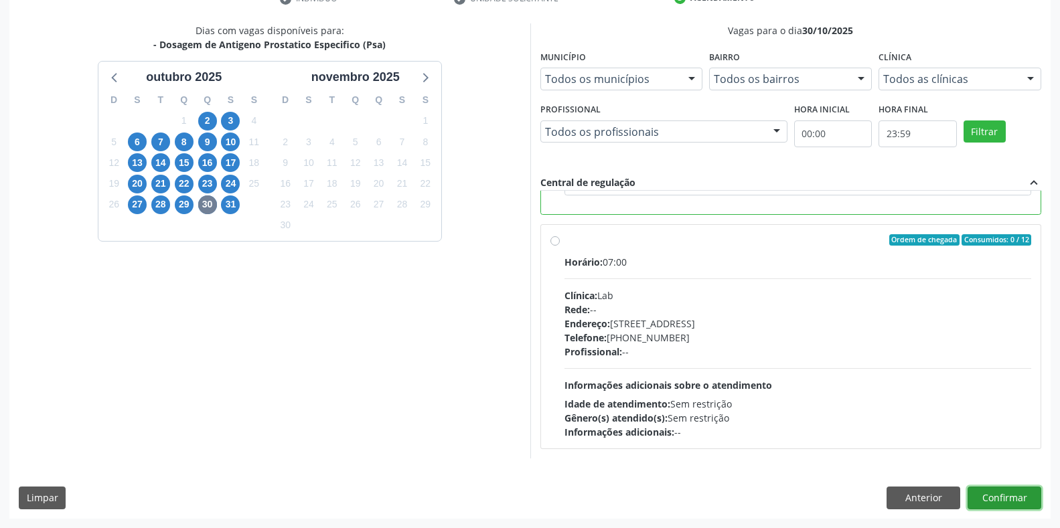
click at [984, 501] on button "Confirmar" at bounding box center [1004, 498] width 74 height 23
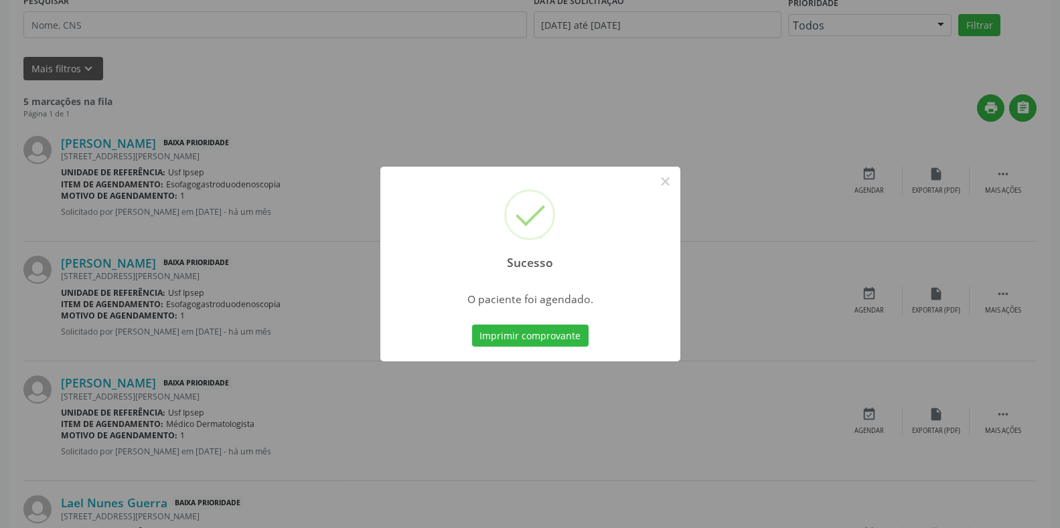
scroll to position [0, 0]
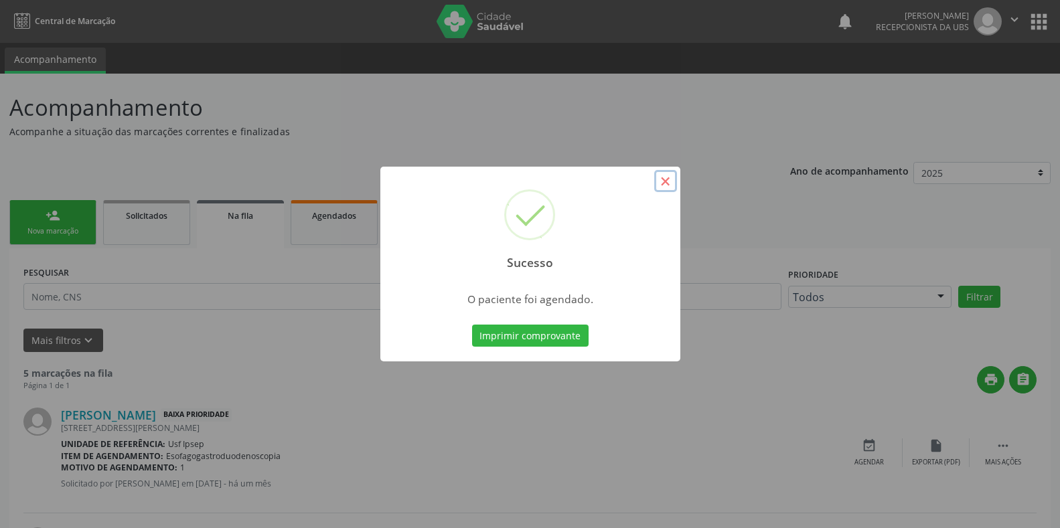
click at [666, 179] on button "×" at bounding box center [665, 181] width 23 height 23
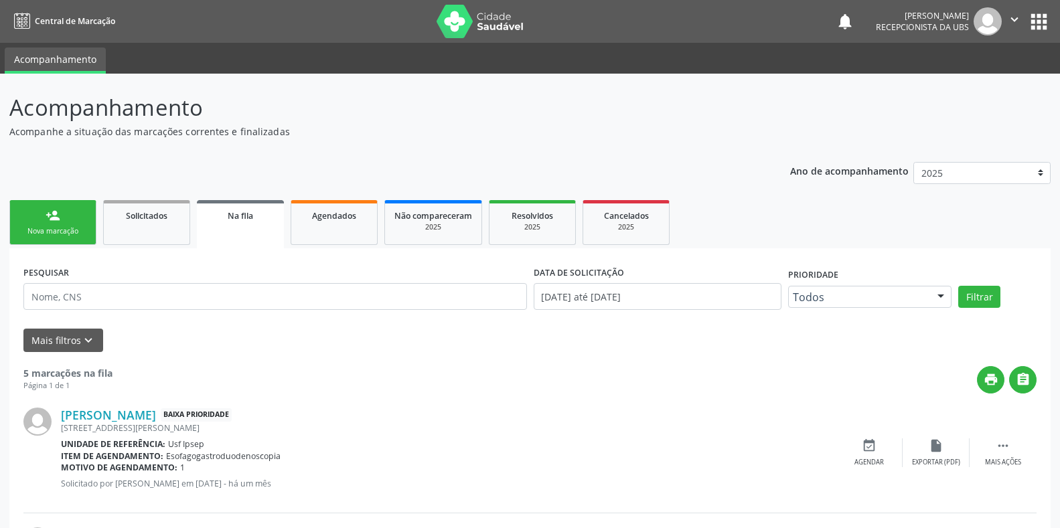
click at [46, 232] on div "Nova marcação" at bounding box center [52, 231] width 67 height 10
click at [72, 230] on div "Nova marcação" at bounding box center [52, 231] width 67 height 10
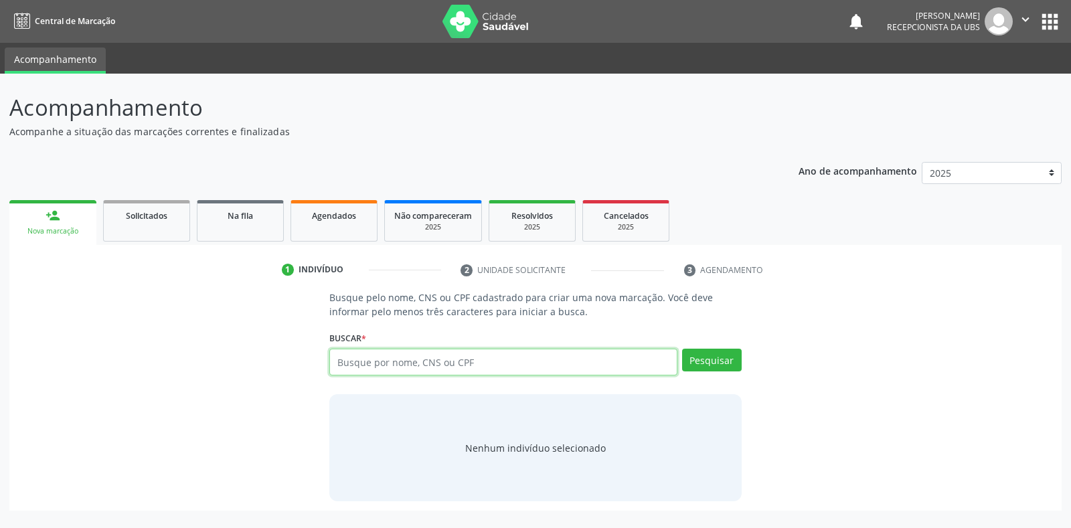
click at [339, 359] on input "text" at bounding box center [502, 362] width 347 height 27
type input "70022444772221"
click at [719, 362] on button "Pesquisar" at bounding box center [712, 360] width 60 height 23
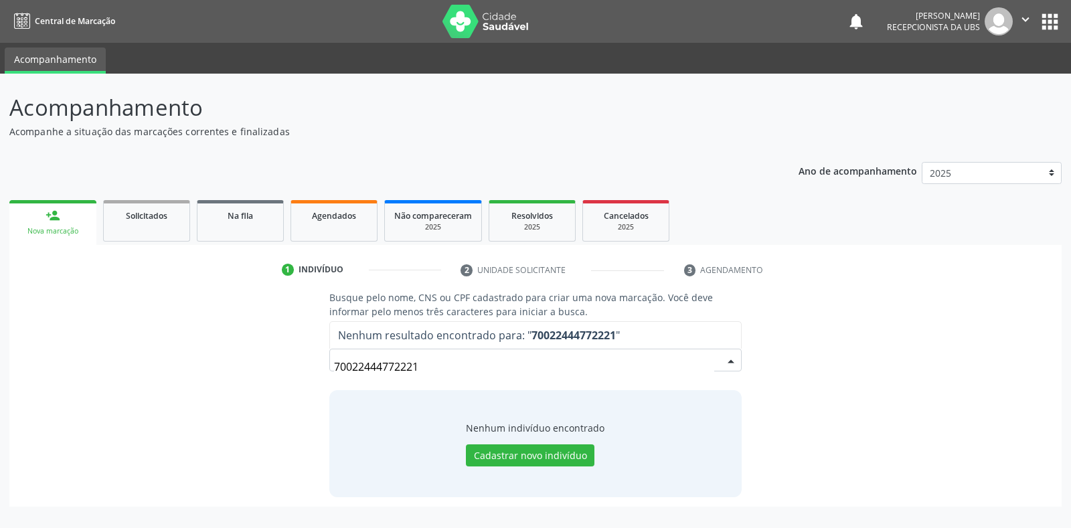
click at [422, 367] on input "70022444772221" at bounding box center [523, 366] width 379 height 27
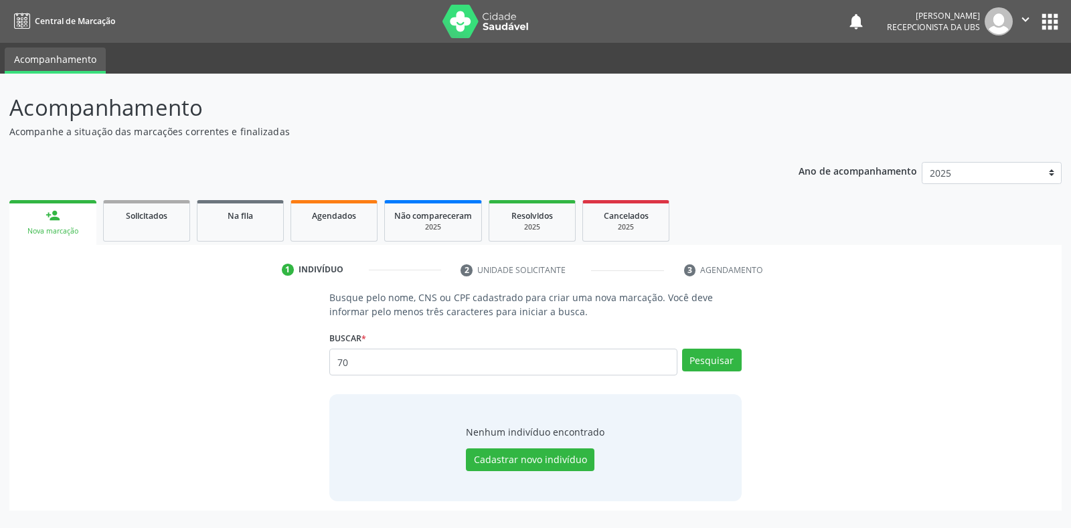
type input "7"
type input "700202444772221"
click at [710, 361] on button "Pesquisar" at bounding box center [712, 360] width 60 height 23
type input "700202444772221"
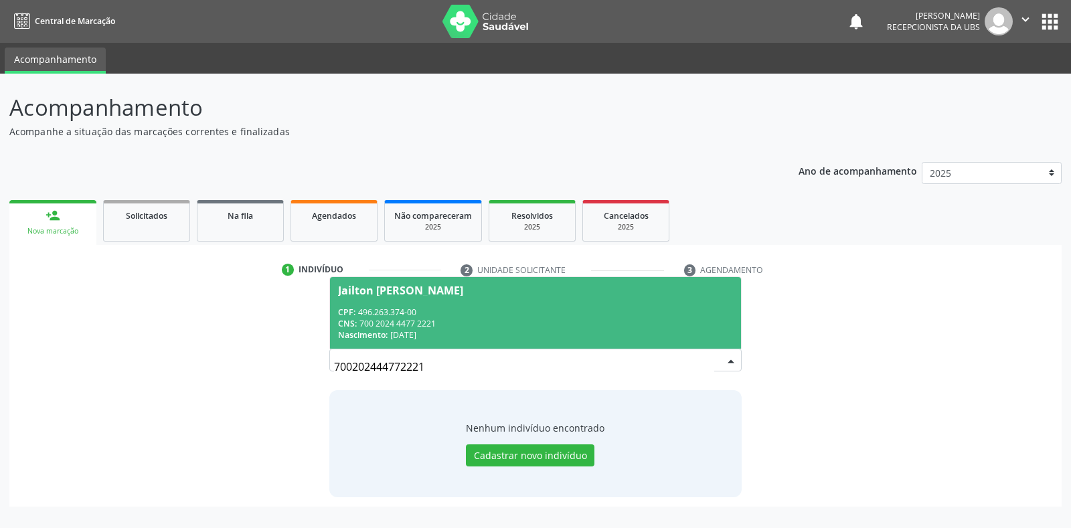
click at [388, 292] on div "Jailton Jose da Silva" at bounding box center [400, 290] width 125 height 11
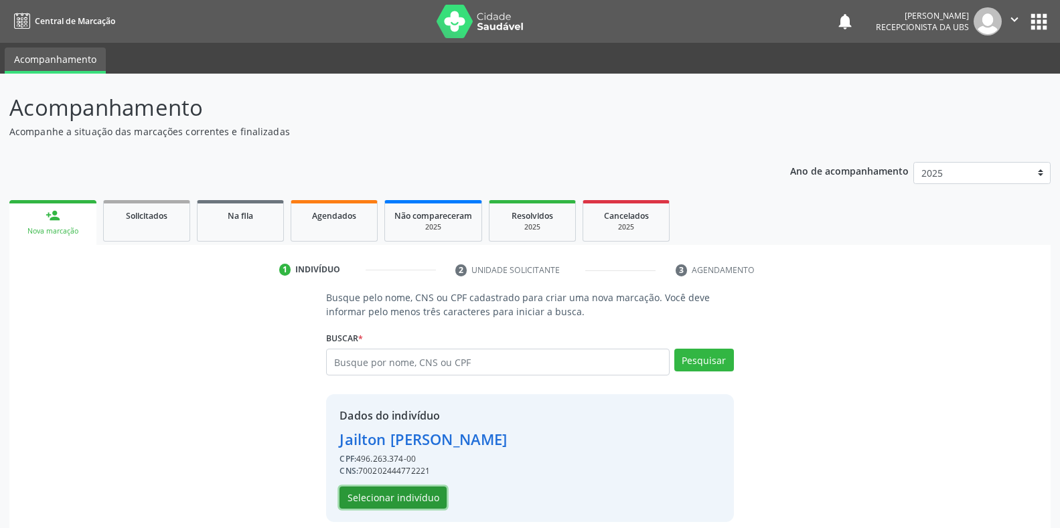
click at [357, 501] on button "Selecionar indivíduo" at bounding box center [392, 498] width 107 height 23
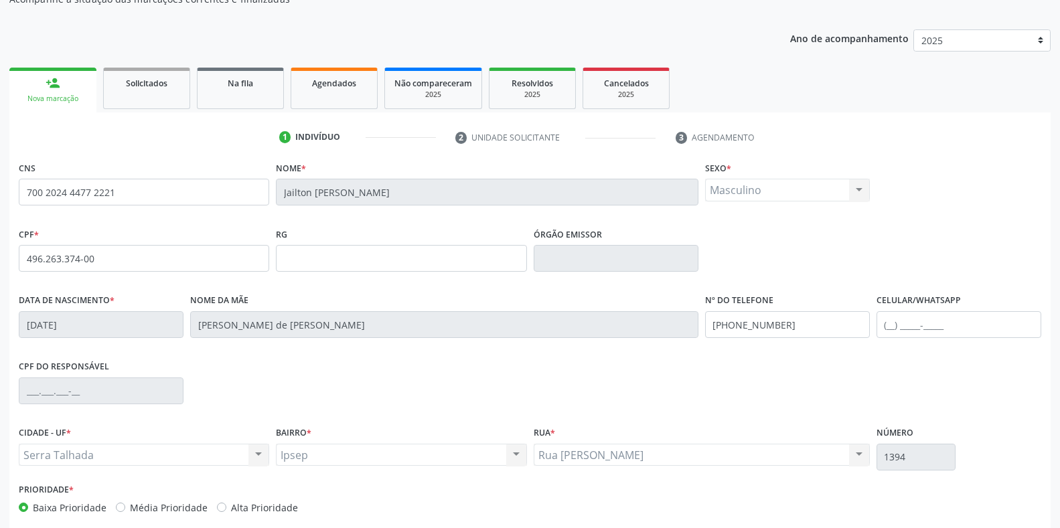
scroll to position [197, 0]
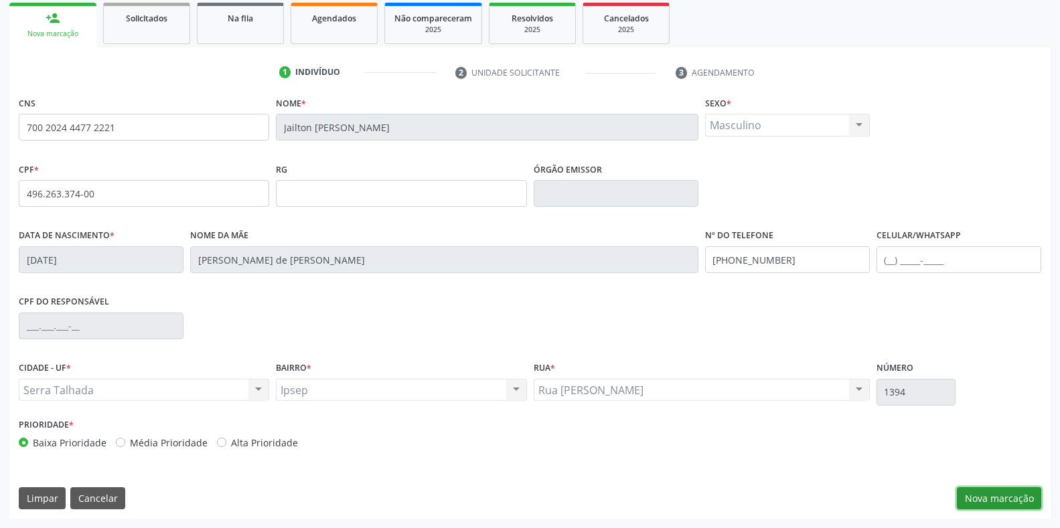
click at [984, 501] on button "Nova marcação" at bounding box center [998, 498] width 84 height 23
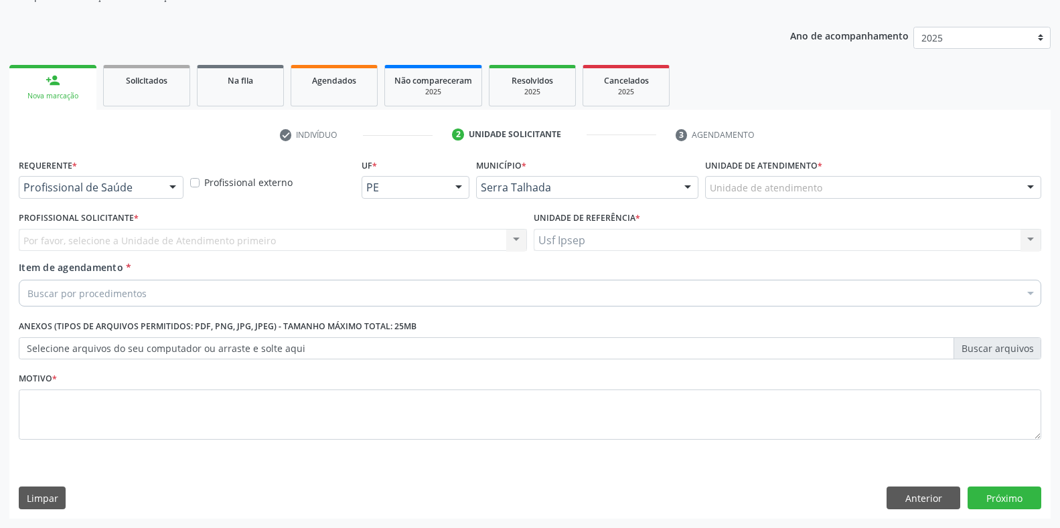
scroll to position [135, 0]
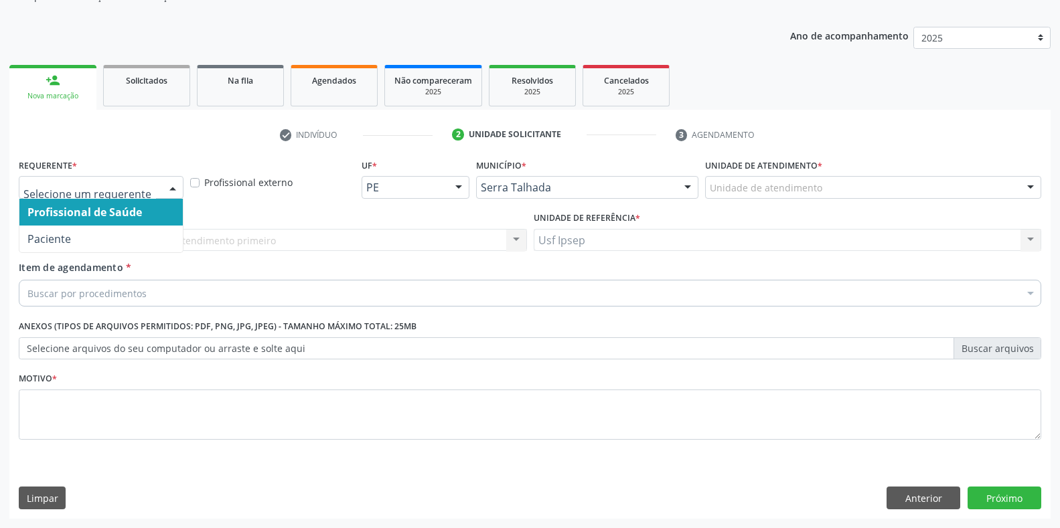
click at [173, 189] on div at bounding box center [173, 188] width 20 height 23
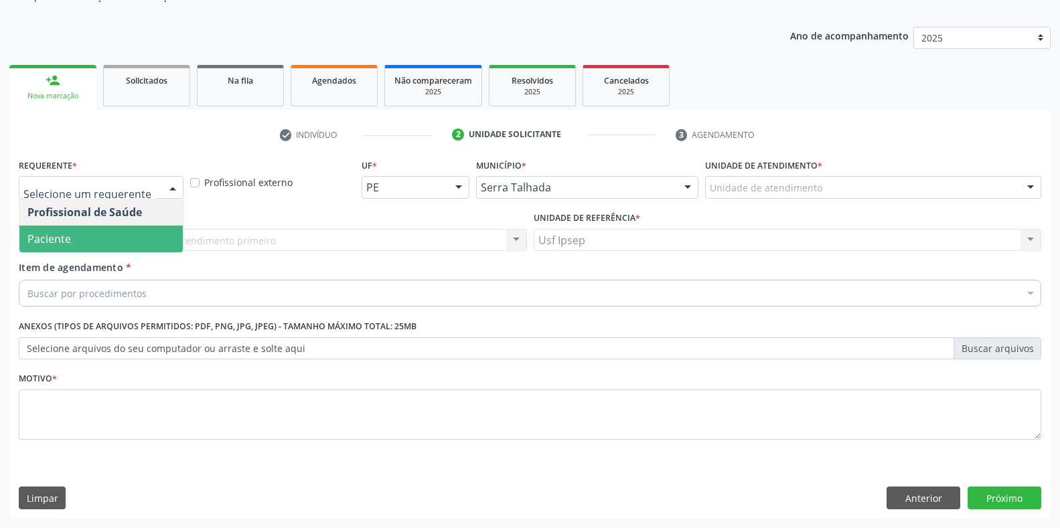
click at [102, 246] on span "Paciente" at bounding box center [100, 239] width 163 height 27
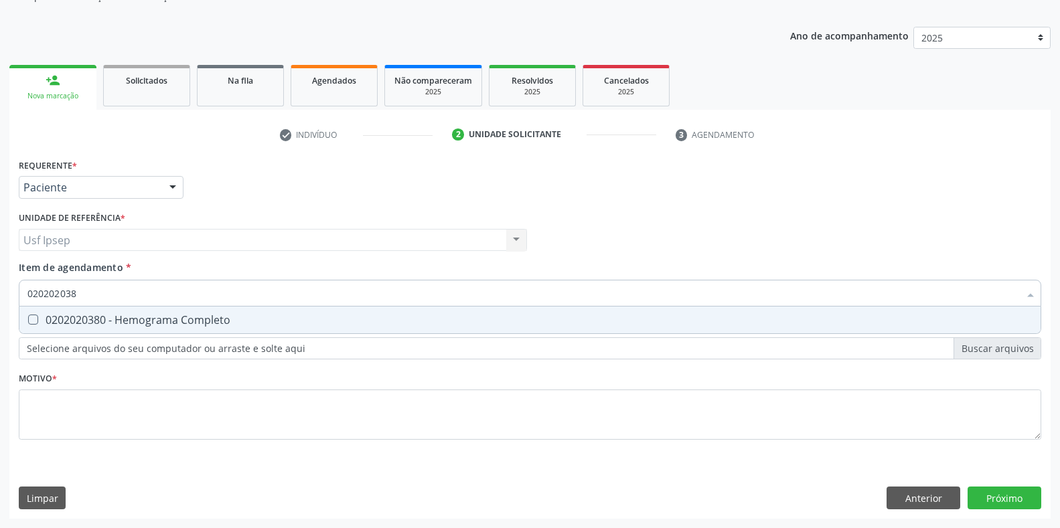
type input "0202020380"
click at [29, 320] on Completo at bounding box center [33, 320] width 10 height 10
click at [28, 320] on Completo "checkbox" at bounding box center [23, 319] width 9 height 9
checkbox Completo "true"
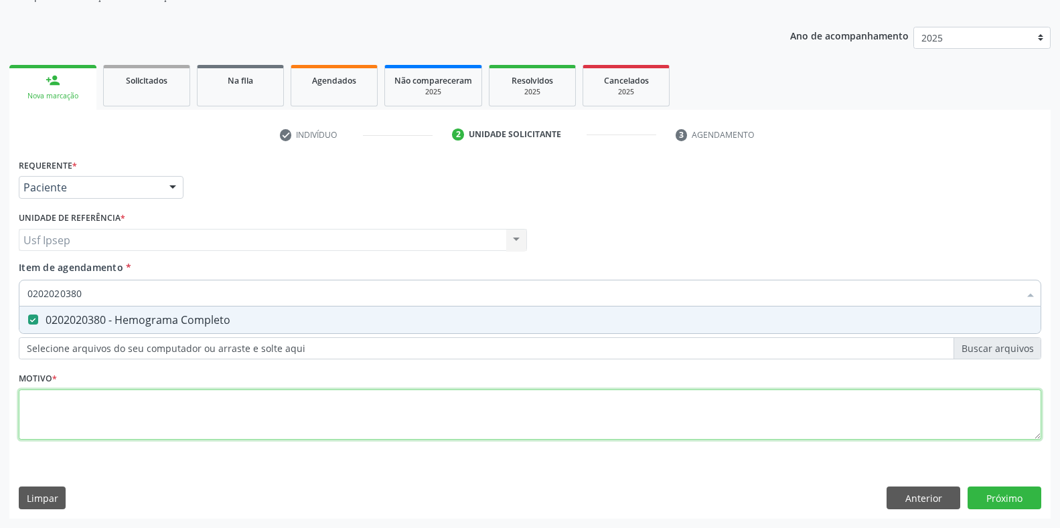
click at [29, 412] on div "Requerente * Paciente Profissional de Saúde Paciente Nenhum resultado encontrad…" at bounding box center [530, 306] width 1022 height 303
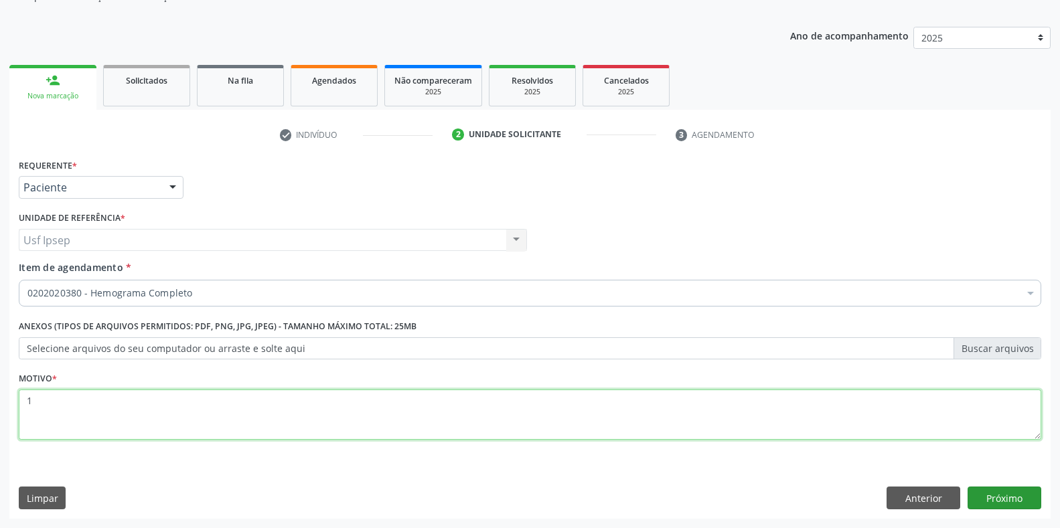
type textarea "1"
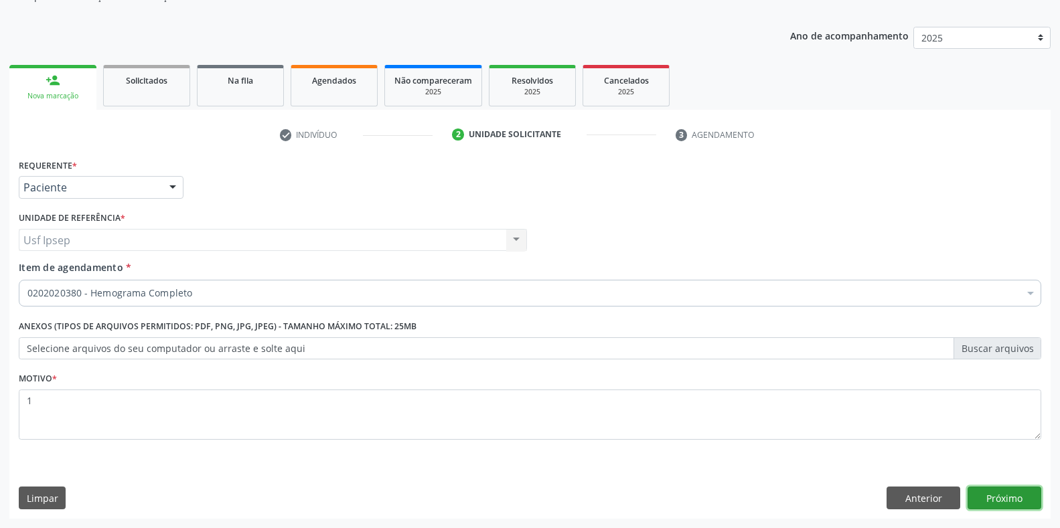
click at [989, 496] on button "Próximo" at bounding box center [1004, 498] width 74 height 23
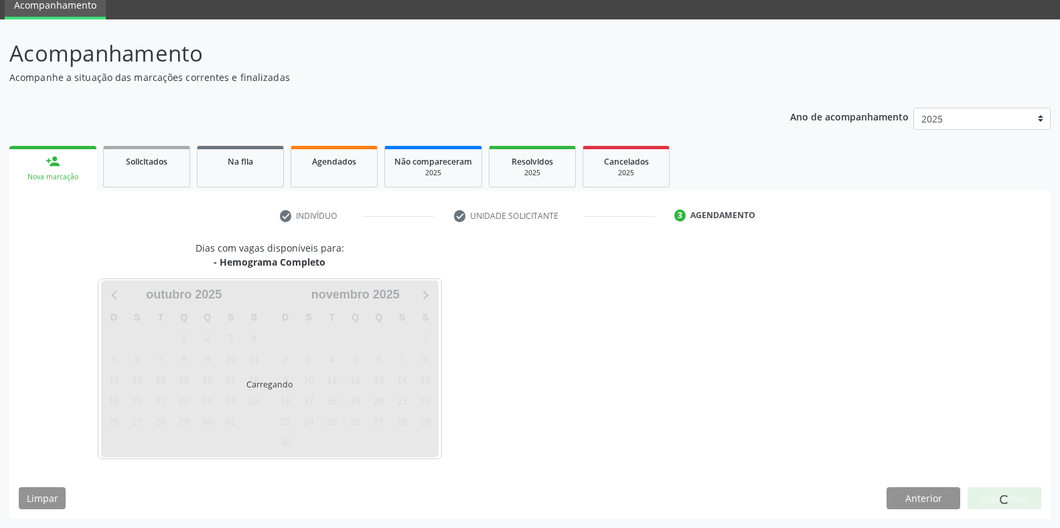
scroll to position [54, 0]
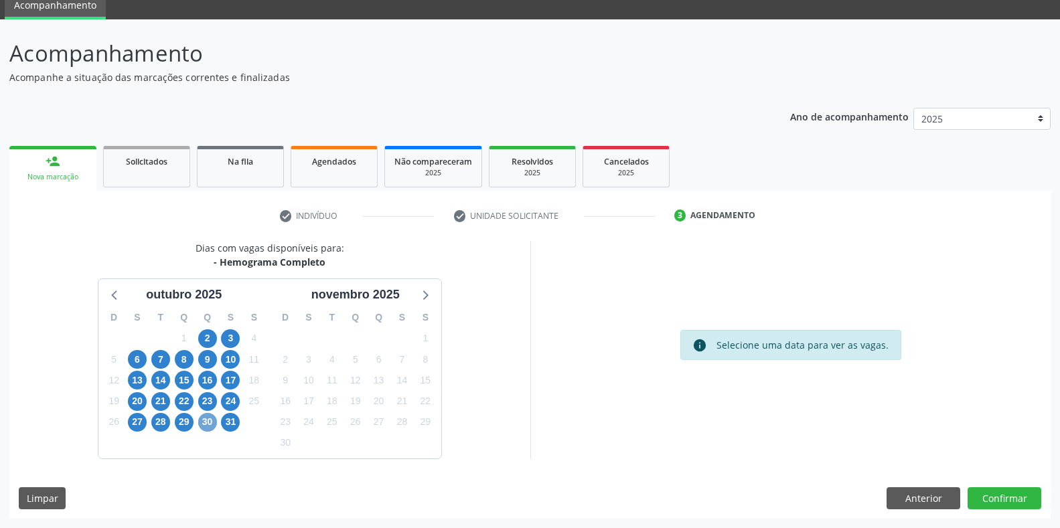
click at [209, 421] on span "30" at bounding box center [207, 422] width 19 height 19
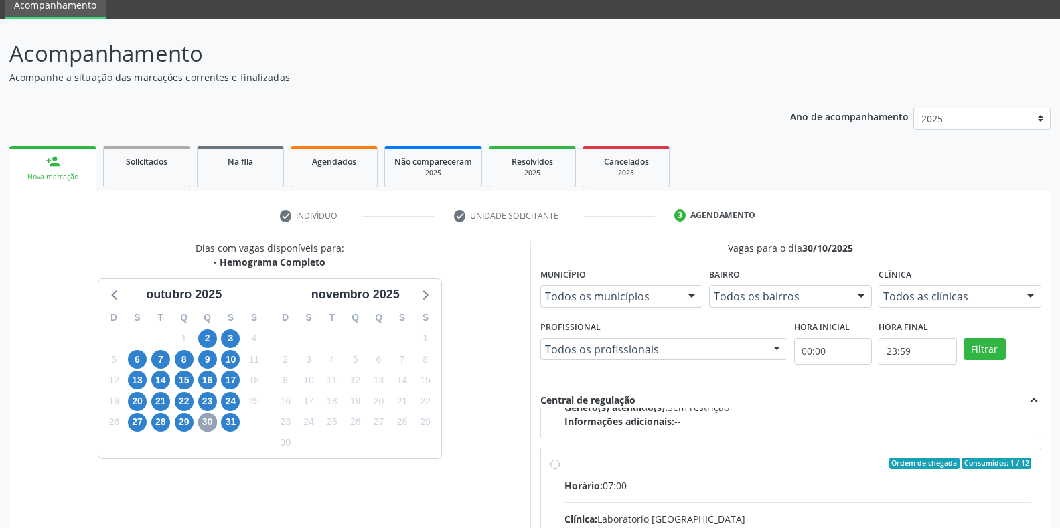
scroll to position [223, 0]
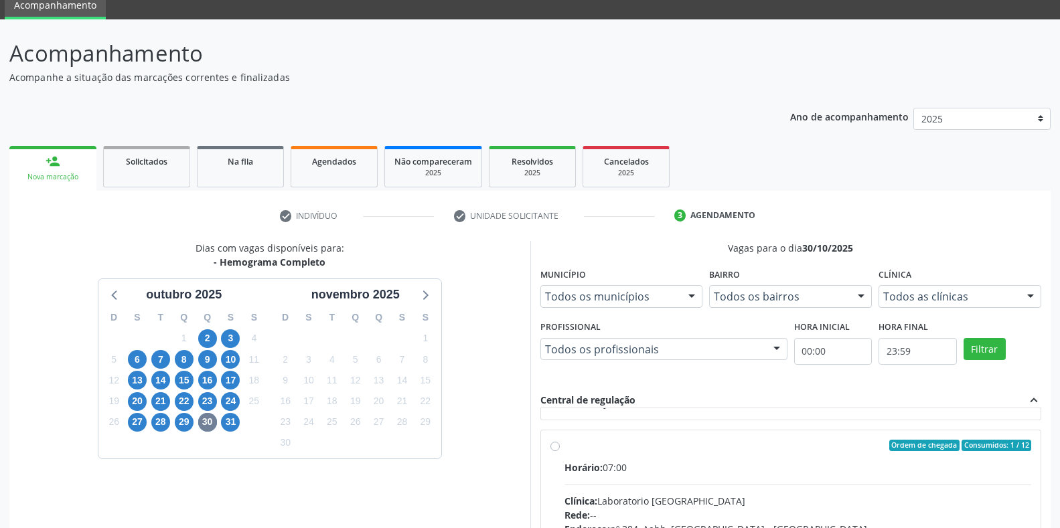
click at [554, 448] on input "Ordem de chegada Consumidos: 1 / 12 Horário: 07:00 Clínica: Laboratorio Sao Fra…" at bounding box center [554, 446] width 9 height 12
radio input "true"
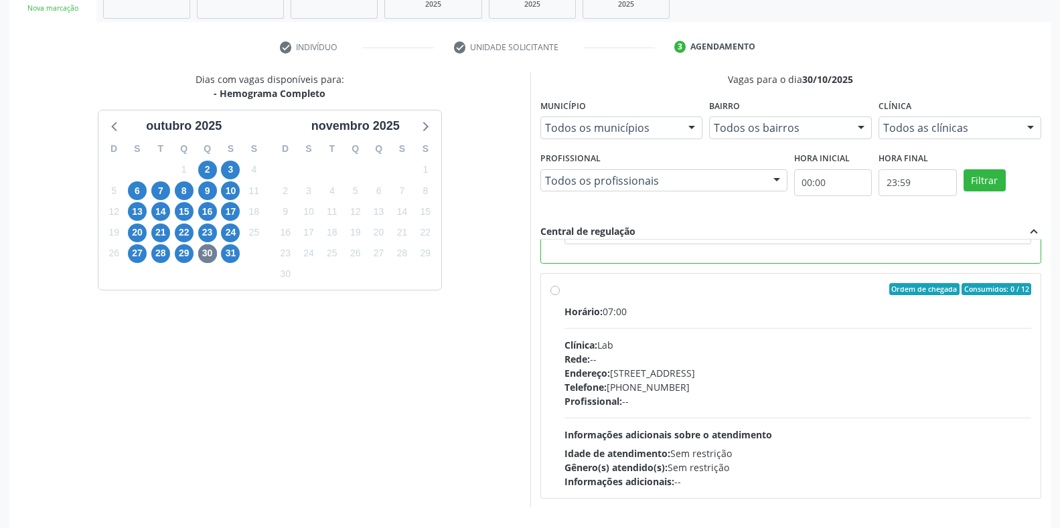
scroll to position [272, 0]
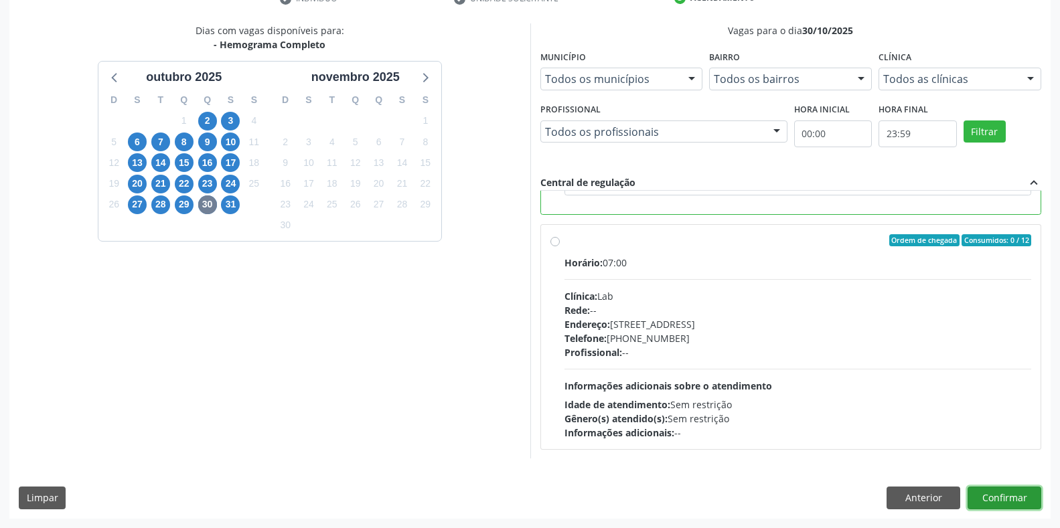
click at [999, 505] on button "Confirmar" at bounding box center [1004, 498] width 74 height 23
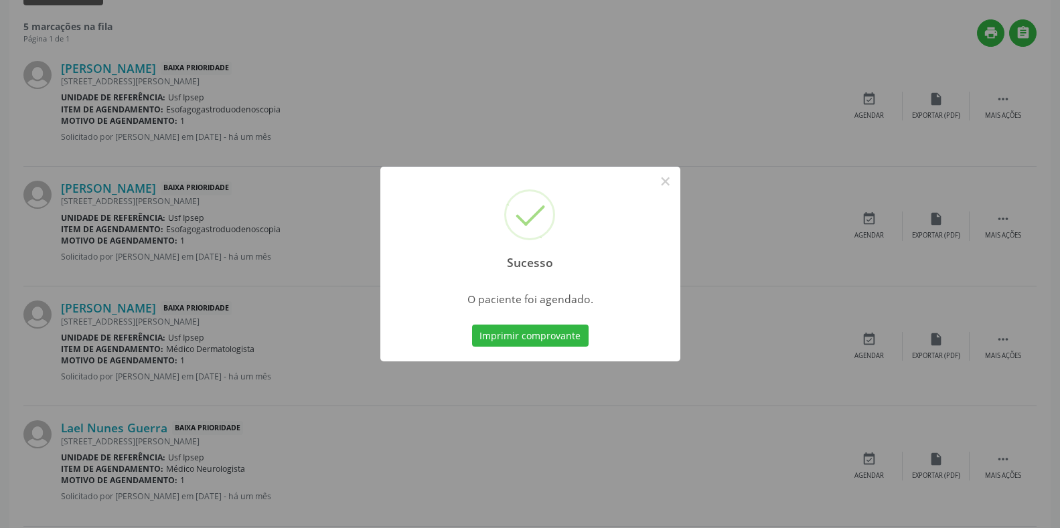
scroll to position [487, 0]
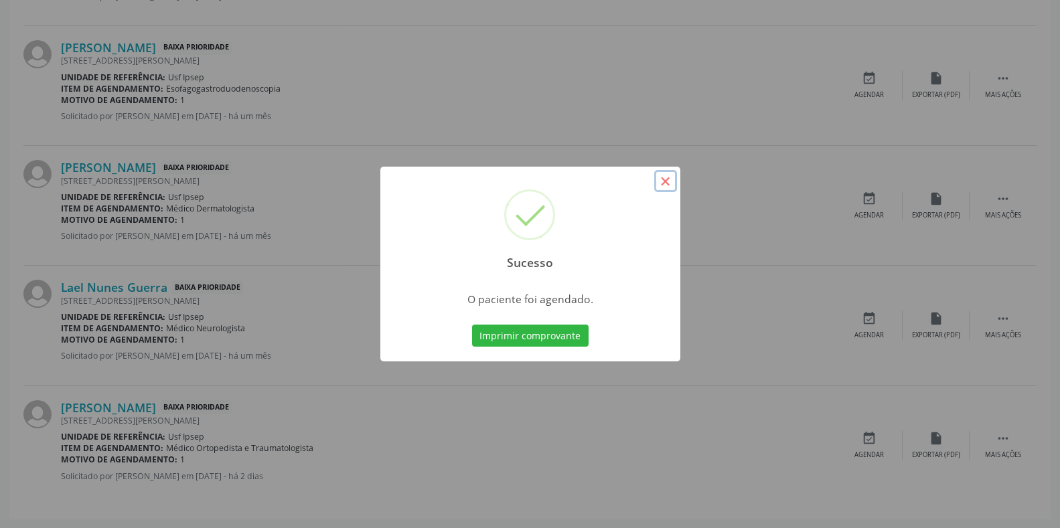
click at [663, 182] on button "×" at bounding box center [665, 181] width 23 height 23
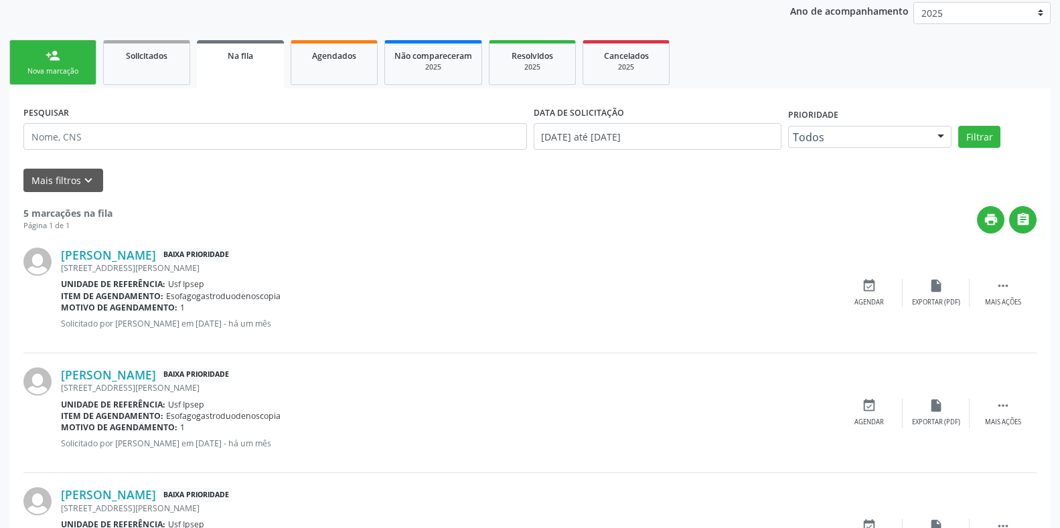
scroll to position [153, 0]
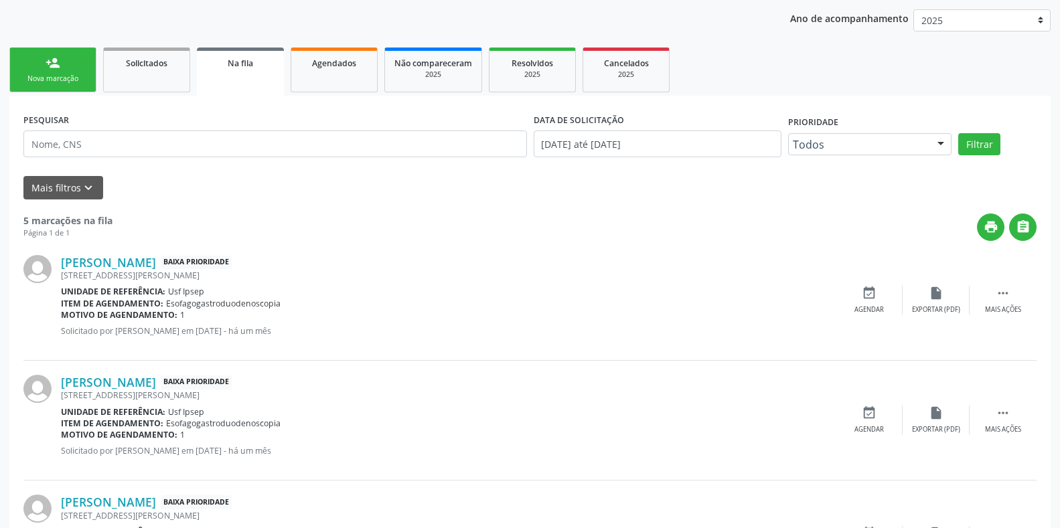
click at [50, 77] on div "Nova marcação" at bounding box center [52, 79] width 67 height 10
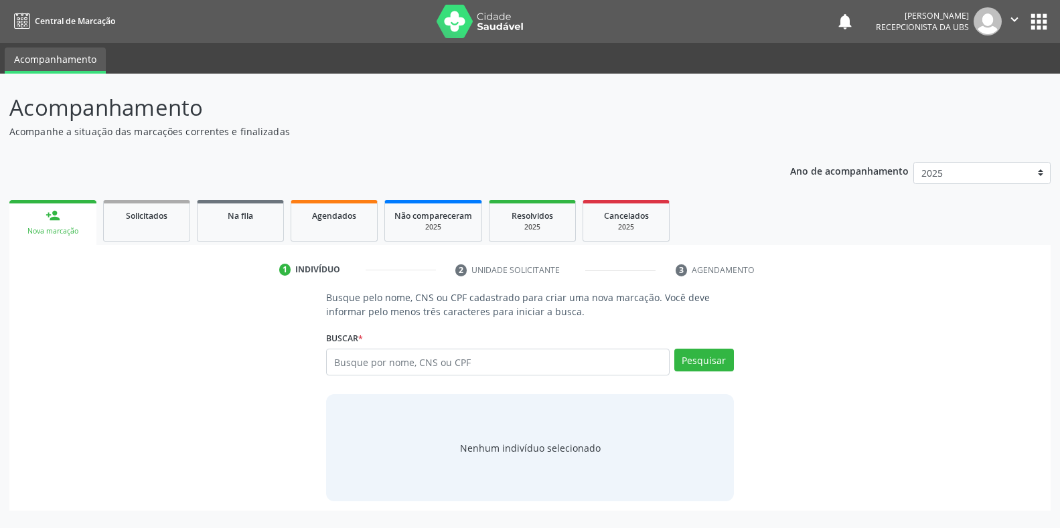
scroll to position [0, 0]
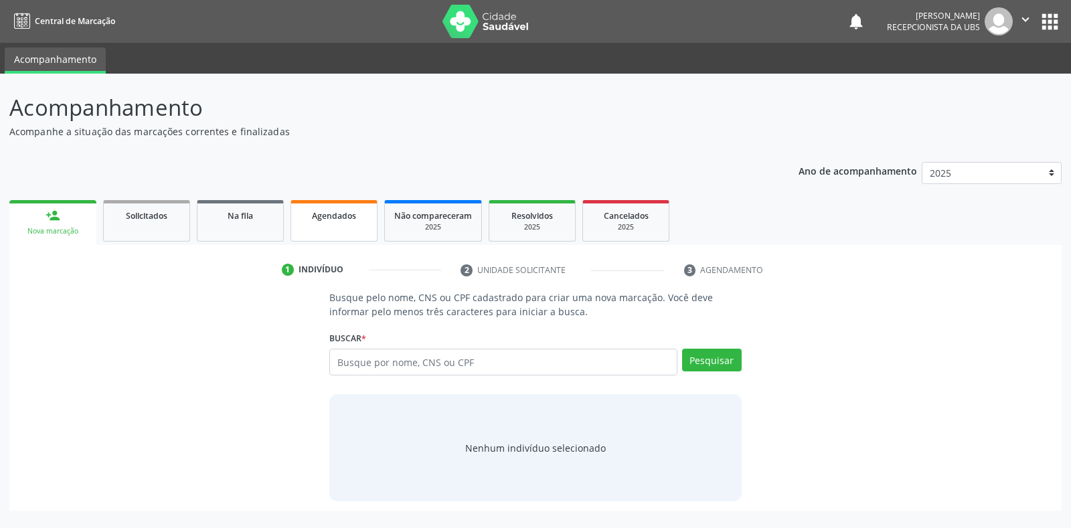
click at [323, 218] on span "Agendados" at bounding box center [334, 215] width 44 height 11
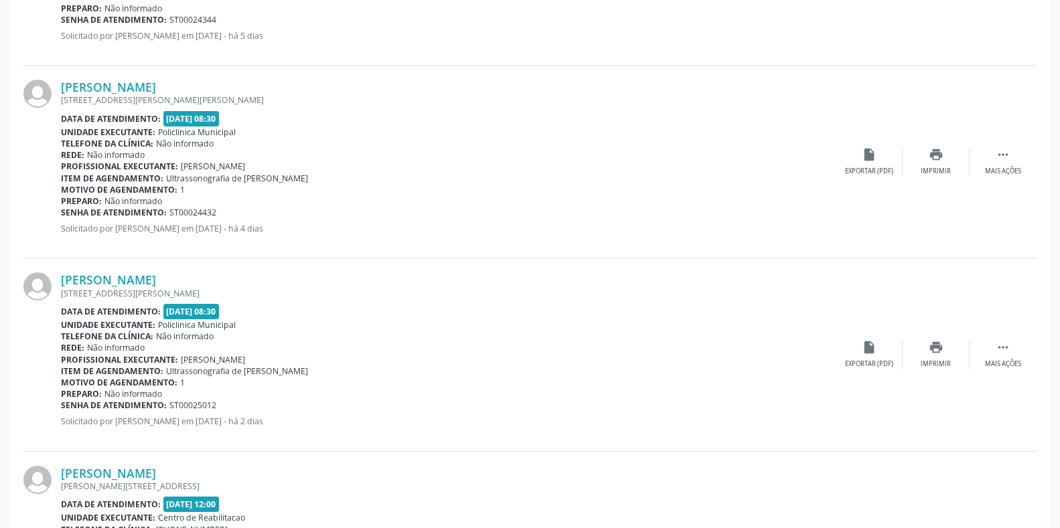
scroll to position [2152, 0]
